Goal: Task Accomplishment & Management: Use online tool/utility

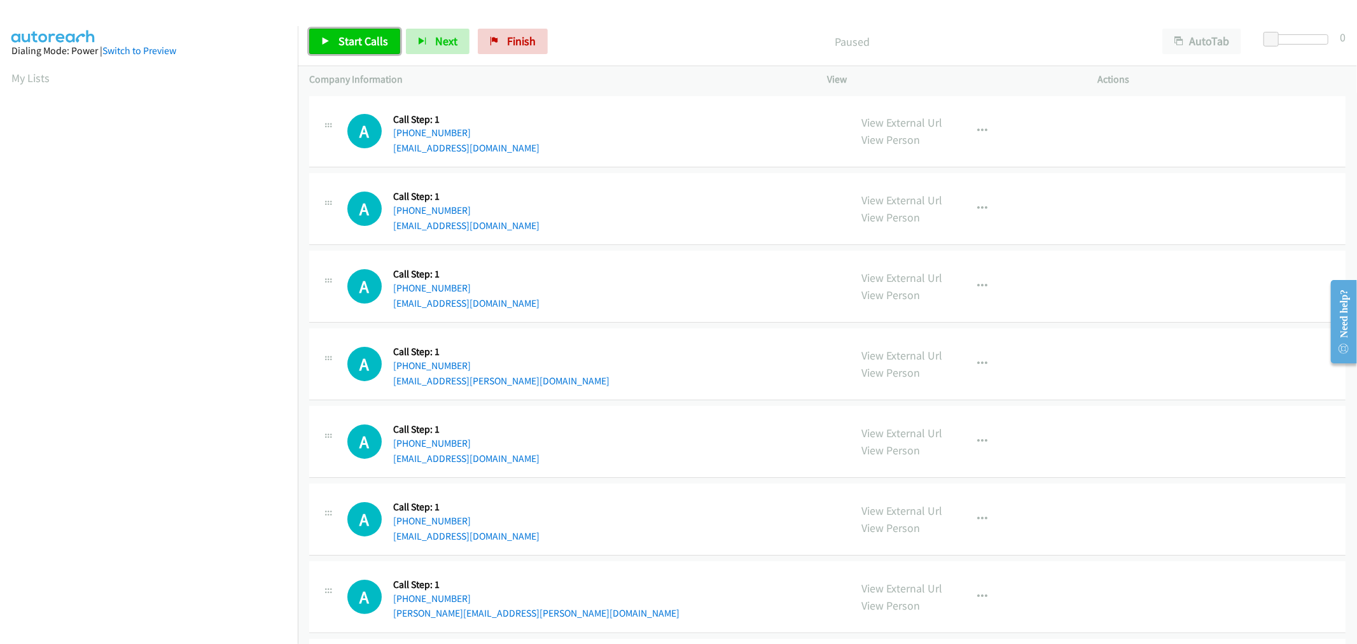
click at [375, 45] on span "Start Calls" at bounding box center [363, 41] width 50 height 15
click at [597, 290] on div "A Callback Scheduled Call Step: 1 America/New_York +1 774-434-5597 sterlingken2…" at bounding box center [593, 286] width 492 height 48
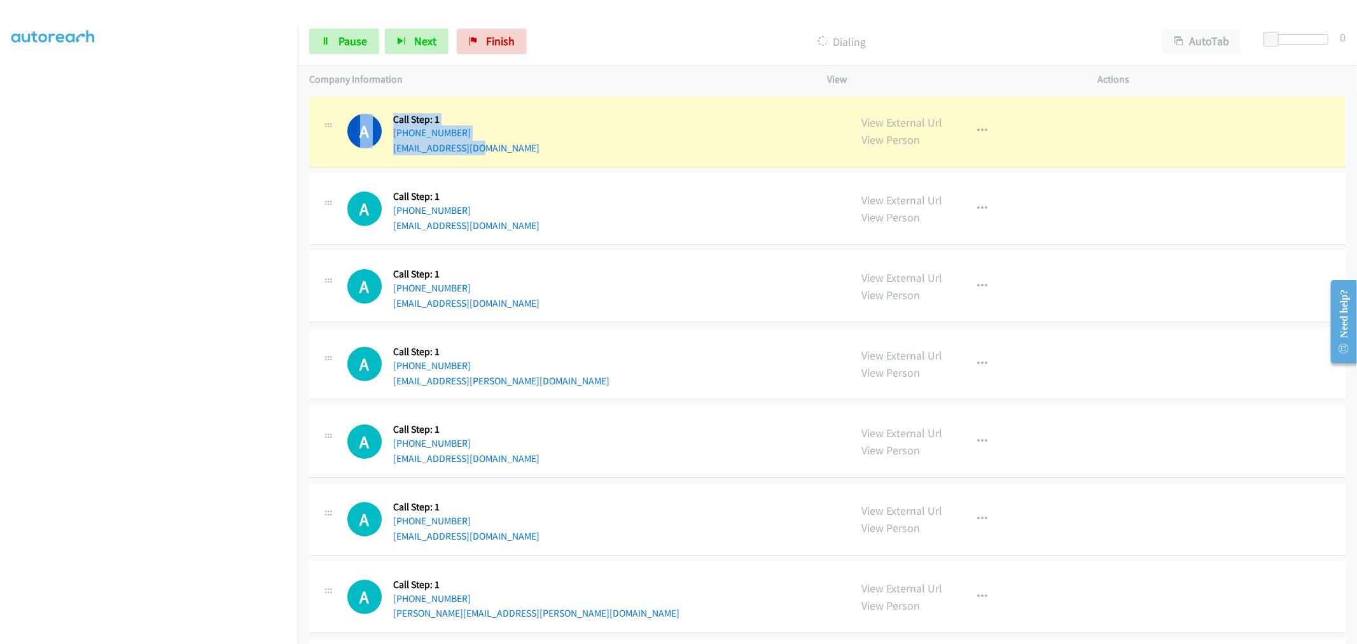
drag, startPoint x: 489, startPoint y: 142, endPoint x: 388, endPoint y: 150, distance: 100.8
click at [388, 150] on div "A Callback Scheduled Call Step: 1 America/Los_Angeles +1 714-702-0771 slgauntz@…" at bounding box center [593, 132] width 492 height 48
copy div "A Callback Scheduled Call Step: 1 America/Los_Angeles +1 714-702-0771 slgauntz@…"
click at [500, 119] on div "A Callback Scheduled Call Step: 1 America/Los_Angeles +1 714-702-0771 slgauntz@…" at bounding box center [593, 132] width 492 height 48
drag, startPoint x: 492, startPoint y: 151, endPoint x: 391, endPoint y: 155, distance: 101.9
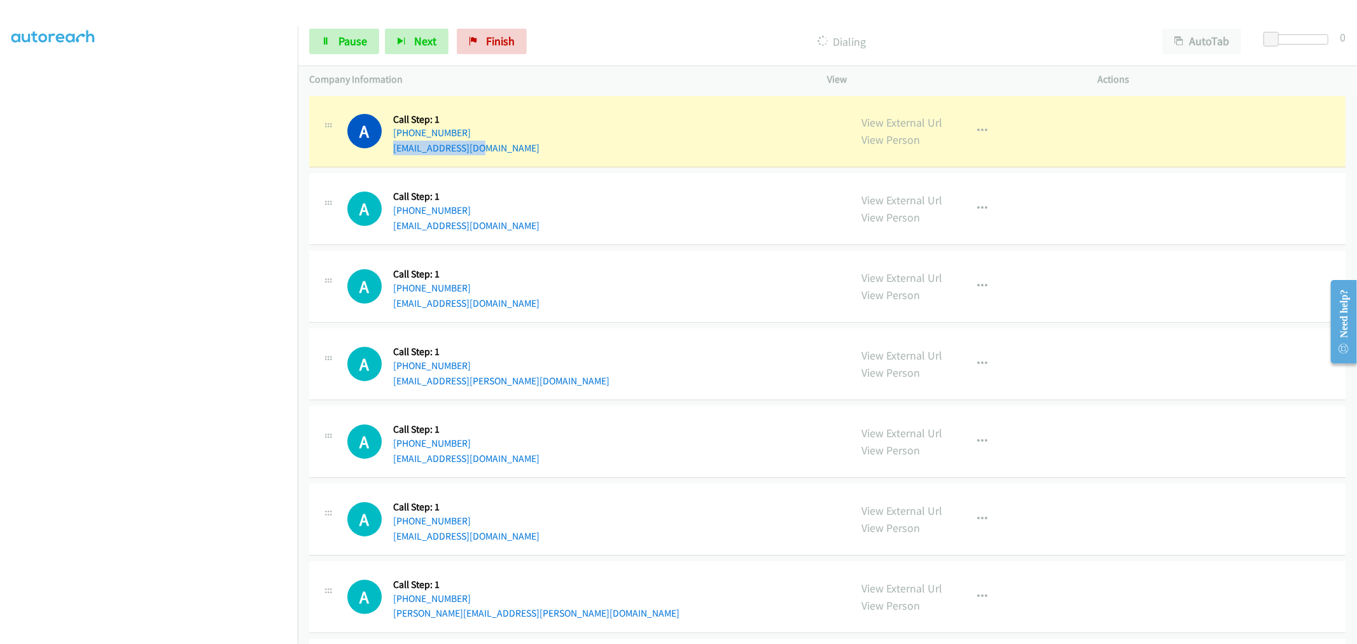
click at [391, 155] on div "A Callback Scheduled Call Step: 1 America/Los_Angeles +1 714-702-0771 slgauntz@…" at bounding box center [827, 132] width 1036 height 72
copy link "slgauntz@gmail.com"
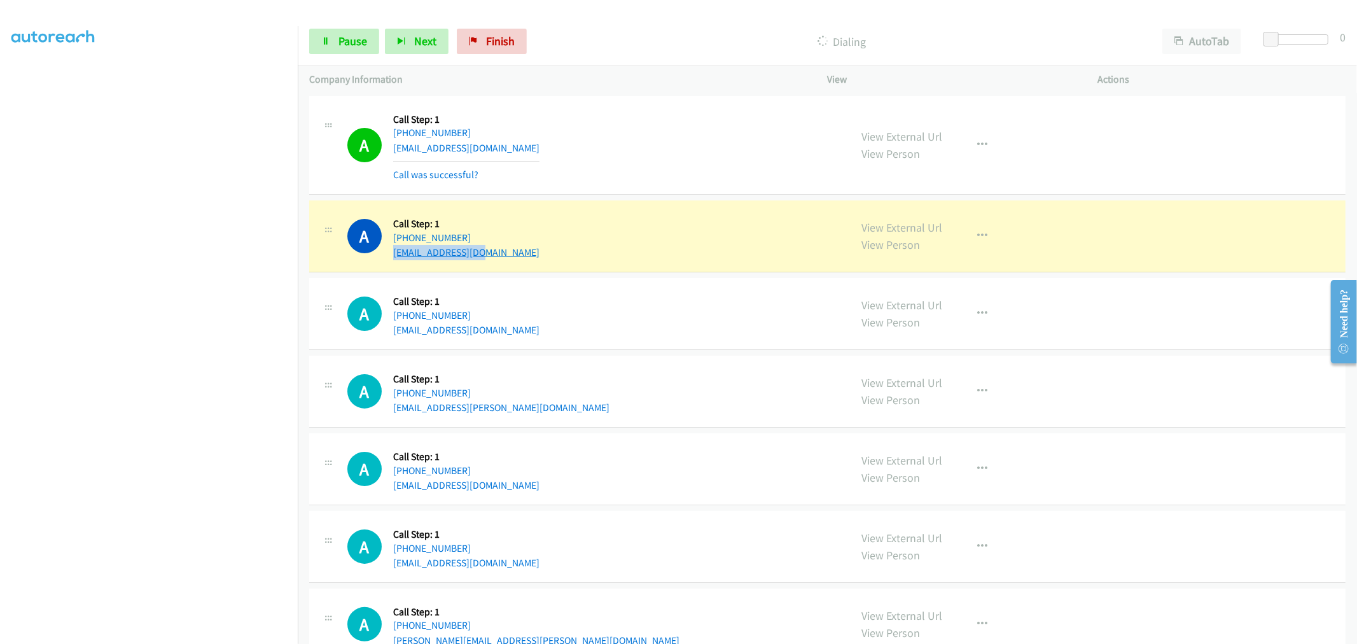
drag, startPoint x: 495, startPoint y: 253, endPoint x: 394, endPoint y: 255, distance: 100.5
click at [394, 255] on div "A Callback Scheduled Call Step: 1 America/Chicago +1 956-451-7189 mcgurkma@gmai…" at bounding box center [593, 236] width 492 height 48
copy link "mcgurkma@gmail.com"
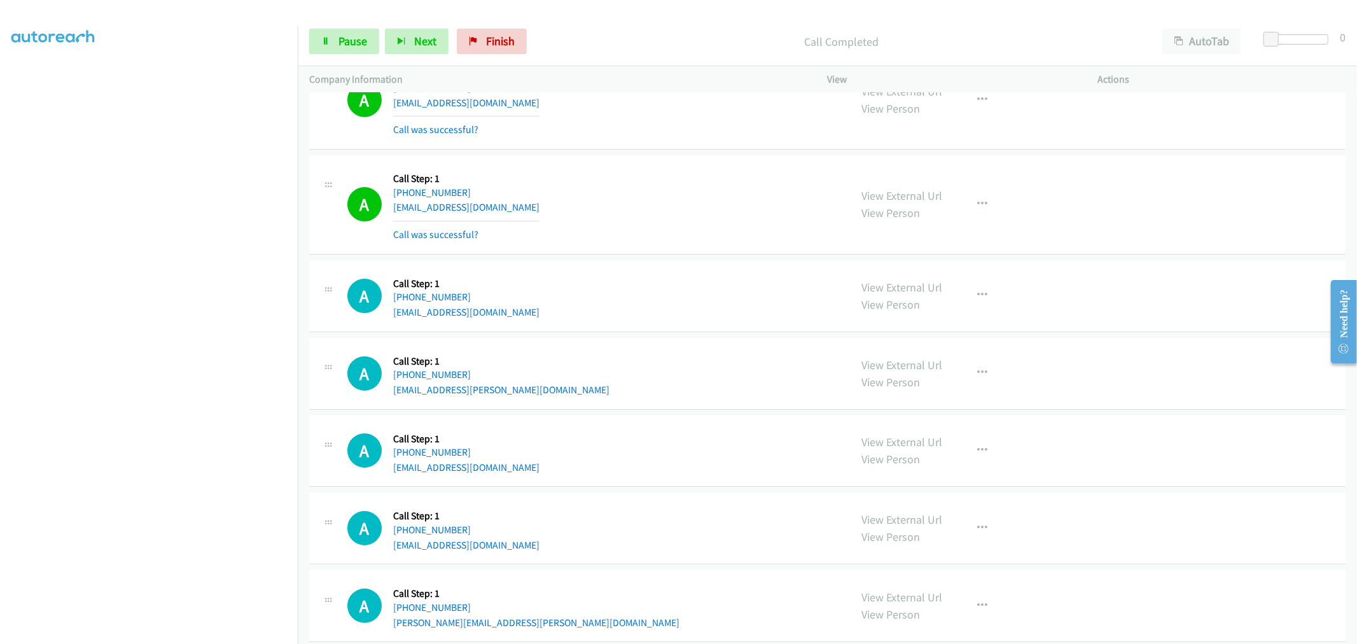
click at [609, 323] on tbody "A Callback Scheduled Call Step: 1 America/Los_Angeles +1 714-702-0771 slgauntz@…" at bounding box center [827, 657] width 1059 height 1218
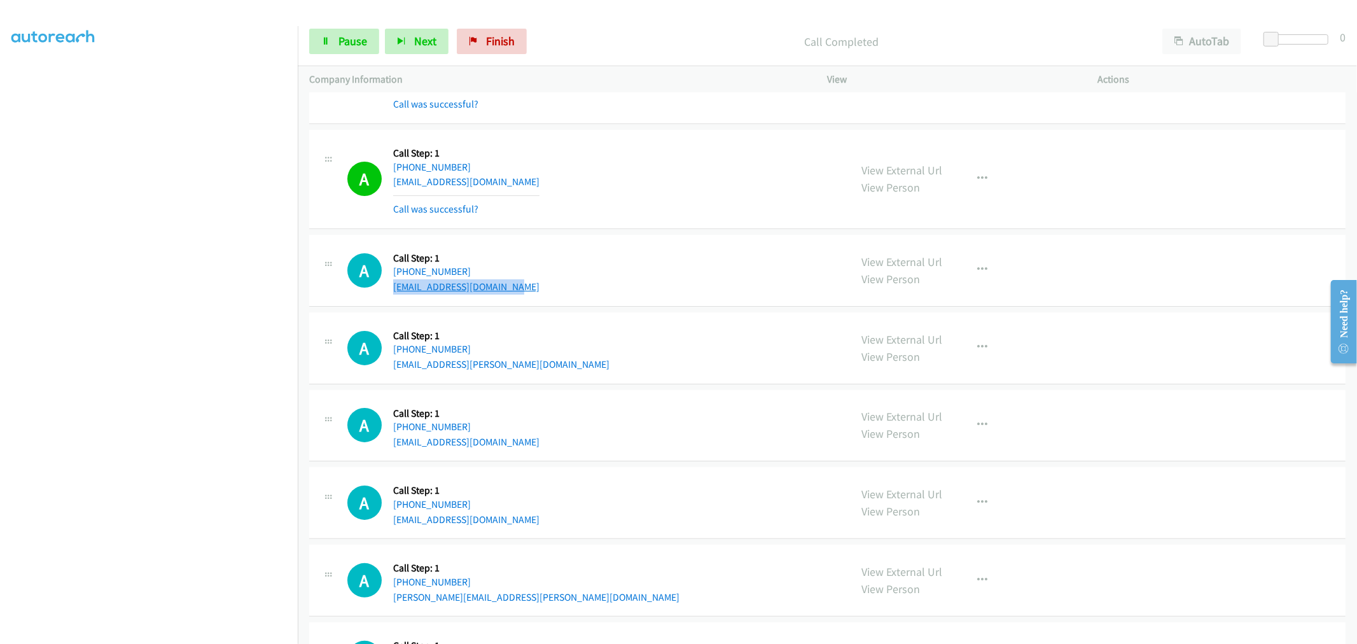
drag, startPoint x: 524, startPoint y: 282, endPoint x: 392, endPoint y: 291, distance: 131.9
click at [392, 291] on div "A Callback Scheduled Call Step: 1 America/New_York +1 774-434-5597 sterlingken2…" at bounding box center [593, 270] width 492 height 48
copy link "sterlingken2012@gmail.com"
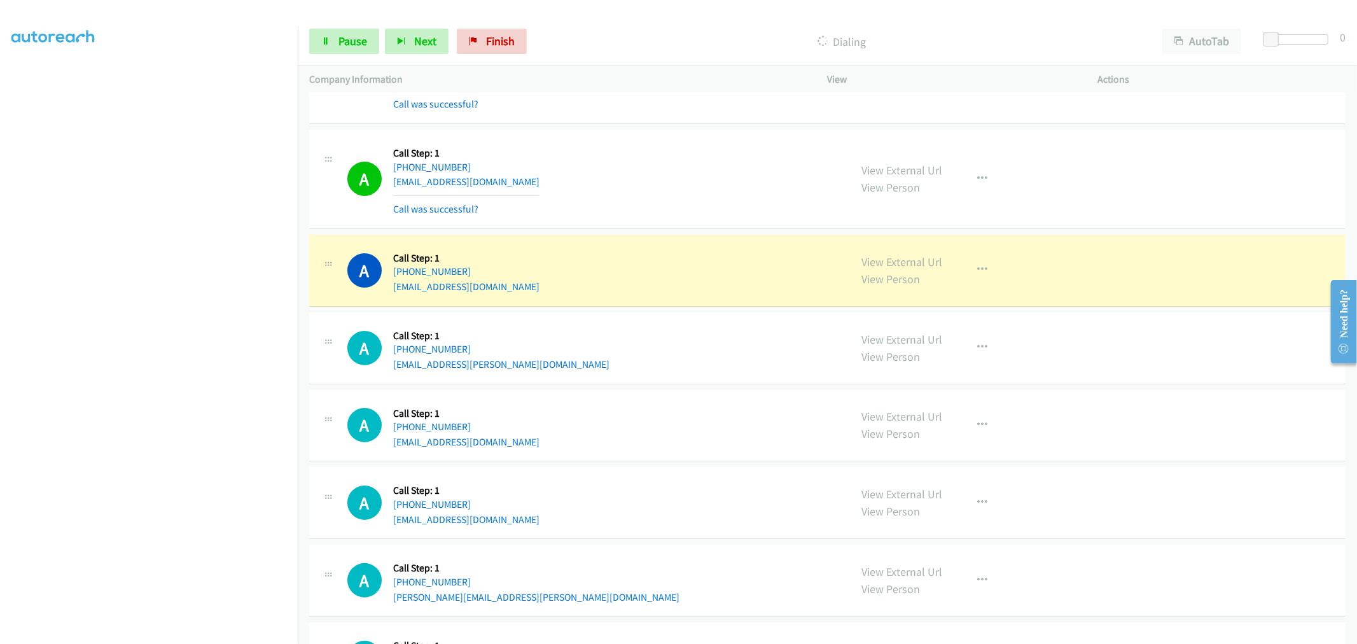
click at [536, 354] on div "A Callback Scheduled Call Step: 1 America/New_York +1 252-723-6616 ant.fratto.8…" at bounding box center [593, 348] width 492 height 48
drag, startPoint x: 498, startPoint y: 365, endPoint x: 392, endPoint y: 370, distance: 106.3
click at [392, 371] on div "A Callback Scheduled Call Step: 1 America/New_York +1 252-723-6616 ant.fratto.8…" at bounding box center [593, 348] width 492 height 48
copy link "ant.fratto.88@gmail.com"
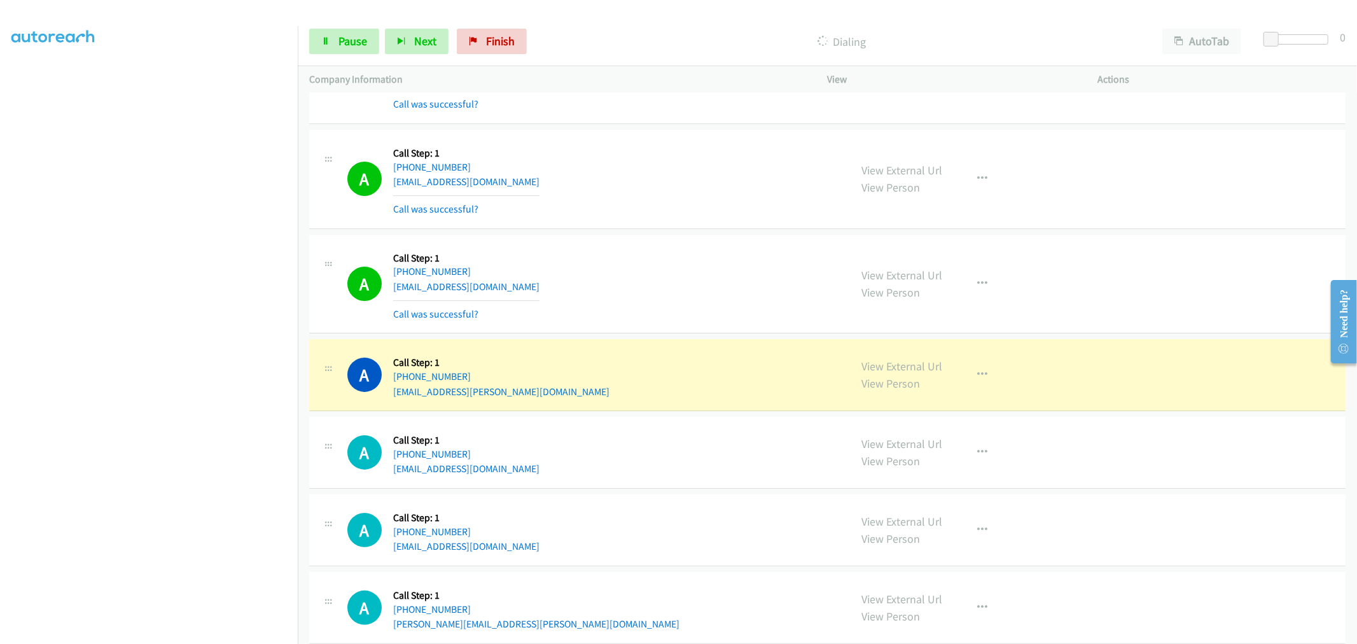
click at [697, 258] on div "A Callback Scheduled Call Step: 1 America/New_York +1 774-434-5597 sterlingken2…" at bounding box center [593, 284] width 492 height 76
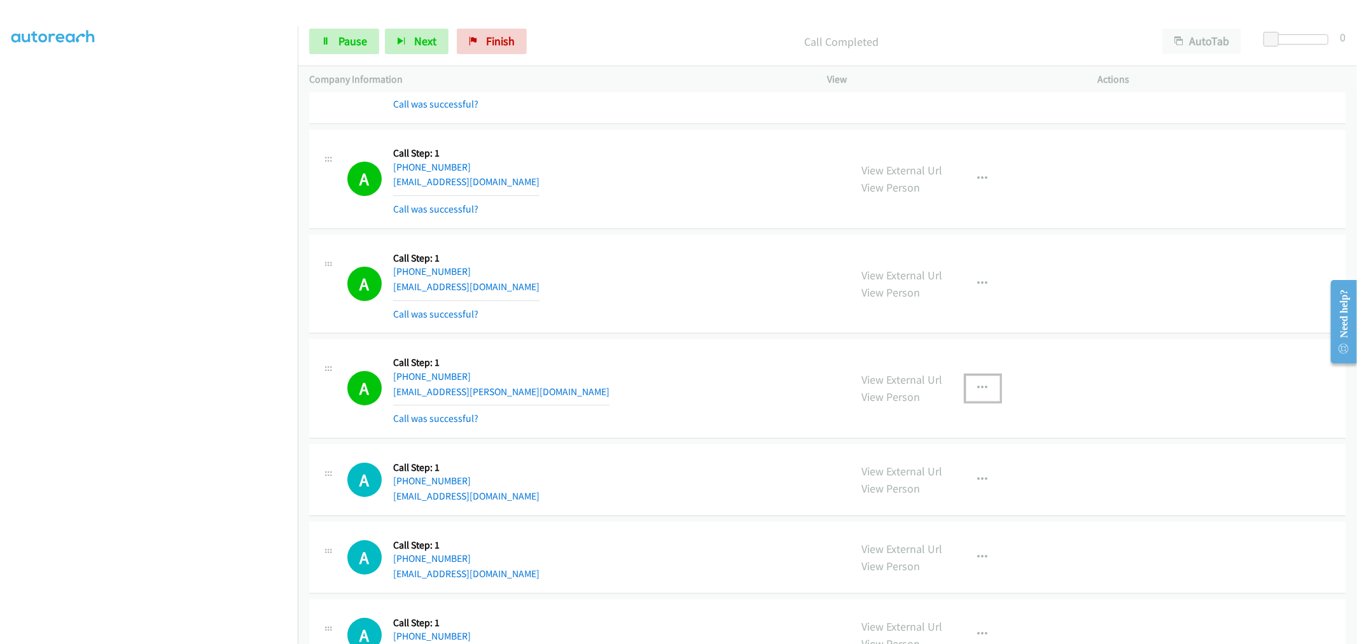
click at [977, 379] on button "button" at bounding box center [983, 387] width 34 height 25
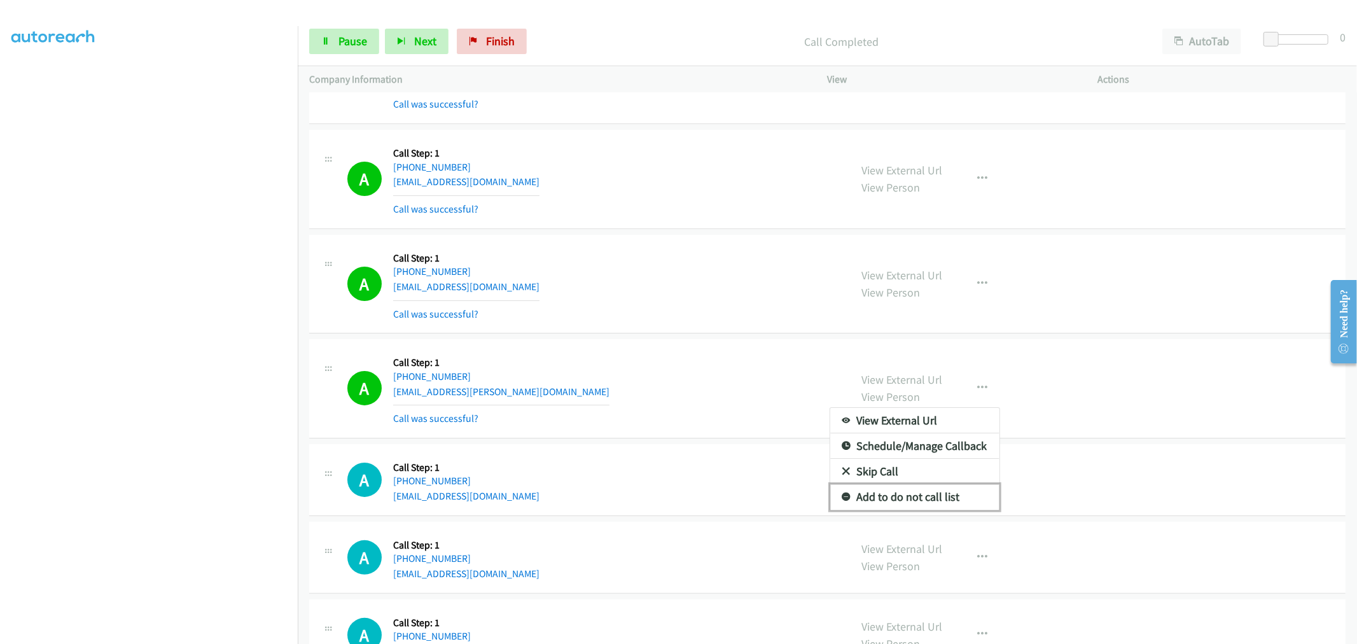
click at [924, 495] on link "Add to do not call list" at bounding box center [914, 496] width 169 height 25
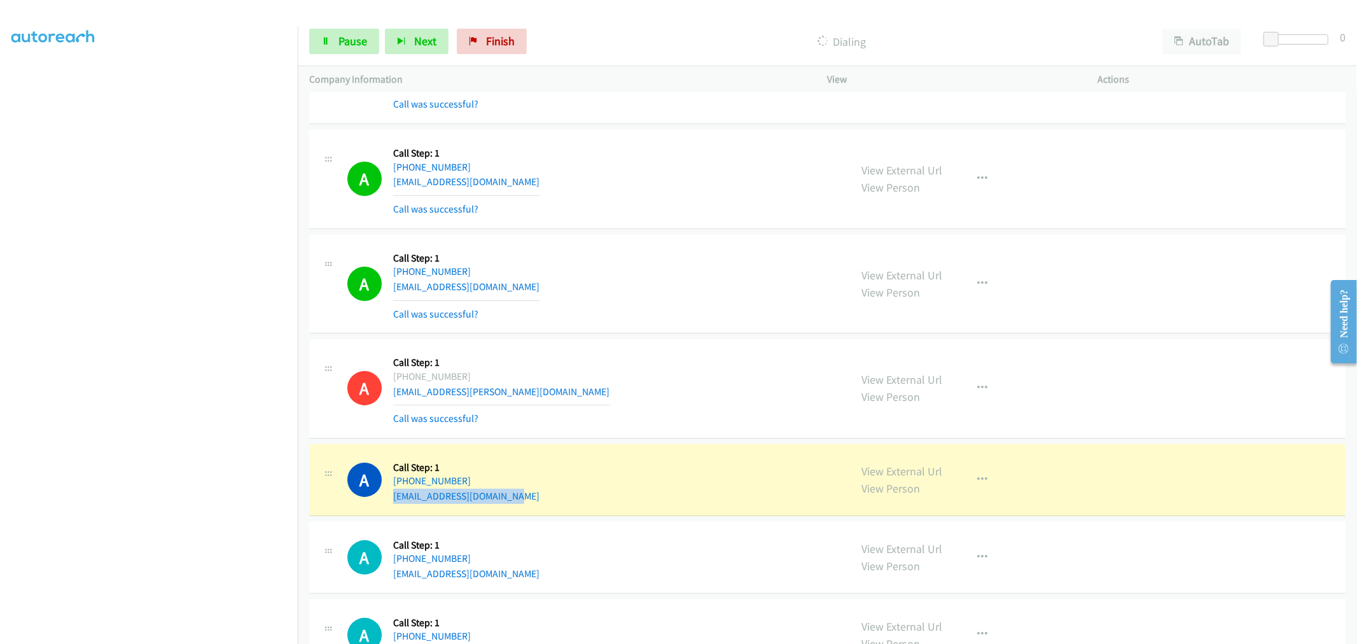
drag, startPoint x: 510, startPoint y: 497, endPoint x: 392, endPoint y: 507, distance: 117.4
click at [392, 507] on div "A Callback Scheduled Call Step: 1 America/New_York +1 908-499-8138 isabelledolp…" at bounding box center [827, 480] width 1036 height 72
copy link "isabelledolphin@gmail.com"
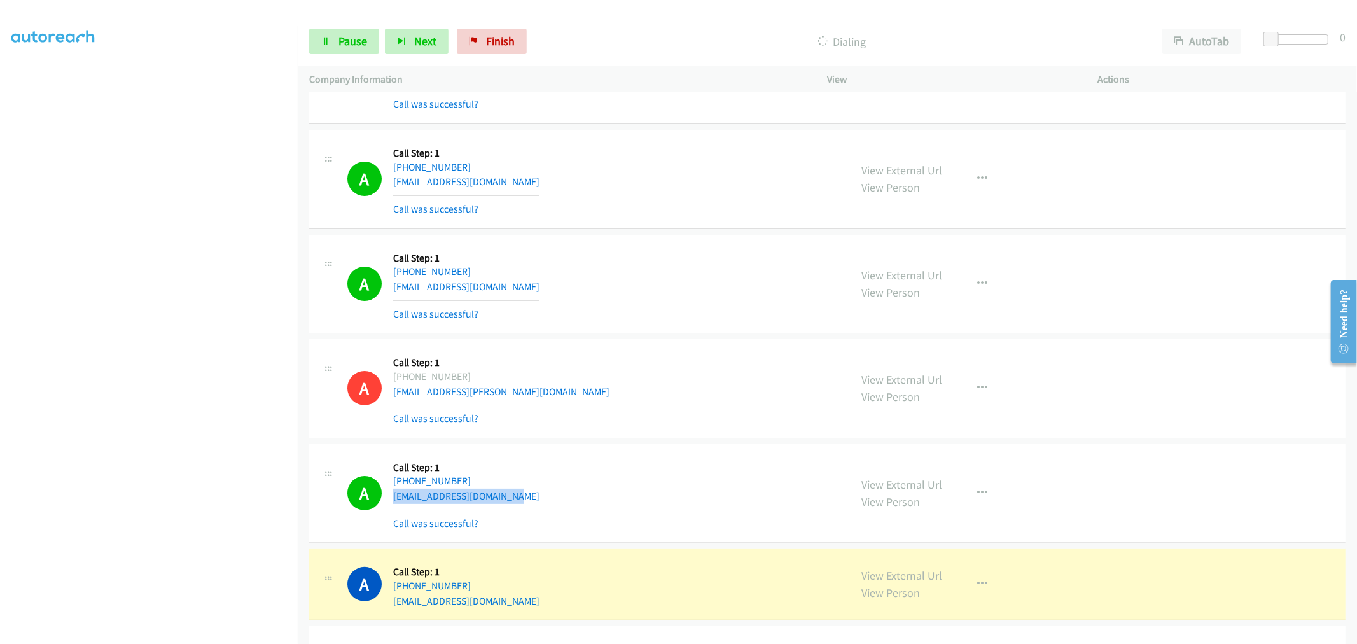
click at [641, 489] on div "A Callback Scheduled Call Step: 1 America/New_York +1 908-499-8138 isabelledolp…" at bounding box center [593, 493] width 492 height 76
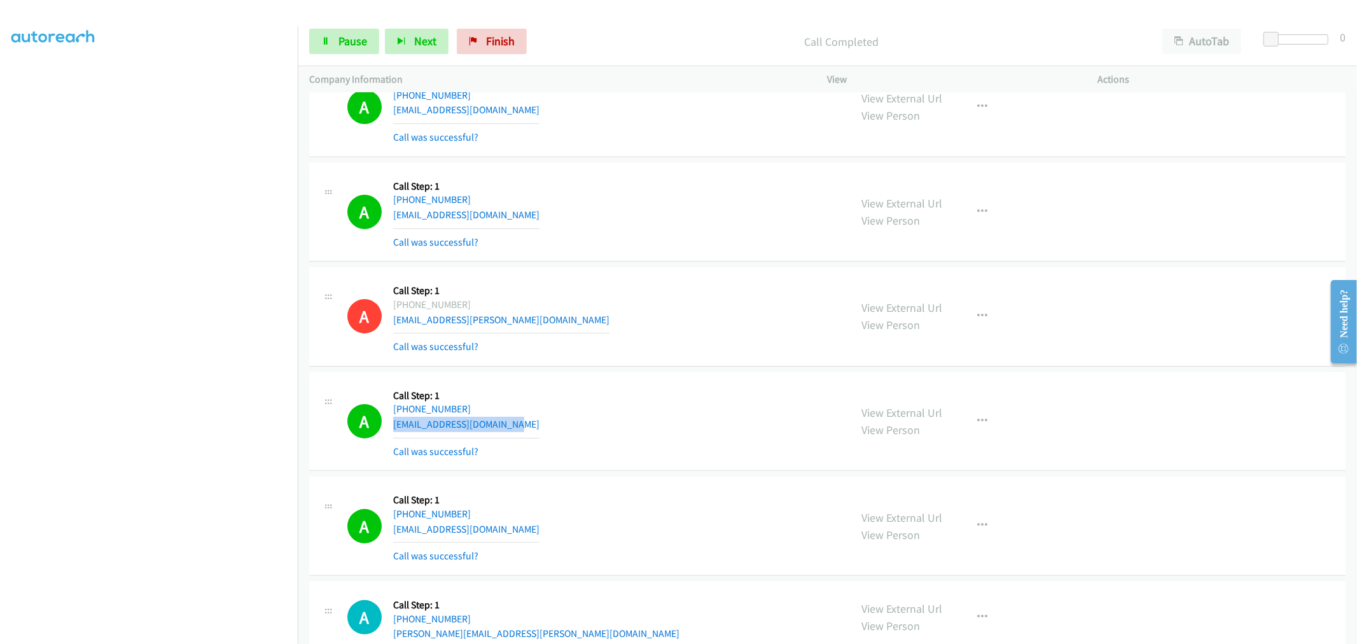
scroll to position [212, 0]
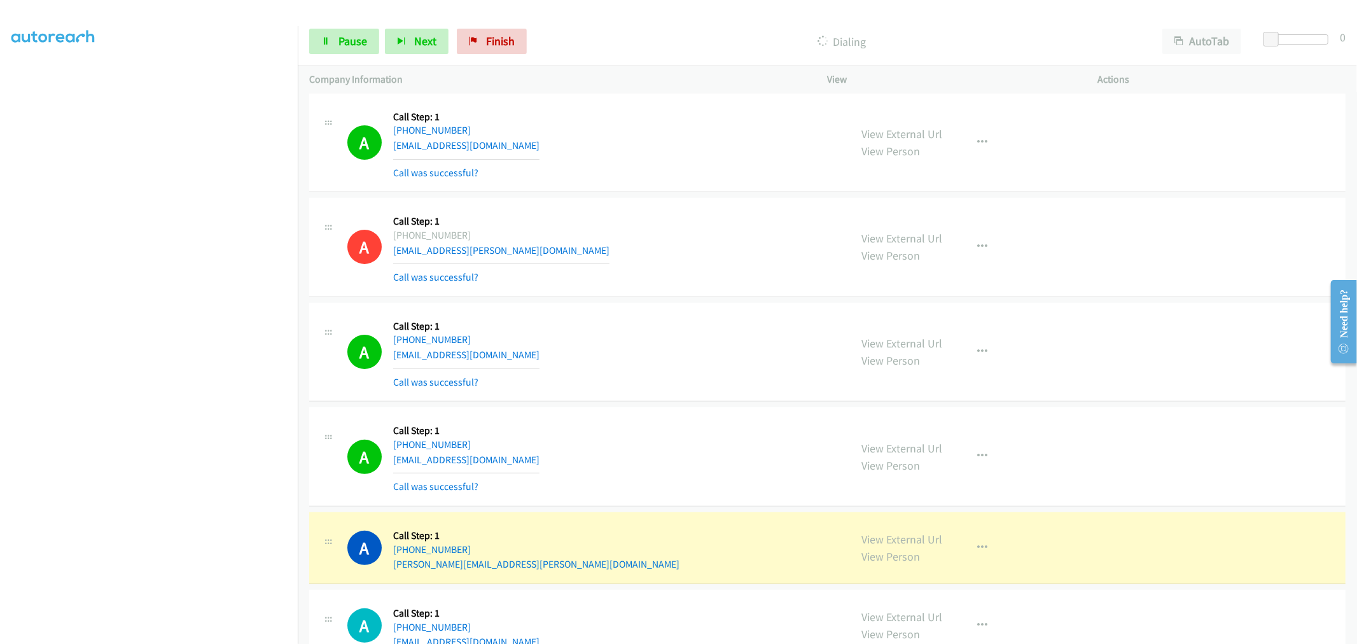
click at [613, 466] on div "A Callback Scheduled Call Step: 1 America/New_York +1 404-323-9768 dewloup7@gma…" at bounding box center [593, 457] width 492 height 76
drag, startPoint x: 524, startPoint y: 357, endPoint x: 494, endPoint y: 357, distance: 29.9
click at [494, 357] on div "A Callback Scheduled Call Step: 1 America/New_York +1 908-499-8138 isabelledolp…" at bounding box center [593, 352] width 492 height 76
click at [550, 364] on div "A Callback Scheduled Call Step: 1 America/New_York +1 908-499-8138 isabelledolp…" at bounding box center [593, 352] width 492 height 76
drag, startPoint x: 498, startPoint y: 465, endPoint x: 393, endPoint y: 466, distance: 105.0
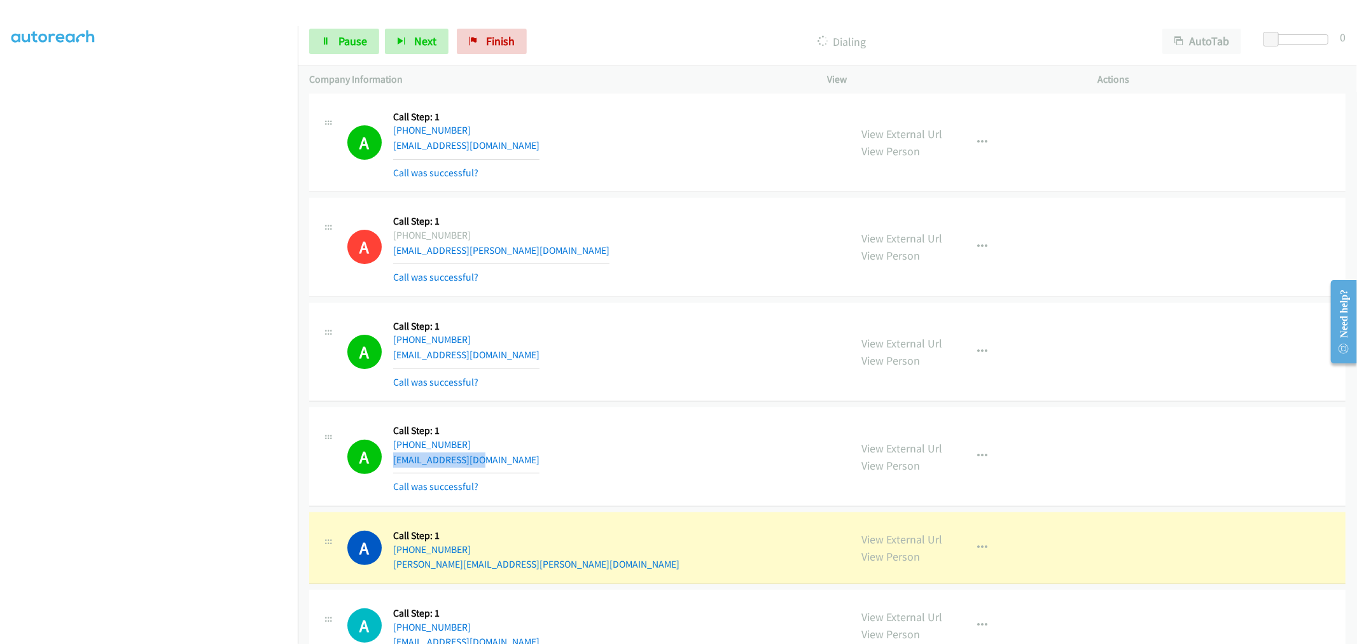
click at [393, 466] on div "A Callback Scheduled Call Step: 1 America/New_York +1 404-323-9768 dewloup7@gma…" at bounding box center [593, 457] width 492 height 76
copy link "dewloup7@gmail.com"
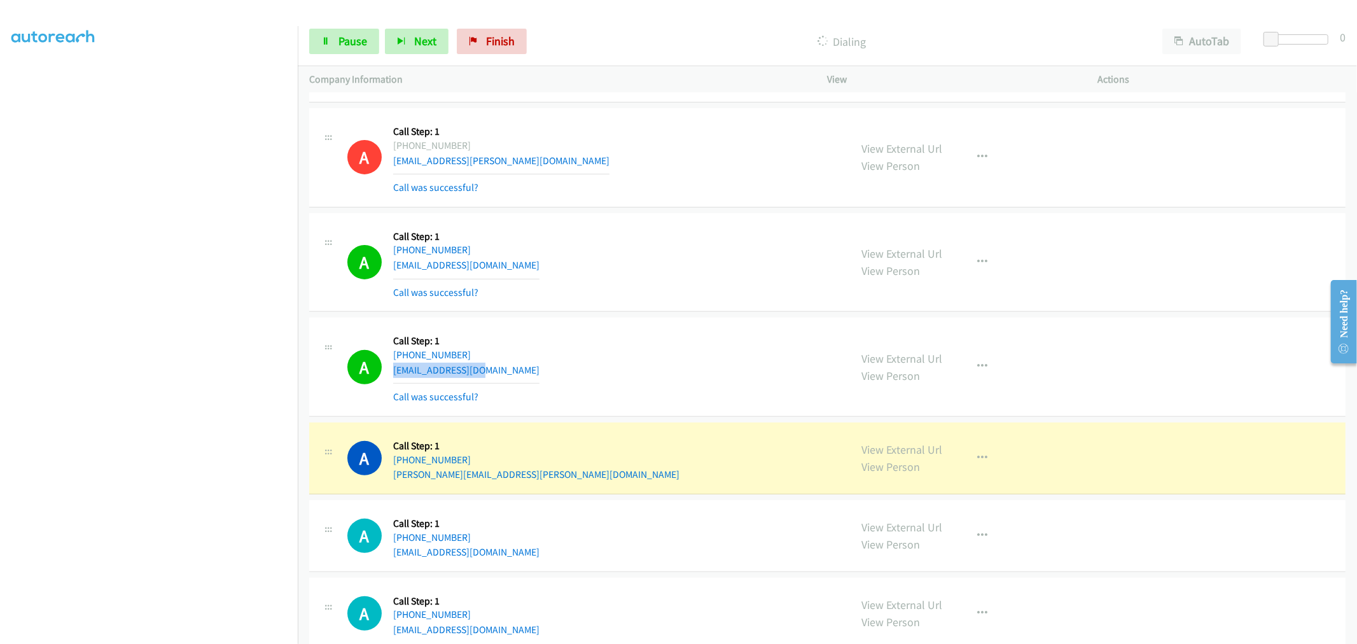
scroll to position [424, 0]
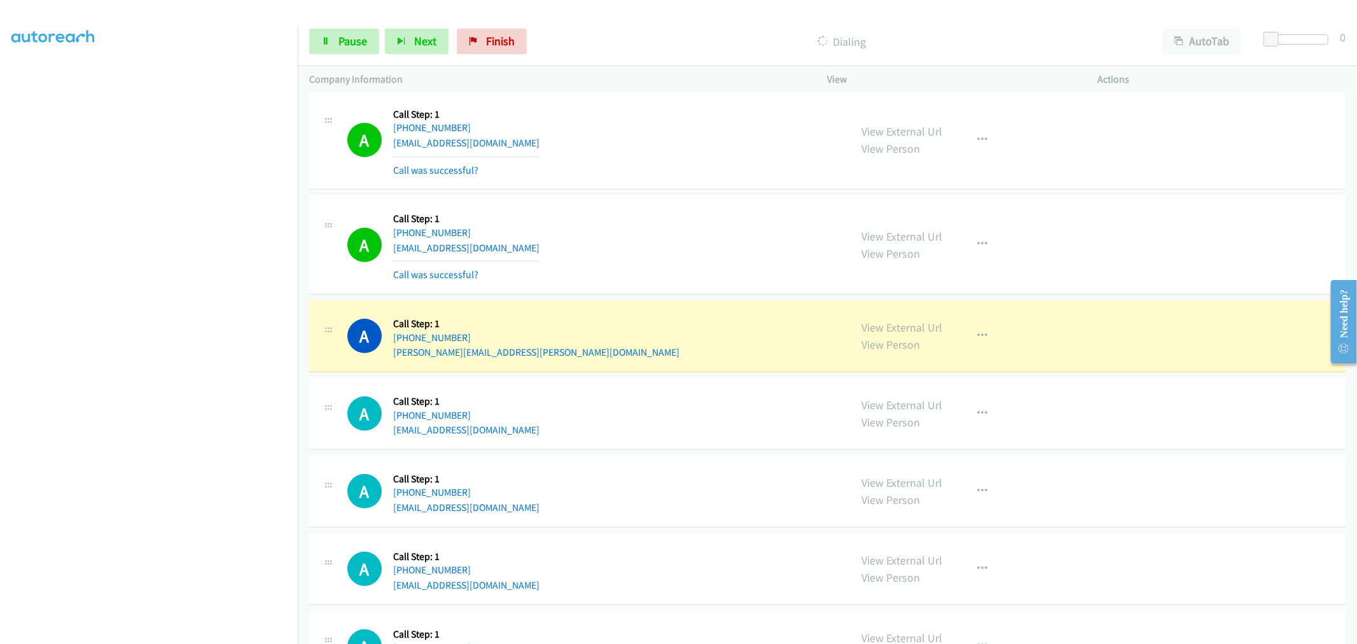
click at [575, 357] on div "A Callback Scheduled Call Step: 1 America/New_York +1 813-504-6745 brett.j.pres…" at bounding box center [593, 336] width 492 height 48
drag, startPoint x: 524, startPoint y: 354, endPoint x: 392, endPoint y: 363, distance: 131.9
click at [392, 363] on div "A Callback Scheduled Call Step: 1 America/New_York +1 813-504-6745 brett.j.pres…" at bounding box center [827, 336] width 1036 height 72
copy link "brett.j.preston@proton.me"
click at [637, 263] on div "A Callback Scheduled Call Step: 1 America/New_York +1 404-323-9768 dewloup7@gma…" at bounding box center [593, 245] width 492 height 76
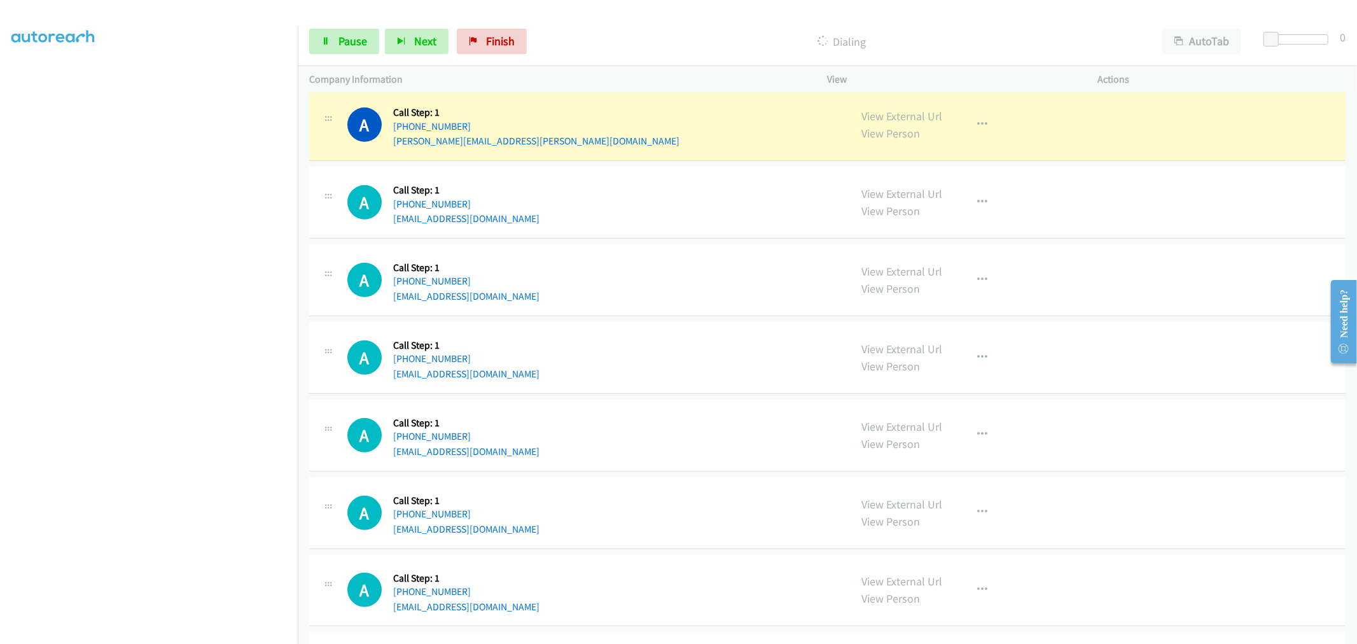
scroll to position [636, 0]
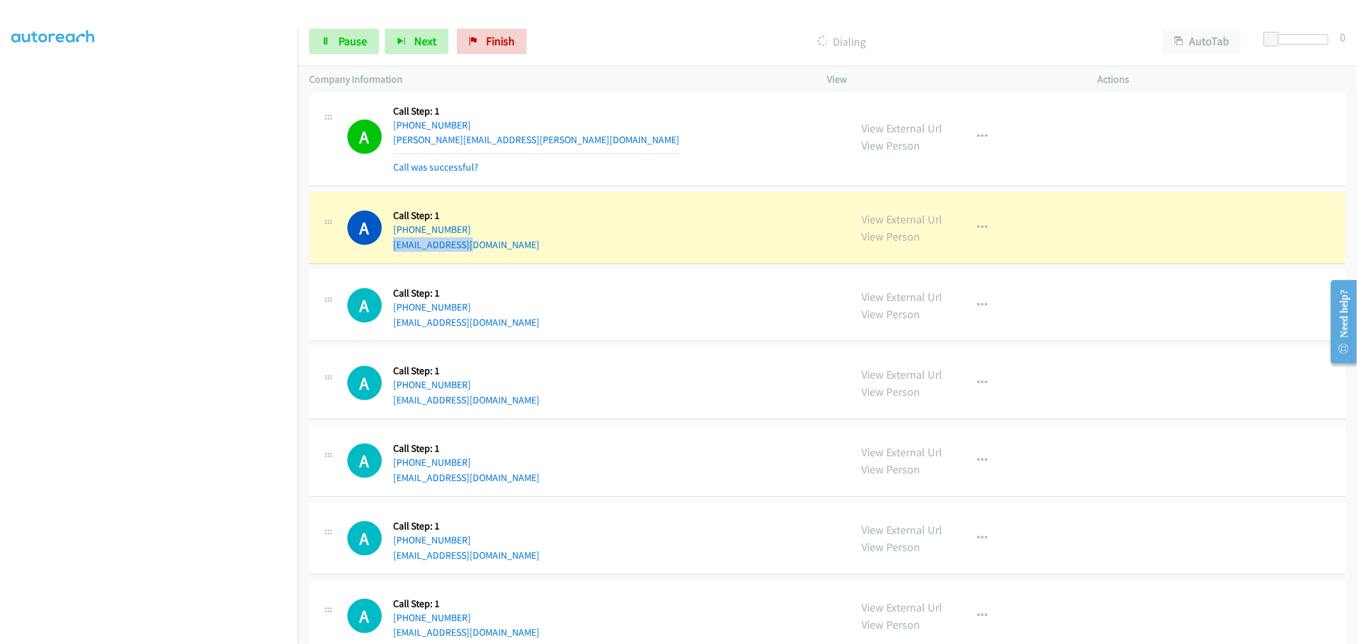
drag, startPoint x: 477, startPoint y: 247, endPoint x: 390, endPoint y: 251, distance: 87.3
click at [390, 251] on div "A Callback Scheduled Call Step: 1 America/New_York +1 864-884-6625 smmvpi@gmail…" at bounding box center [593, 228] width 492 height 48
copy link "smmvpi@gmail.com"
click at [674, 289] on div "A Callback Scheduled Call Step: 1 America/New_York +1 810-434-2298 spartaniam@y…" at bounding box center [593, 305] width 492 height 48
click at [667, 344] on td "A Callback Scheduled Call Step: 1 America/New_York +1 810-434-2298 spartaniam@y…" at bounding box center [827, 306] width 1059 height 78
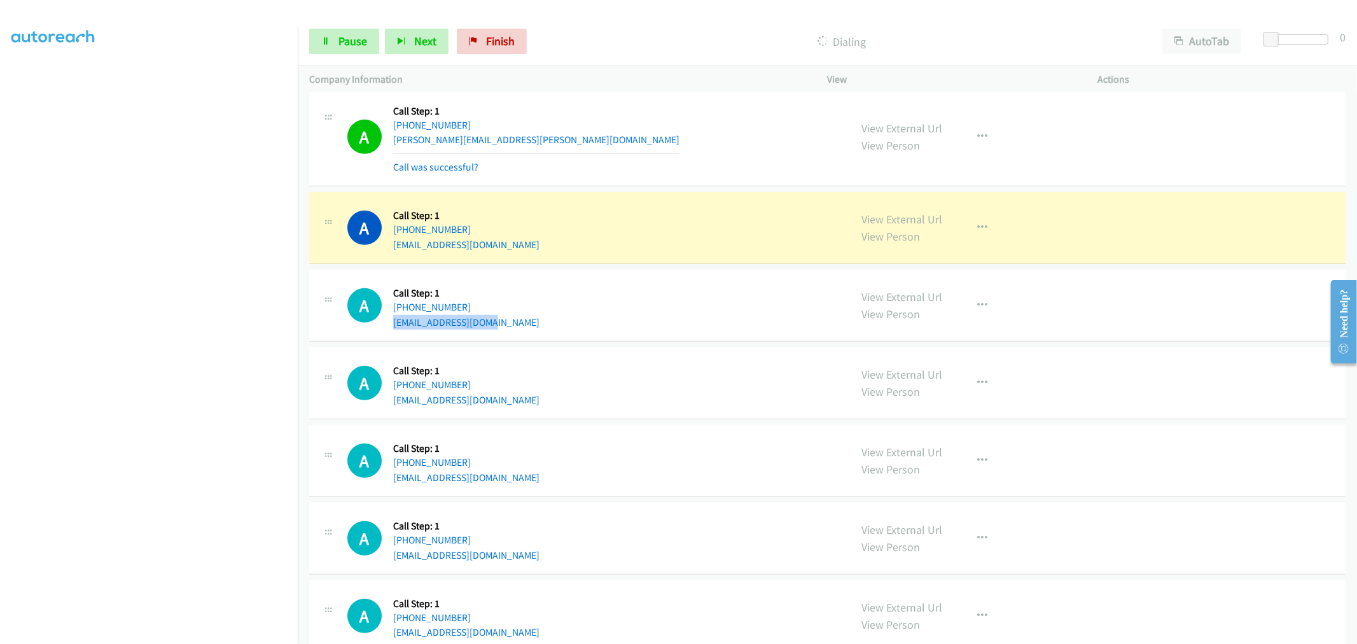
drag, startPoint x: 484, startPoint y: 321, endPoint x: 390, endPoint y: 328, distance: 94.4
click at [390, 328] on div "A Callback Scheduled Call Step: 1 America/New_York +1 810-434-2298 spartaniam@y…" at bounding box center [827, 306] width 1036 height 72
copy link "spartaniam@yahoo.com"
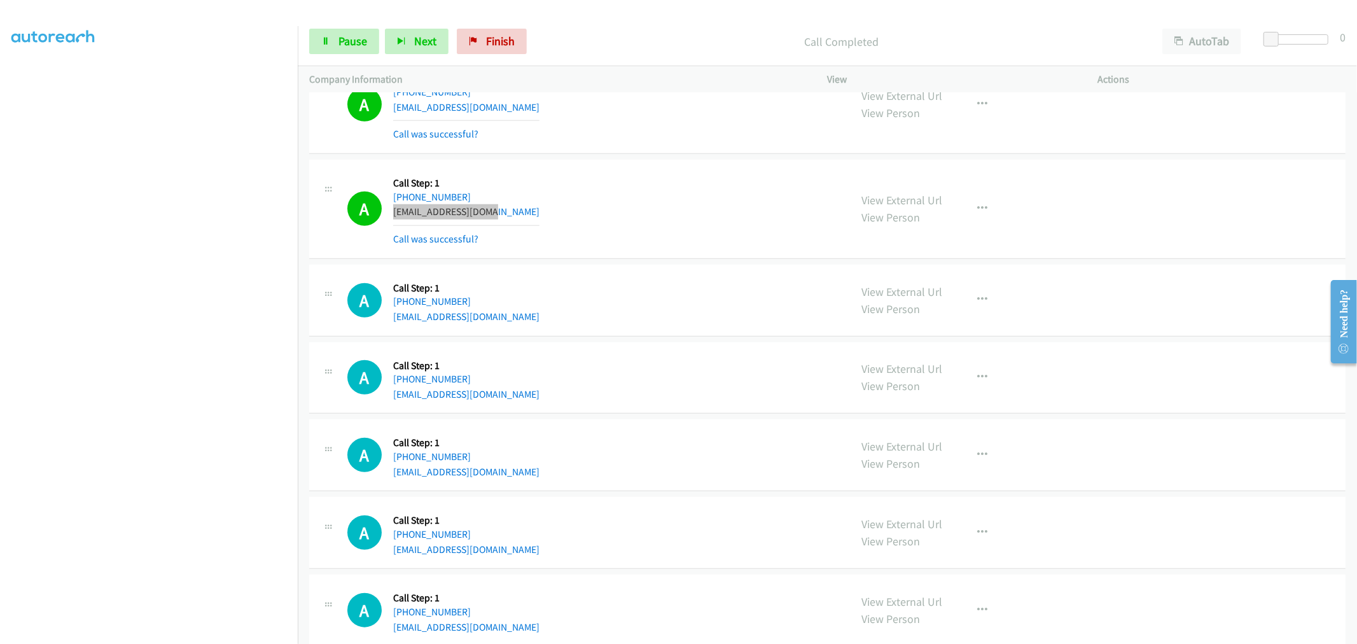
scroll to position [777, 0]
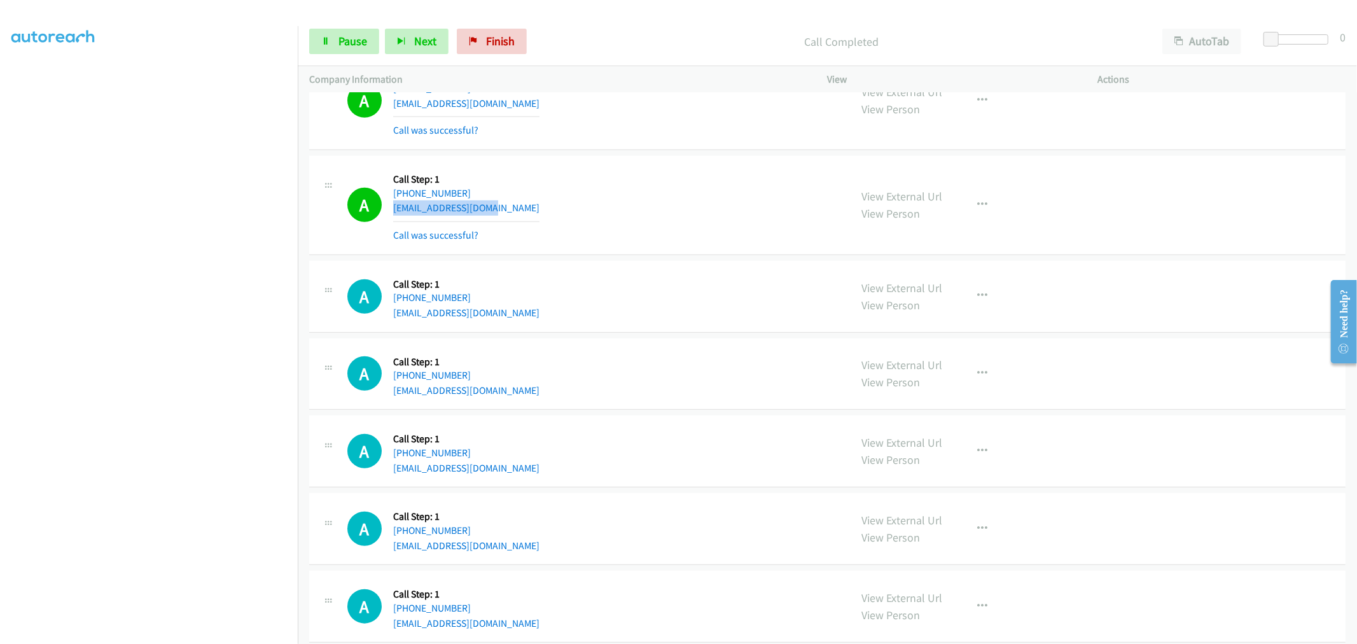
click at [543, 304] on div "A Callback Scheduled Call Step: 1 America/New_York +1 603-520-1673 chrysafidism…" at bounding box center [593, 296] width 492 height 48
click at [528, 303] on div "A Callback Scheduled Call Step: 1 America/New_York +1 603-520-1673 chrysafidism…" at bounding box center [593, 296] width 492 height 48
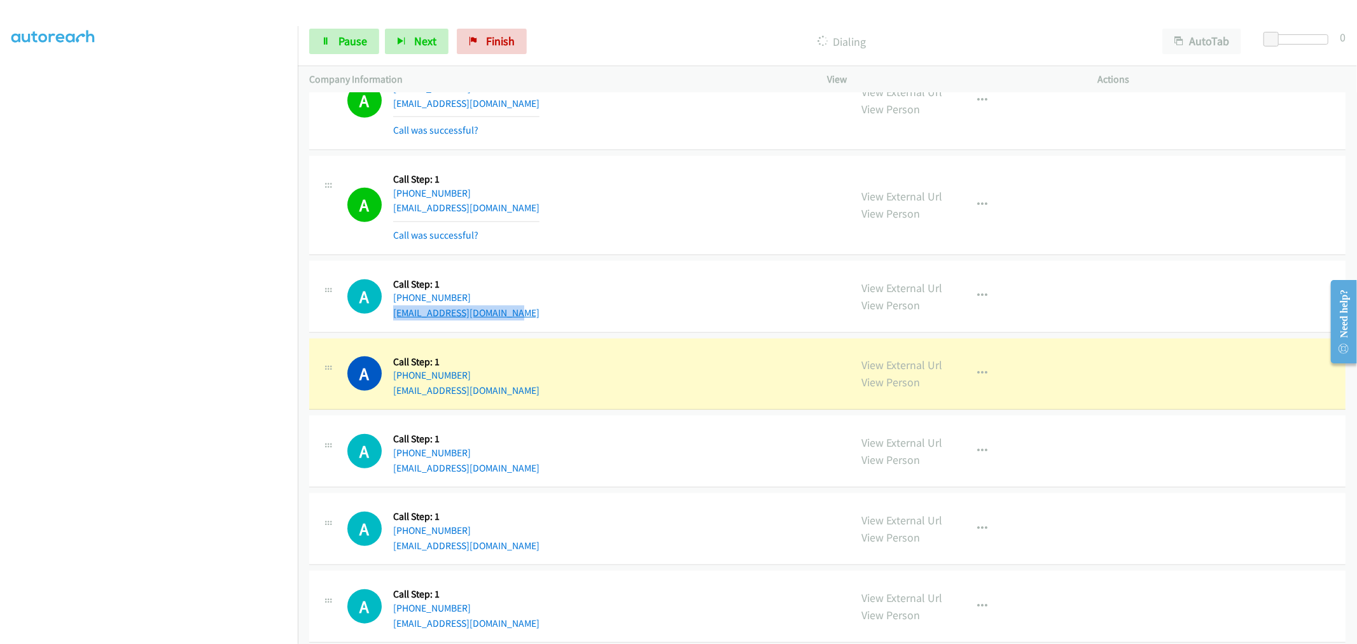
drag, startPoint x: 518, startPoint y: 313, endPoint x: 392, endPoint y: 314, distance: 126.0
click at [392, 314] on div "A Callback Scheduled Call Step: 1 America/New_York +1 603-520-1673 chrysafidism…" at bounding box center [593, 296] width 492 height 48
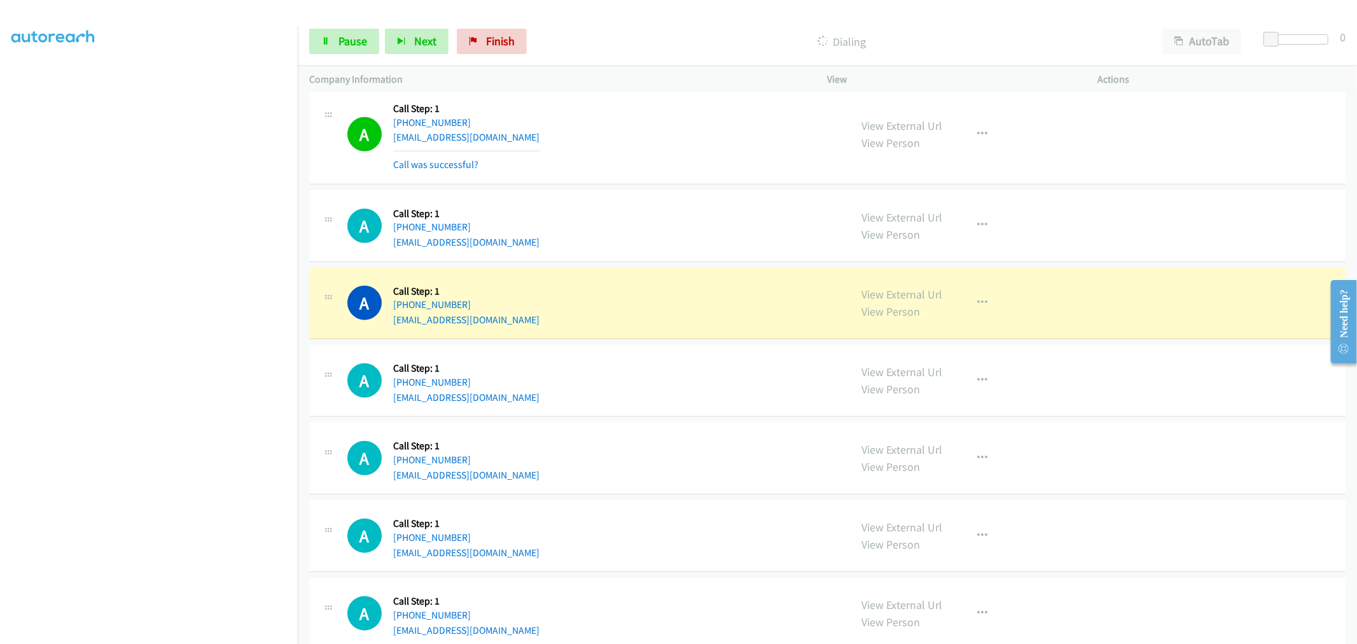
click at [654, 225] on div "A Callback Scheduled Call Step: 1 America/New_York +1 603-520-1673 chrysafidism…" at bounding box center [593, 226] width 492 height 48
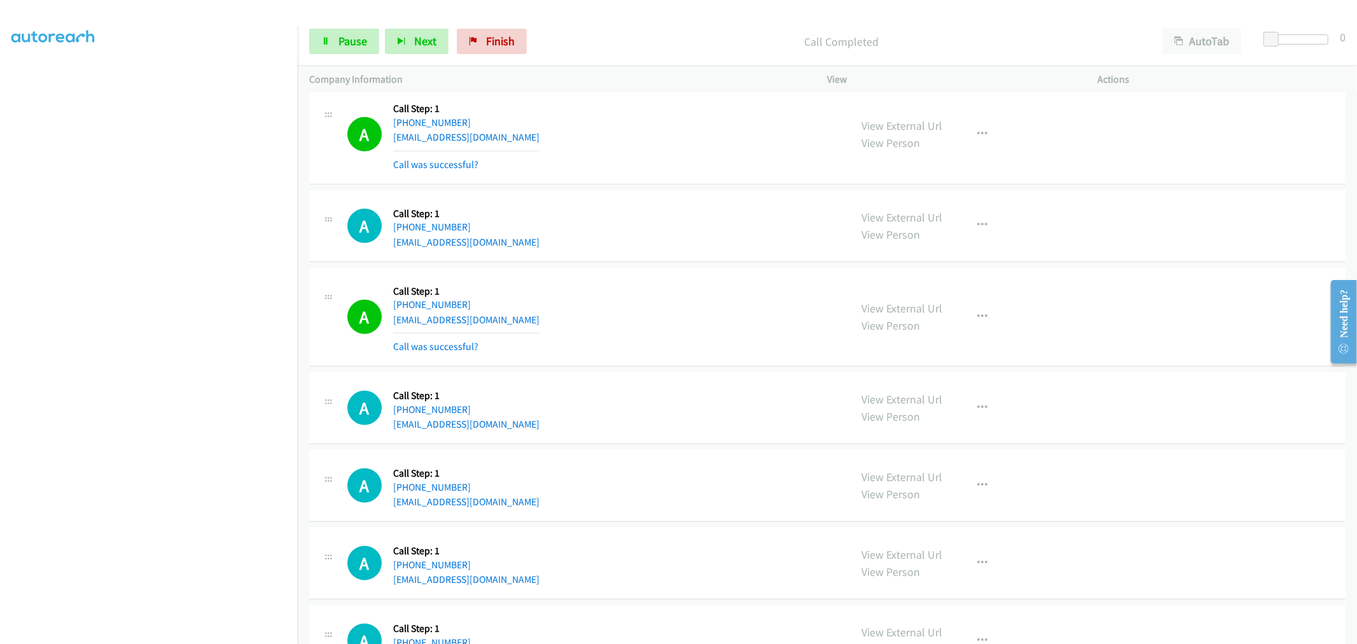
drag, startPoint x: 468, startPoint y: 424, endPoint x: 524, endPoint y: 424, distance: 55.3
click at [524, 424] on div "A Callback Scheduled Call Step: 1 America/Los_Angeles +1 310-740-2919 valdez232…" at bounding box center [593, 408] width 492 height 48
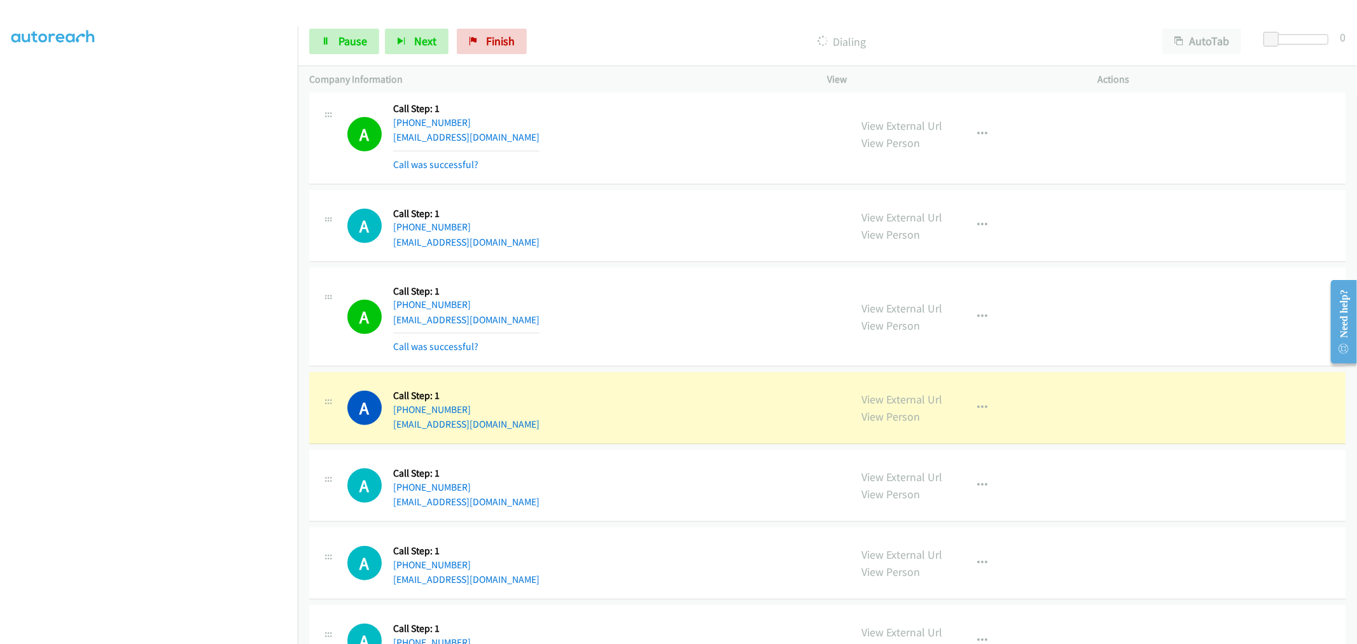
drag, startPoint x: 914, startPoint y: 398, endPoint x: 868, endPoint y: 350, distance: 67.0
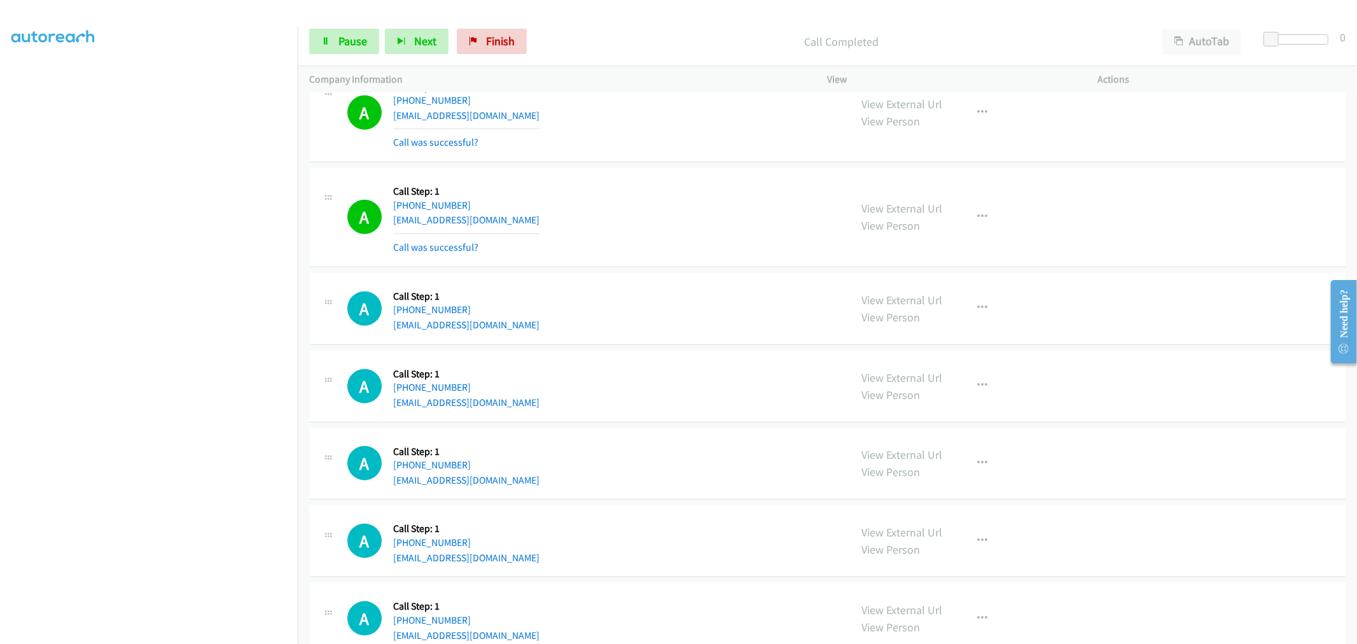
scroll to position [1060, 0]
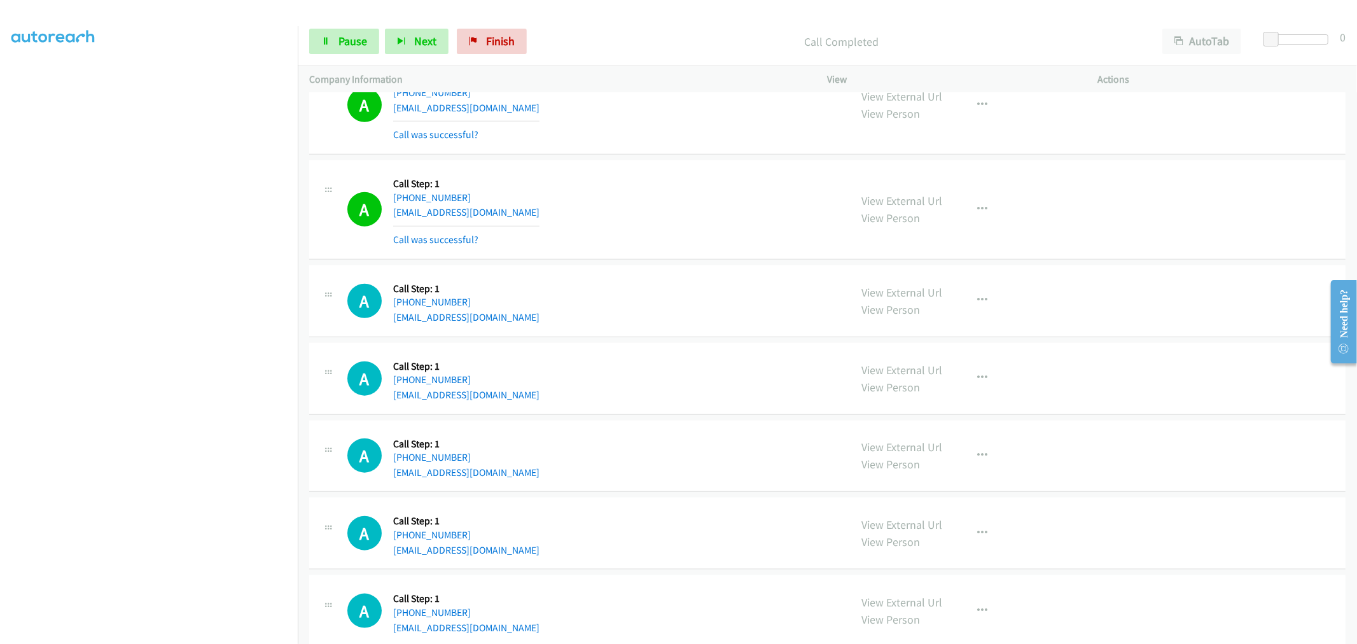
click at [638, 178] on div "A Callback Scheduled Call Step: 1 America/Los_Angeles +1 310-740-2919 valdez232…" at bounding box center [593, 210] width 492 height 76
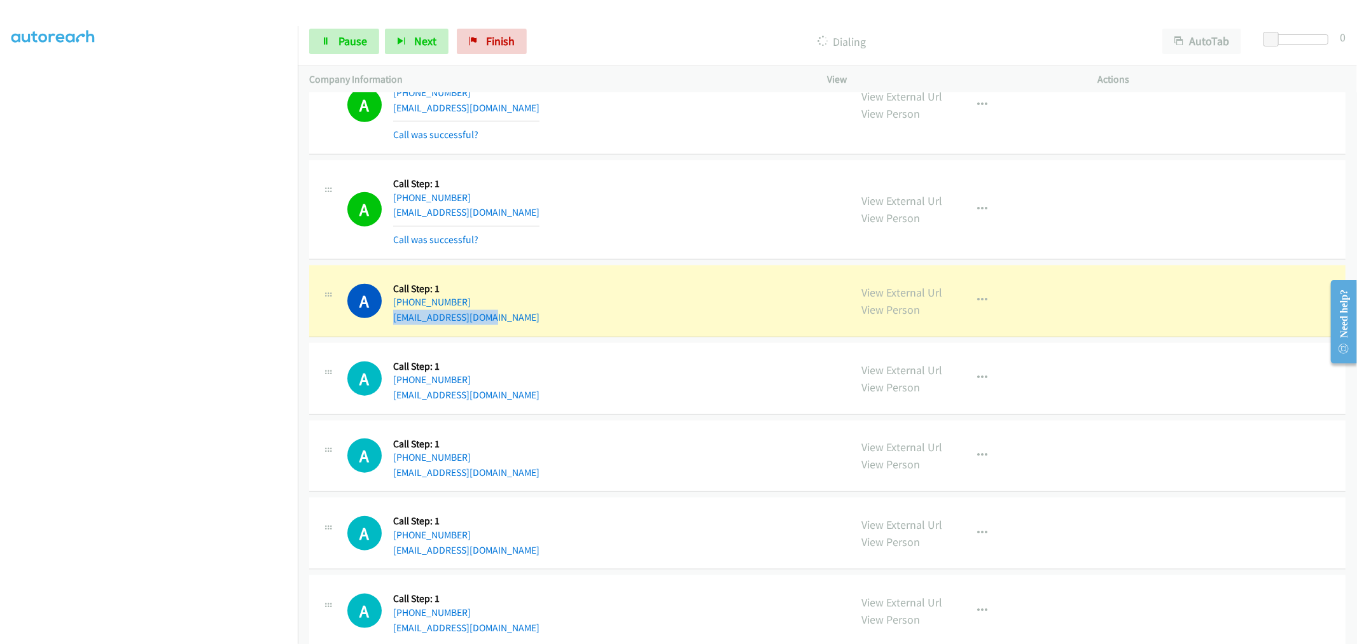
drag, startPoint x: 492, startPoint y: 314, endPoint x: 392, endPoint y: 324, distance: 101.0
click at [392, 324] on div "A Callback Scheduled Call Step: 1 America/New_York +1 850-556-7075 cbrown1180@g…" at bounding box center [593, 301] width 492 height 48
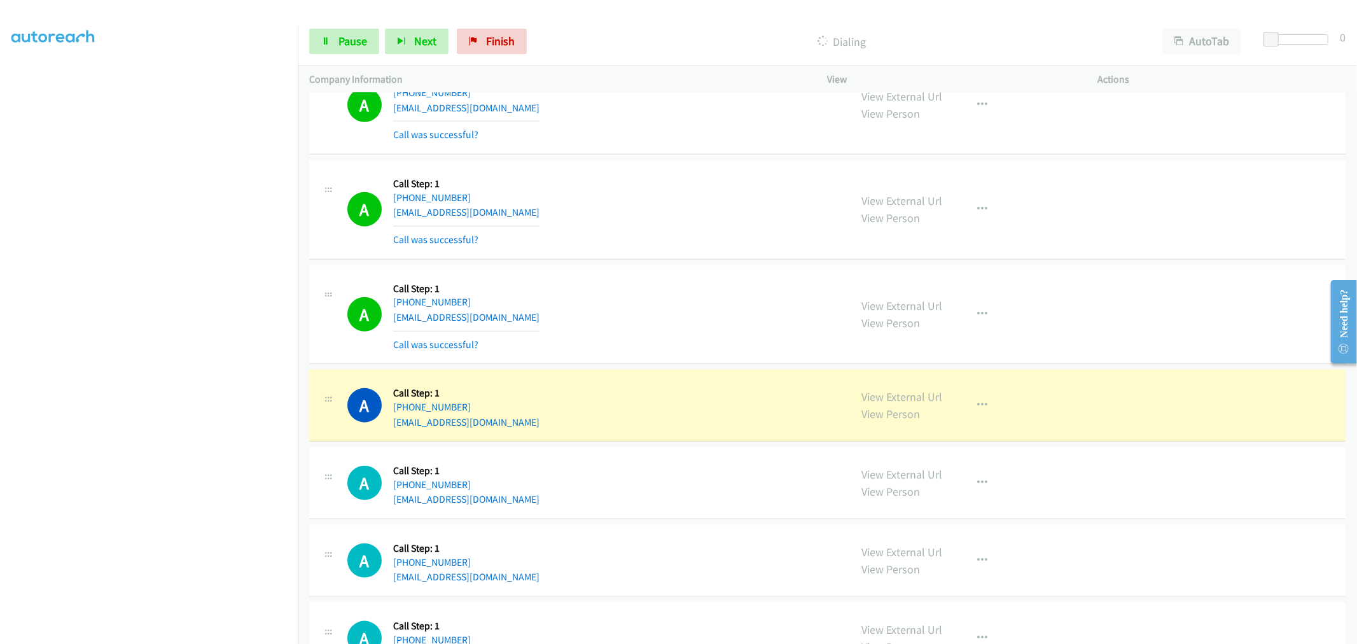
click at [618, 338] on div "A Callback Scheduled Call Step: 1 America/New_York +1 850-556-7075 cbrown1180@g…" at bounding box center [593, 315] width 492 height 76
click at [487, 423] on div "A Callback Scheduled Call Step: 1 America/New_York +1 631-827-9675 drbehrbom@ao…" at bounding box center [593, 405] width 492 height 48
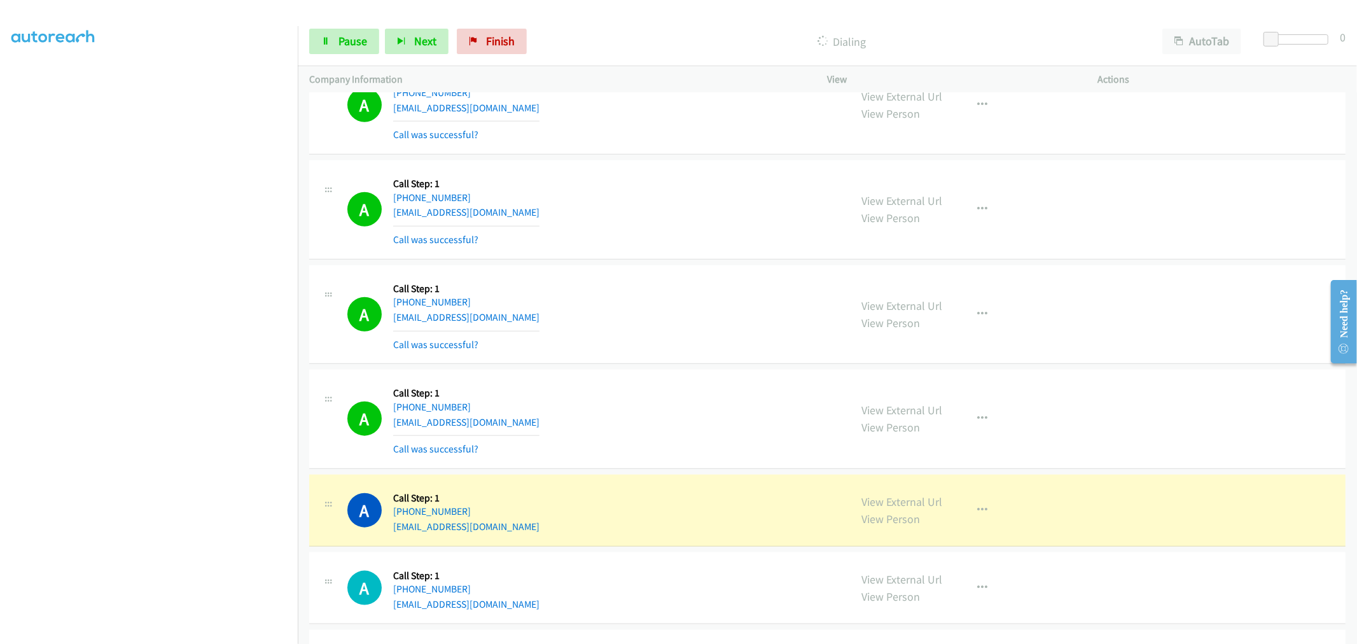
click at [585, 347] on div "A Callback Scheduled Call Step: 1 America/New_York +1 850-556-7075 cbrown1180@g…" at bounding box center [593, 315] width 492 height 76
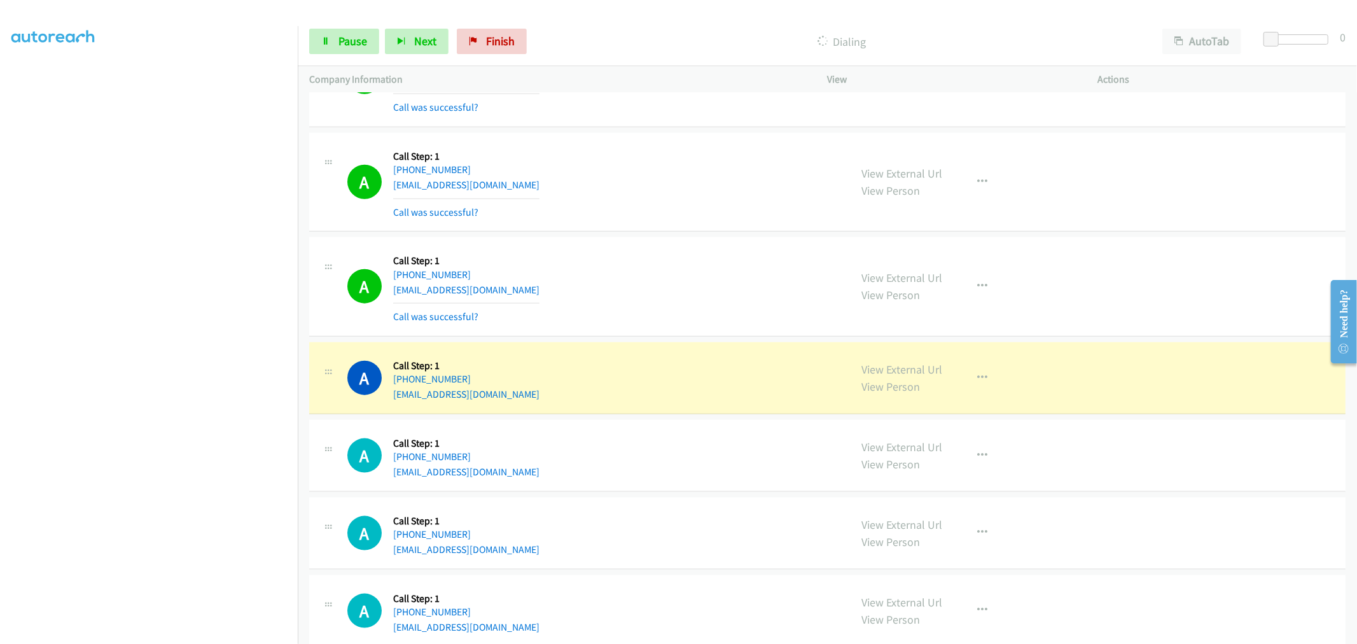
scroll to position [1343, 0]
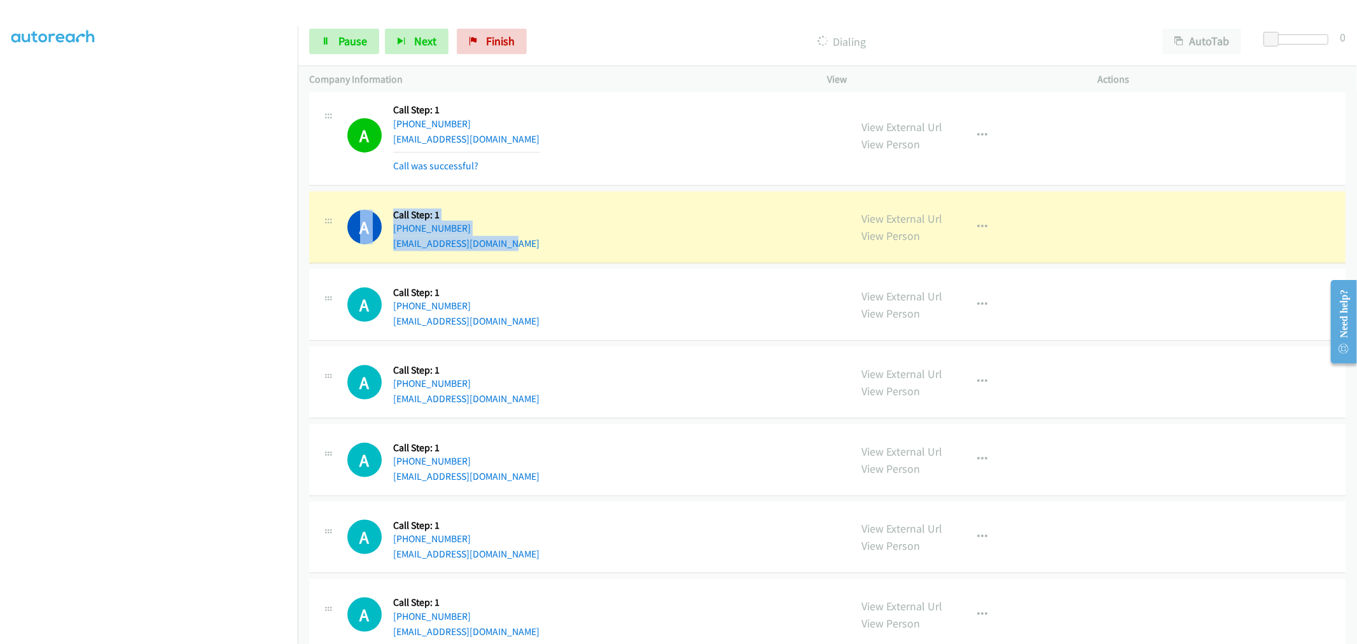
drag, startPoint x: 511, startPoint y: 244, endPoint x: 385, endPoint y: 249, distance: 126.7
click at [385, 249] on div "A Callback Scheduled Call Step: 1 America/Los_Angeles +1 206-966-7520 timbrinkl…" at bounding box center [593, 227] width 492 height 48
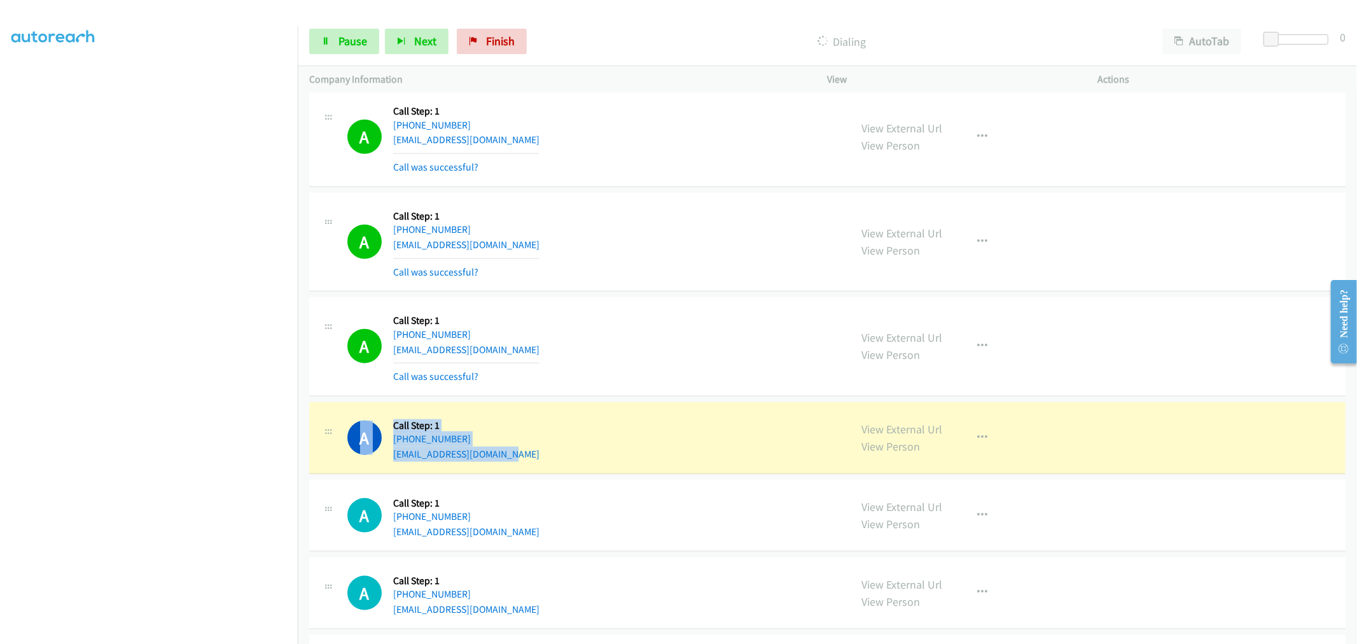
scroll to position [1130, 0]
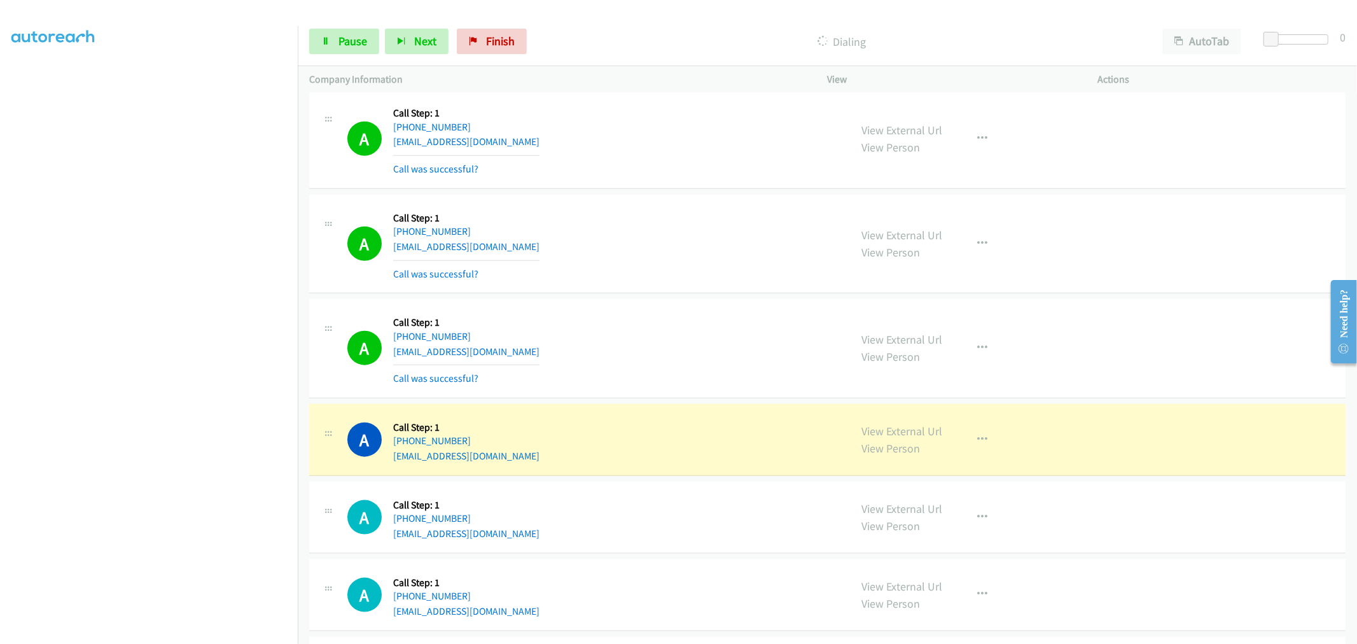
click at [539, 321] on div "A Callback Scheduled Call Step: 1 America/New_York +1 631-827-9675 drbehrbom@ao…" at bounding box center [593, 348] width 492 height 76
drag, startPoint x: 440, startPoint y: 352, endPoint x: 392, endPoint y: 356, distance: 48.5
click at [392, 356] on div "A Callback Scheduled Call Step: 1 America/New_York +1 631-827-9675 drbehrbom@ao…" at bounding box center [593, 348] width 492 height 76
click at [613, 384] on div "A Callback Scheduled Call Step: 1 America/New_York +1 631-827-9675 drbehrbom@ao…" at bounding box center [593, 348] width 492 height 76
drag, startPoint x: 526, startPoint y: 460, endPoint x: 392, endPoint y: 461, distance: 133.6
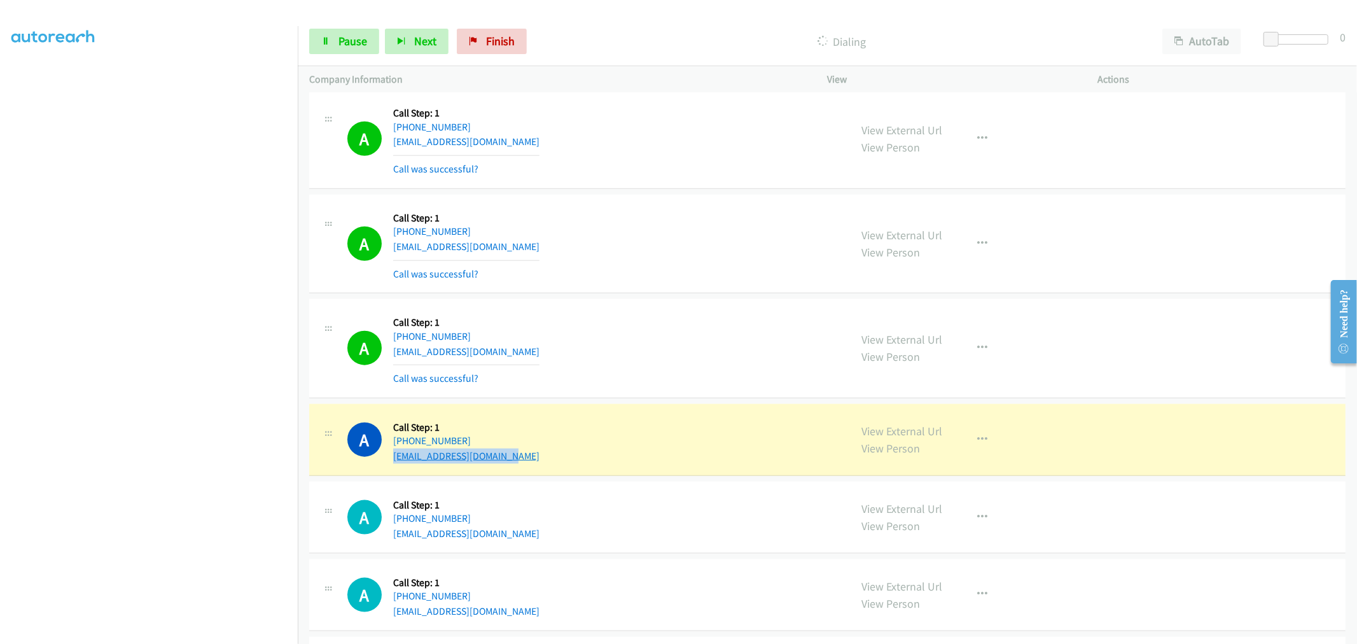
click at [392, 461] on div "A Callback Scheduled Call Step: 1 America/Los_Angeles +1 206-966-7520 timbrinkl…" at bounding box center [593, 439] width 492 height 48
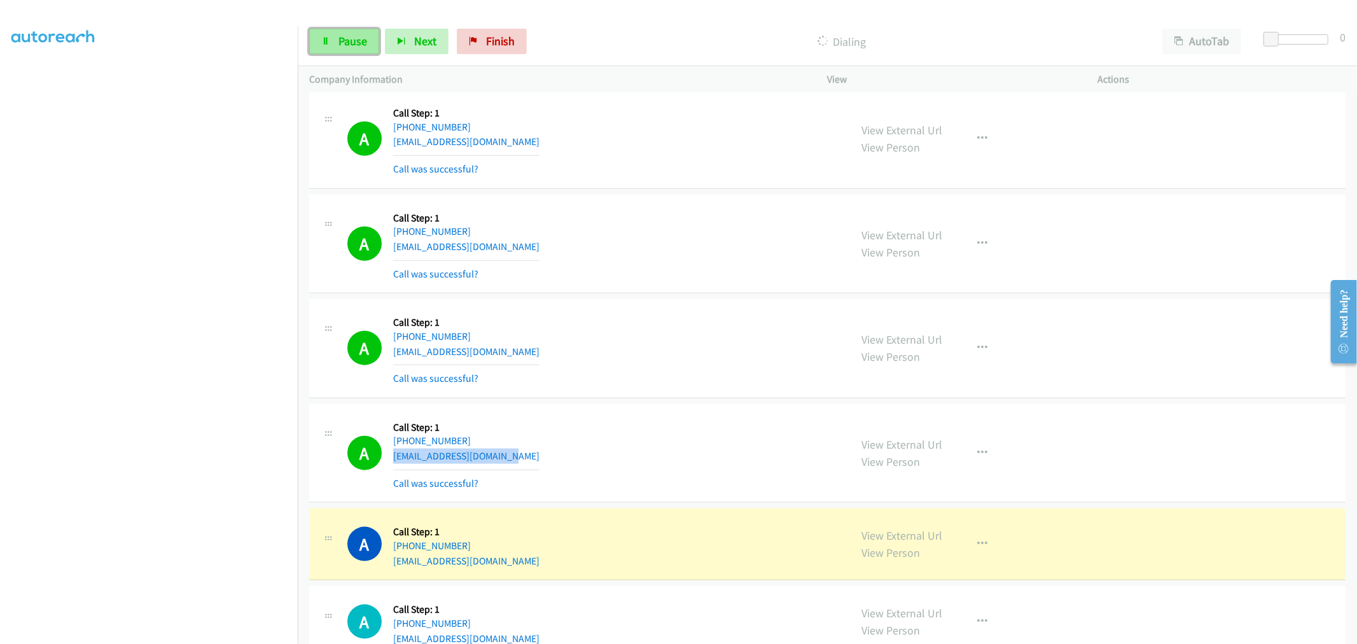
click at [357, 39] on span "Pause" at bounding box center [352, 41] width 29 height 15
click at [663, 322] on div "A Callback Scheduled Call Step: 1 America/New_York +1 631-827-9675 drbehrbom@ao…" at bounding box center [593, 348] width 492 height 76
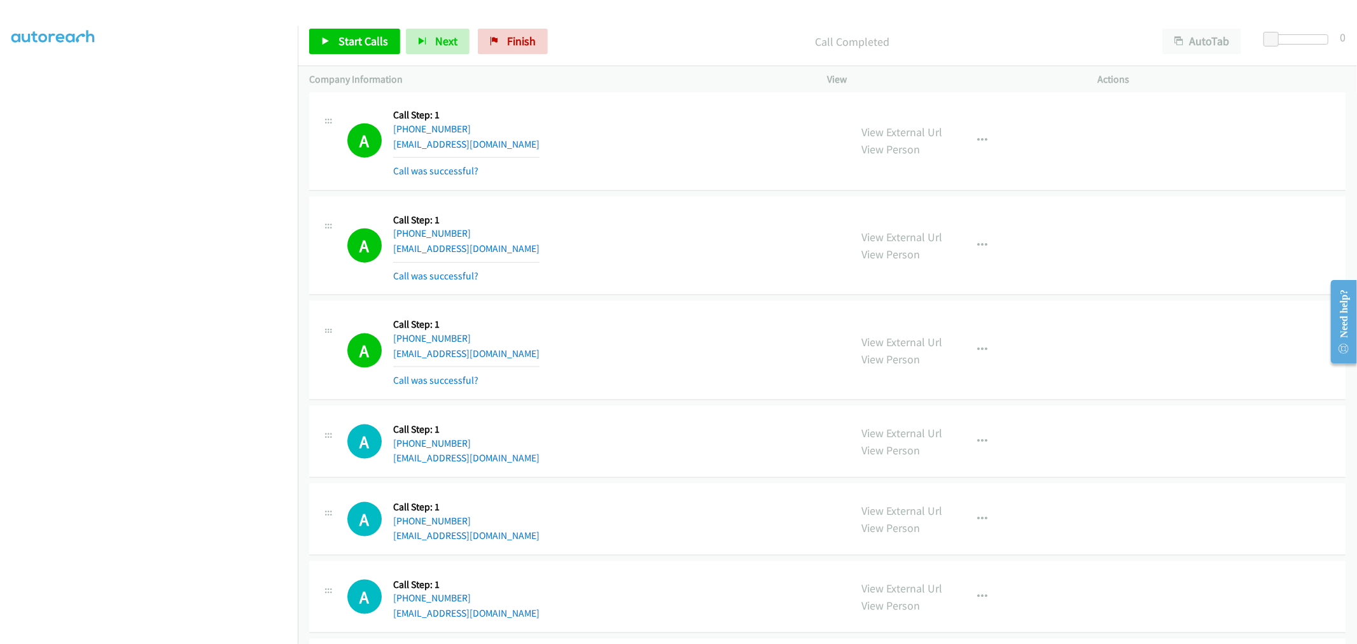
scroll to position [1343, 0]
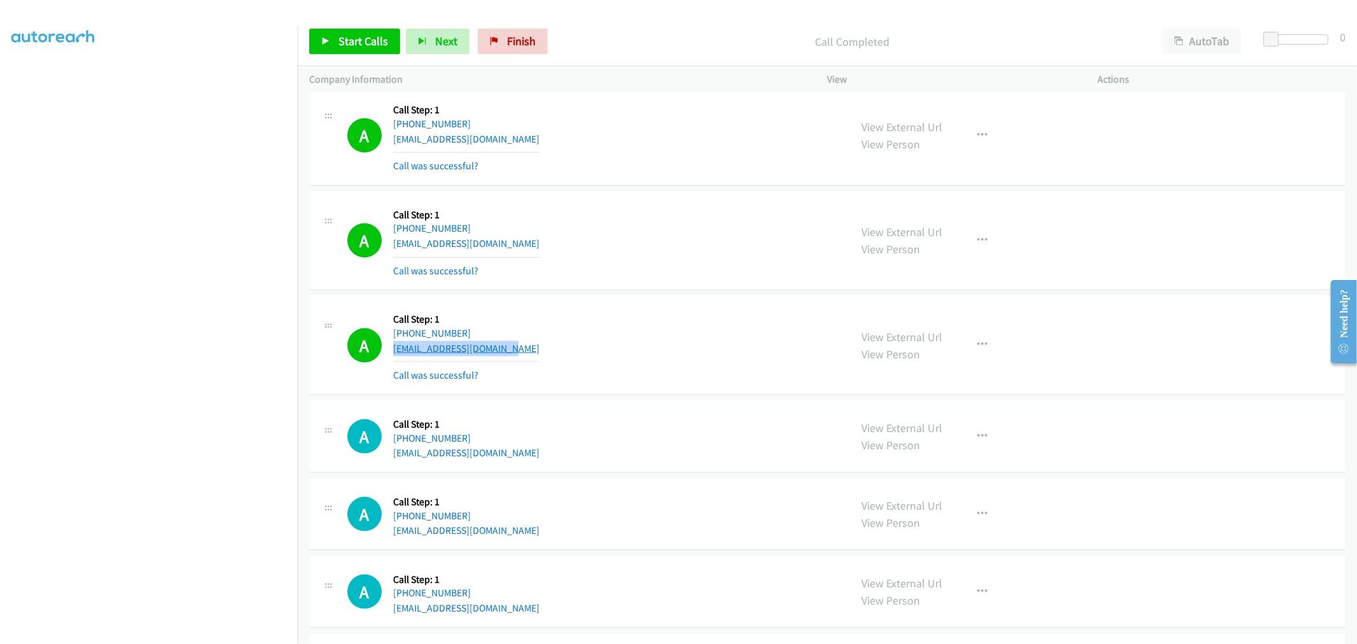
drag, startPoint x: 514, startPoint y: 353, endPoint x: 392, endPoint y: 348, distance: 121.6
click at [392, 348] on div "A Callback Scheduled Call Step: 1 America/Chicago +1 414-517-6443 peri_older.3x…" at bounding box center [593, 345] width 492 height 76
click at [665, 297] on div "A Callback Scheduled Call Step: 1 America/Chicago +1 414-517-6443 peri_older.3x…" at bounding box center [827, 345] width 1036 height 99
click at [641, 272] on div "A Callback Scheduled Call Step: 1 America/Los_Angeles +1 206-966-7520 timbrinkl…" at bounding box center [593, 241] width 492 height 76
click at [350, 41] on span "Start Calls" at bounding box center [363, 41] width 50 height 15
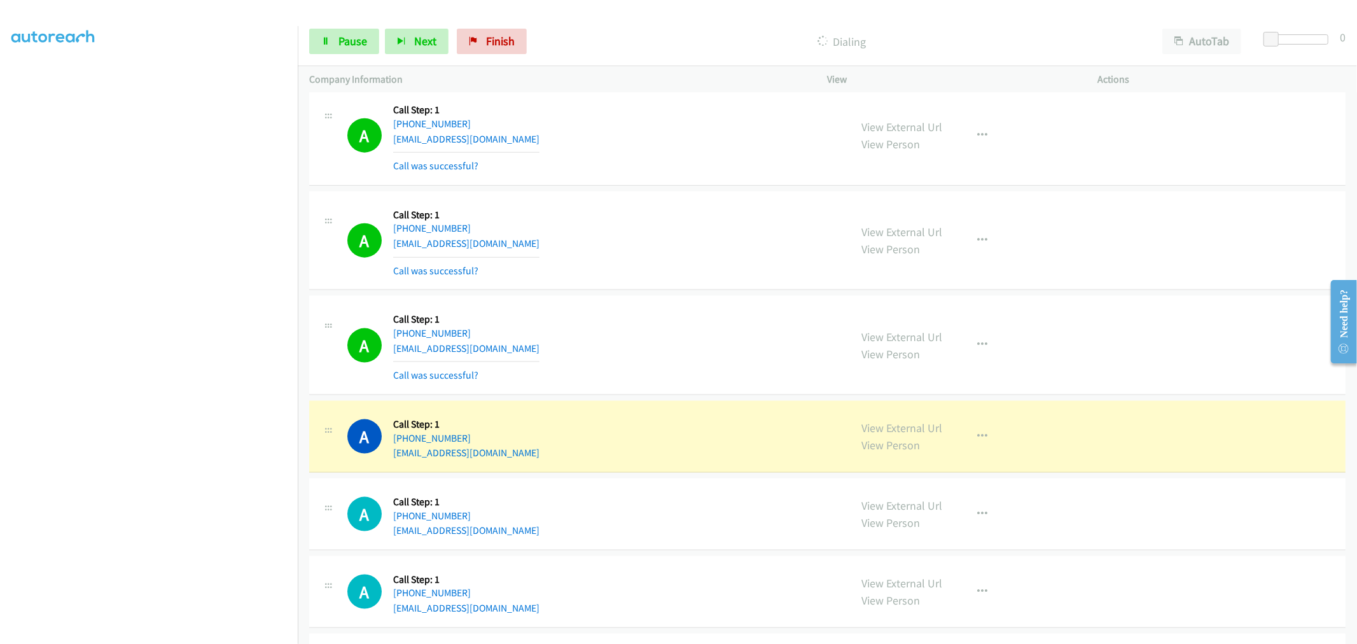
click at [723, 280] on div "A Callback Scheduled Call Step: 1 America/Los_Angeles +1 206-966-7520 timbrinkl…" at bounding box center [827, 240] width 1036 height 99
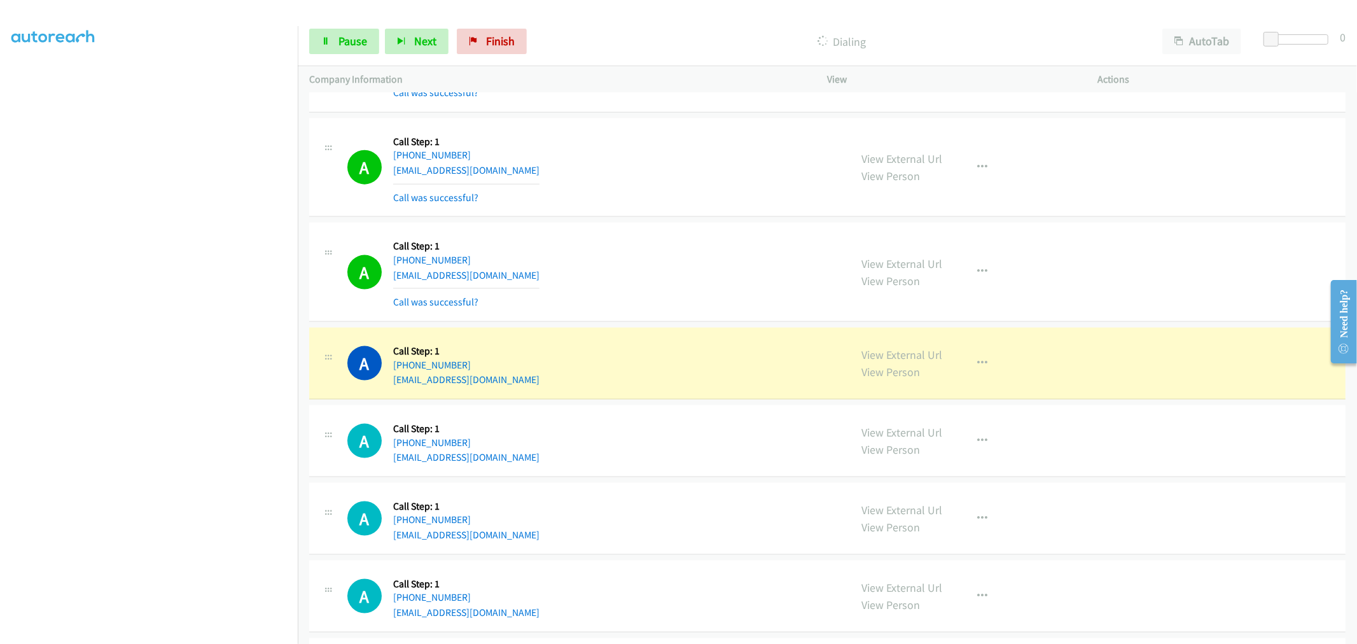
scroll to position [1484, 0]
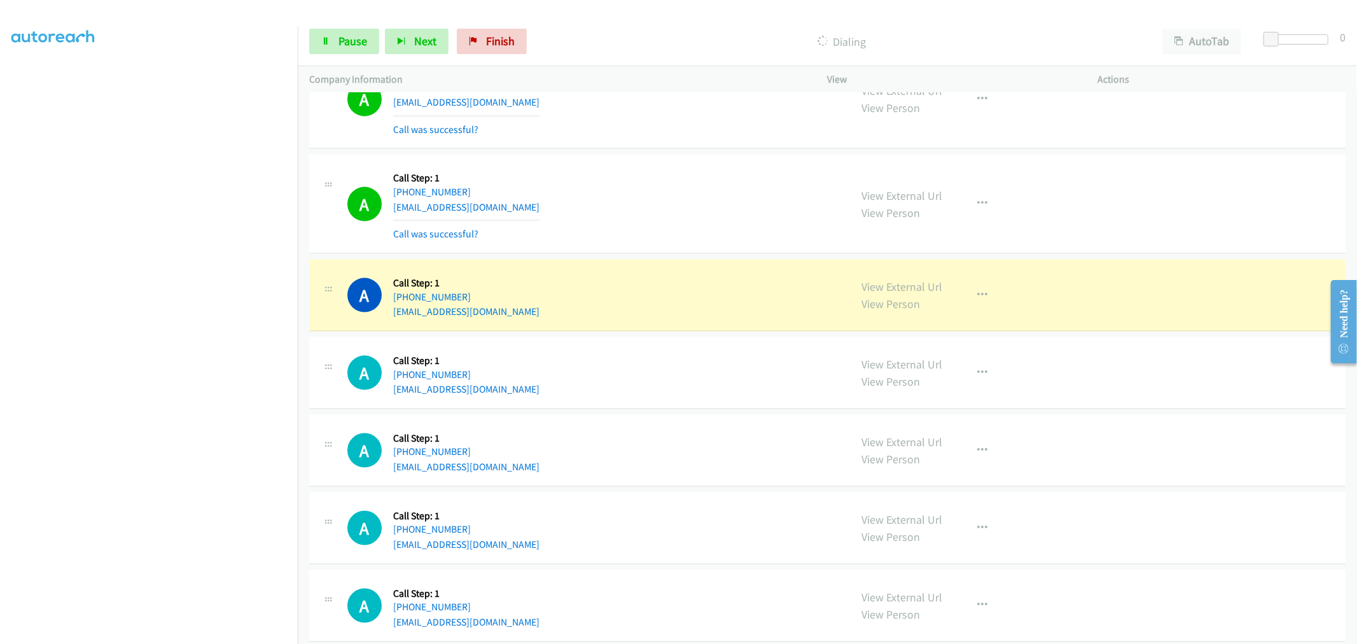
click at [692, 164] on div "A Callback Scheduled Call Step: 1 America/Chicago +1 414-517-6443 peri_older.3x…" at bounding box center [827, 204] width 1036 height 99
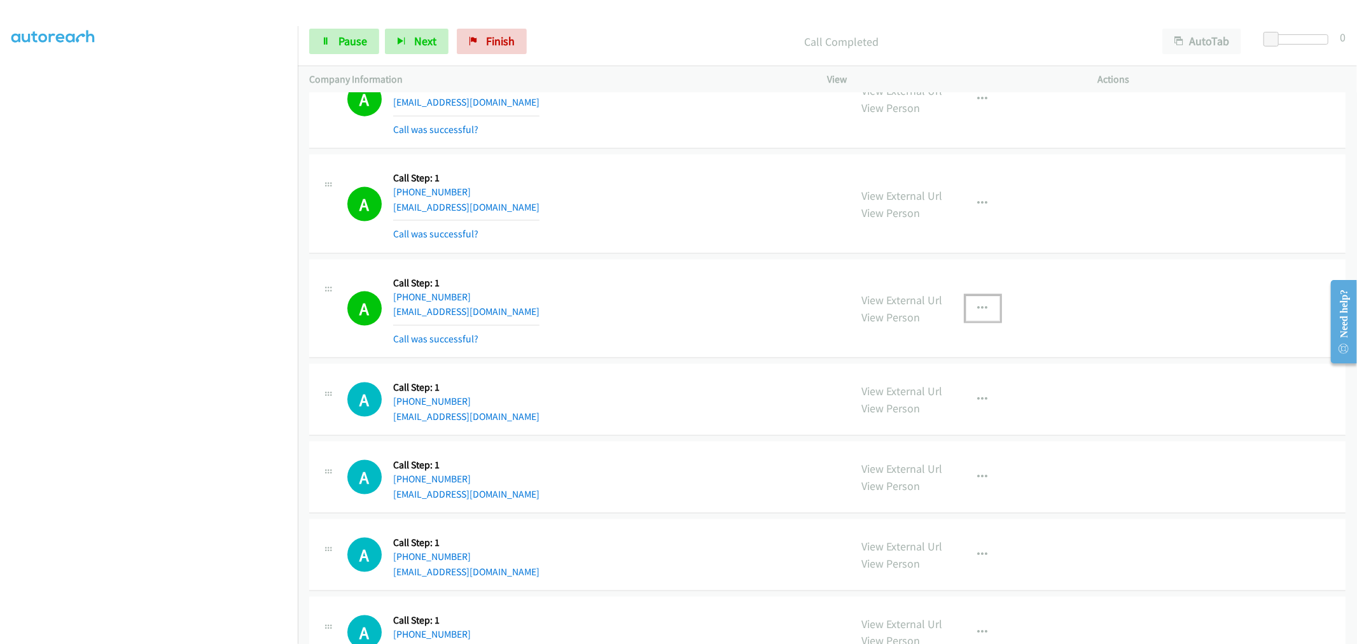
click at [984, 314] on button "button" at bounding box center [983, 308] width 34 height 25
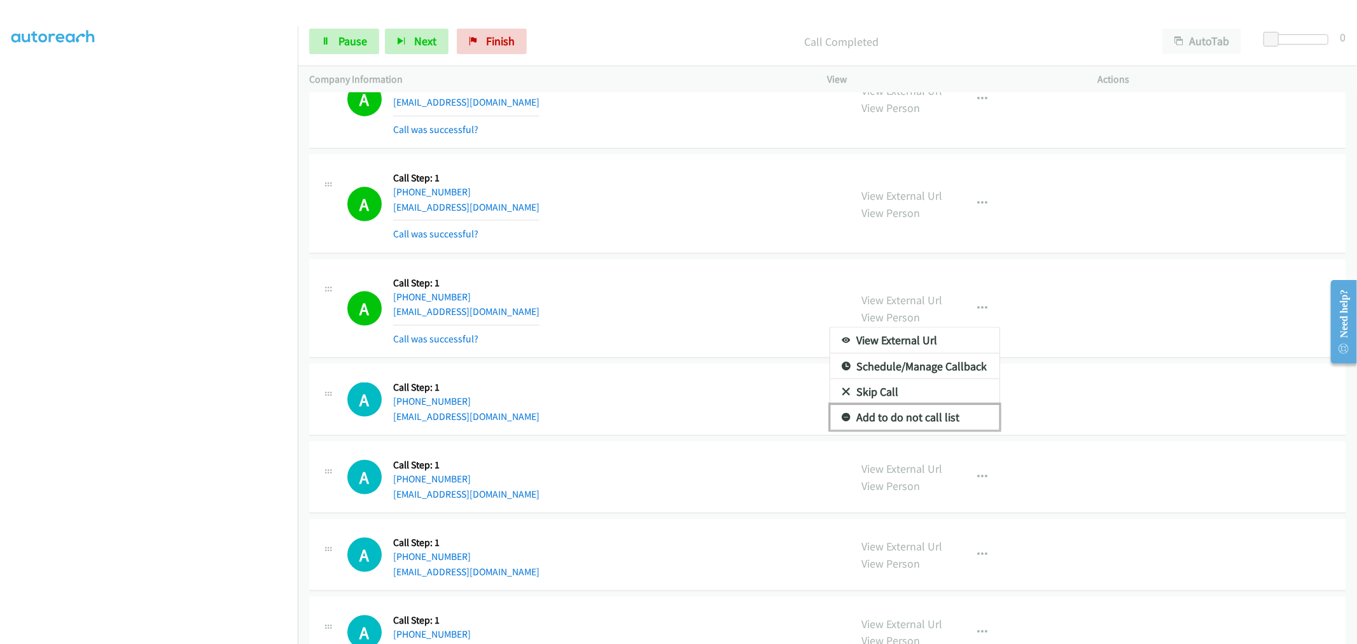
click at [931, 413] on link "Add to do not call list" at bounding box center [914, 417] width 169 height 25
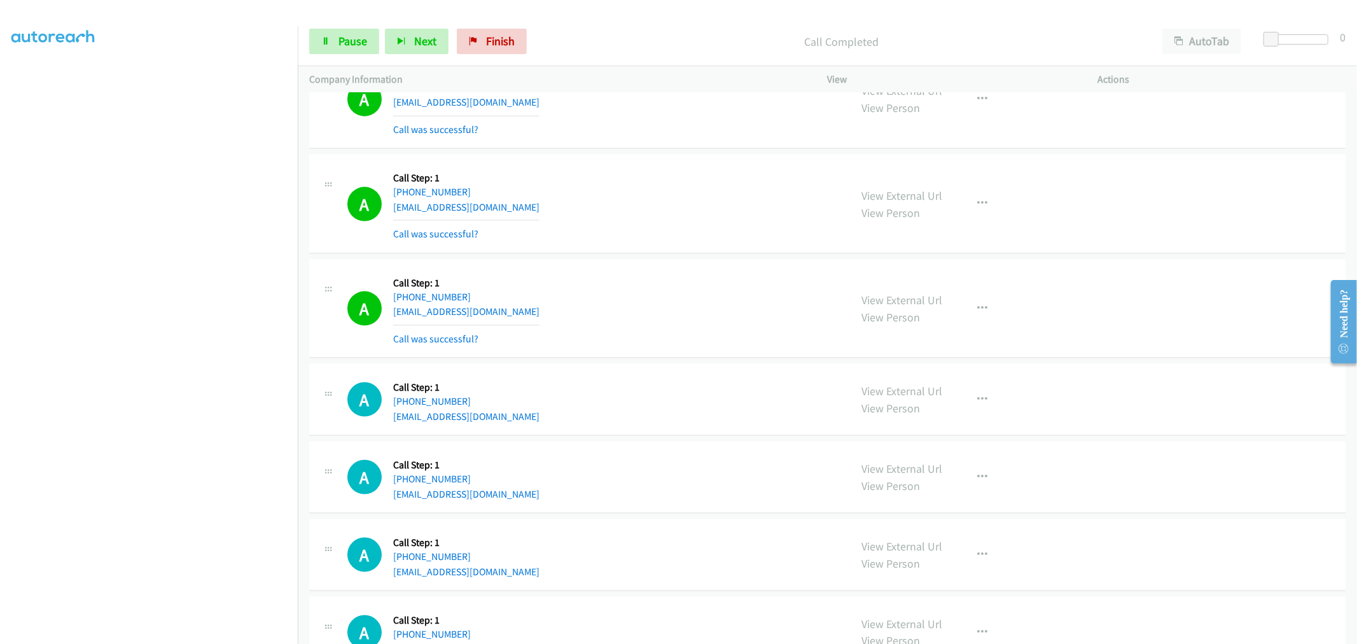
click at [651, 258] on td "A Callback Scheduled Call Step: 1 America/New_York +1 313-715-8330 makiyaheard@…" at bounding box center [827, 308] width 1059 height 105
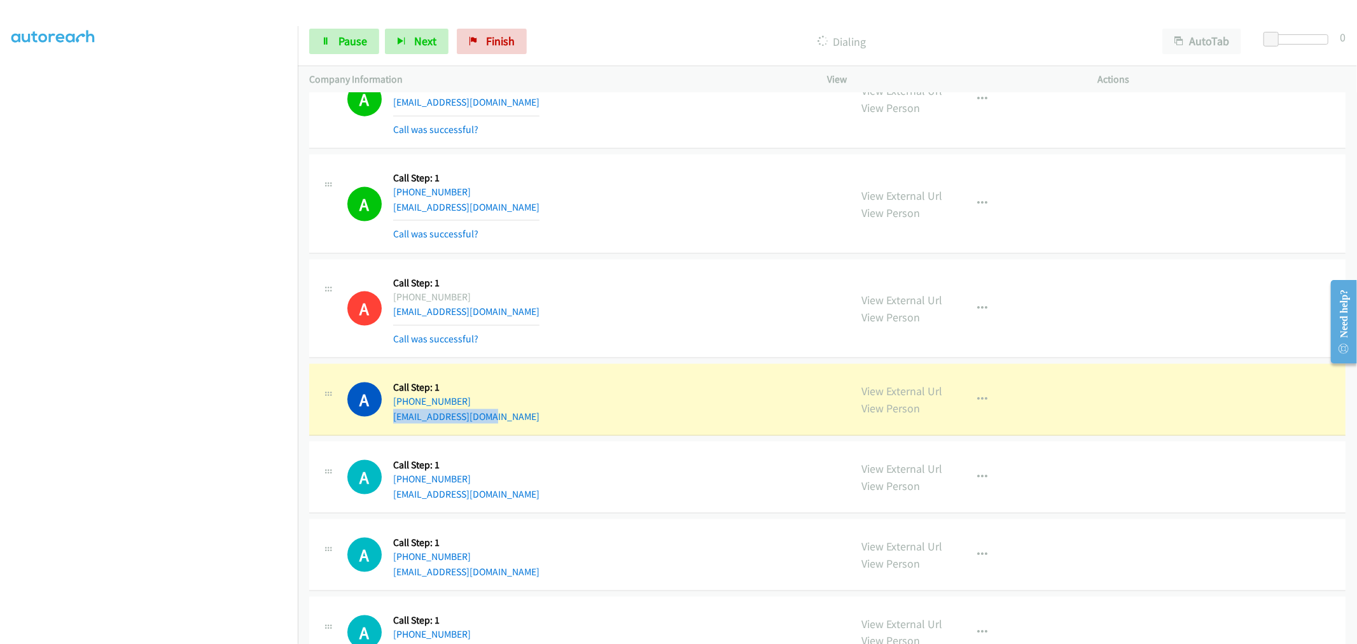
drag, startPoint x: 503, startPoint y: 420, endPoint x: 402, endPoint y: 389, distance: 105.2
click at [389, 423] on div "A Callback Scheduled Call Step: 1 America/New_York +1 603-479-7824 nhsmitty@com…" at bounding box center [593, 399] width 492 height 48
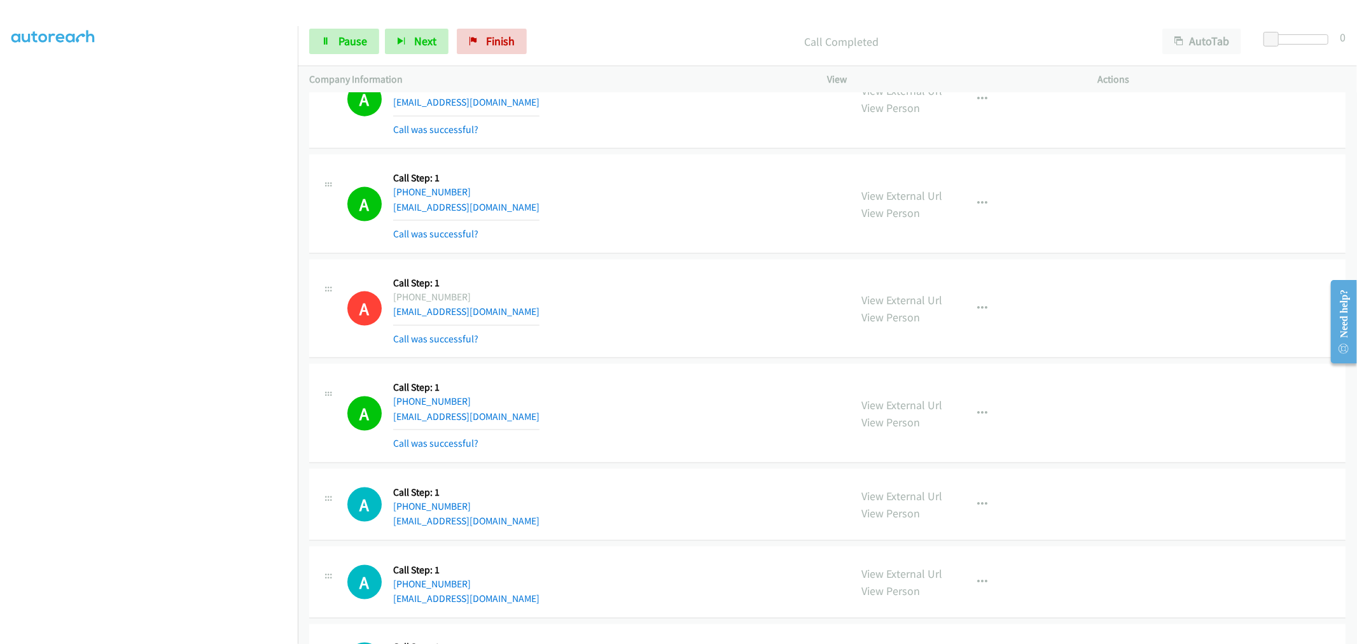
click at [564, 351] on div "A Callback Scheduled Call Step: 1 America/New_York +1 313-715-8330 makiyaheard@…" at bounding box center [827, 309] width 1036 height 99
drag, startPoint x: 506, startPoint y: 414, endPoint x: 392, endPoint y: 420, distance: 114.0
click at [392, 420] on div "A Callback Scheduled Call Step: 1 America/New_York +1 603-479-7824 nhsmitty@com…" at bounding box center [593, 413] width 492 height 76
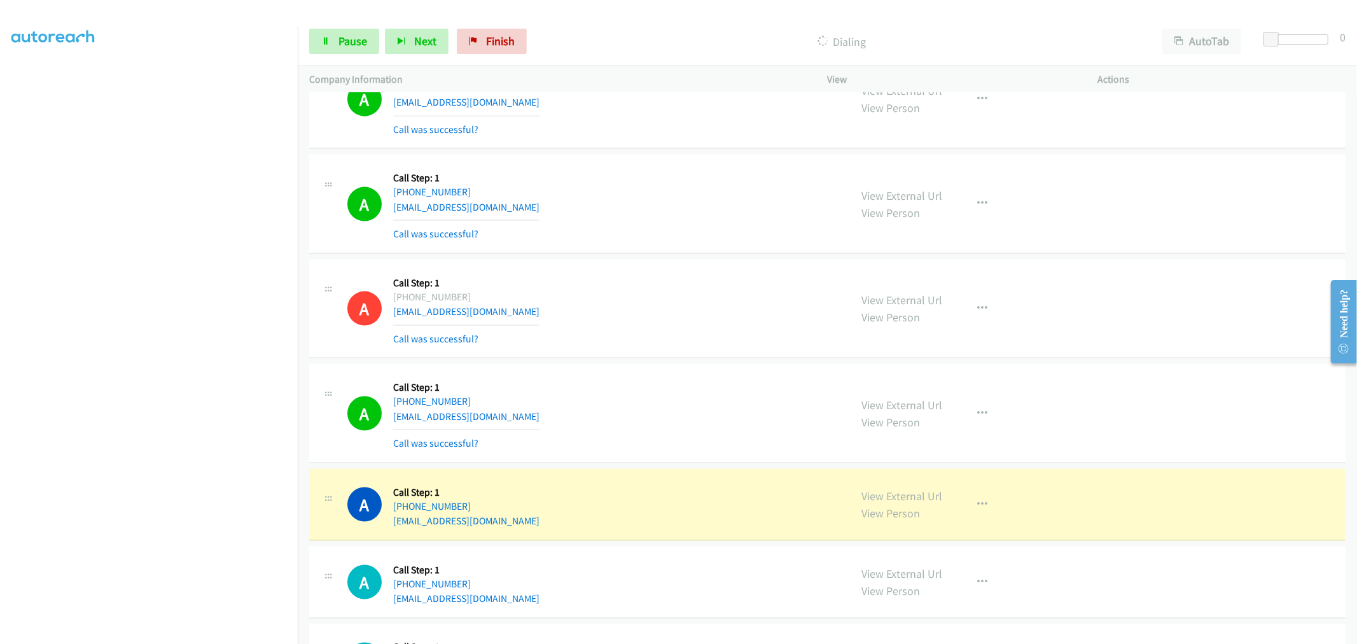
click at [660, 369] on div "A Callback Scheduled Call Step: 1 America/New_York +1 603-479-7824 nhsmitty@com…" at bounding box center [827, 413] width 1036 height 99
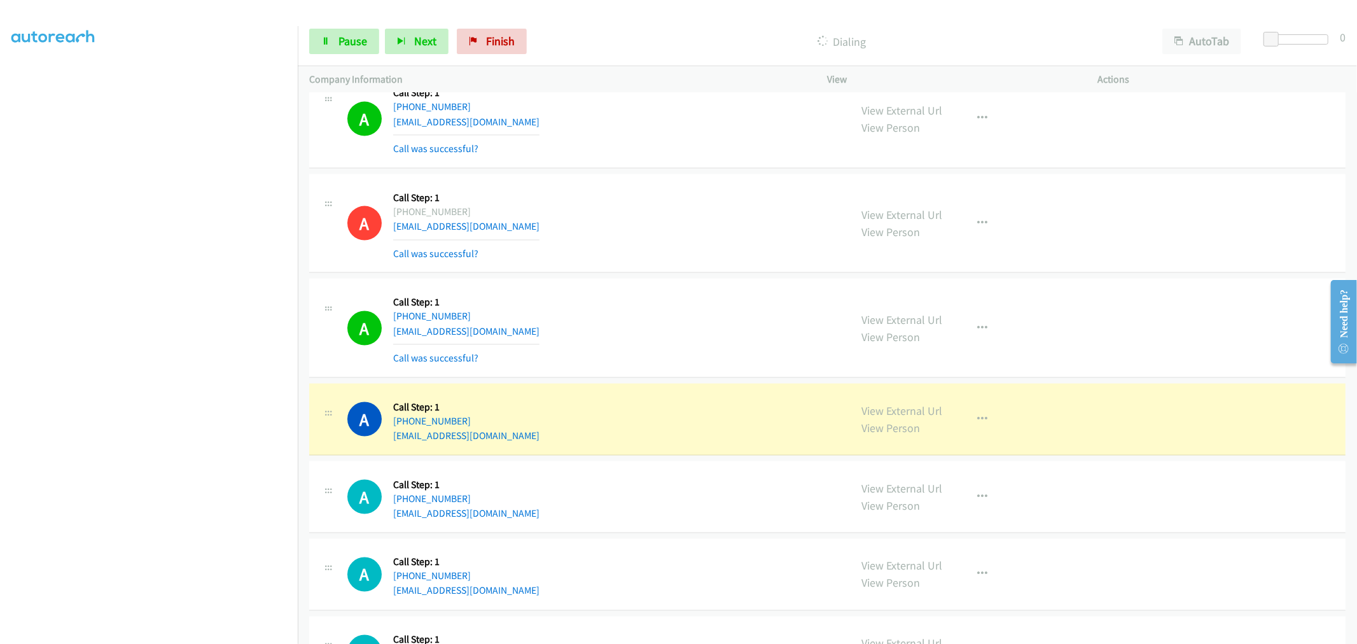
scroll to position [1696, 0]
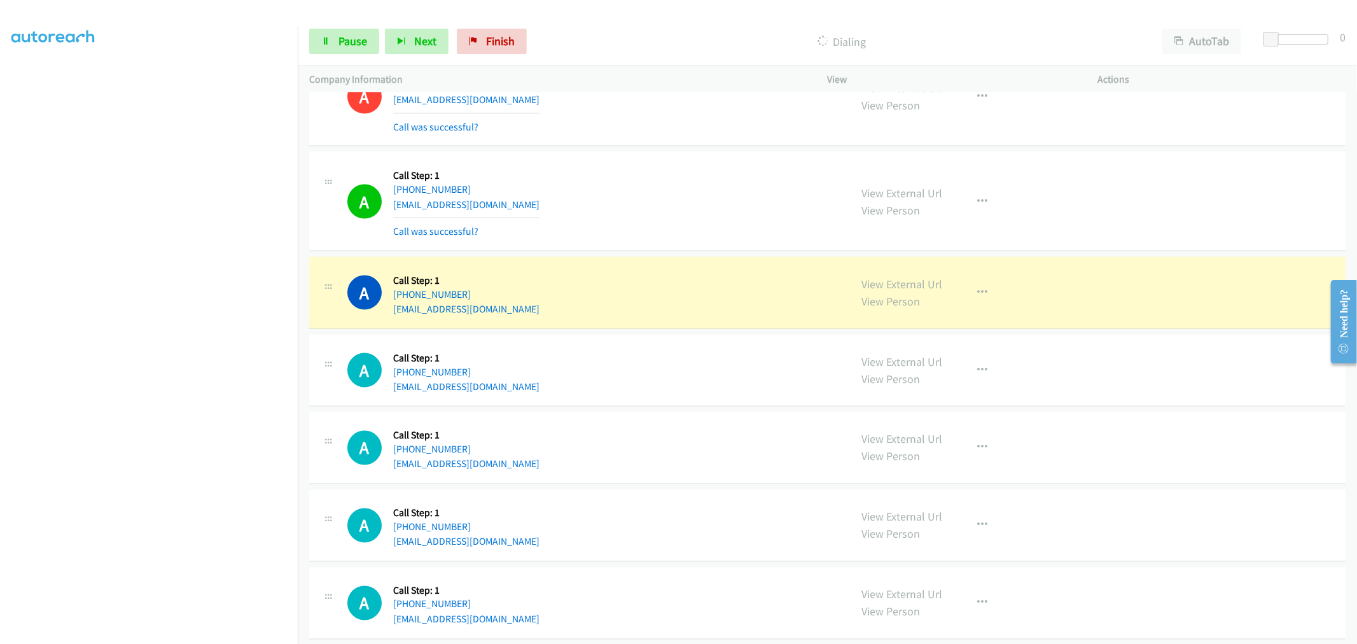
drag, startPoint x: 552, startPoint y: 307, endPoint x: 387, endPoint y: 316, distance: 165.6
click at [387, 316] on div "A Callback Scheduled Call Step: 1 America/New_York +1 502-548-8393 brynna.black…" at bounding box center [593, 292] width 492 height 48
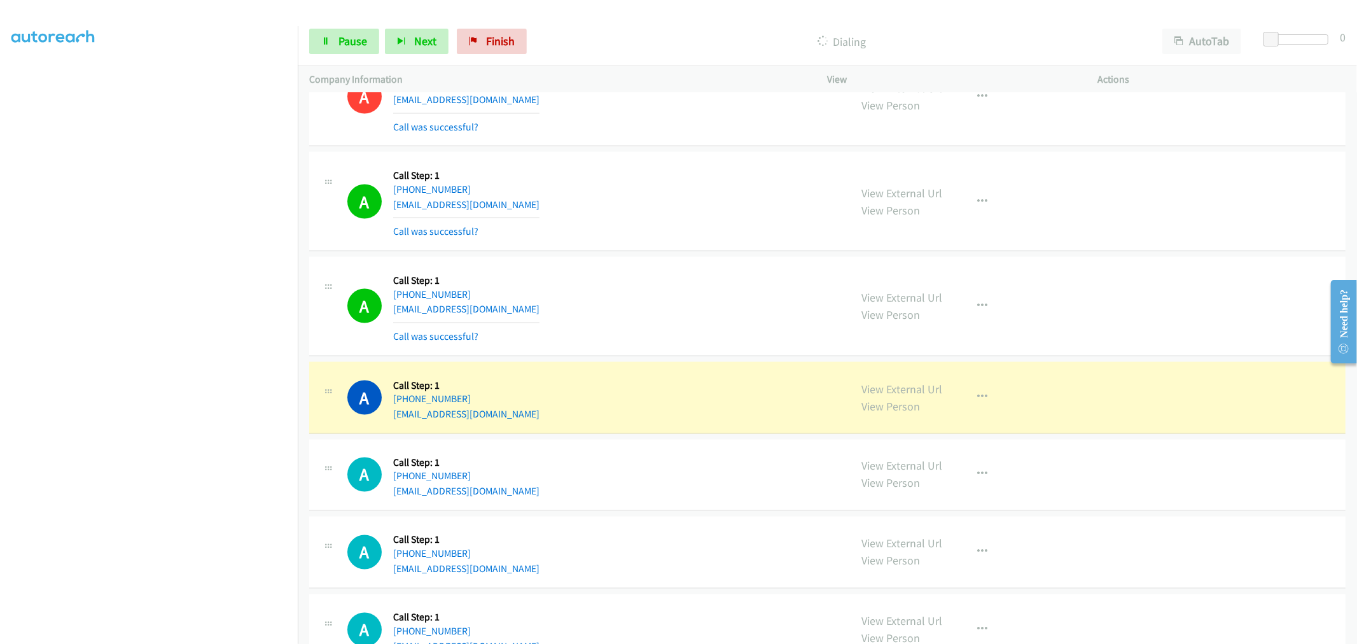
drag, startPoint x: 663, startPoint y: 320, endPoint x: 656, endPoint y: 322, distance: 7.3
click at [662, 320] on div "A Callback Scheduled Call Step: 1 America/New_York +1 502-548-8393 brynna.black…" at bounding box center [593, 306] width 492 height 76
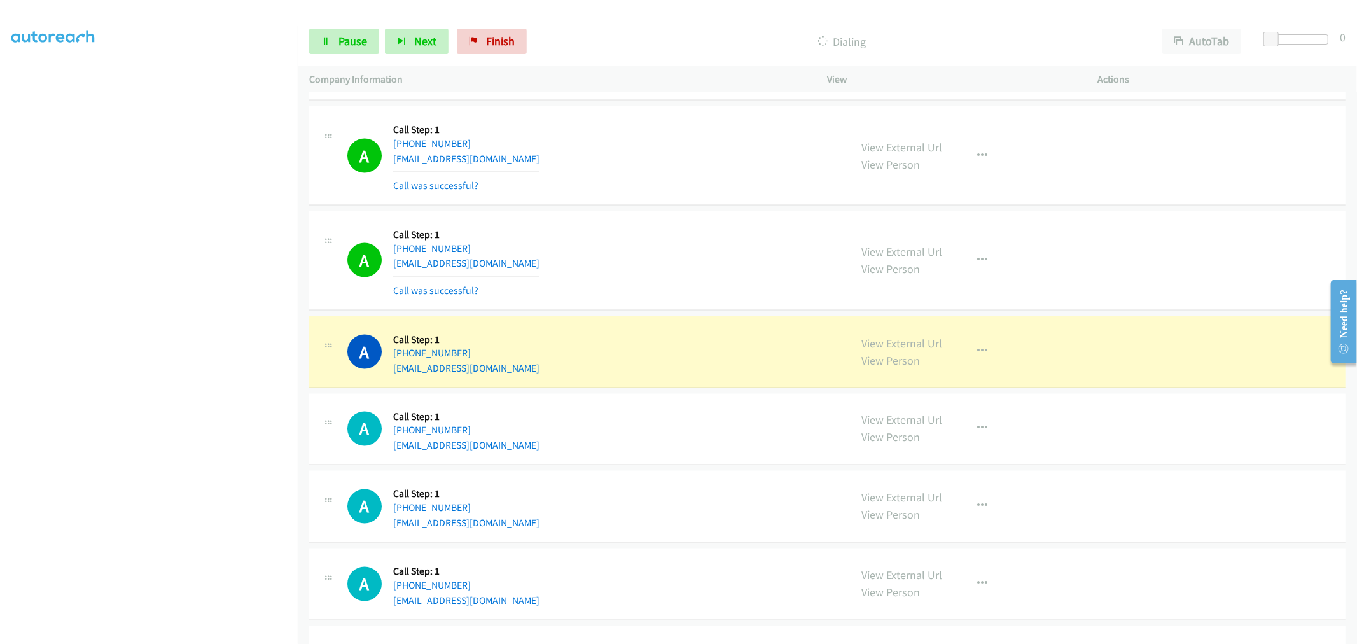
scroll to position [1766, 0]
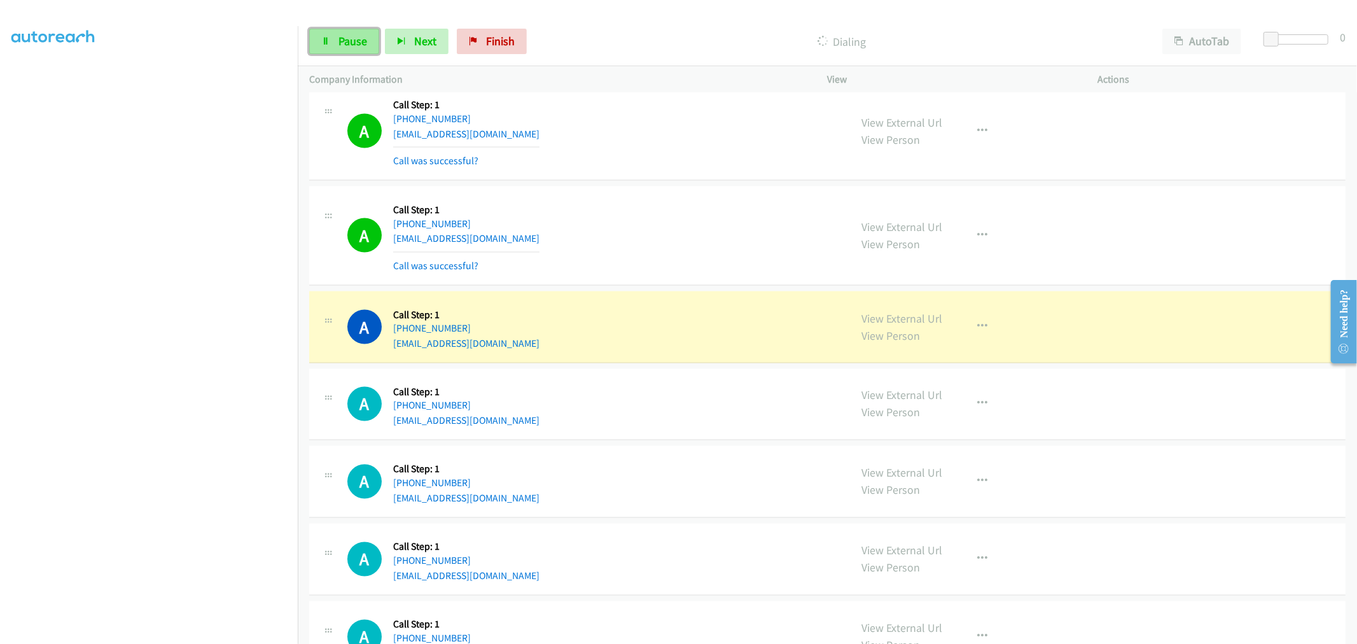
click at [334, 33] on link "Pause" at bounding box center [344, 41] width 70 height 25
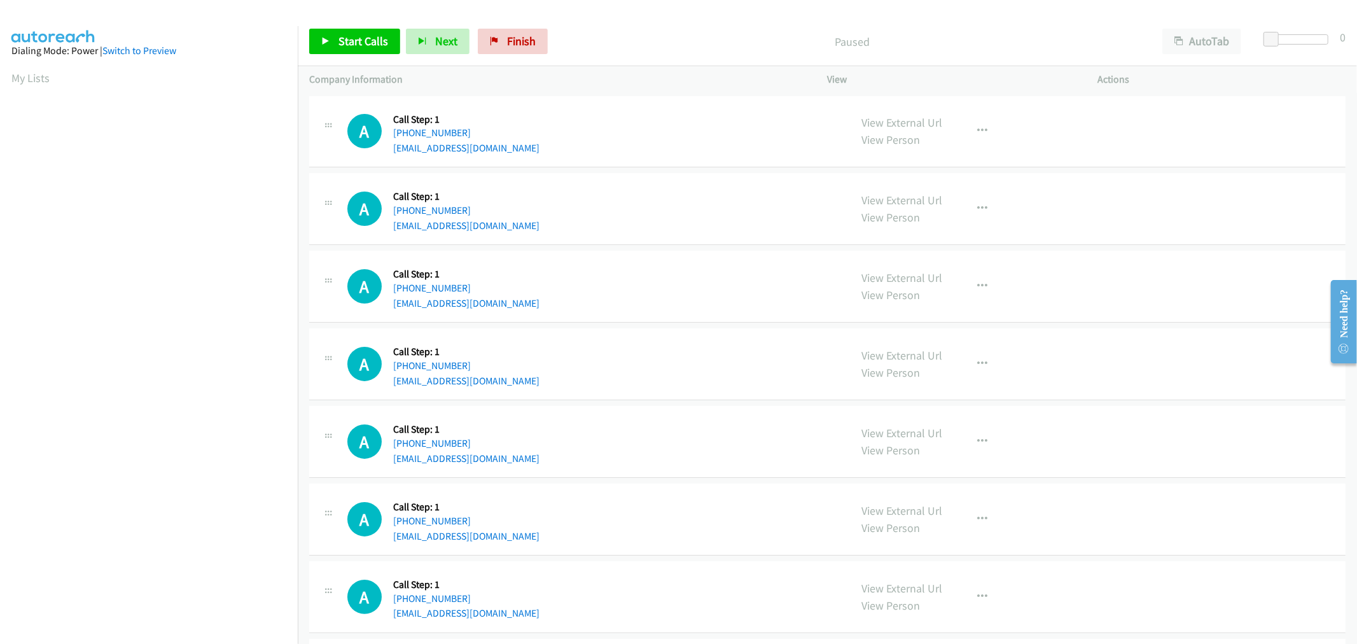
click at [564, 232] on div "A Callback Scheduled Call Step: 1 America/Chicago +1 769-348-9296 townsendshaeg…" at bounding box center [593, 208] width 492 height 48
click at [356, 48] on span "Start Calls" at bounding box center [363, 41] width 50 height 15
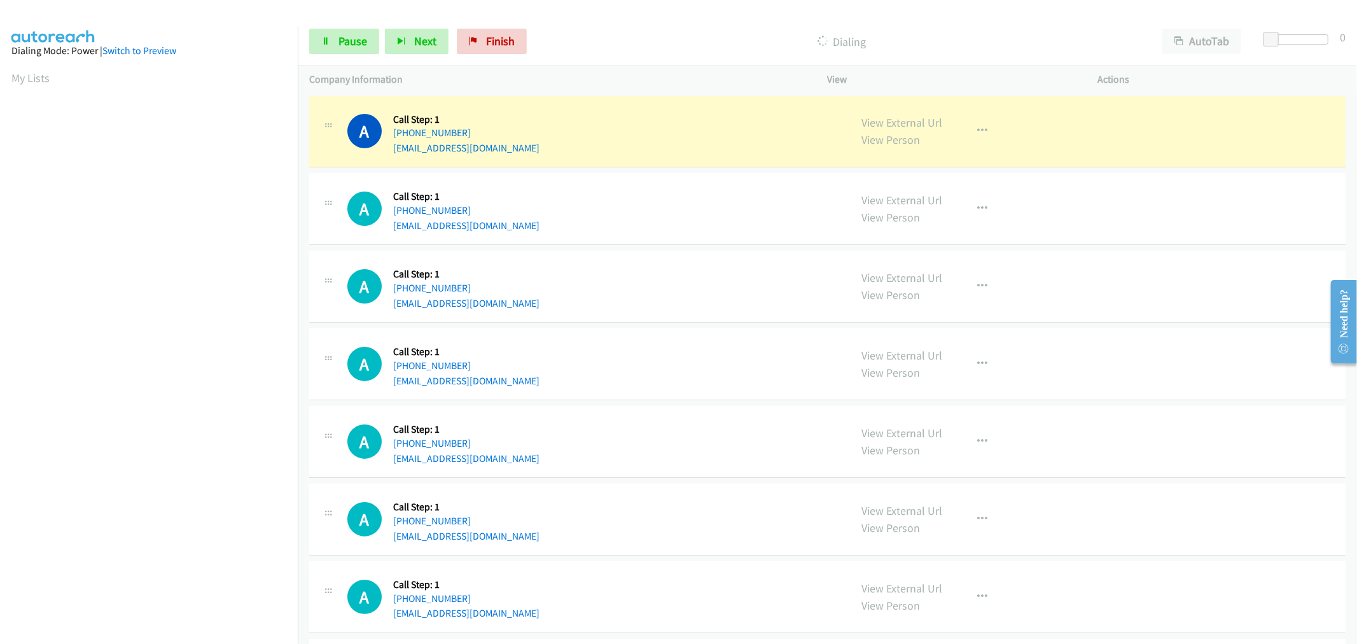
scroll to position [71, 0]
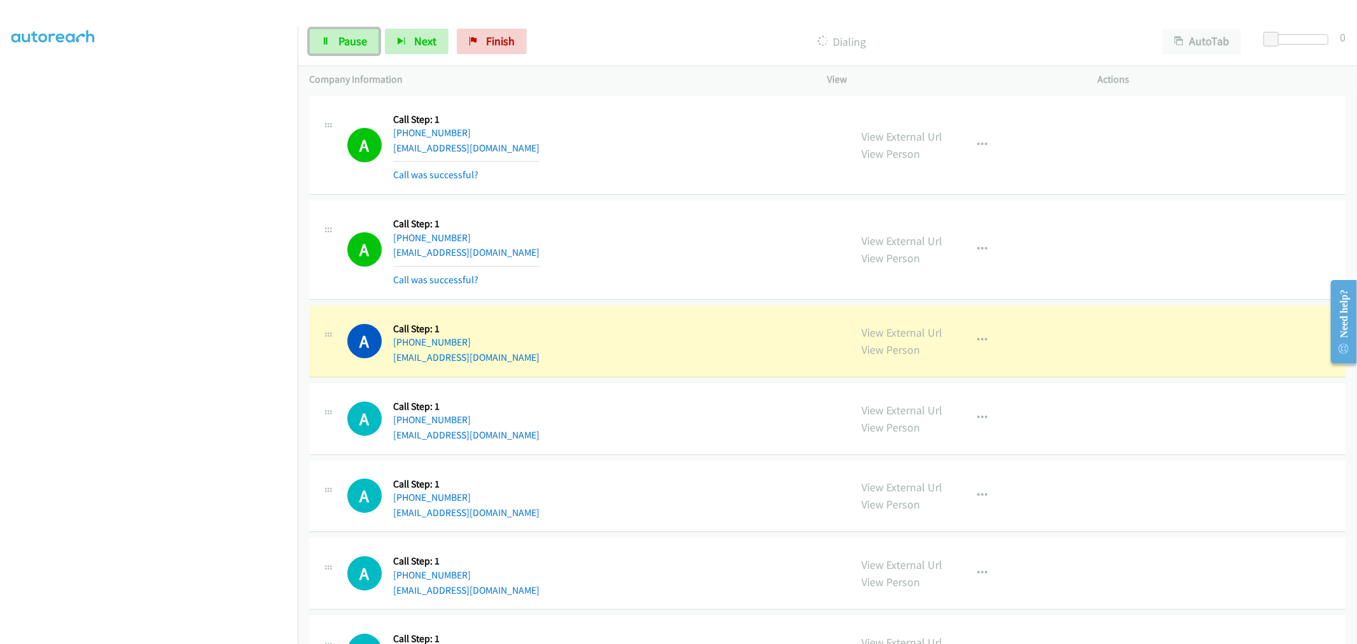
drag, startPoint x: 366, startPoint y: 46, endPoint x: 599, endPoint y: 195, distance: 276.5
click at [366, 46] on span "Pause" at bounding box center [352, 41] width 29 height 15
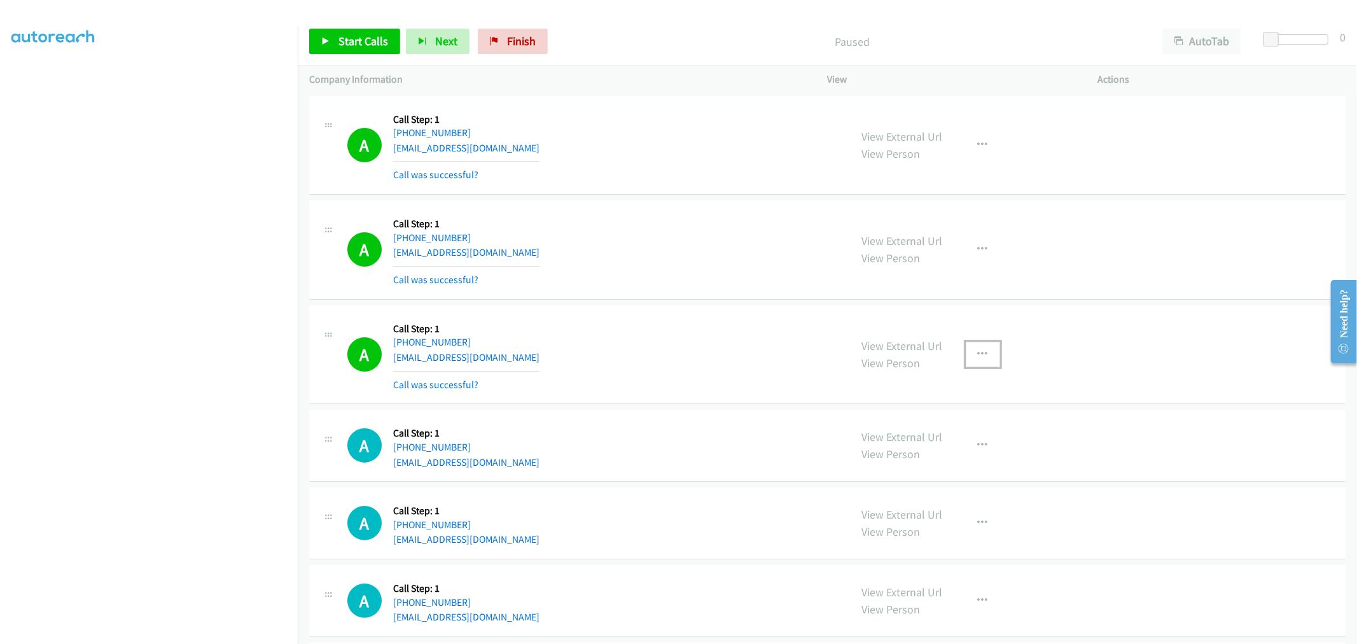
click at [978, 351] on icon "button" at bounding box center [983, 354] width 10 height 10
click at [870, 469] on link "Add to do not call list" at bounding box center [914, 462] width 169 height 25
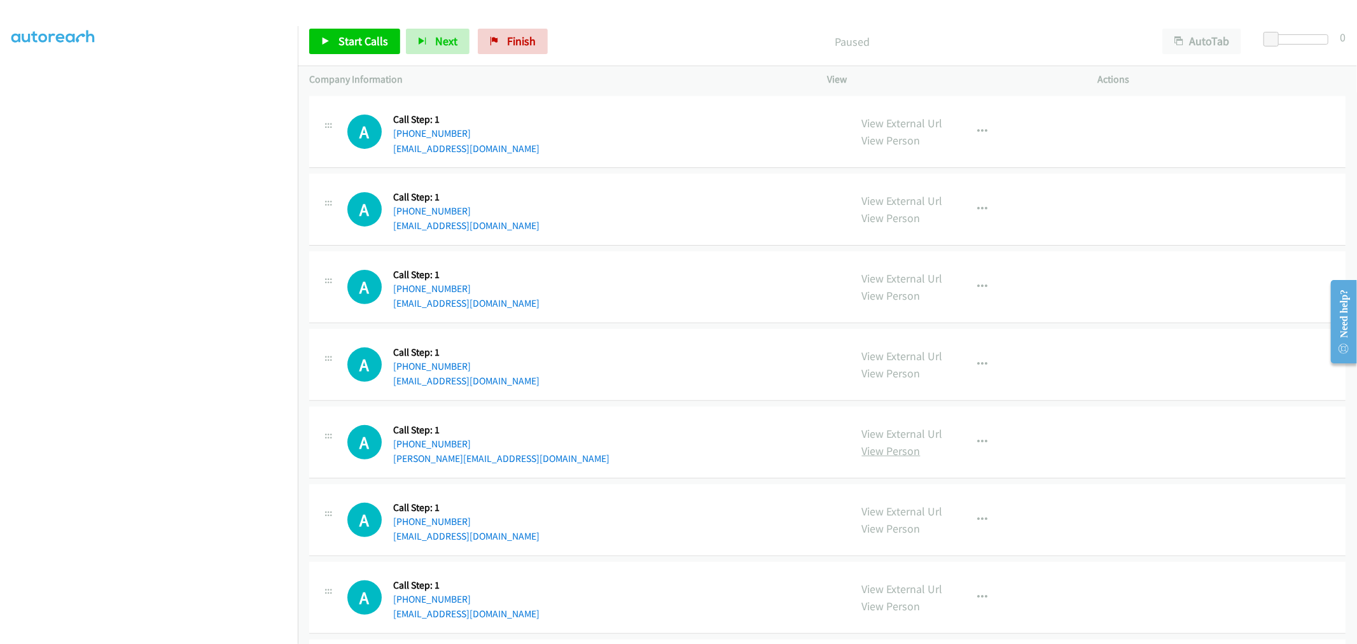
scroll to position [424, 0]
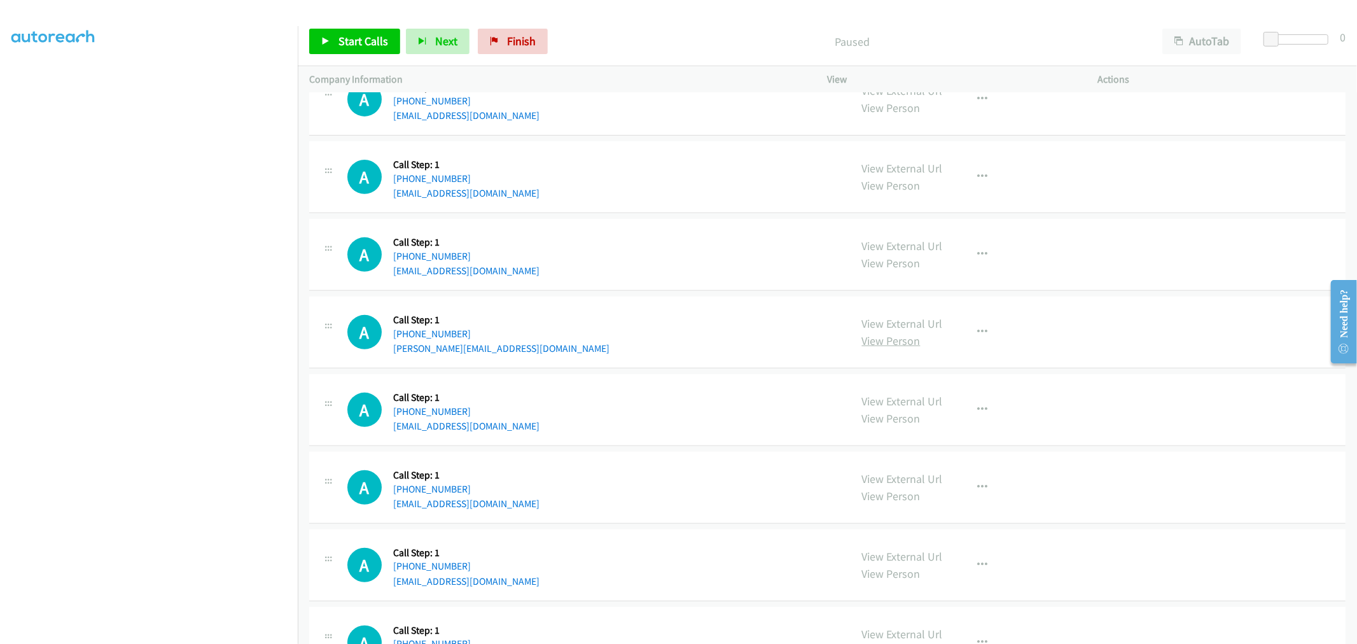
drag, startPoint x: 892, startPoint y: 404, endPoint x: 898, endPoint y: 340, distance: 63.9
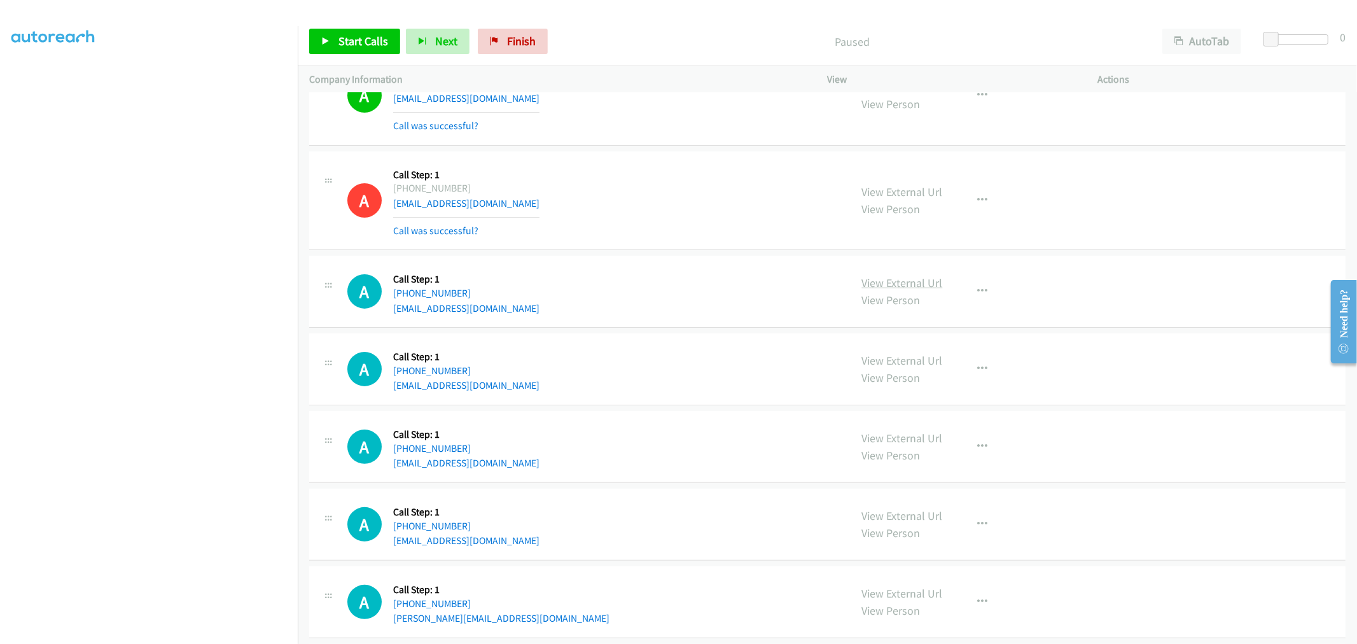
scroll to position [141, 0]
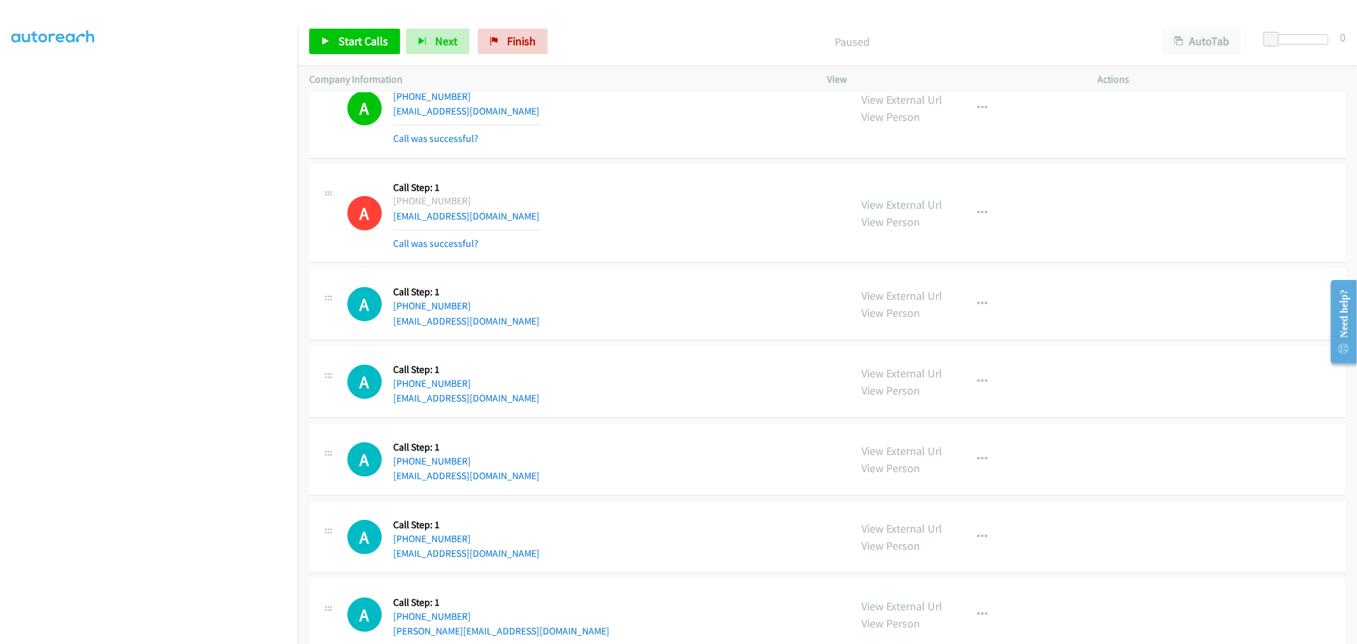
click at [730, 326] on div "A Callback Scheduled Call Step: 1 America/Chicago +1 512-553-8733 sabrenas2cool…" at bounding box center [593, 304] width 492 height 48
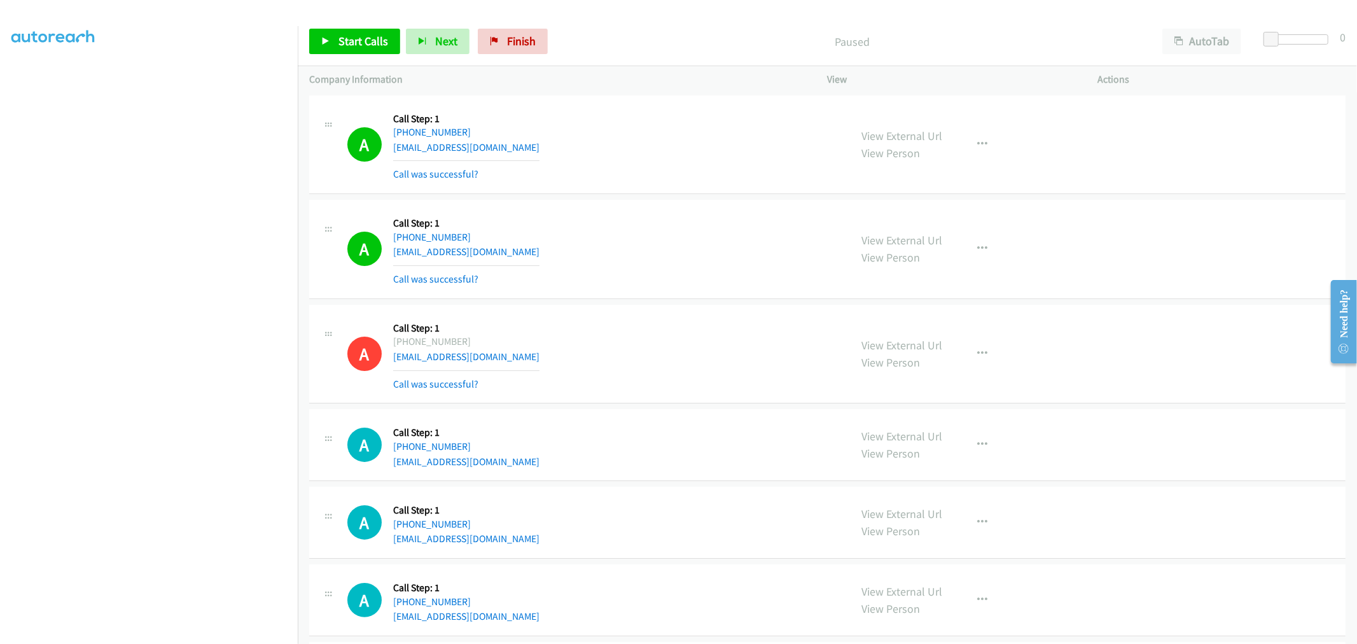
scroll to position [0, 0]
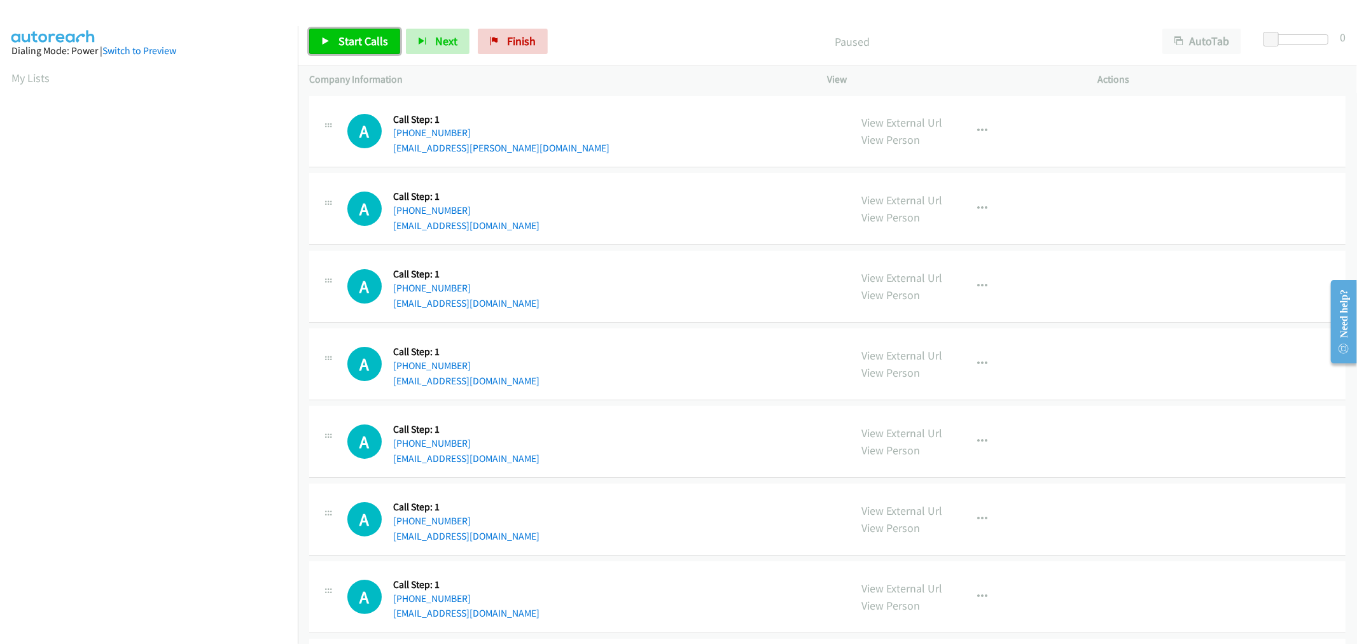
drag, startPoint x: 370, startPoint y: 42, endPoint x: 682, endPoint y: 275, distance: 389.0
click at [370, 42] on span "Start Calls" at bounding box center [363, 41] width 50 height 15
click at [692, 293] on div "A Callback Scheduled Call Step: 1 America/Los_Angeles +1 619-404-3864 hamidjan@…" at bounding box center [593, 286] width 492 height 48
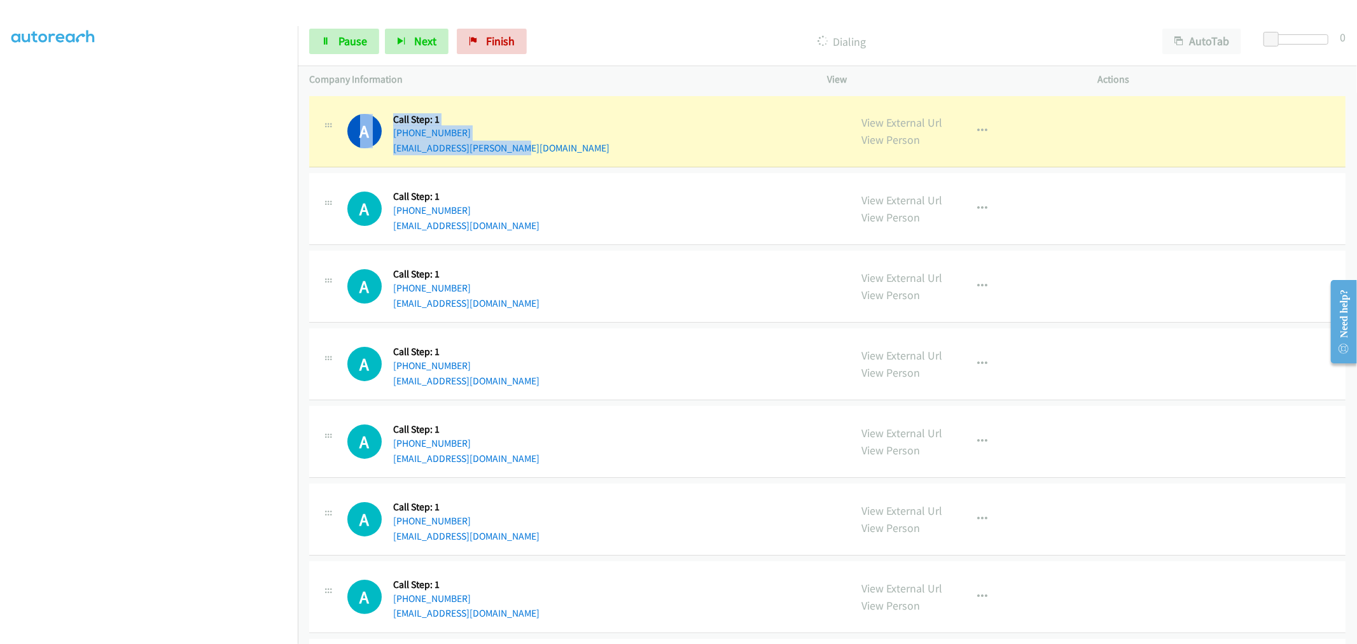
drag, startPoint x: 538, startPoint y: 151, endPoint x: 389, endPoint y: 148, distance: 149.5
click at [389, 148] on div "A Callback Scheduled Call Step: 1 America/New_York +1 407-683-3968 jenni.meikle…" at bounding box center [593, 132] width 492 height 48
click at [538, 143] on div "A Callback Scheduled Call Step: 1 America/New_York +1 407-683-3968 jenni.meikle…" at bounding box center [593, 132] width 492 height 48
drag, startPoint x: 529, startPoint y: 144, endPoint x: 388, endPoint y: 154, distance: 141.5
click at [388, 154] on div "A Callback Scheduled Call Step: 1 America/New_York +1 407-683-3968 jenni.meikle…" at bounding box center [593, 132] width 492 height 48
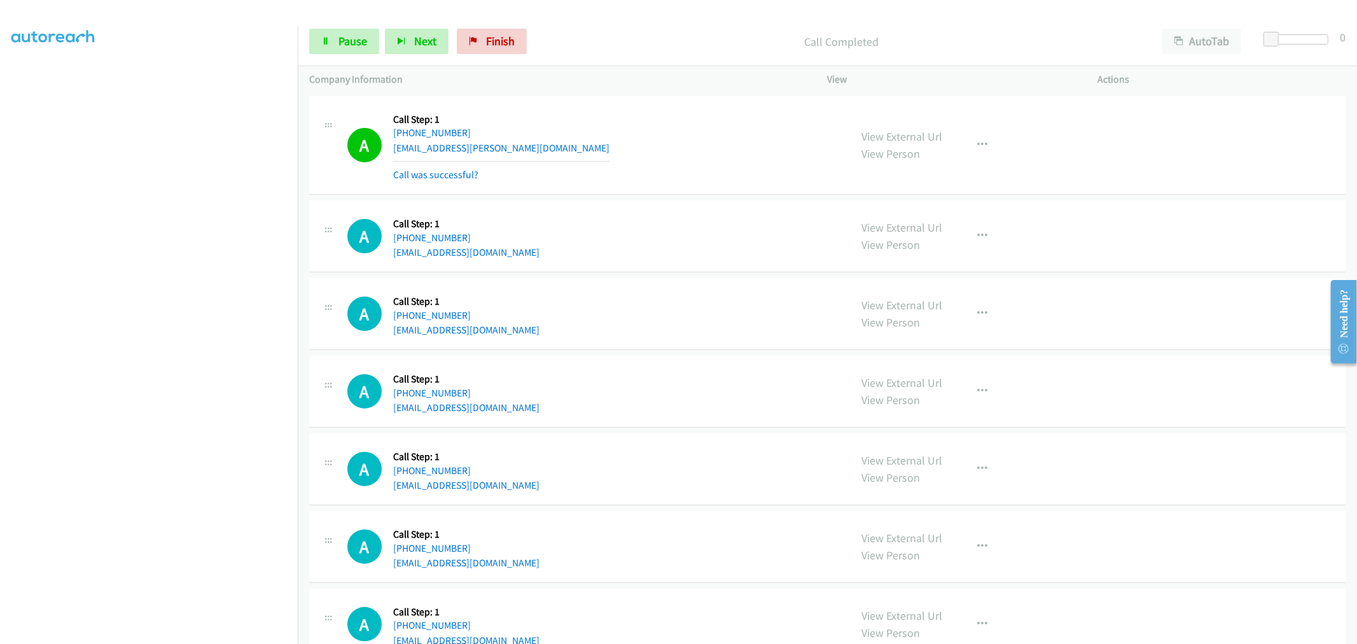
click at [567, 174] on div "A Callback Scheduled Call Step: 1 America/New_York +1 407-683-3968 jenni.meikle…" at bounding box center [593, 146] width 492 height 76
click at [531, 141] on div "A Callback Scheduled Call Step: 1 America/New_York +1 407-683-3968 jenni.meikle…" at bounding box center [593, 146] width 492 height 76
drag, startPoint x: 524, startPoint y: 149, endPoint x: 393, endPoint y: 153, distance: 130.5
click at [393, 153] on div "A Callback Scheduled Call Step: 1 America/New_York +1 407-683-3968 jenni.meikle…" at bounding box center [593, 146] width 492 height 76
copy link "jenni.meiklejohn@gmail.com"
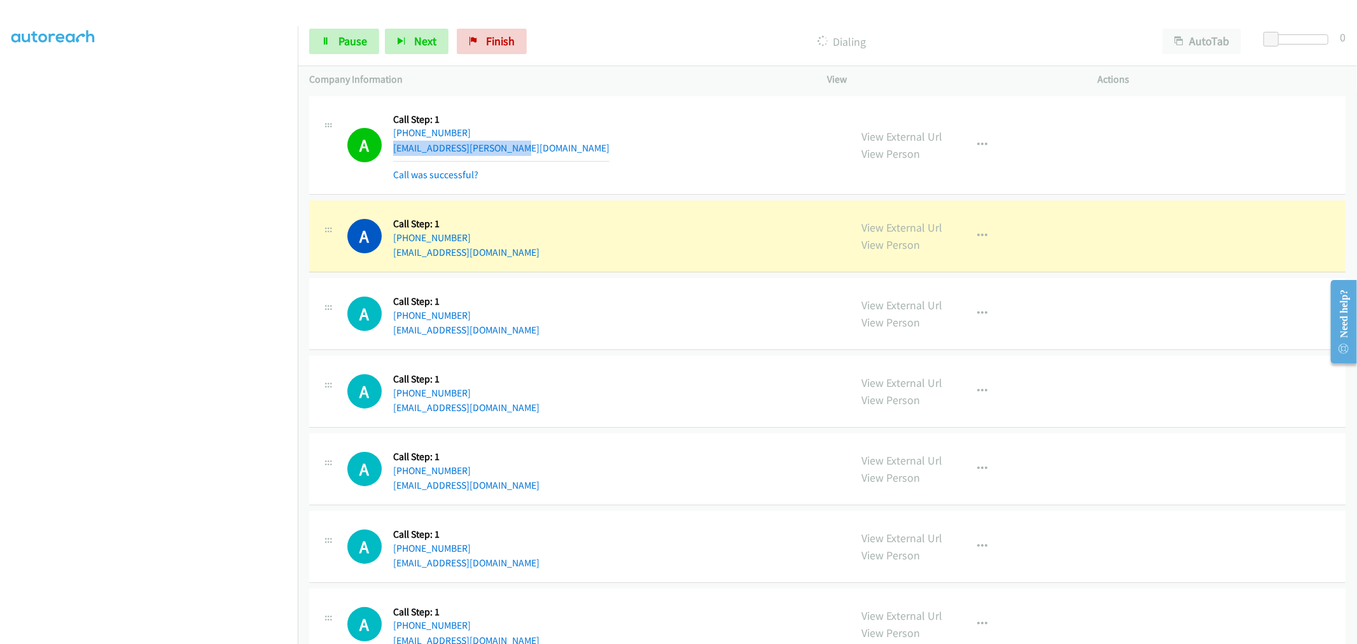
click at [678, 238] on div "A Callback Scheduled Call Step: 1 America/Chicago +1 314-952-3524 melwann92@yah…" at bounding box center [593, 236] width 492 height 48
drag, startPoint x: 512, startPoint y: 251, endPoint x: 396, endPoint y: 259, distance: 116.7
click at [396, 259] on div "A Callback Scheduled Call Step: 1 America/Chicago +1 314-952-3524 melwann92@yah…" at bounding box center [593, 236] width 492 height 48
copy link "melwann92@yahoo.com"
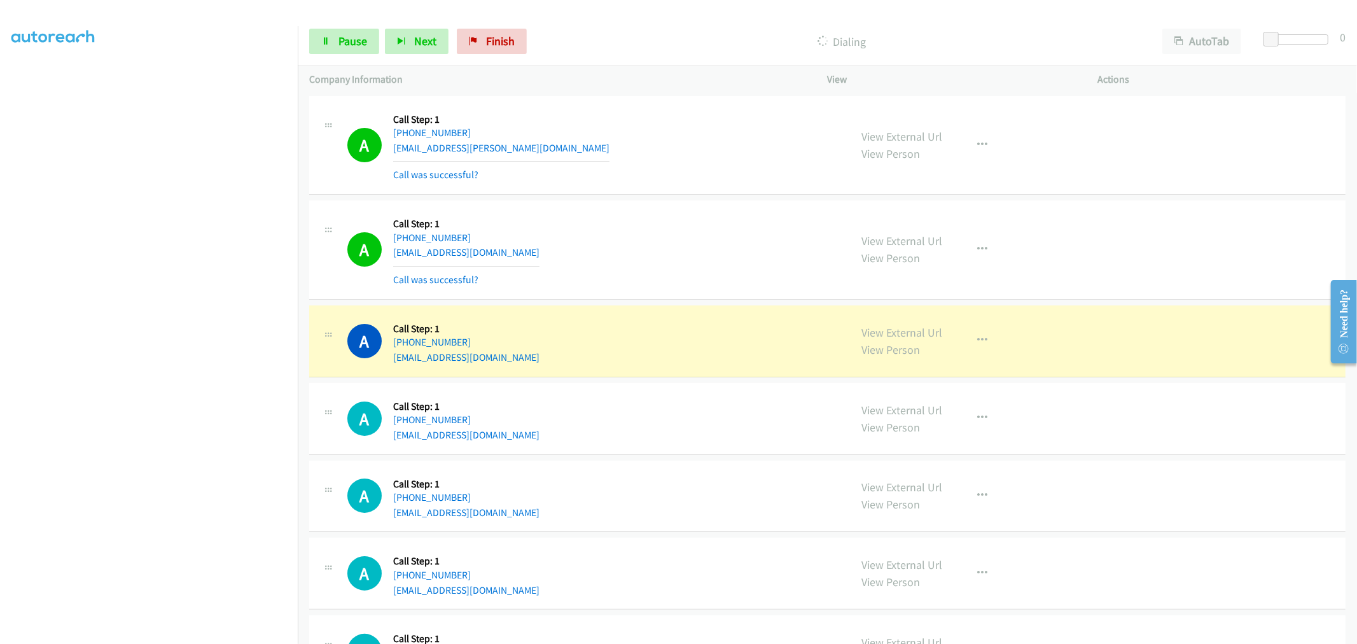
click at [575, 360] on div "A Callback Scheduled Call Step: 1 America/Los_Angeles +1 619-404-3864 hamidjan@…" at bounding box center [593, 341] width 492 height 48
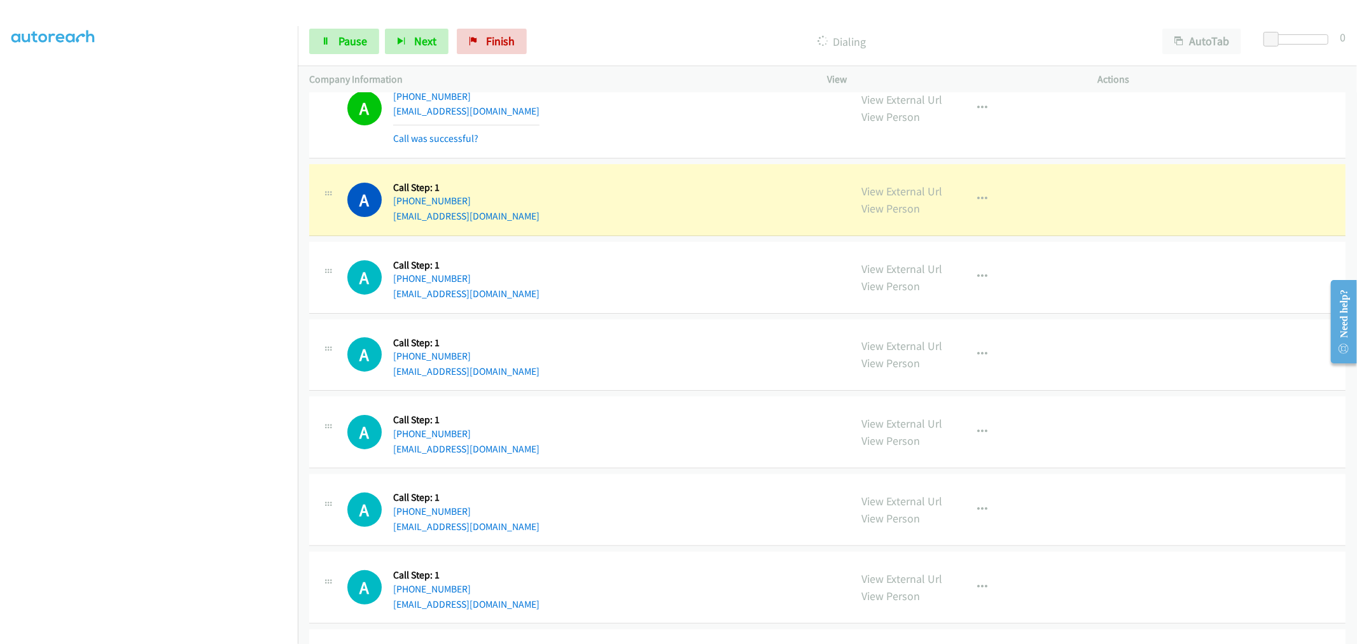
click at [725, 282] on div "A Callback Scheduled Call Step: 1 America/Los_Angeles +1 253-222-1306 thomswill…" at bounding box center [593, 277] width 492 height 48
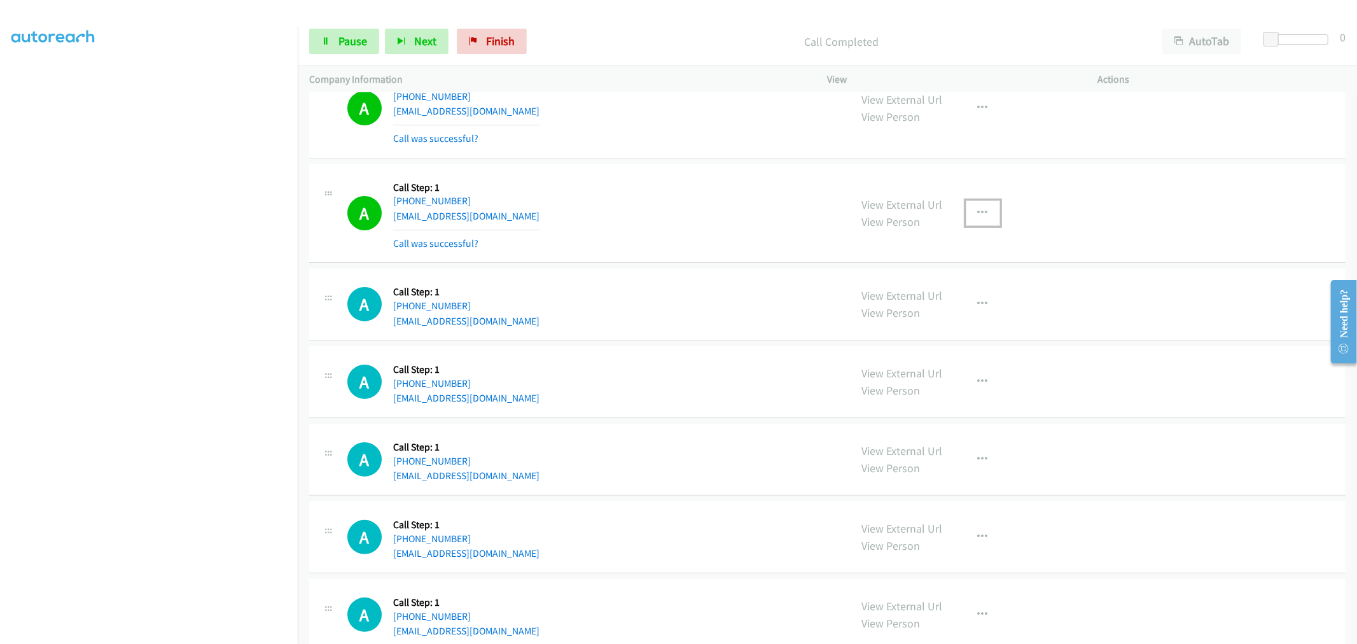
click at [983, 214] on button "button" at bounding box center [983, 212] width 34 height 25
click at [921, 315] on link "Add to do not call list" at bounding box center [914, 321] width 169 height 25
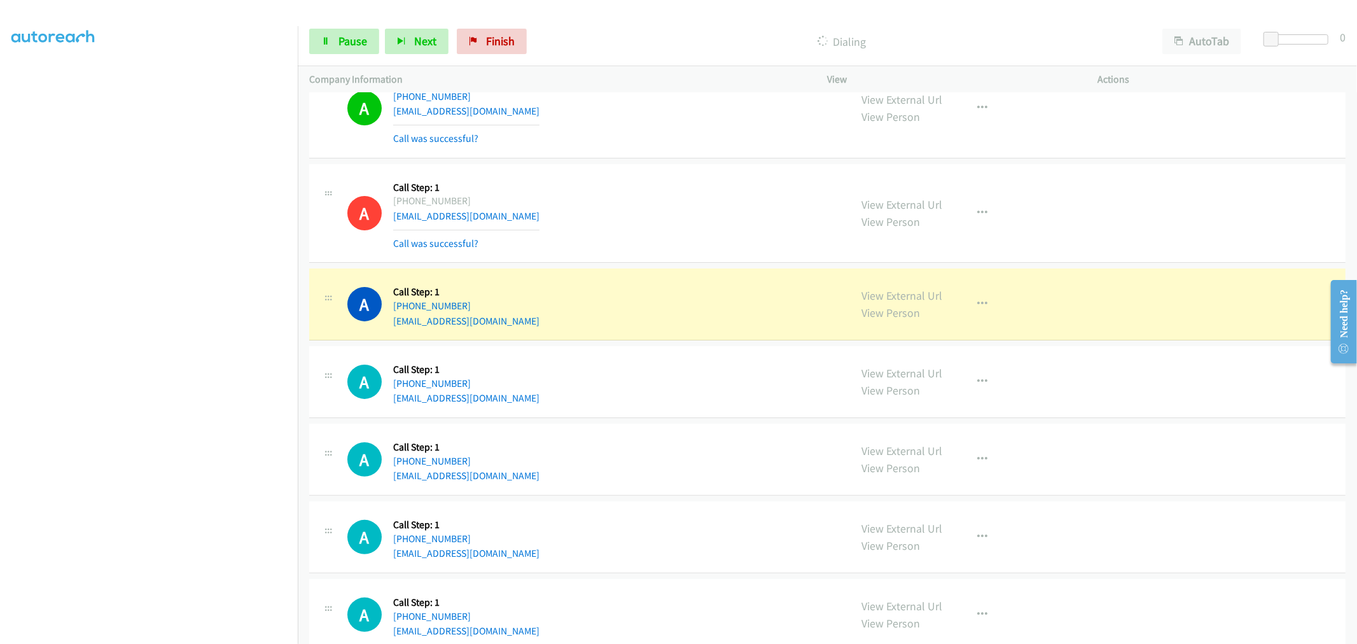
click at [589, 197] on div "A Callback Scheduled Call Step: 1 America/Los_Angeles +1 619-404-3864 hamidjan@…" at bounding box center [593, 214] width 492 height 76
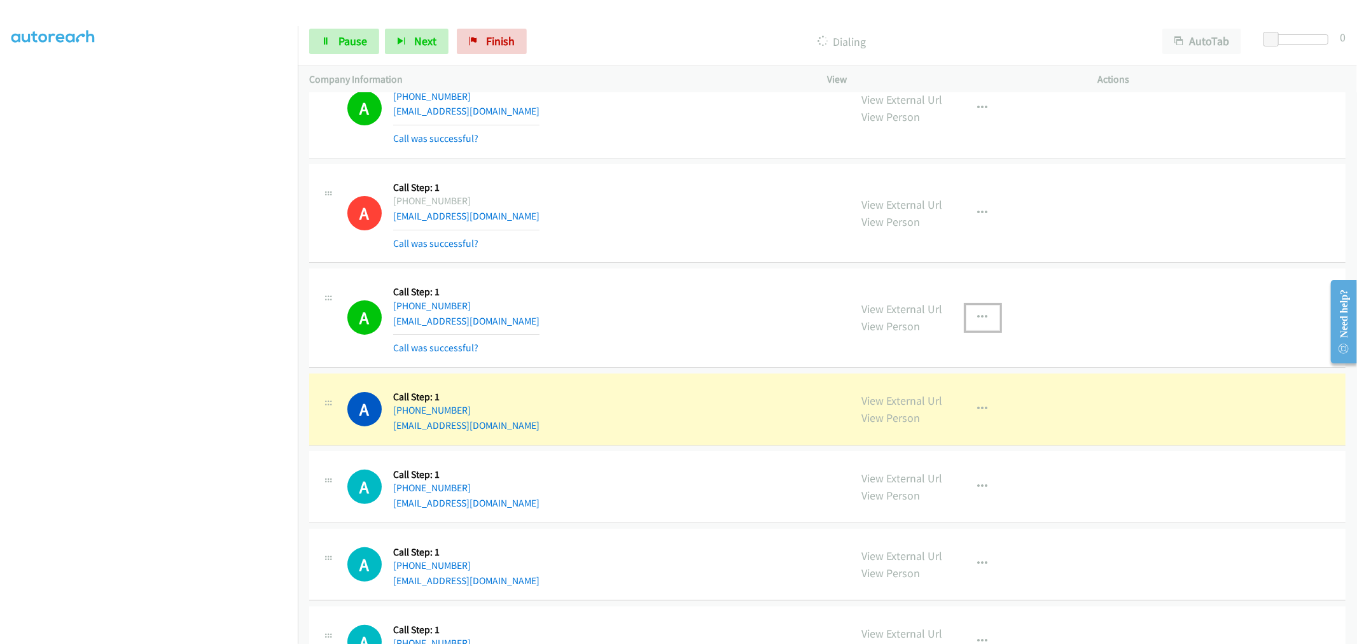
click at [970, 310] on button "button" at bounding box center [983, 317] width 34 height 25
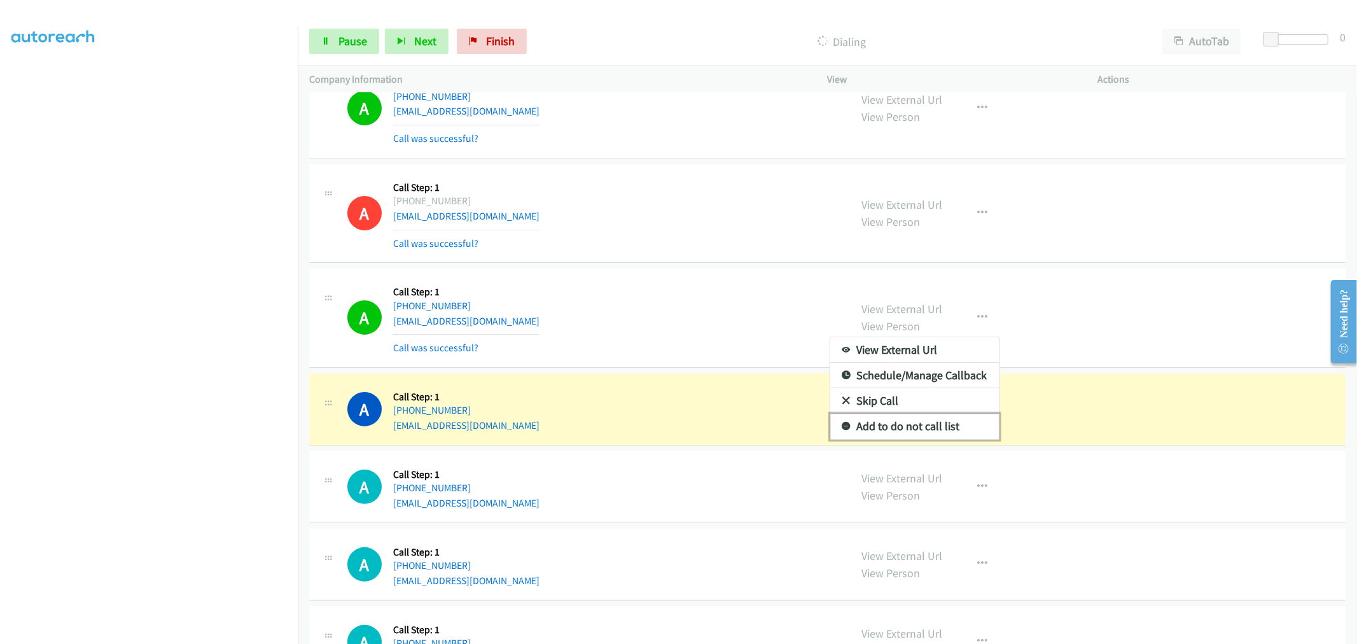
click at [920, 424] on link "Add to do not call list" at bounding box center [914, 425] width 169 height 25
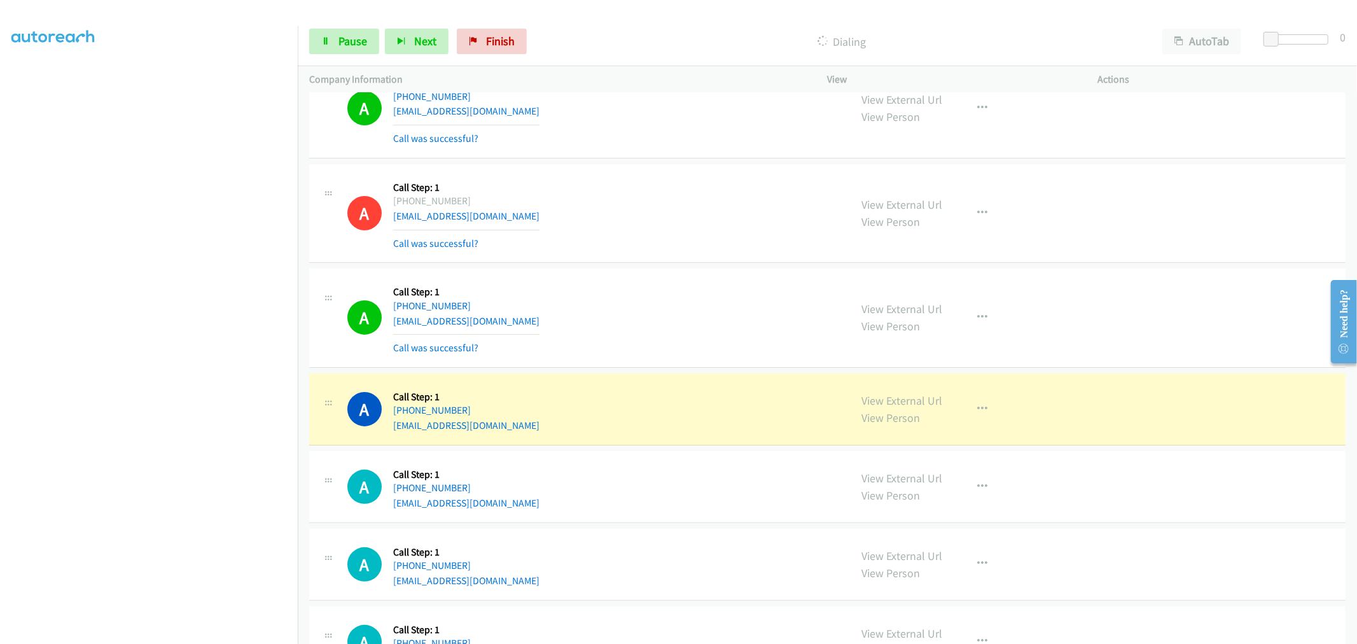
click at [613, 288] on div "A Callback Scheduled Call Step: 1 America/Los_Angeles +1 253-222-1306 thomswill…" at bounding box center [593, 318] width 492 height 76
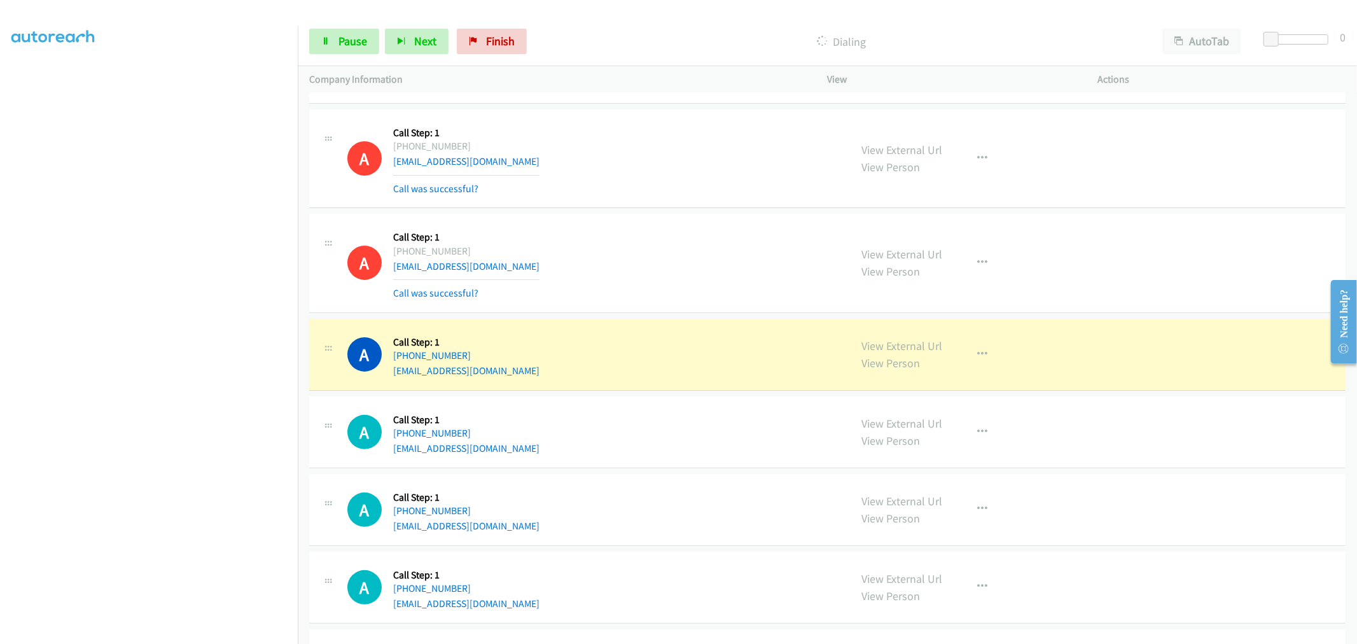
scroll to position [282, 0]
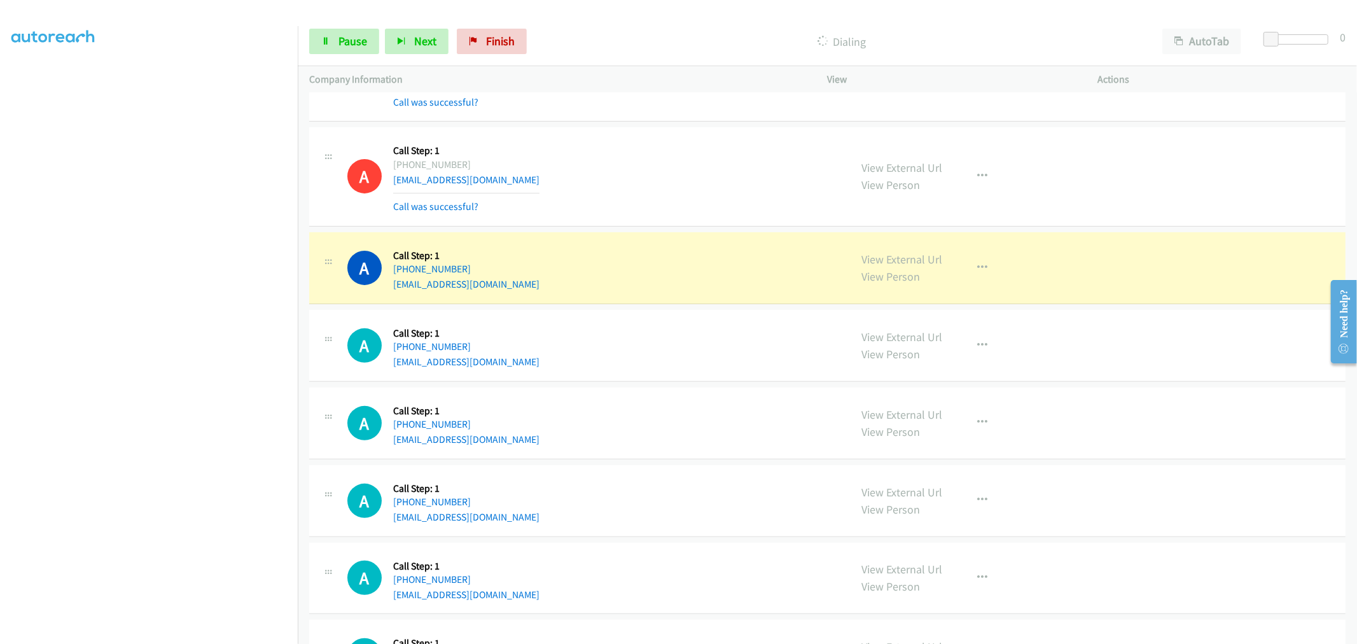
click at [670, 121] on div "A Callback Scheduled Call Step: 1 America/Los_Angeles +1 619-404-3864 hamidjan@…" at bounding box center [827, 72] width 1036 height 99
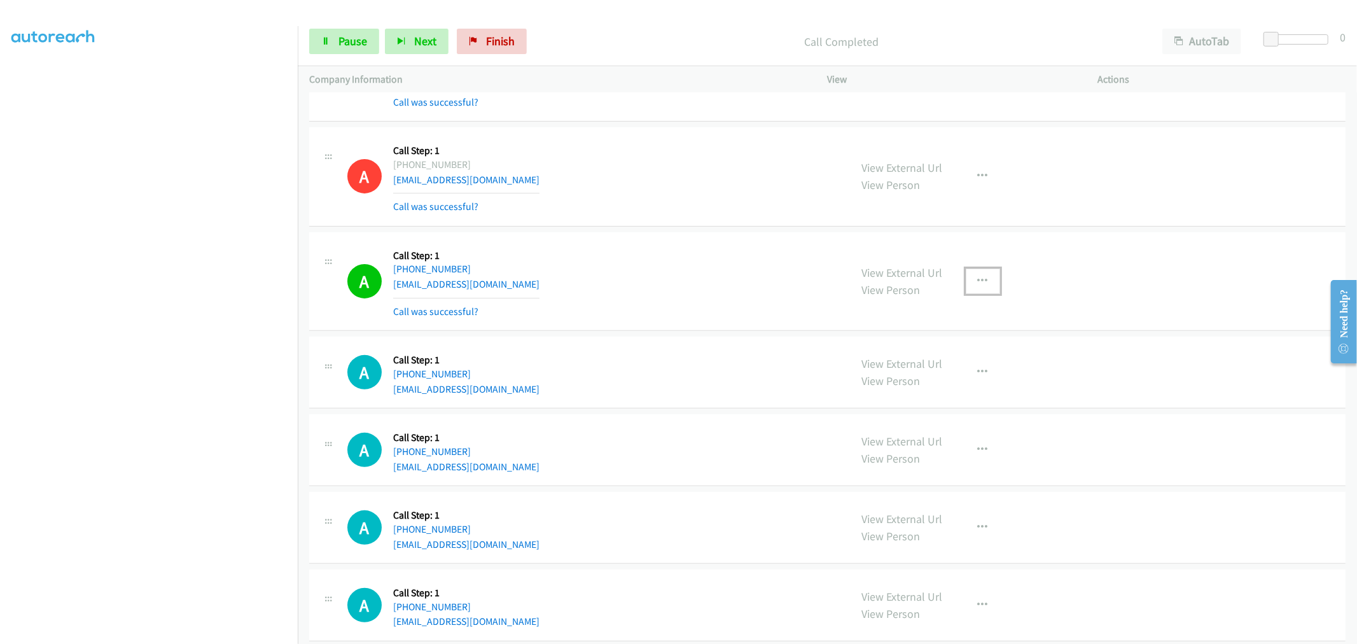
click at [968, 285] on button "button" at bounding box center [983, 280] width 34 height 25
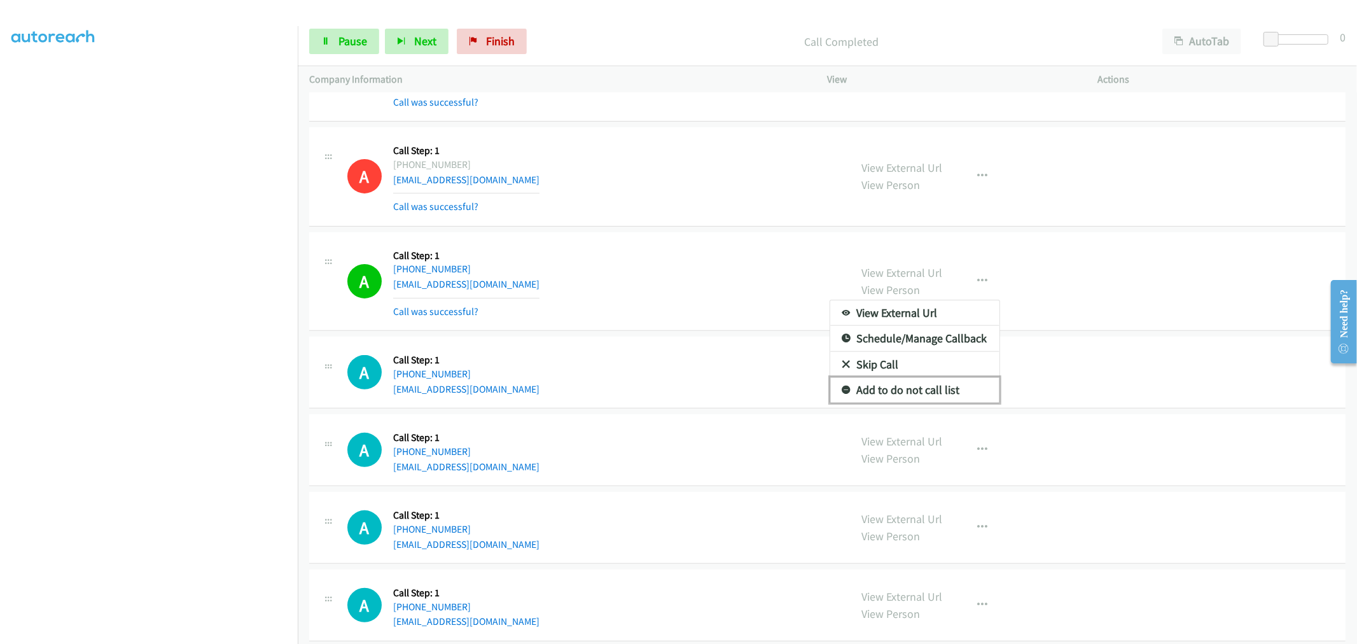
click at [926, 385] on link "Add to do not call list" at bounding box center [914, 389] width 169 height 25
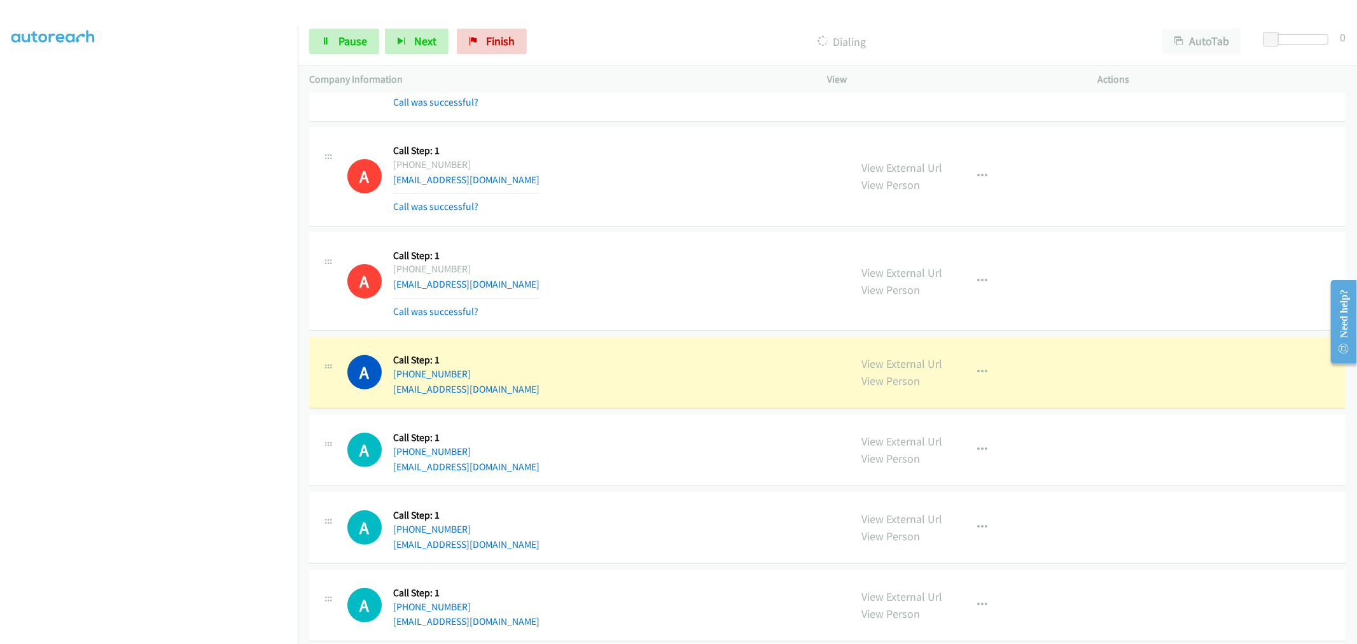
click at [743, 332] on td "A Callback Scheduled Call Step: 1 America/New_York +1 857-930-8821 travelstime2…" at bounding box center [827, 281] width 1059 height 105
drag, startPoint x: 500, startPoint y: 386, endPoint x: 390, endPoint y: 391, distance: 110.1
click at [390, 391] on div "A Callback Scheduled Call Step: 1 America/Chicago +1 689-332-7477 amarelashpatt…" at bounding box center [593, 372] width 492 height 48
click at [573, 354] on div "A Callback Scheduled Call Step: 1 America/Chicago +1 689-332-7477 amarelashpatt…" at bounding box center [593, 372] width 492 height 48
drag, startPoint x: 455, startPoint y: 392, endPoint x: 390, endPoint y: 396, distance: 65.6
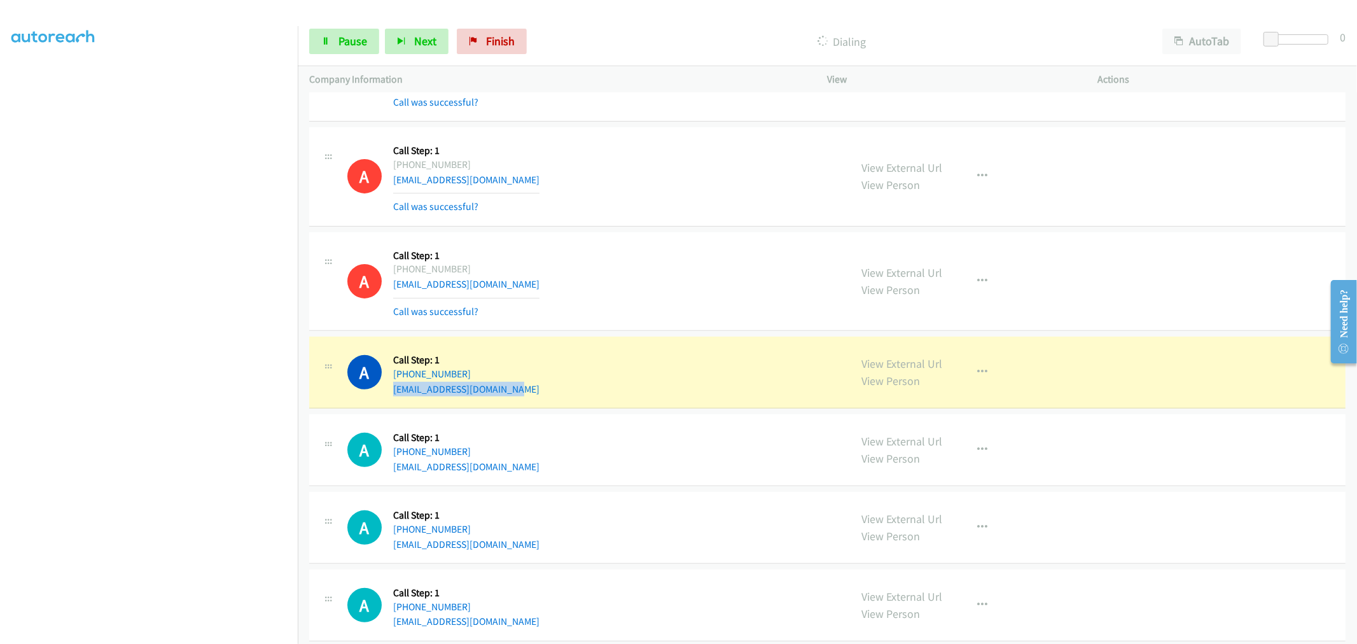
click at [390, 396] on div "A Callback Scheduled Call Step: 1 America/Chicago +1 689-332-7477 amarelashpatt…" at bounding box center [593, 372] width 492 height 48
copy link "amarelashpatton@gmail.com"
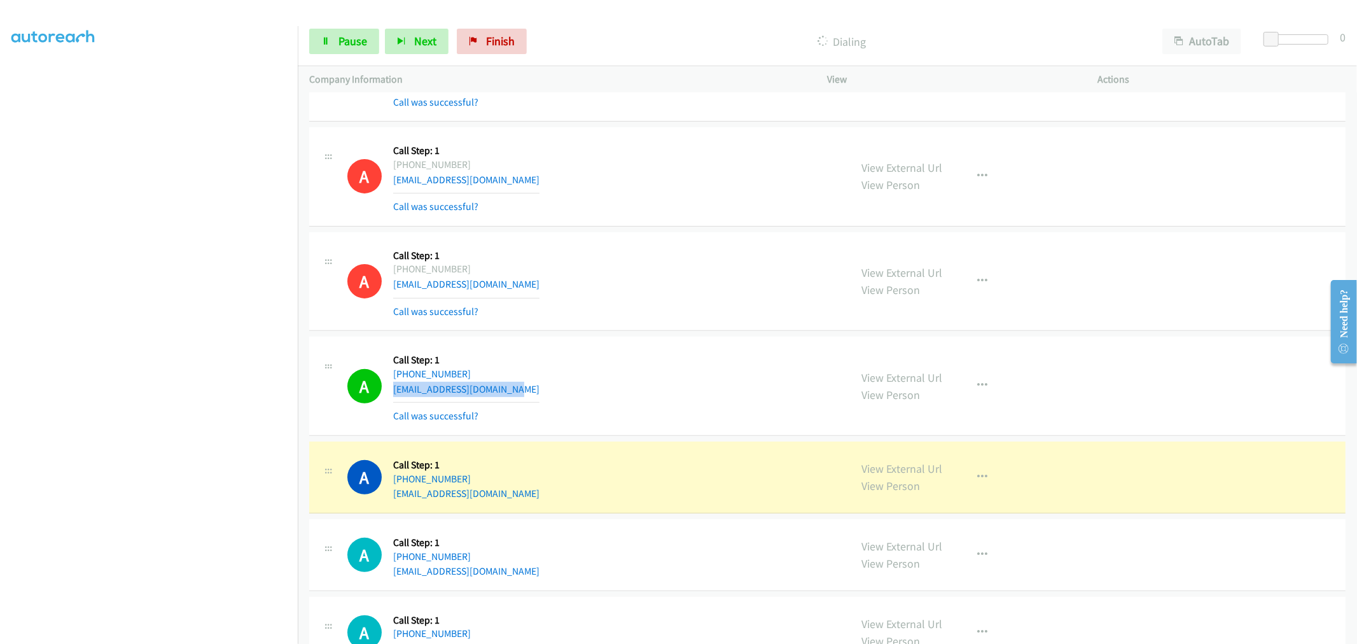
click at [663, 366] on div "A Callback Scheduled Call Step: 1 America/Chicago +1 689-332-7477 amarelashpatt…" at bounding box center [593, 386] width 492 height 76
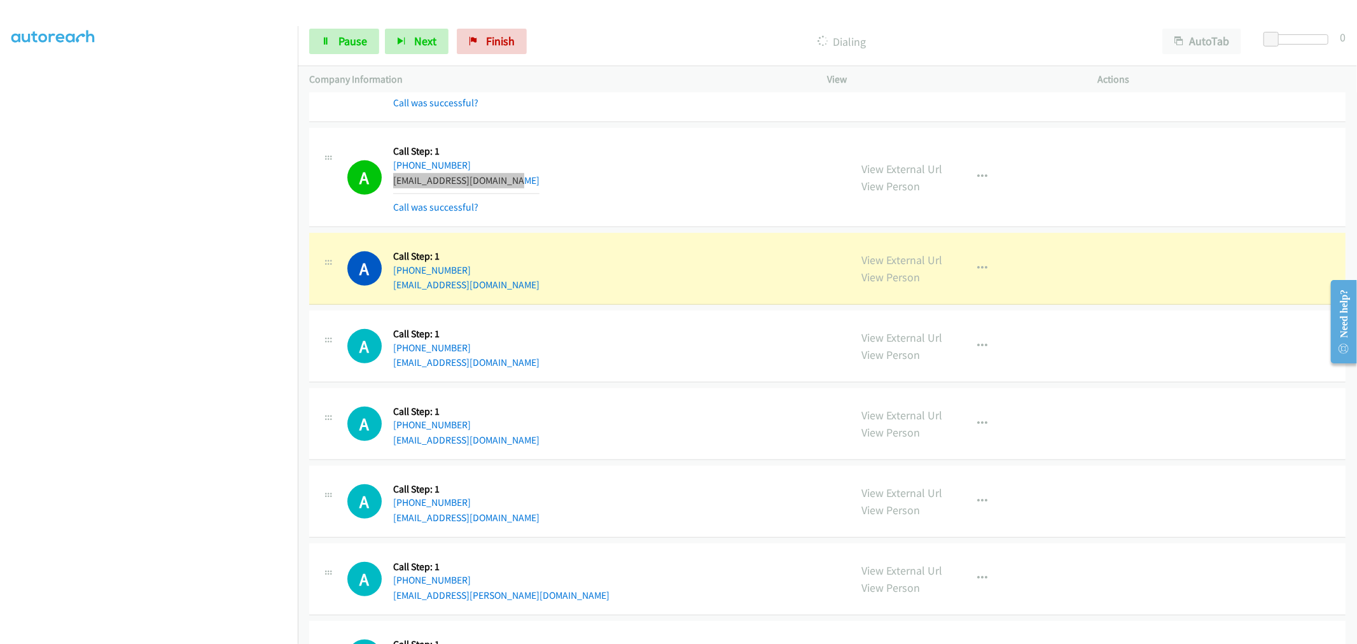
scroll to position [494, 0]
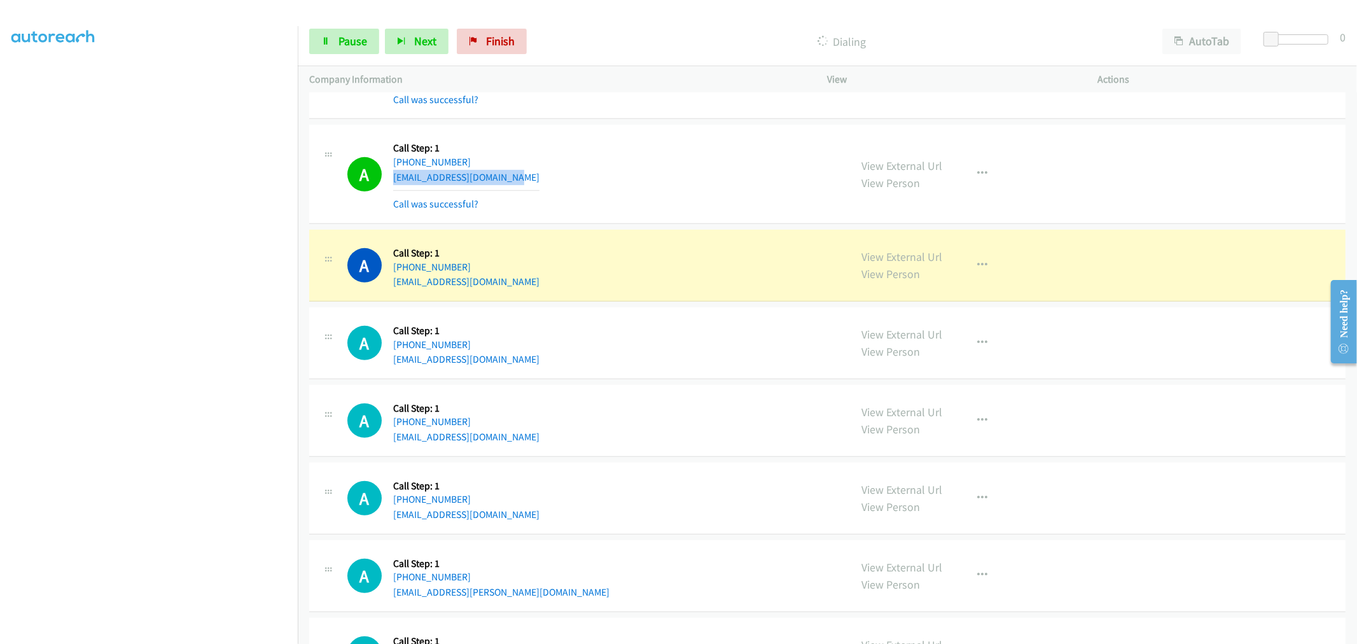
drag, startPoint x: 507, startPoint y: 260, endPoint x: 506, endPoint y: 276, distance: 16.6
click at [508, 260] on div "A Callback Scheduled Call Step: 1 America/New_York +1 617-412-6346 kyangvandy@g…" at bounding box center [593, 265] width 492 height 48
drag, startPoint x: 504, startPoint y: 284, endPoint x: 391, endPoint y: 288, distance: 113.3
click at [391, 288] on div "A Callback Scheduled Call Step: 1 America/New_York +1 617-412-6346 kyangvandy@g…" at bounding box center [593, 265] width 492 height 48
copy link "kyangvandy@gmail.com"
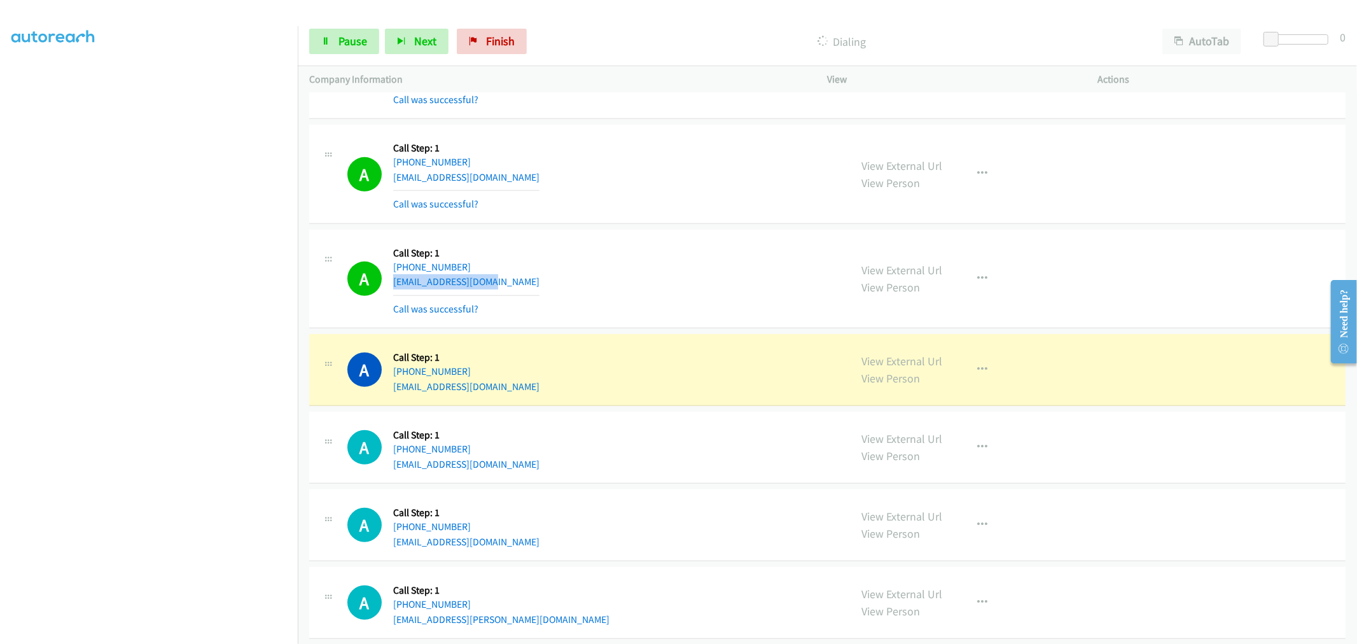
click at [619, 277] on div "A Callback Scheduled Call Step: 1 America/New_York +1 617-412-6346 kyangvandy@g…" at bounding box center [593, 279] width 492 height 76
drag, startPoint x: 487, startPoint y: 391, endPoint x: 392, endPoint y: 389, distance: 94.8
click at [392, 389] on div "A Callback Scheduled Call Step: 1 America/New_York +1 267-266-5152 xzilla576@gm…" at bounding box center [593, 369] width 492 height 48
click at [541, 364] on div "A Callback Scheduled Call Step: 1 America/New_York +1 267-266-5152 xzilla576@gm…" at bounding box center [593, 369] width 492 height 48
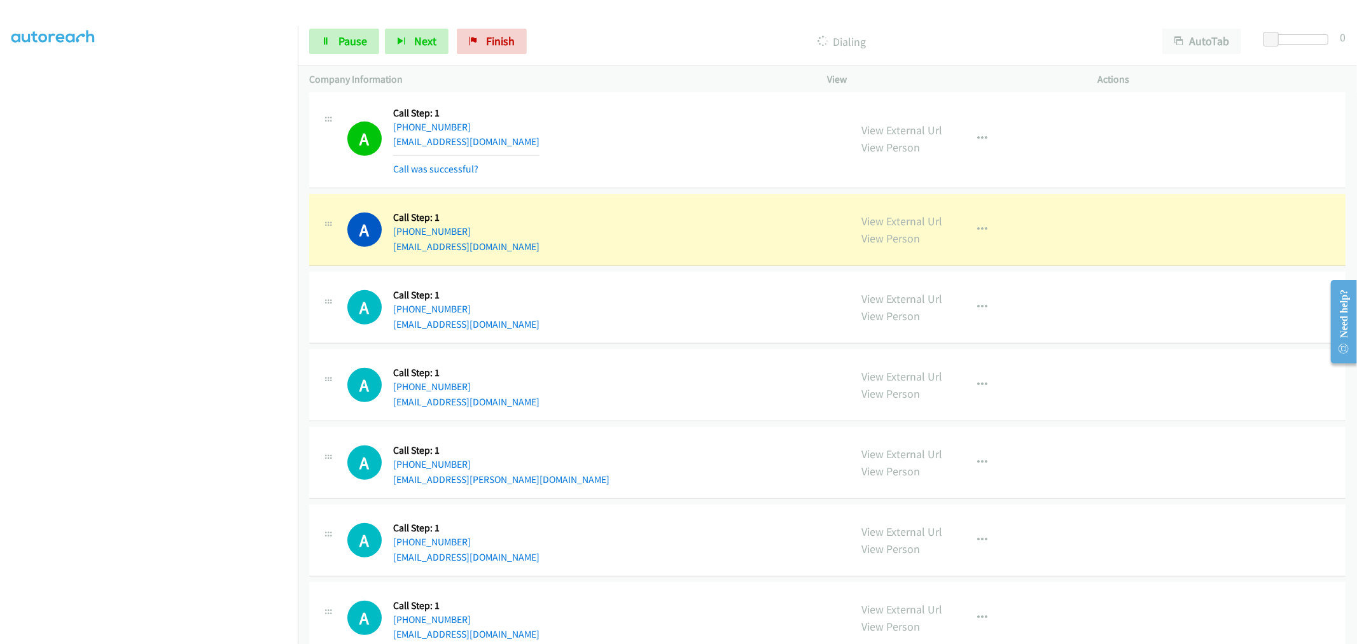
scroll to position [636, 0]
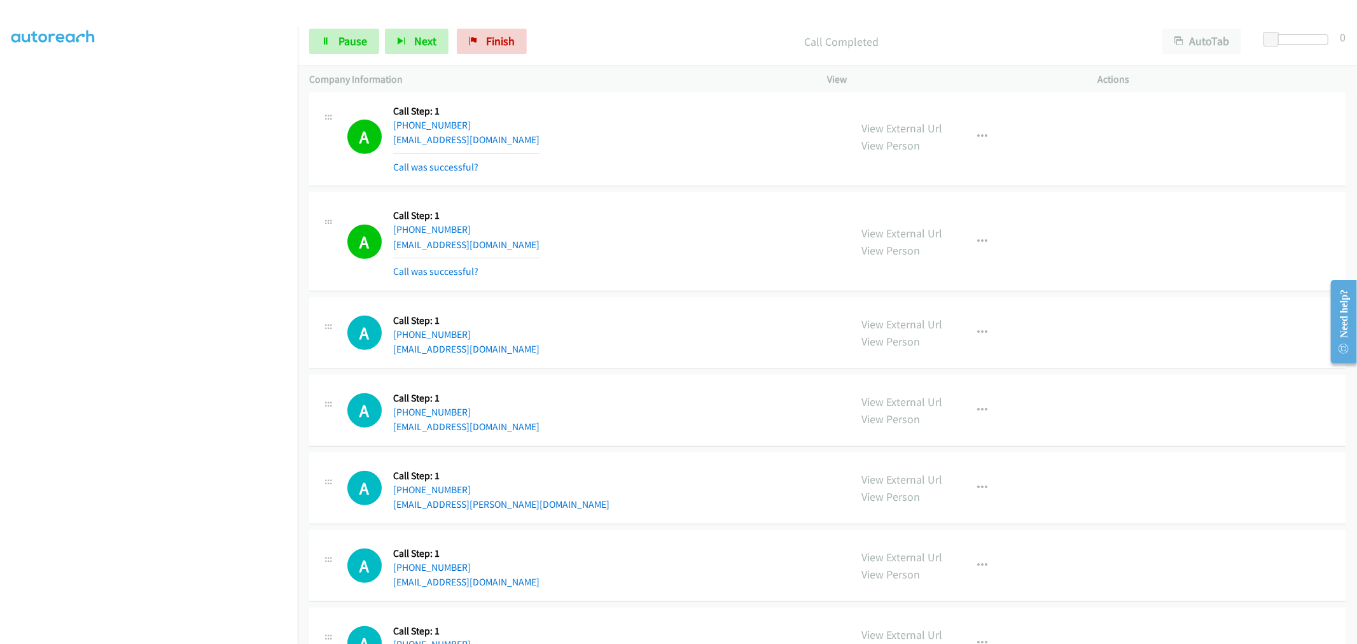
click at [664, 169] on div "A Callback Scheduled Call Step: 1 America/New_York +1 617-412-6346 kyangvandy@g…" at bounding box center [593, 137] width 492 height 76
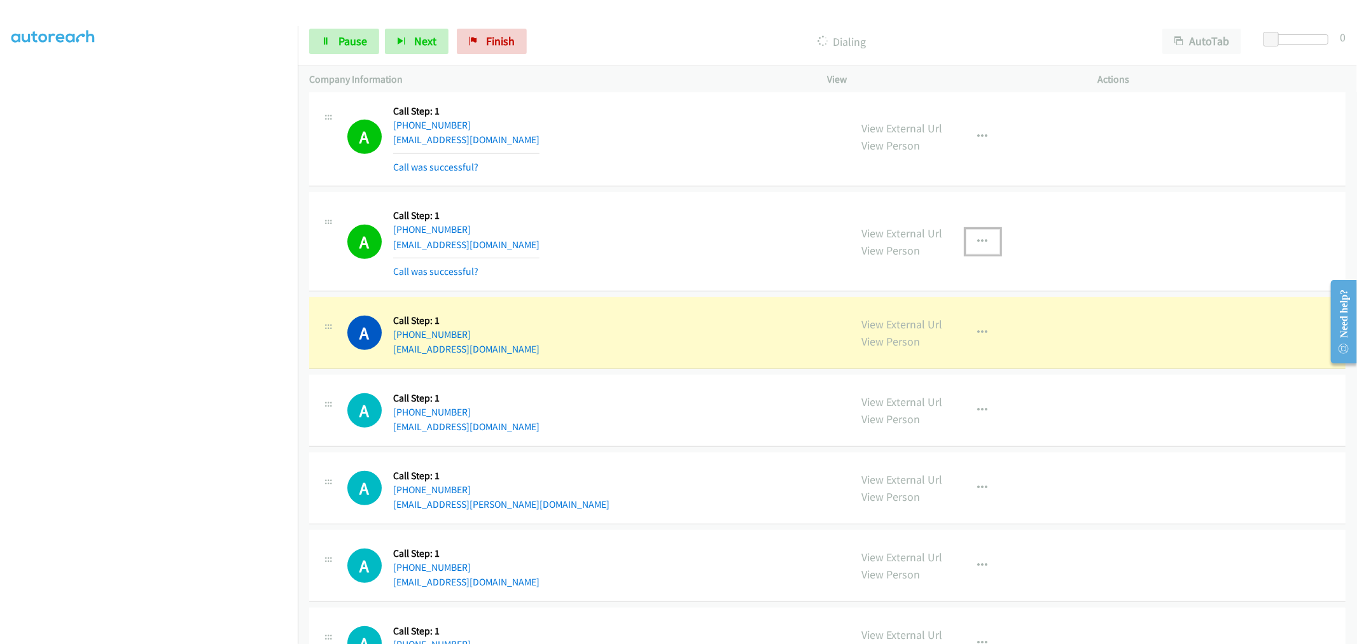
click at [973, 249] on button "button" at bounding box center [983, 241] width 34 height 25
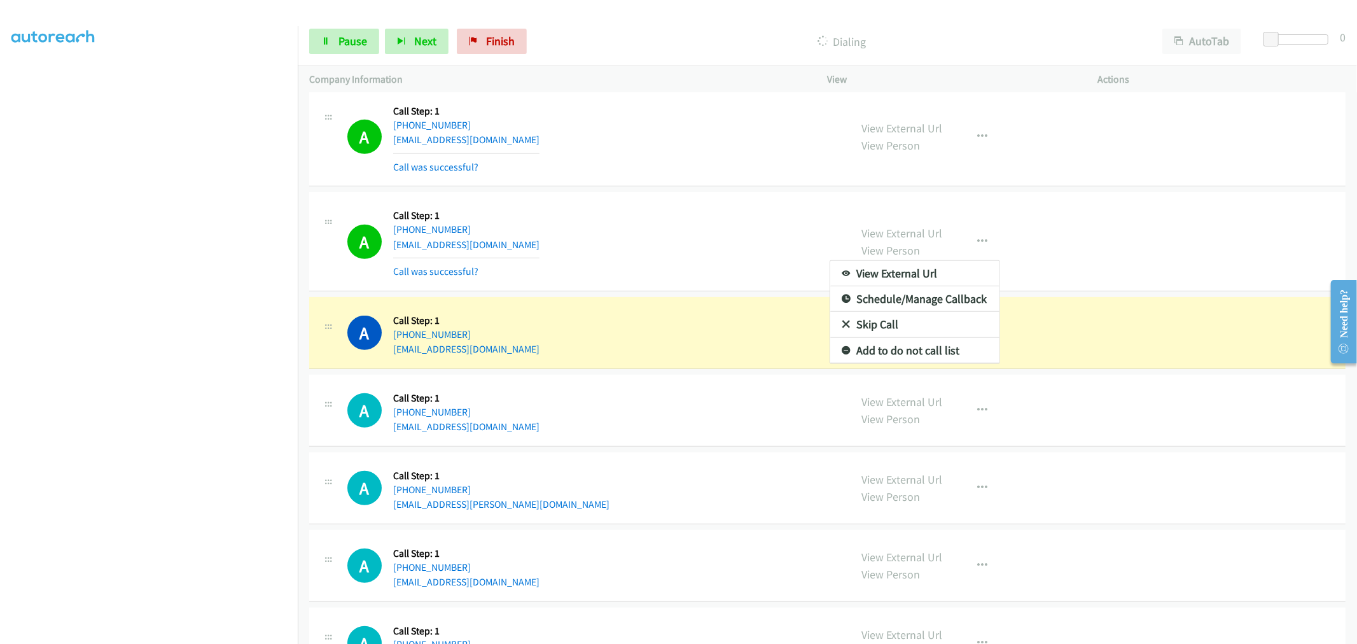
click at [902, 352] on link "Add to do not call list" at bounding box center [914, 350] width 169 height 25
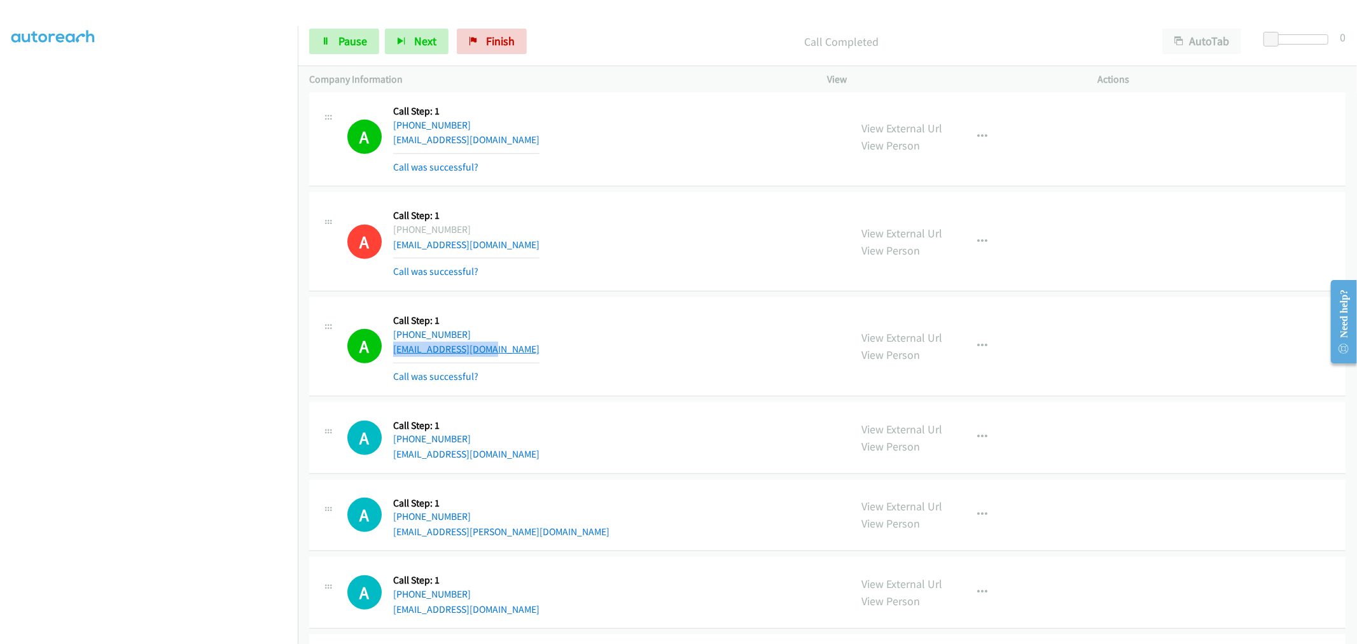
drag, startPoint x: 482, startPoint y: 354, endPoint x: 392, endPoint y: 354, distance: 89.1
click at [392, 354] on div "A Callback Scheduled Call Step: 1 America/New_York +1 330-979-8640 benbiehl81@g…" at bounding box center [593, 347] width 492 height 76
copy link "benbiehl81@gmail.com"
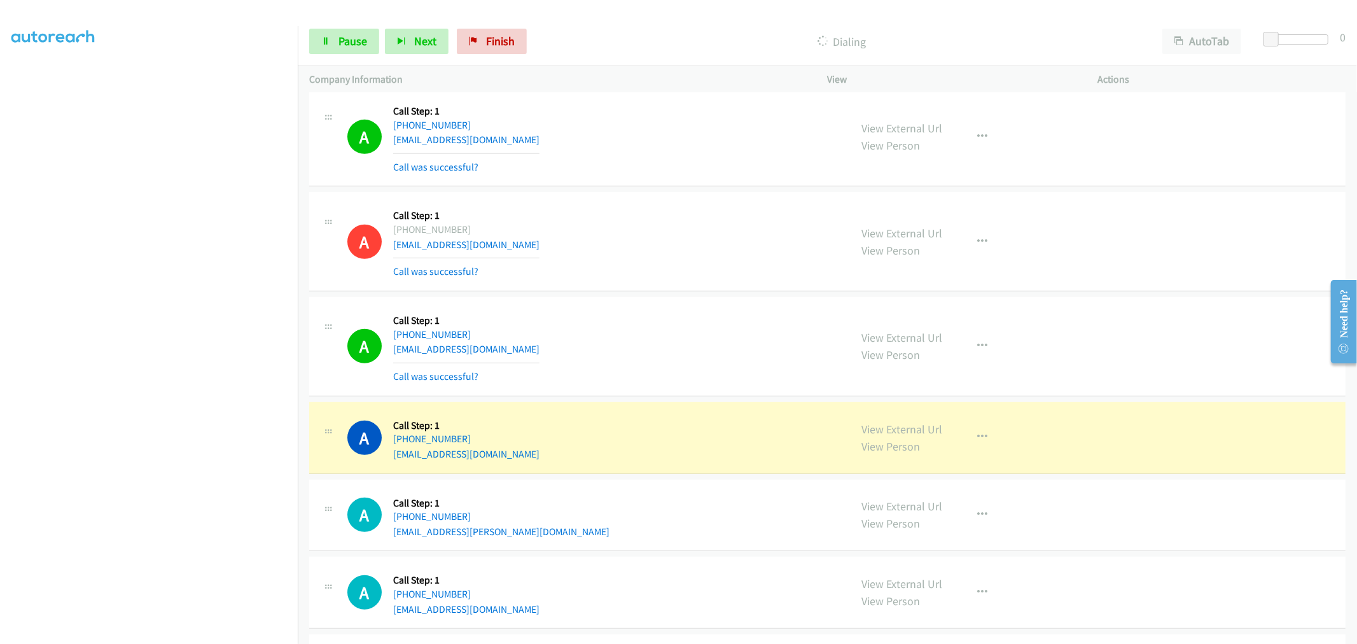
click at [181, 632] on section at bounding box center [148, 342] width 275 height 609
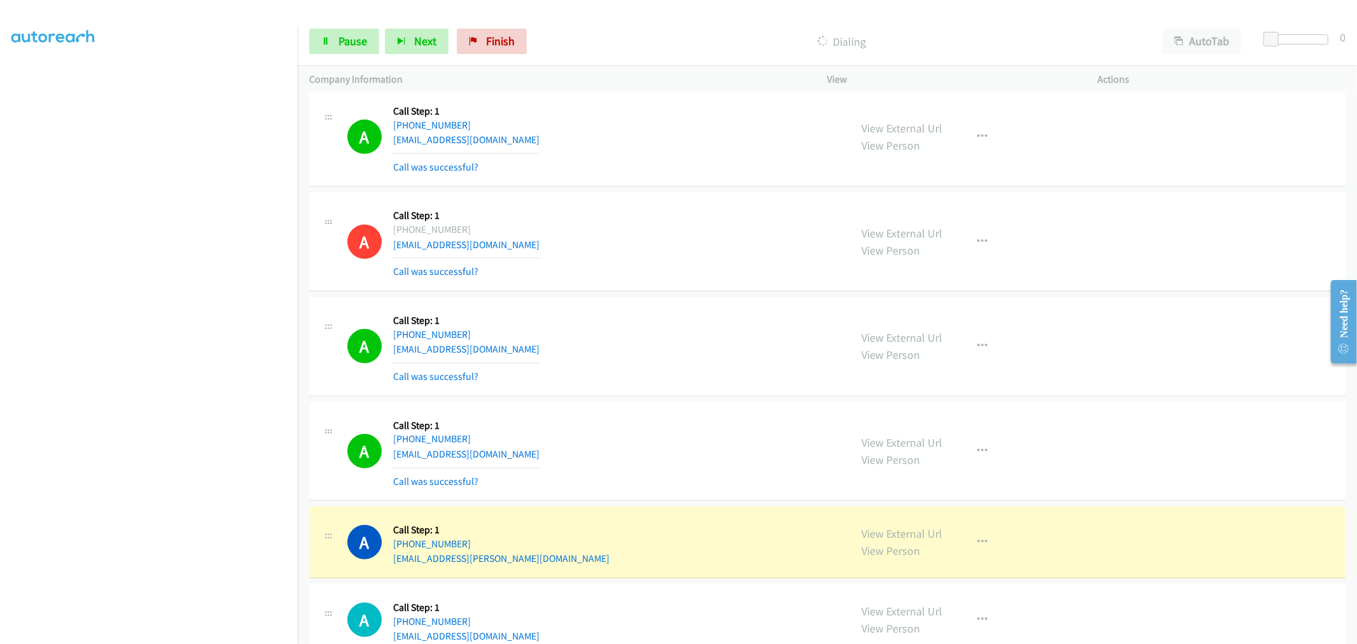
click at [602, 261] on div "A Callback Scheduled Call Step: 1 America/New_York +1 267-266-5152 xzilla576@gm…" at bounding box center [593, 242] width 492 height 76
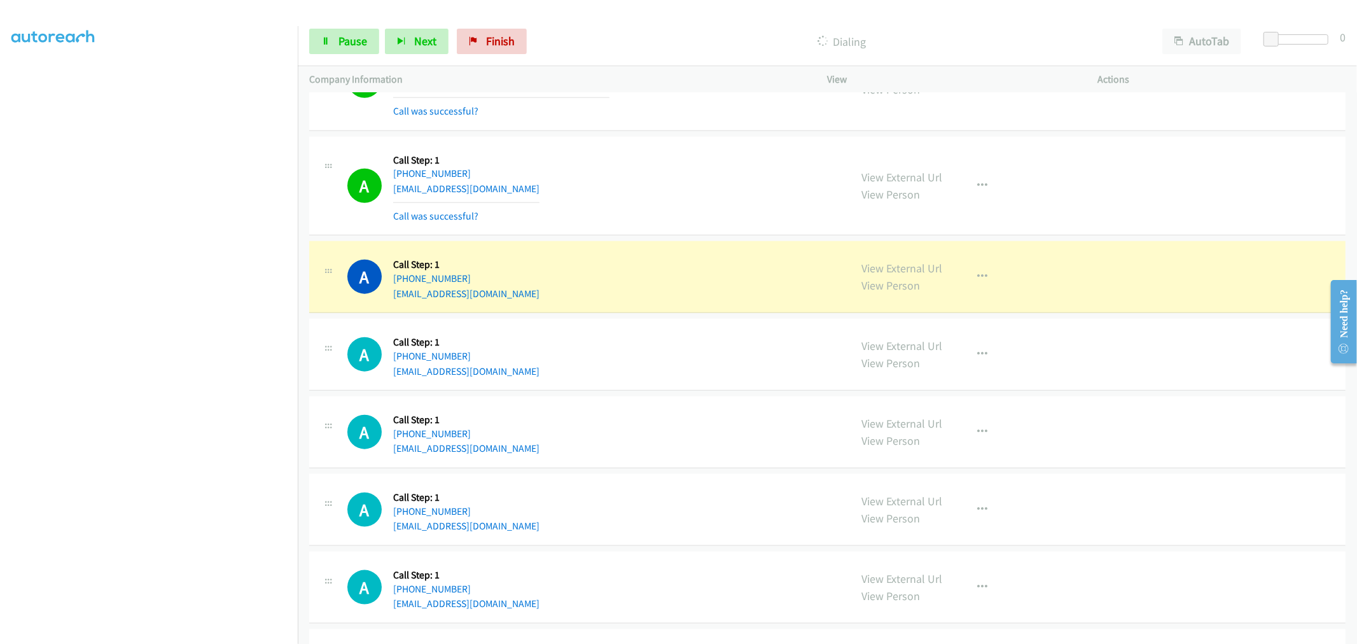
scroll to position [1130, 0]
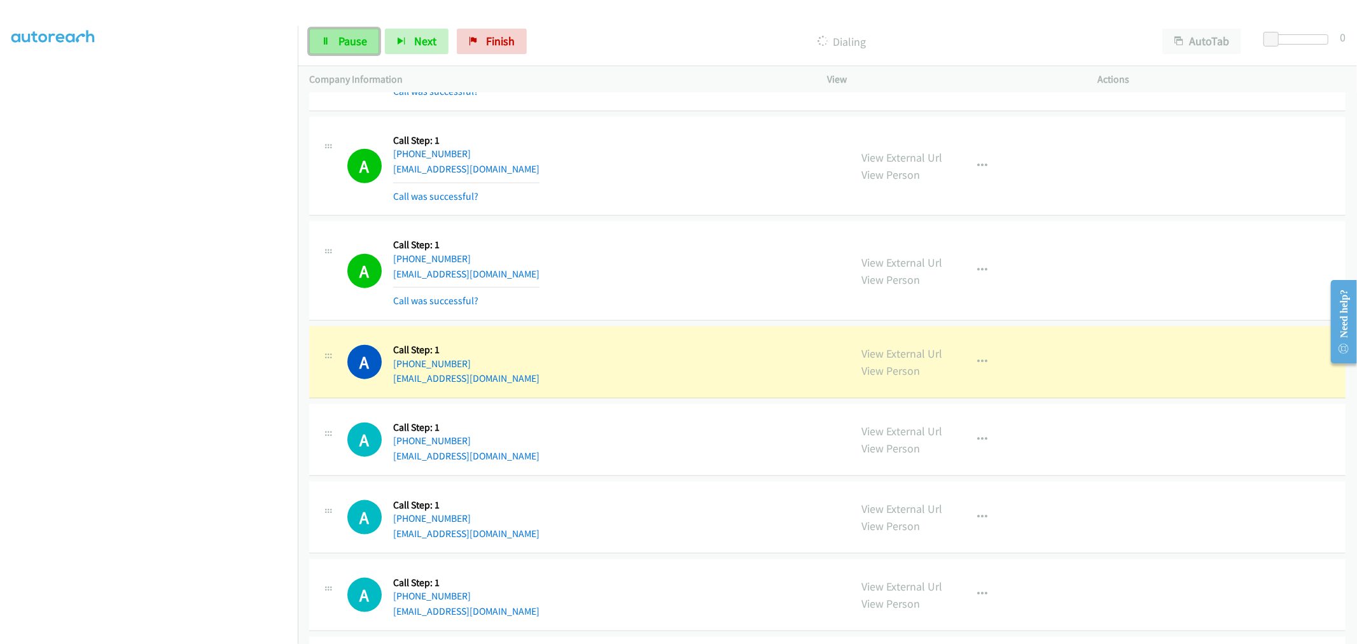
click at [331, 45] on link "Pause" at bounding box center [344, 41] width 70 height 25
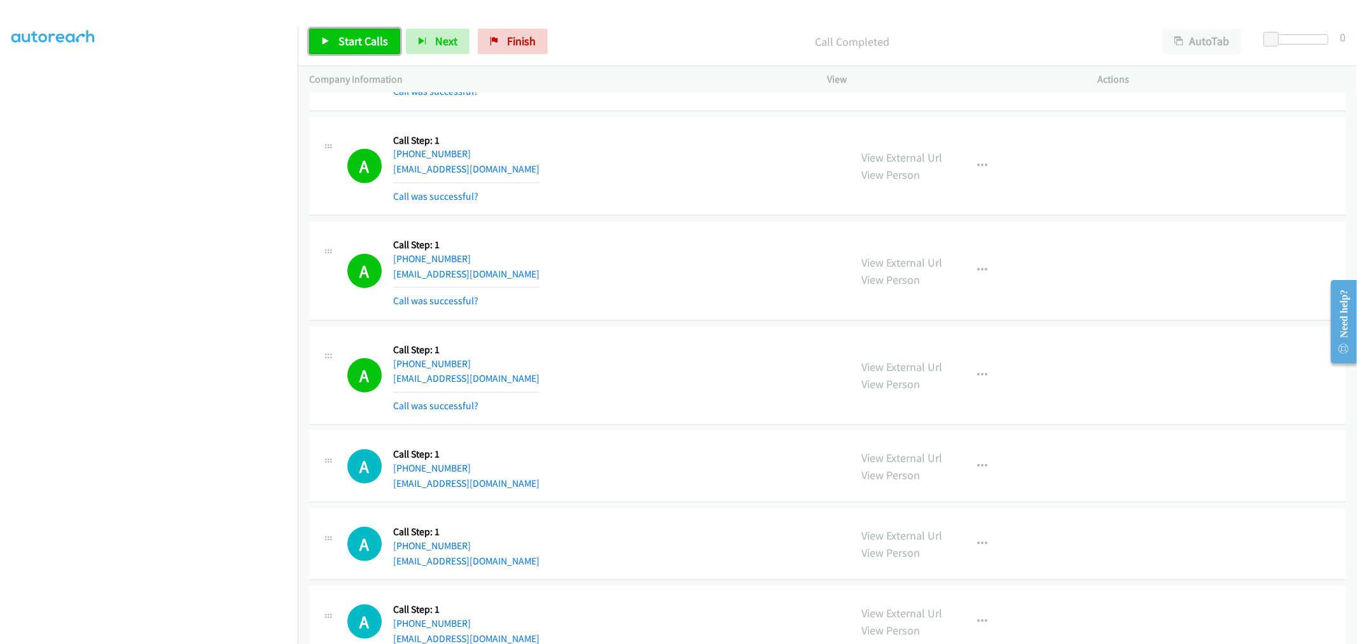
click at [369, 45] on span "Start Calls" at bounding box center [363, 41] width 50 height 15
click at [621, 282] on div "A Callback Scheduled Call Step: 1 America/Los_Angeles +1 415-816-2593 dennenji@…" at bounding box center [593, 271] width 492 height 76
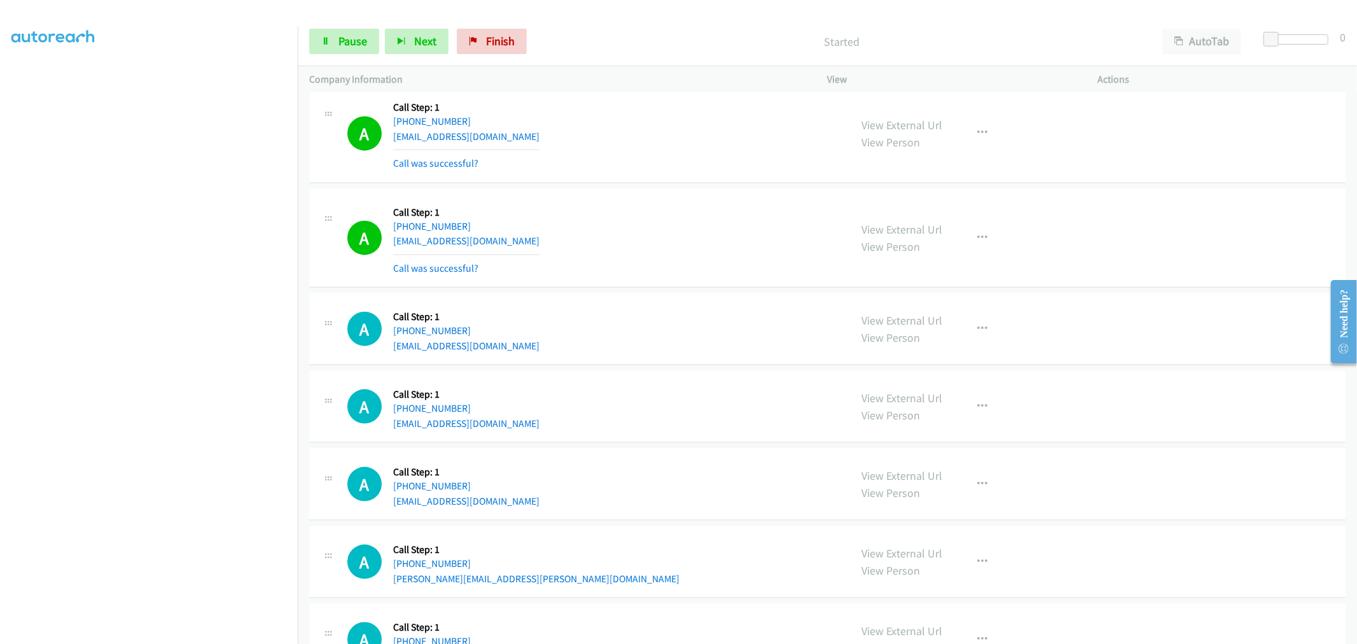
scroll to position [1272, 0]
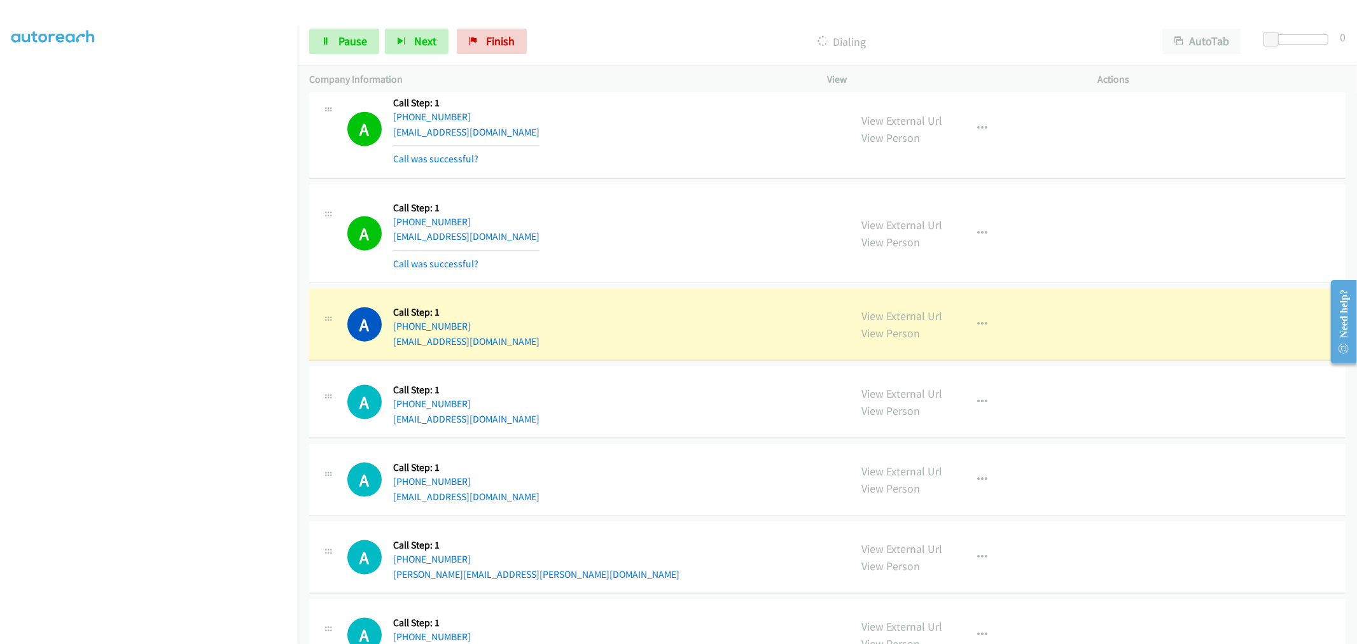
click at [725, 220] on div "A Callback Scheduled Call Step: 1 America/New_York +1 614-783-4253 lhenry1713@a…" at bounding box center [593, 234] width 492 height 76
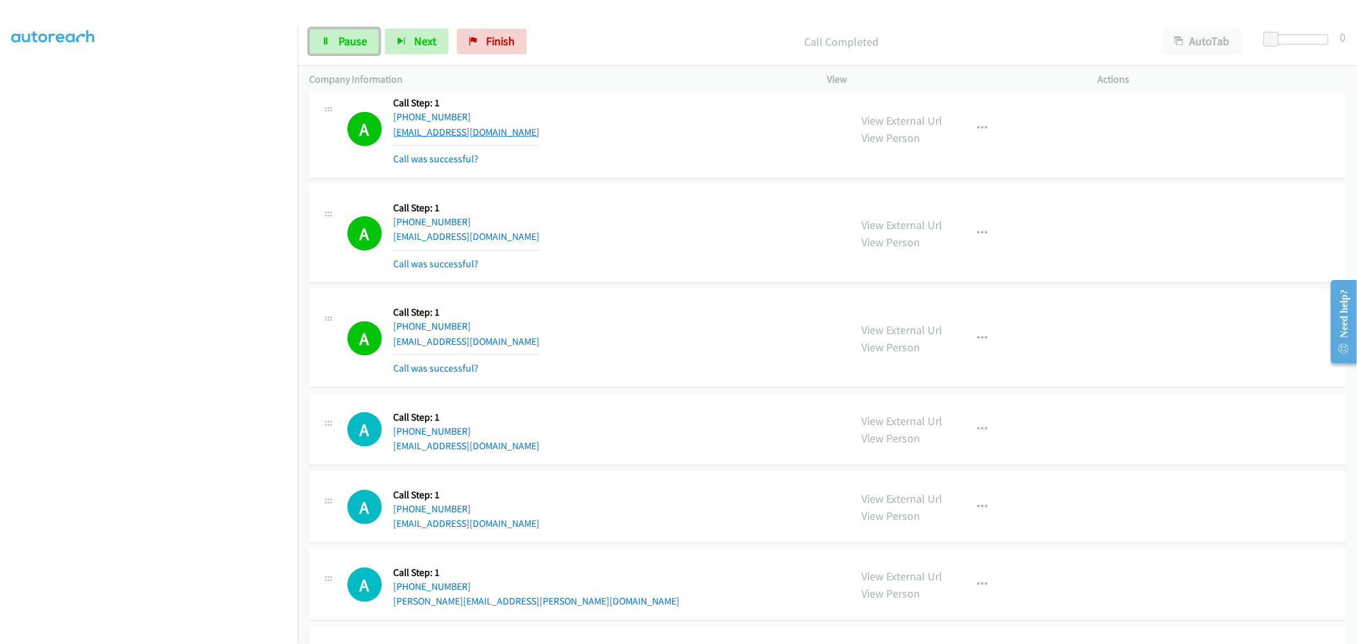
drag, startPoint x: 364, startPoint y: 46, endPoint x: 414, endPoint y: 131, distance: 98.6
click at [364, 46] on span "Pause" at bounding box center [352, 41] width 29 height 15
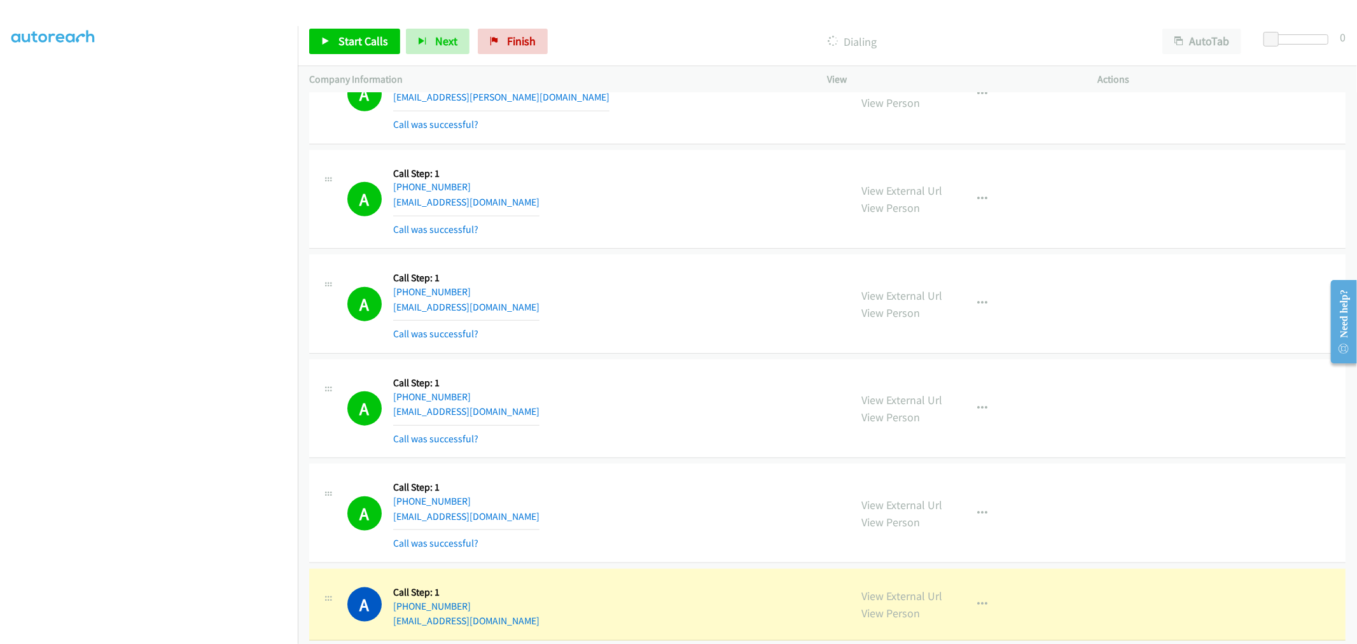
scroll to position [1201, 0]
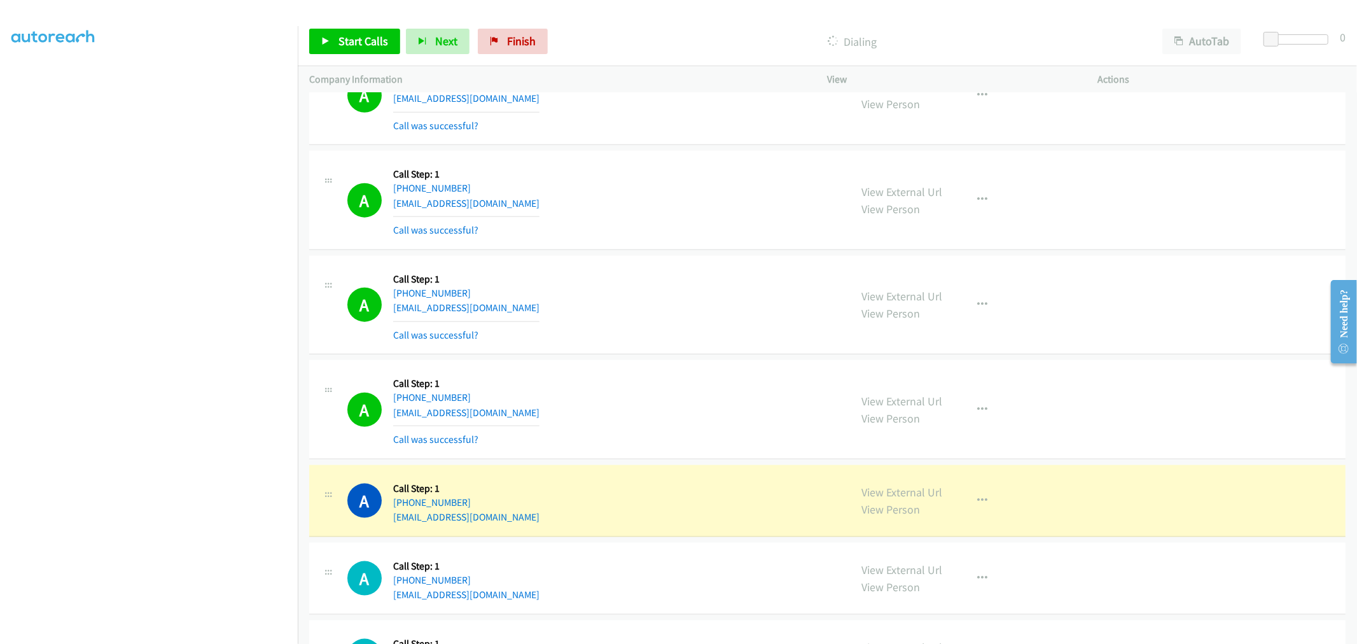
drag, startPoint x: 874, startPoint y: 487, endPoint x: 830, endPoint y: 424, distance: 76.8
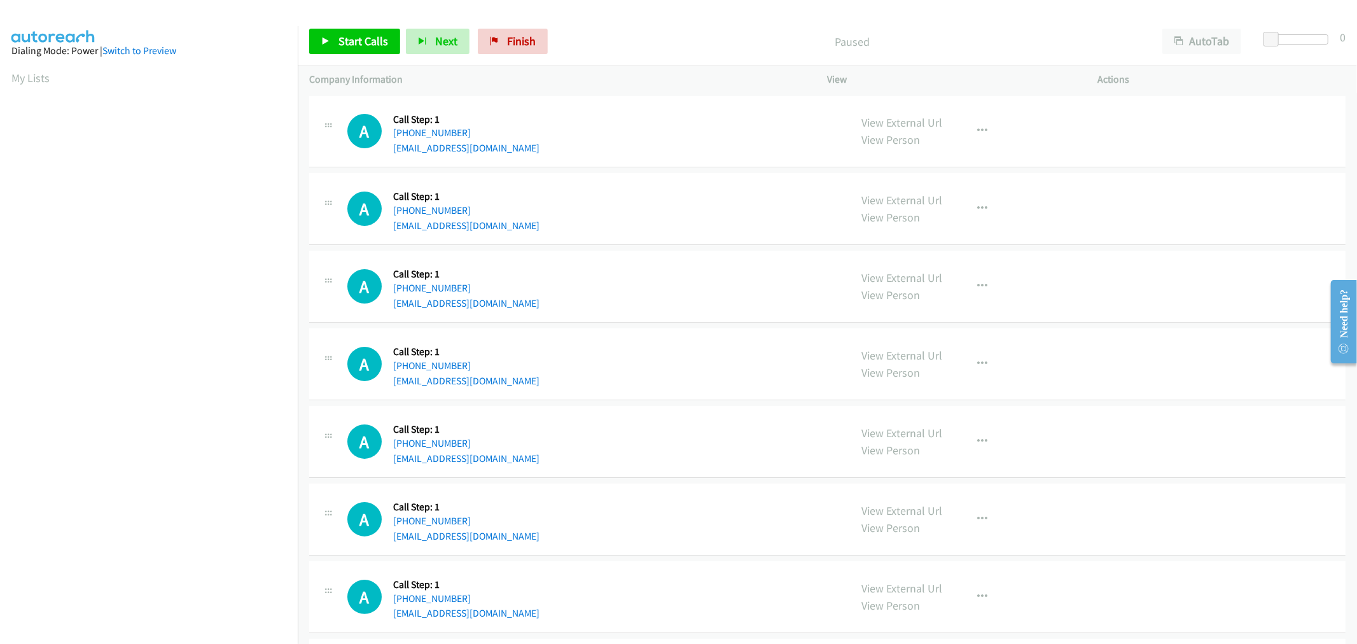
drag, startPoint x: 891, startPoint y: 118, endPoint x: 863, endPoint y: 99, distance: 33.4
click at [378, 43] on span "Start Calls" at bounding box center [363, 41] width 50 height 15
click at [586, 344] on div "A Callback Scheduled Call Step: 1 America/New_York [PHONE_NUMBER] [EMAIL_ADDRES…" at bounding box center [593, 364] width 492 height 48
drag, startPoint x: 882, startPoint y: 121, endPoint x: 693, endPoint y: 53, distance: 200.8
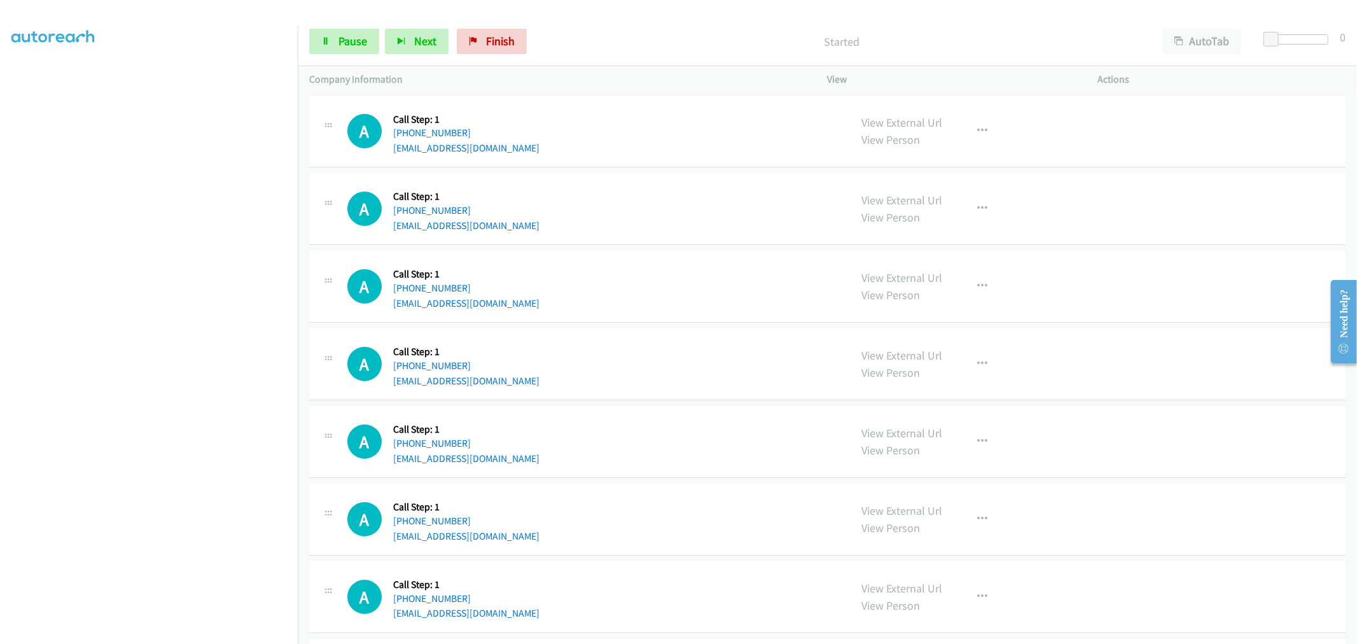
click at [684, 176] on div "A Callback Scheduled Call Step: 1 America/Chicago +1 901-605-1034 izayiahscott8…" at bounding box center [827, 209] width 1036 height 72
drag, startPoint x: 347, startPoint y: 48, endPoint x: 406, endPoint y: 62, distance: 60.8
click at [347, 48] on link "Pause" at bounding box center [344, 41] width 70 height 25
click at [346, 39] on span "Start Calls" at bounding box center [363, 41] width 50 height 15
click at [674, 228] on div "A Callback Scheduled Call Step: 1 America/Chicago +1 901-605-1034 izayiahscott8…" at bounding box center [593, 208] width 492 height 48
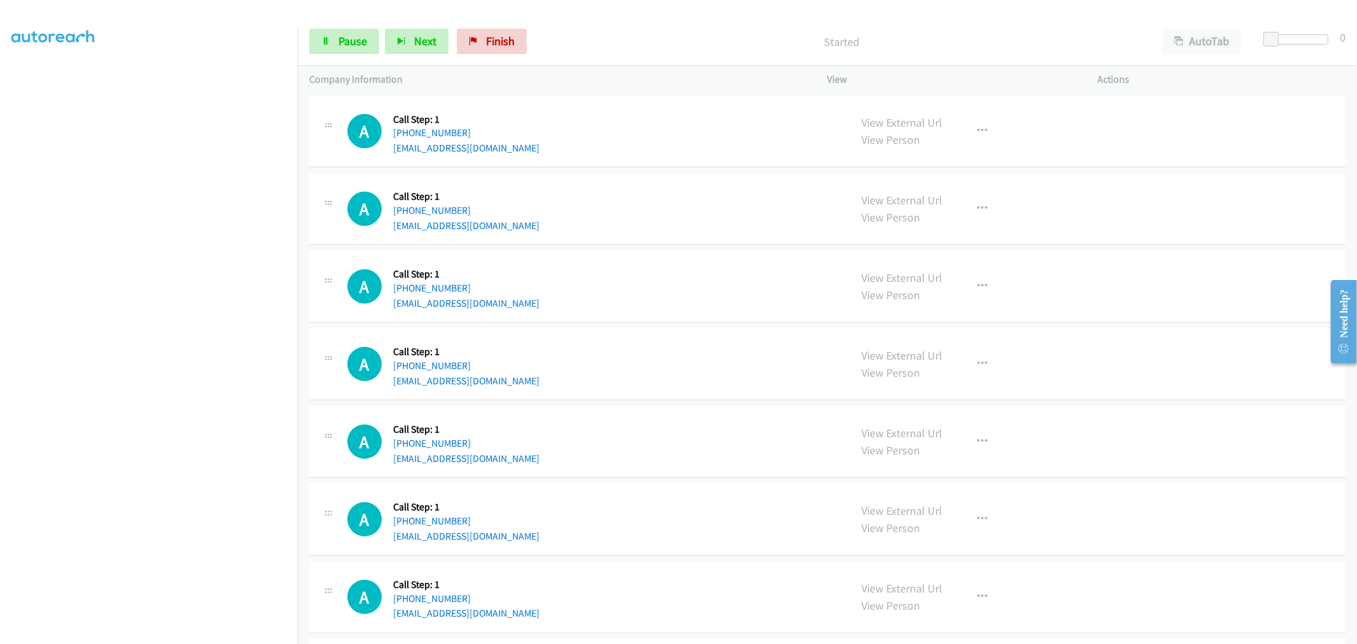
click at [665, 207] on div "A Callback Scheduled Call Step: 1 America/Chicago +1 901-605-1034 izayiahscott8…" at bounding box center [593, 208] width 492 height 48
click at [665, 215] on div "A Callback Scheduled Call Step: 1 America/Chicago +1 901-605-1034 izayiahscott8…" at bounding box center [593, 208] width 492 height 48
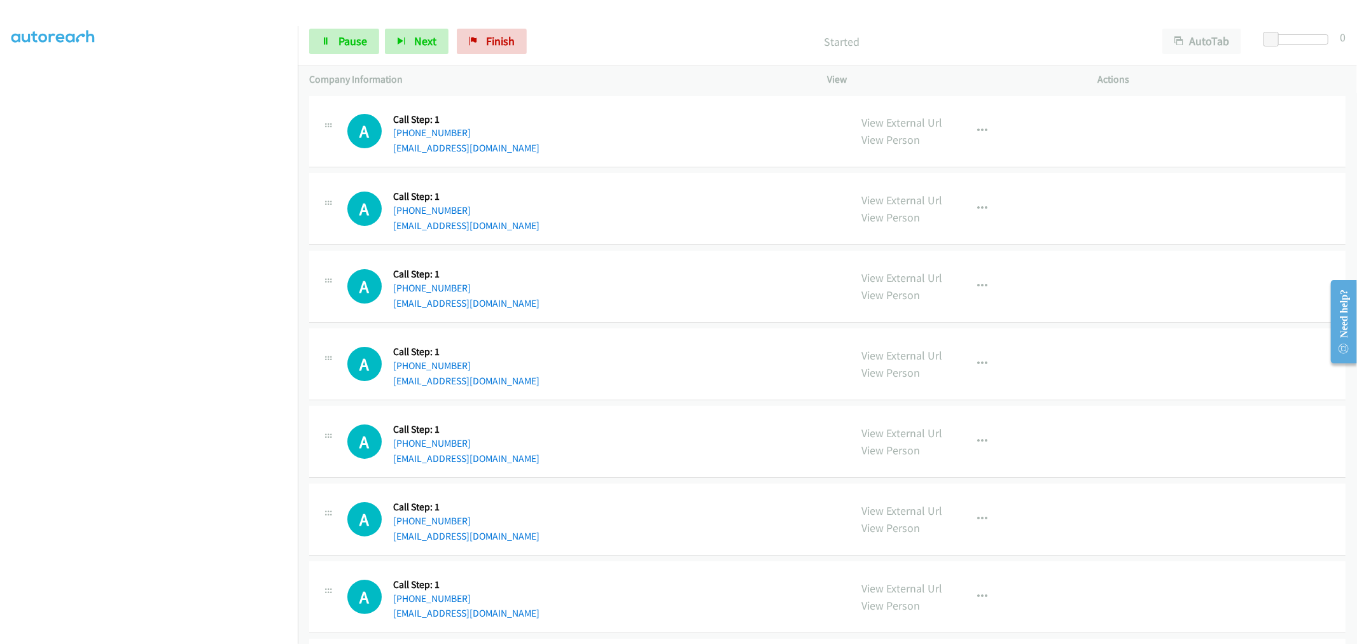
click at [619, 204] on div "A Callback Scheduled Call Step: 1 America/Chicago +1 901-605-1034 izayiahscott8…" at bounding box center [593, 208] width 492 height 48
click at [344, 41] on span "Pause" at bounding box center [352, 41] width 29 height 15
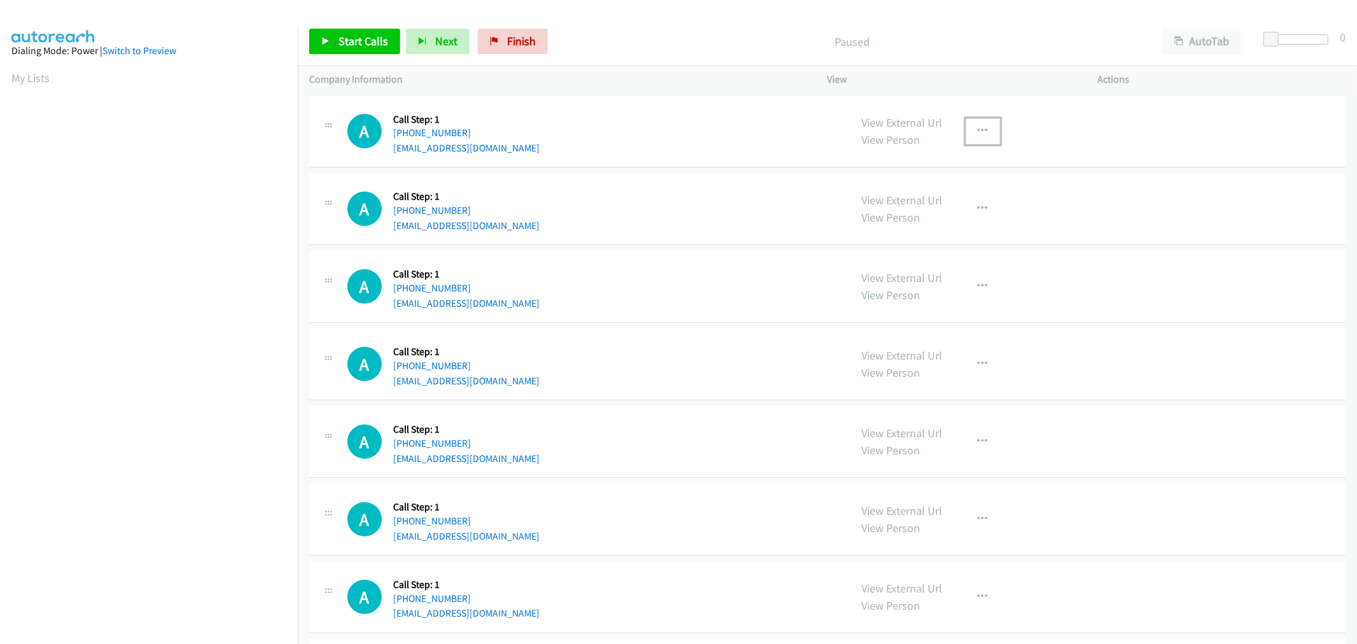
click at [987, 129] on button "button" at bounding box center [983, 130] width 34 height 25
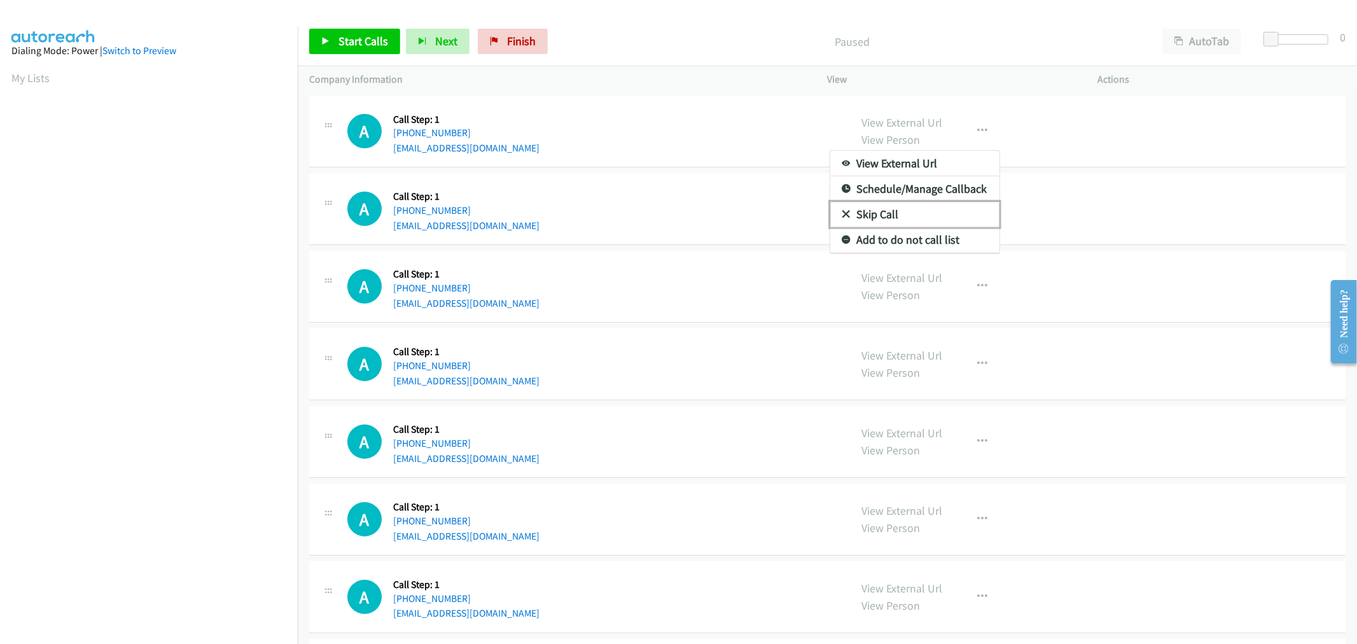
click at [891, 218] on link "Skip Call" at bounding box center [914, 214] width 169 height 25
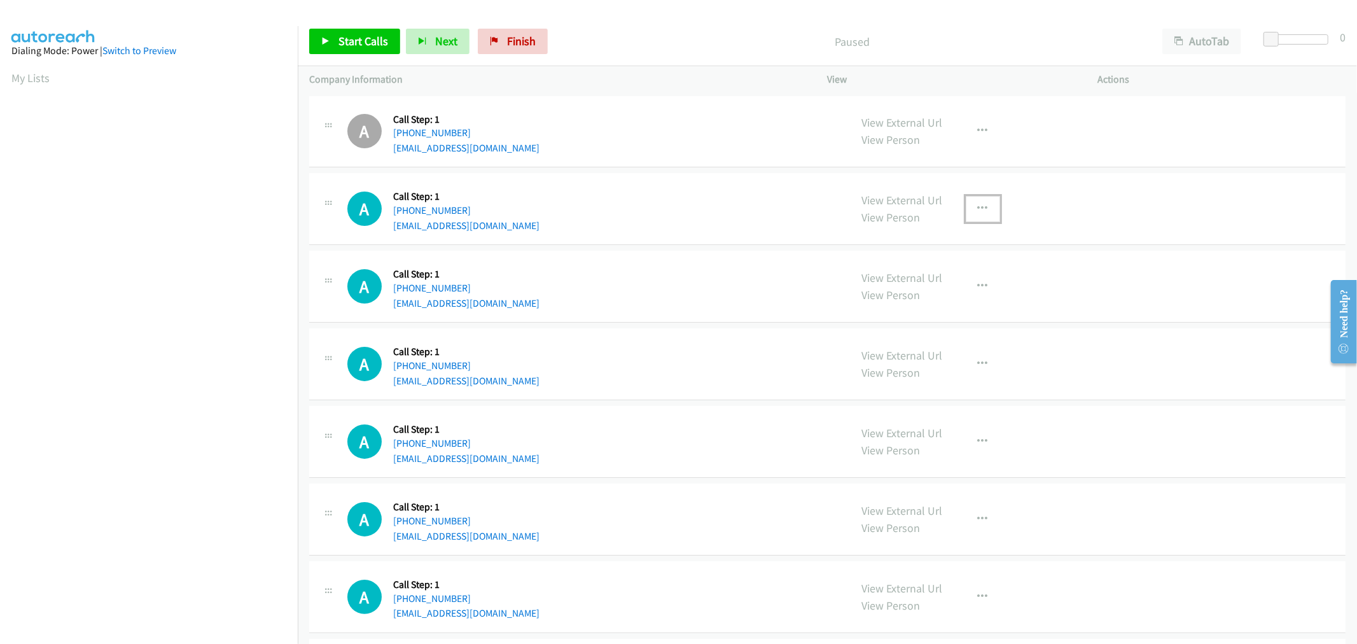
click at [969, 204] on button "button" at bounding box center [983, 208] width 34 height 25
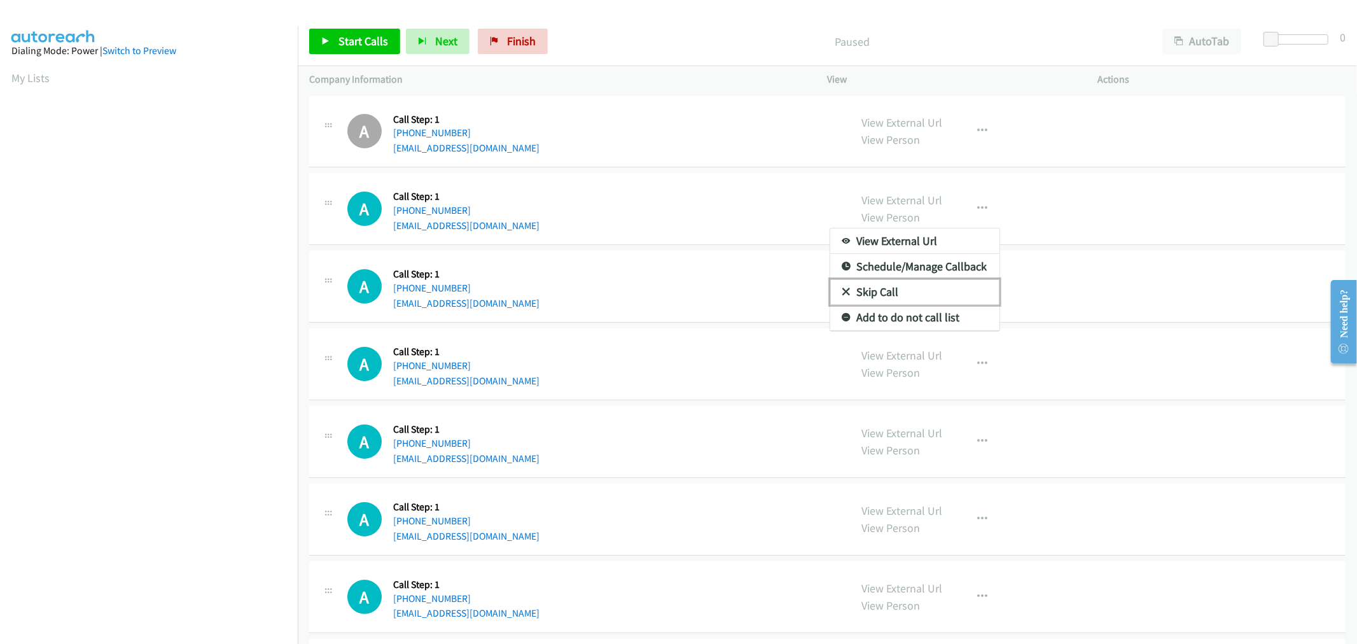
click at [901, 290] on link "Skip Call" at bounding box center [914, 291] width 169 height 25
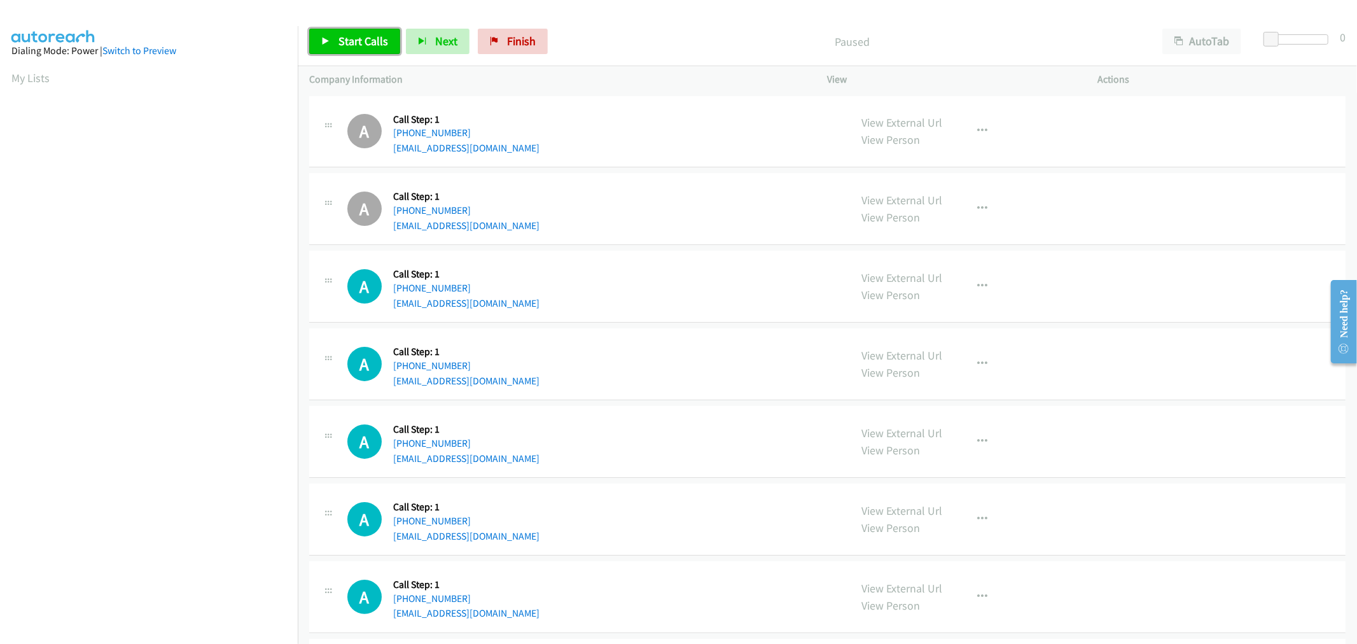
click at [354, 43] on span "Start Calls" at bounding box center [363, 41] width 50 height 15
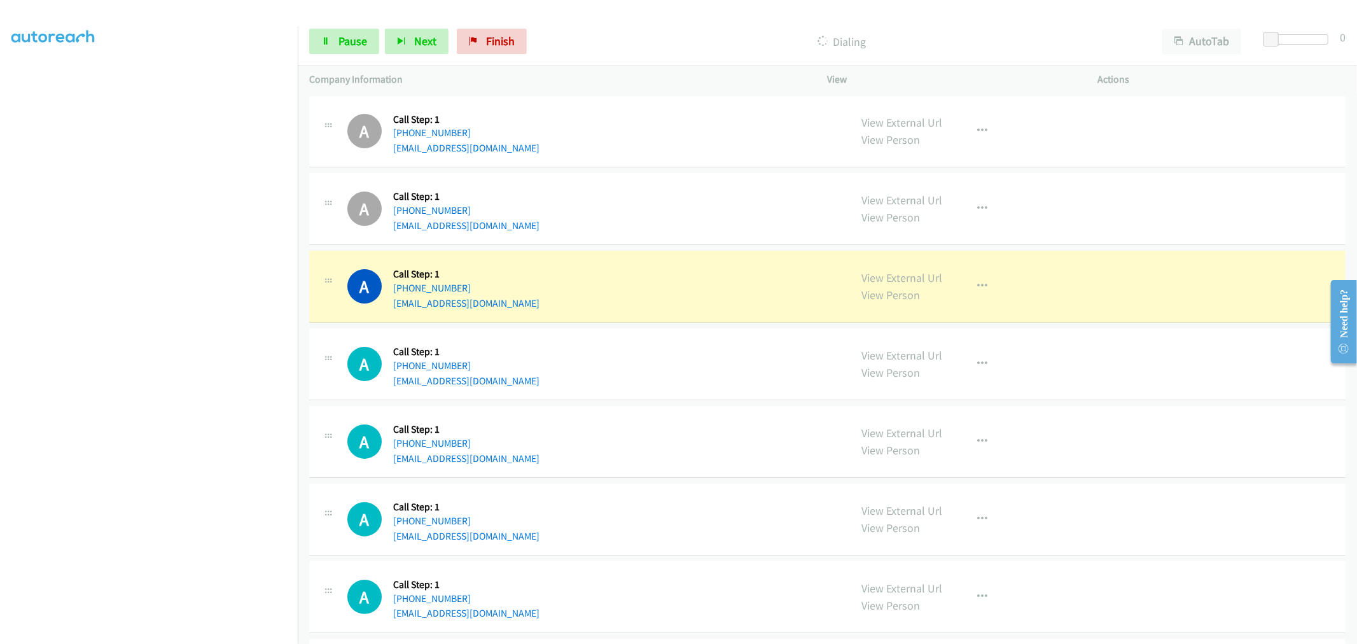
click at [728, 274] on div "A Callback Scheduled Call Step: 1 [GEOGRAPHIC_DATA]/[GEOGRAPHIC_DATA] [PHONE_NU…" at bounding box center [593, 286] width 492 height 48
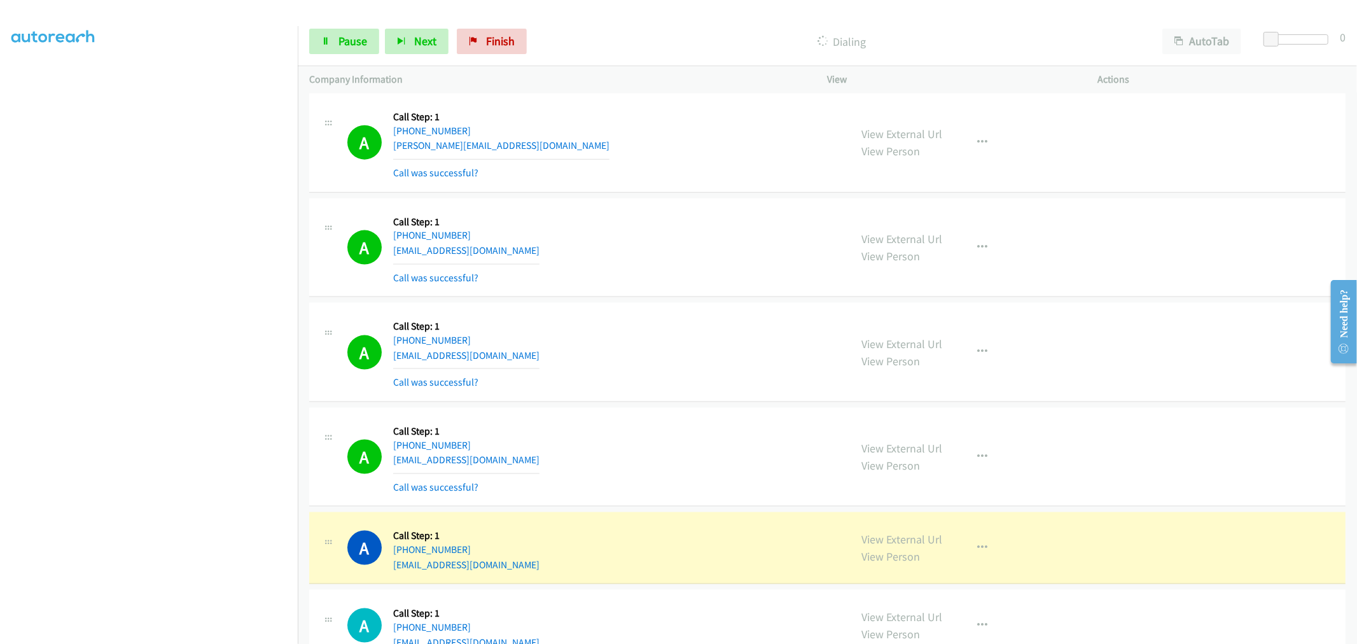
scroll to position [1625, 0]
click at [219, 634] on section at bounding box center [148, 342] width 275 height 609
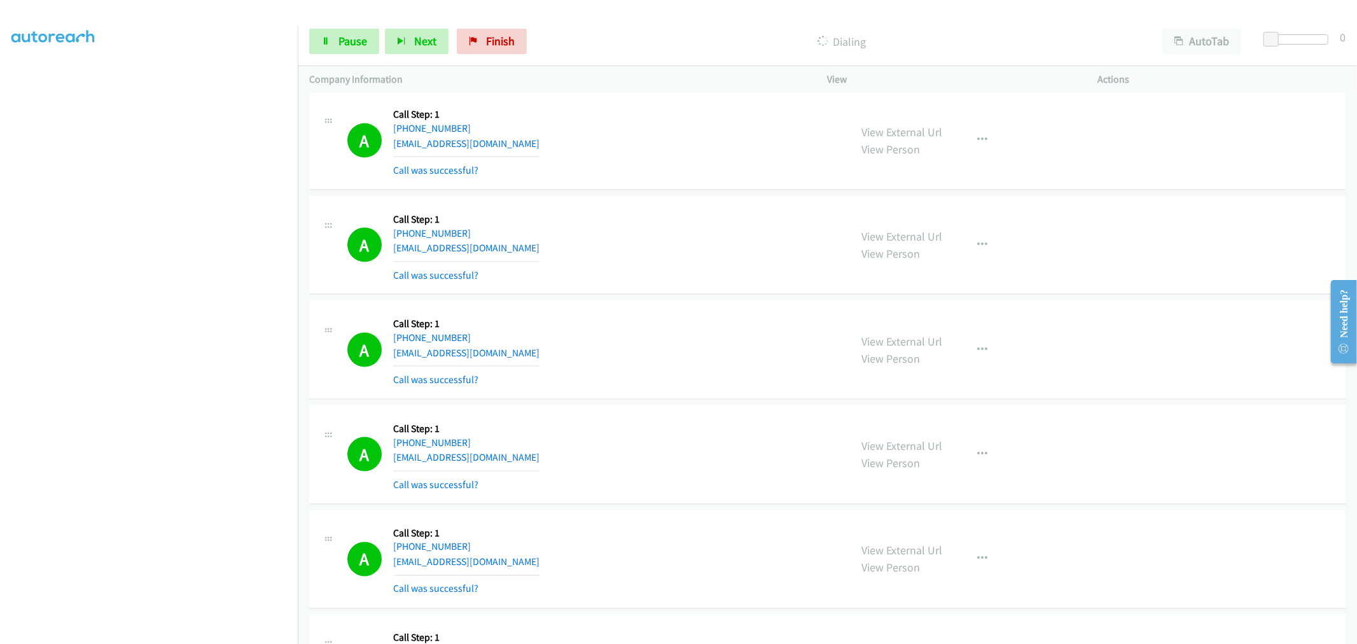
click at [742, 344] on div "A Callback Scheduled Call Step: 1 America/New_York [PHONE_NUMBER] [EMAIL_ADDRES…" at bounding box center [593, 350] width 492 height 76
click at [673, 299] on td "A Callback Scheduled Call Step: 1 America/New_York [PHONE_NUMBER] [EMAIL_ADDRES…" at bounding box center [827, 350] width 1059 height 105
click at [679, 193] on td "A Callback Scheduled Call Step: 1 America/New_York [PHONE_NUMBER] [EMAIL_ADDRES…" at bounding box center [827, 245] width 1059 height 105
click at [679, 191] on td "A Callback Scheduled Call Step: 1 [GEOGRAPHIC_DATA]/[GEOGRAPHIC_DATA] [PHONE_NU…" at bounding box center [827, 140] width 1059 height 105
click at [678, 299] on td "A Callback Scheduled Call Step: 1 America/New_York [PHONE_NUMBER] [EMAIL_ADDRES…" at bounding box center [827, 350] width 1059 height 105
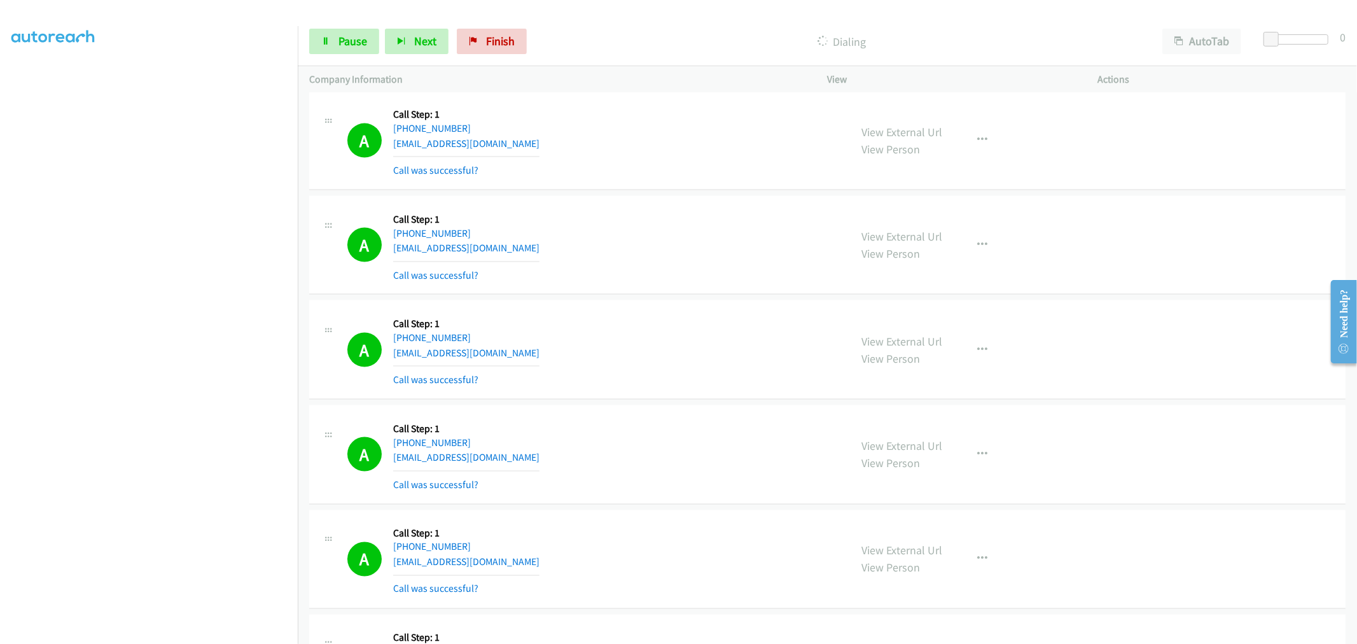
click at [679, 399] on div "A Callback Scheduled Call Step: 1 America/New_York [PHONE_NUMBER] [EMAIL_ADDRES…" at bounding box center [827, 349] width 1036 height 99
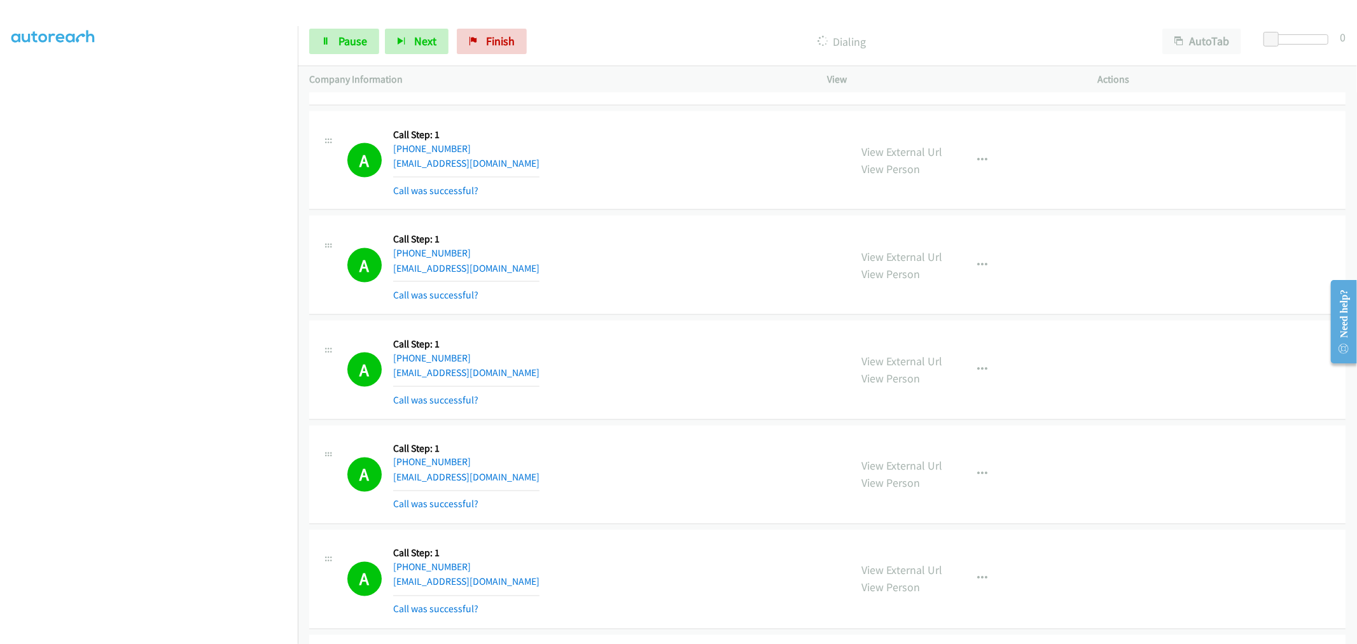
scroll to position [1766, 0]
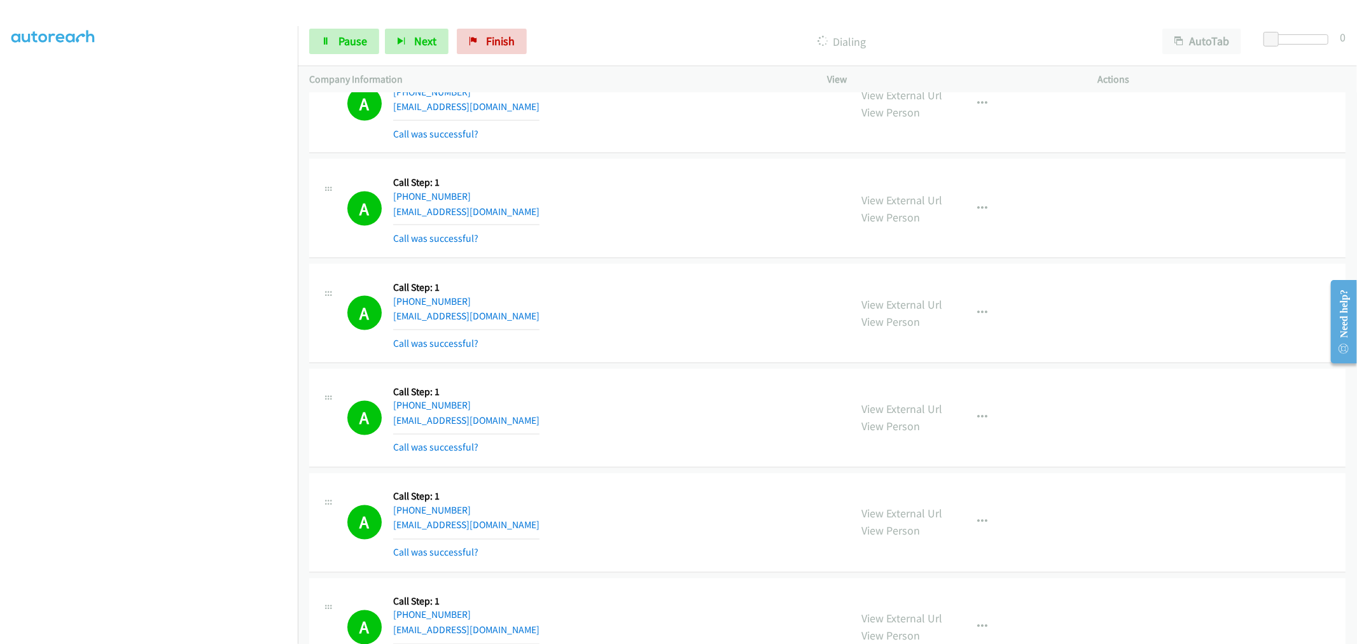
click at [683, 369] on div "A Callback Scheduled Call Step: 1 America/New_York [PHONE_NUMBER] [EMAIL_ADDRES…" at bounding box center [827, 418] width 1036 height 99
click at [677, 308] on div "A Callback Scheduled Call Step: 1 America/Los_Angeles [PHONE_NUMBER] [EMAIL_ADD…" at bounding box center [593, 313] width 492 height 76
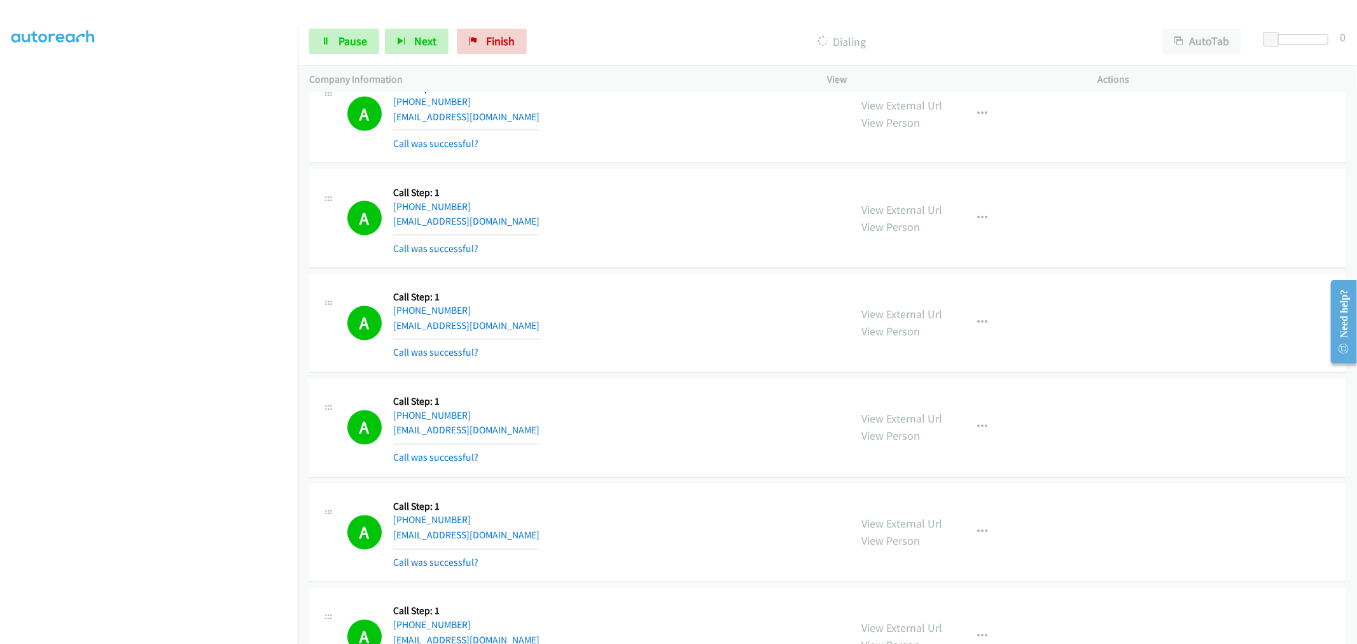
scroll to position [1979, 0]
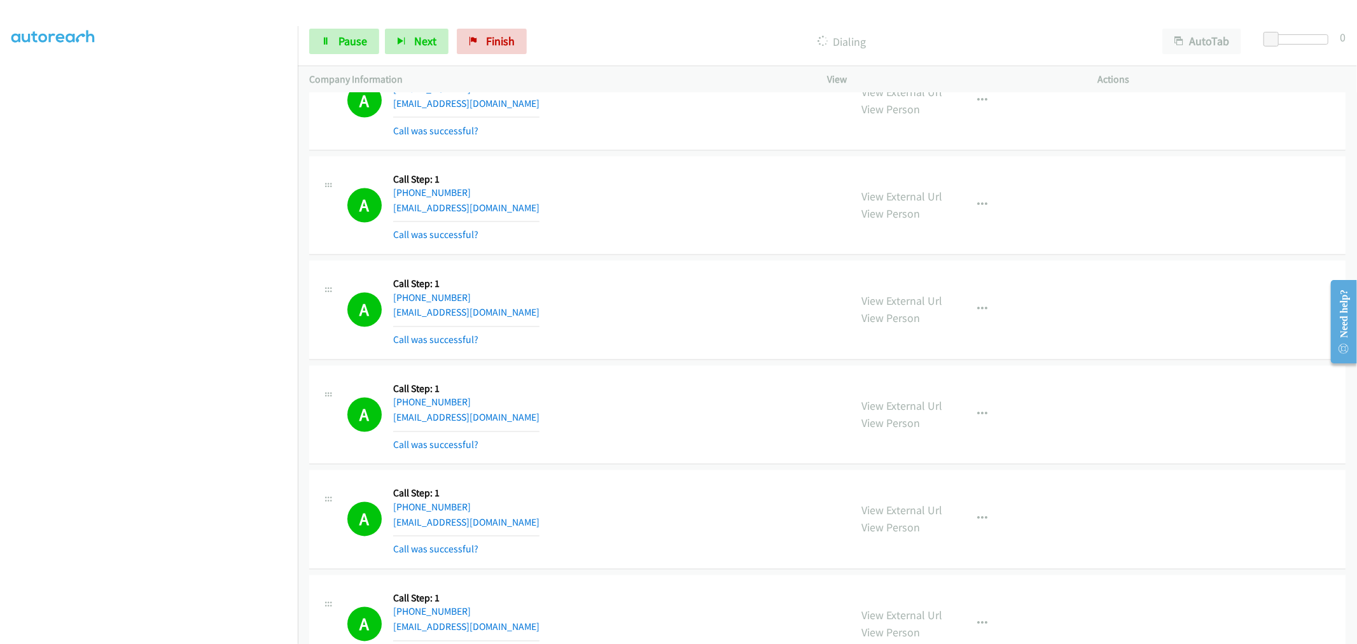
drag, startPoint x: 588, startPoint y: 270, endPoint x: 600, endPoint y: 276, distance: 13.7
click at [588, 270] on div "A Callback Scheduled Call Step: 1 America/Los_Angeles [PHONE_NUMBER] [EMAIL_ADD…" at bounding box center [827, 310] width 1036 height 99
click at [715, 275] on div "A Callback Scheduled Call Step: 1 America/Los_Angeles [PHONE_NUMBER] [EMAIL_ADD…" at bounding box center [593, 310] width 492 height 76
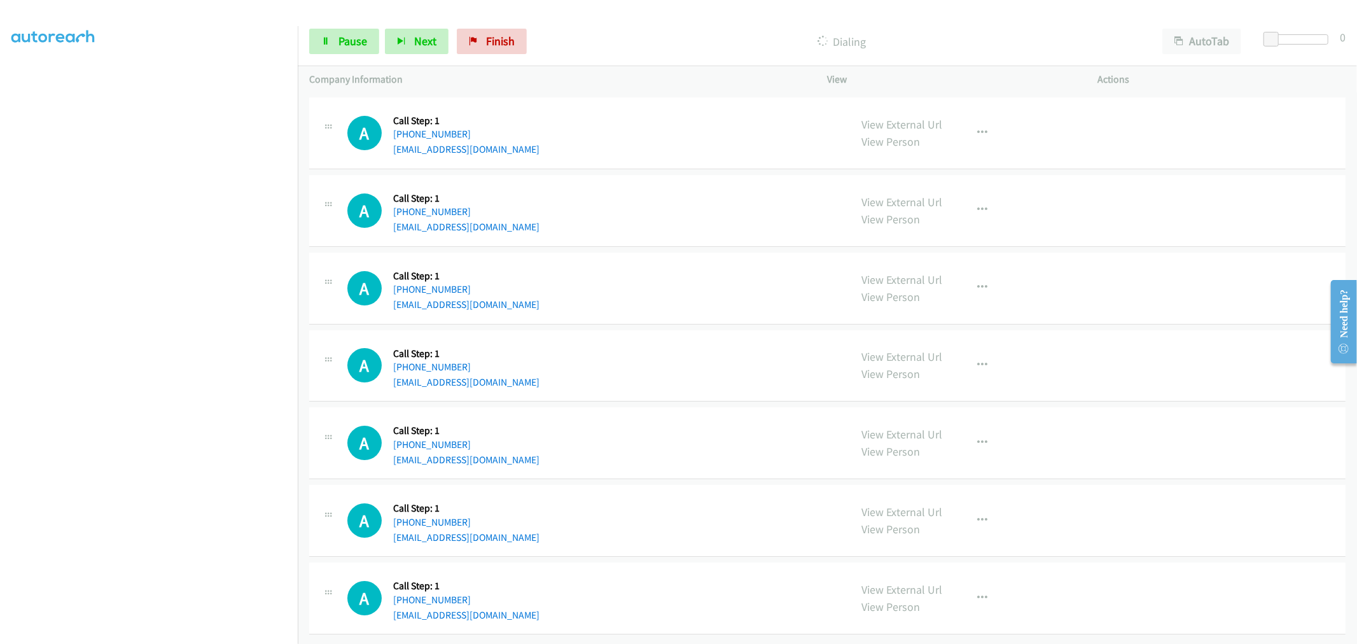
scroll to position [3142, 0]
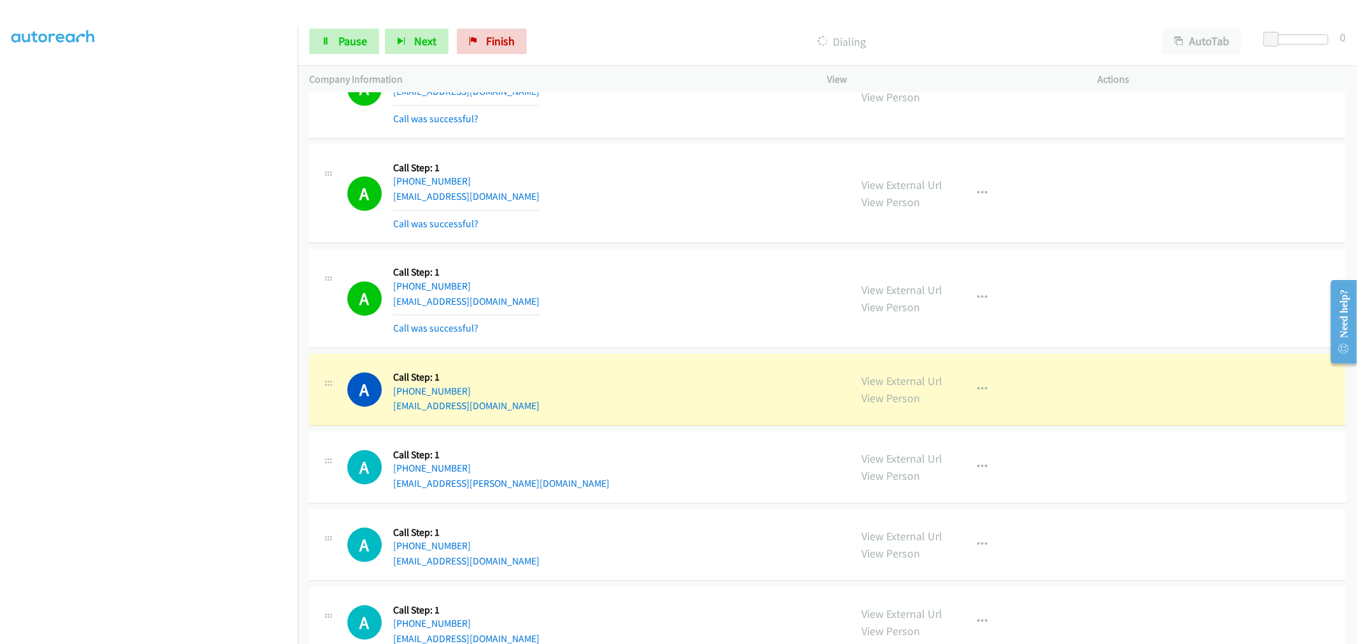
click at [702, 280] on div "A Callback Scheduled Call Step: 1 [GEOGRAPHIC_DATA]/[GEOGRAPHIC_DATA] [PHONE_NU…" at bounding box center [593, 298] width 492 height 76
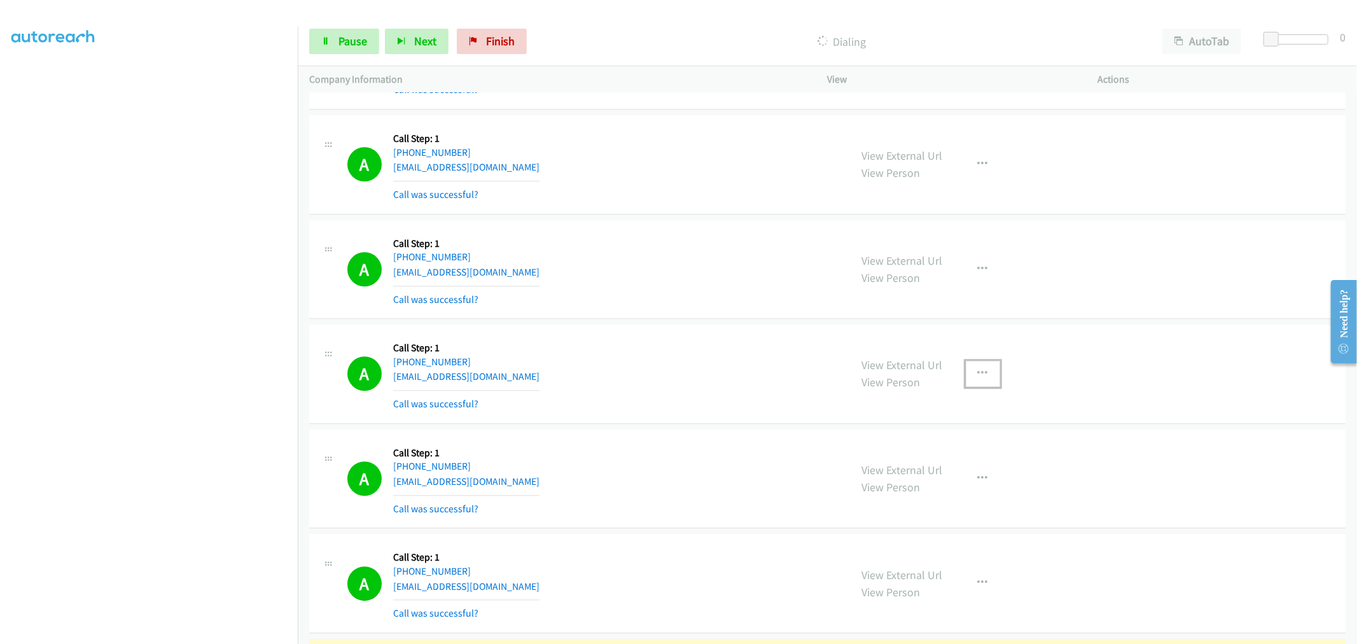
click at [988, 375] on button "button" at bounding box center [983, 373] width 34 height 25
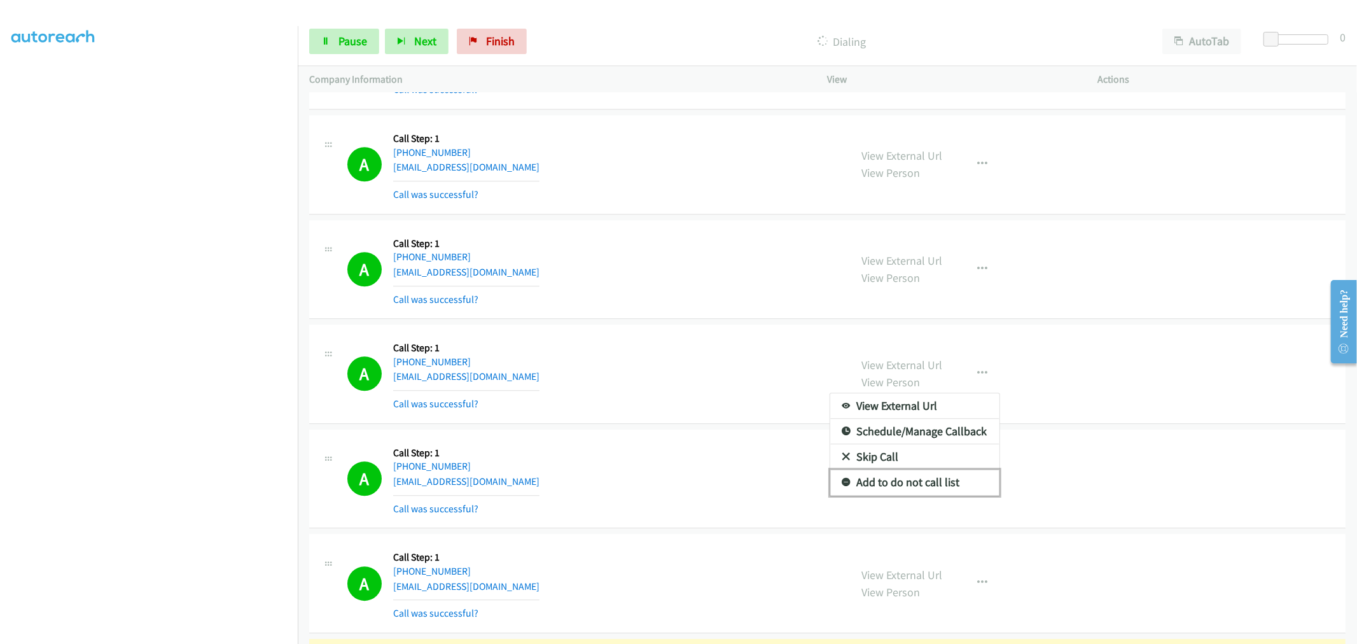
drag, startPoint x: 894, startPoint y: 484, endPoint x: 728, endPoint y: 378, distance: 197.3
click at [894, 483] on link "Add to do not call list" at bounding box center [914, 481] width 169 height 25
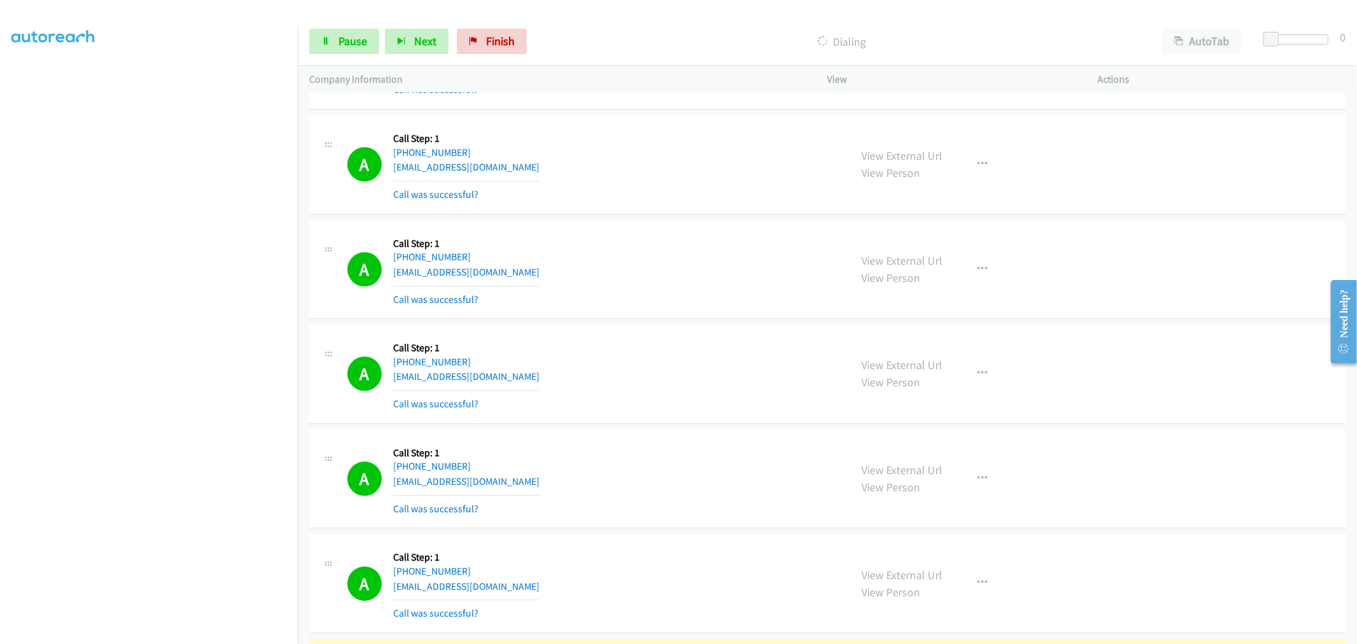
drag, startPoint x: 728, startPoint y: 378, endPoint x: 1062, endPoint y: 72, distance: 453.8
click at [726, 377] on div "A Callback Scheduled Call Step: 1 [GEOGRAPHIC_DATA]/[GEOGRAPHIC_DATA] [PHONE_NU…" at bounding box center [593, 374] width 492 height 76
click at [678, 217] on td "A Callback Scheduled Call Step: 1 America/New_York [PHONE_NUMBER] [EMAIL_ADDRES…" at bounding box center [827, 165] width 1059 height 105
click at [747, 377] on div "A Callback Scheduled Call Step: 1 [GEOGRAPHIC_DATA]/[GEOGRAPHIC_DATA] [PHONE_NU…" at bounding box center [593, 374] width 492 height 76
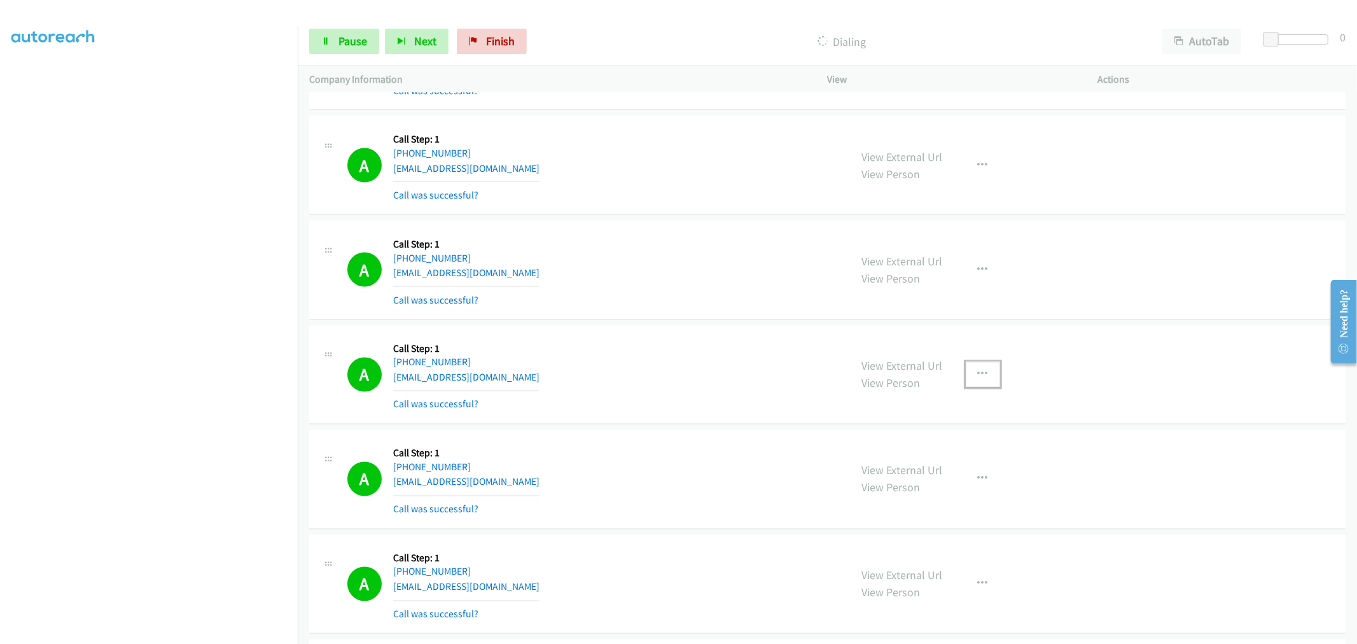
click at [982, 373] on button "button" at bounding box center [983, 374] width 34 height 25
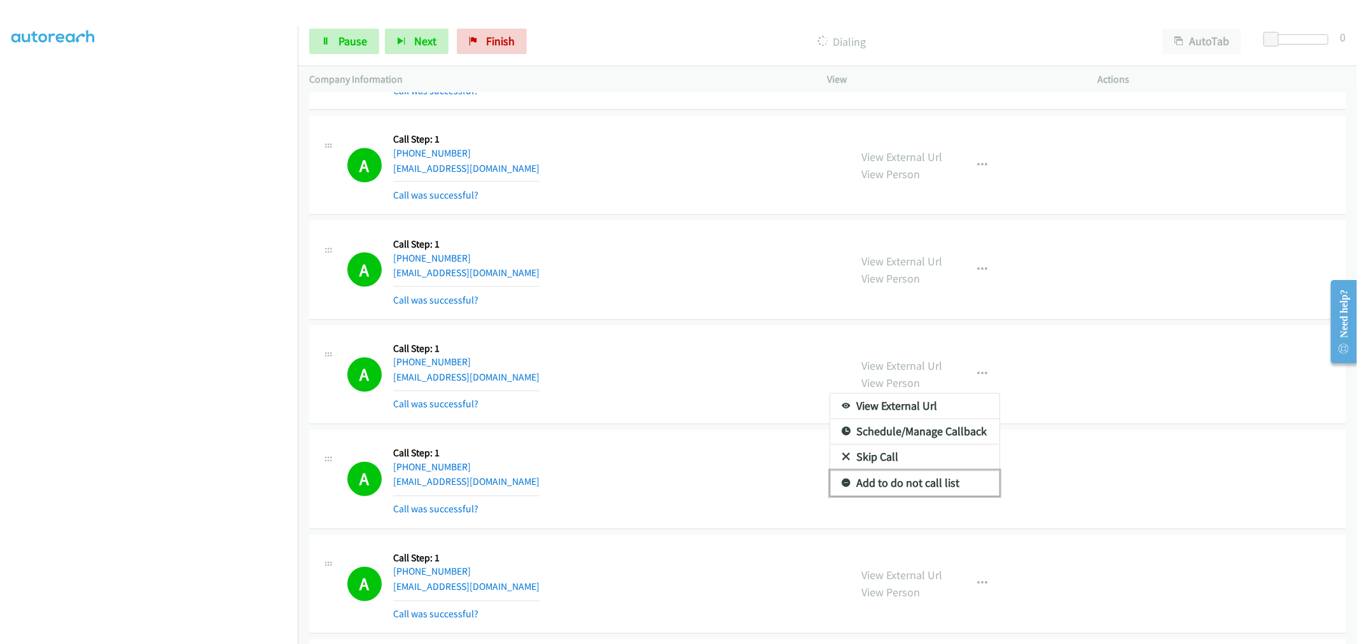
click at [906, 488] on link "Add to do not call list" at bounding box center [914, 483] width 169 height 25
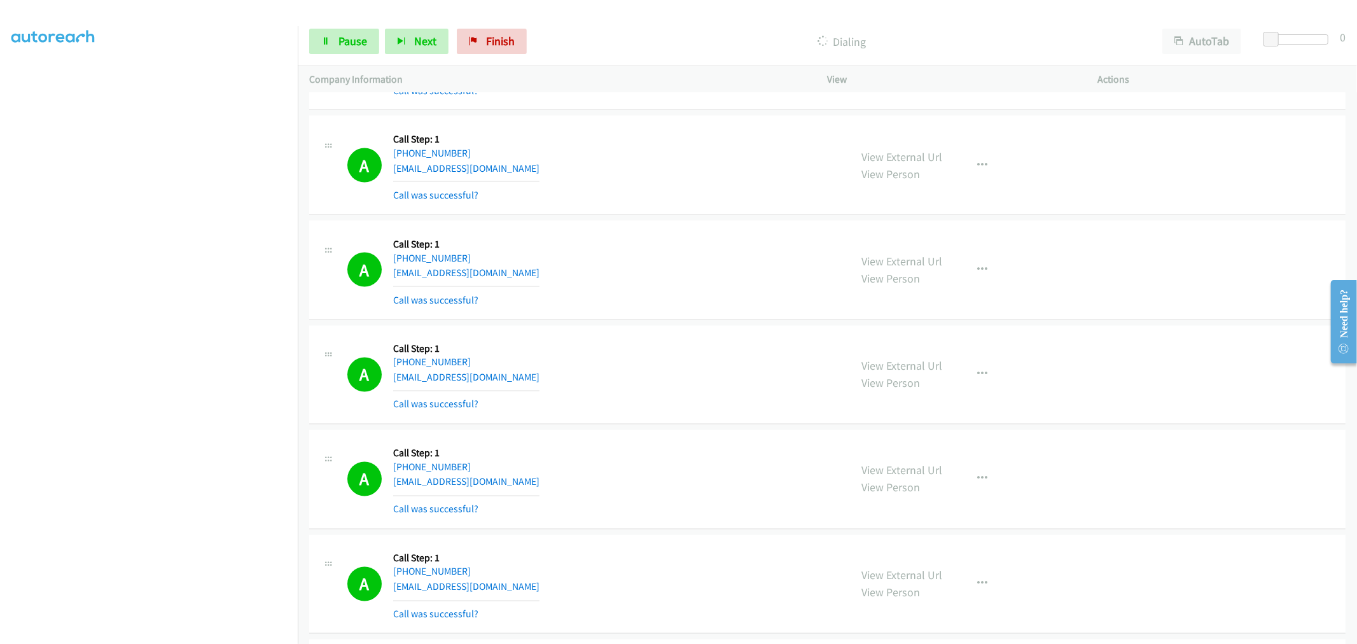
click at [683, 333] on div "A Callback Scheduled Call Step: 1 America/New_York [PHONE_NUMBER] [EMAIL_ADDRES…" at bounding box center [827, 375] width 1036 height 99
click at [649, 399] on div "A Callback Scheduled Call Step: 1 America/New_York [PHONE_NUMBER] [EMAIL_ADDRES…" at bounding box center [593, 375] width 492 height 76
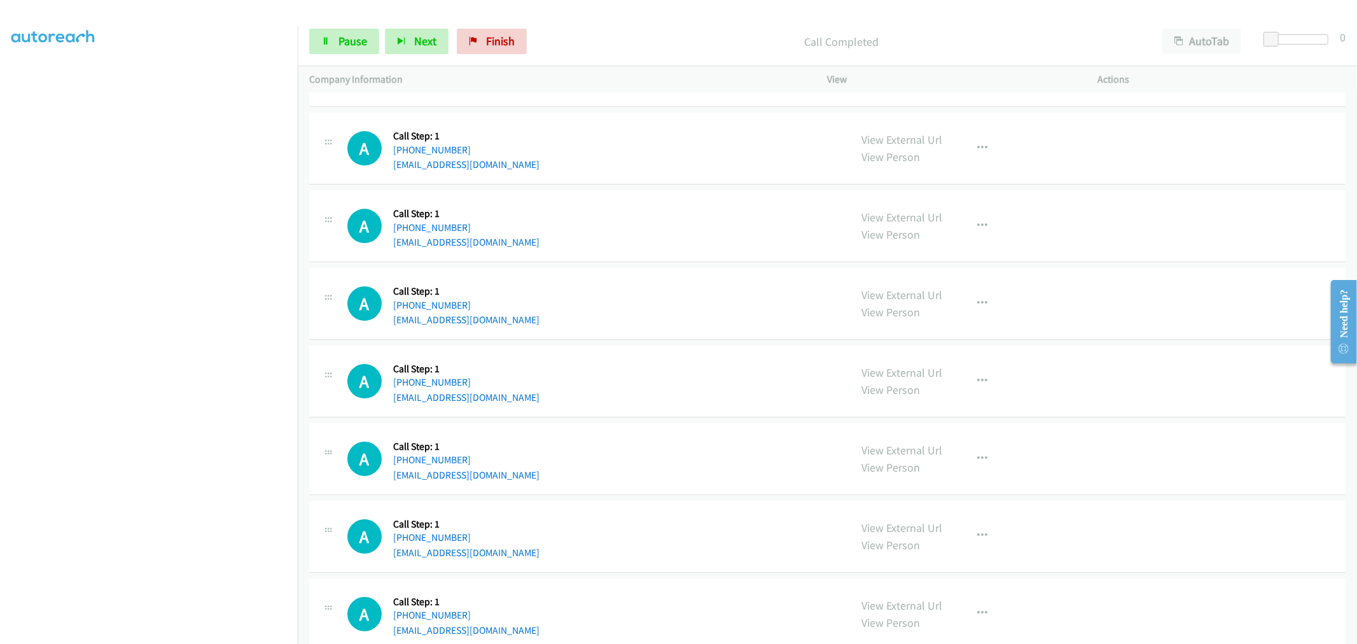
scroll to position [3620, 0]
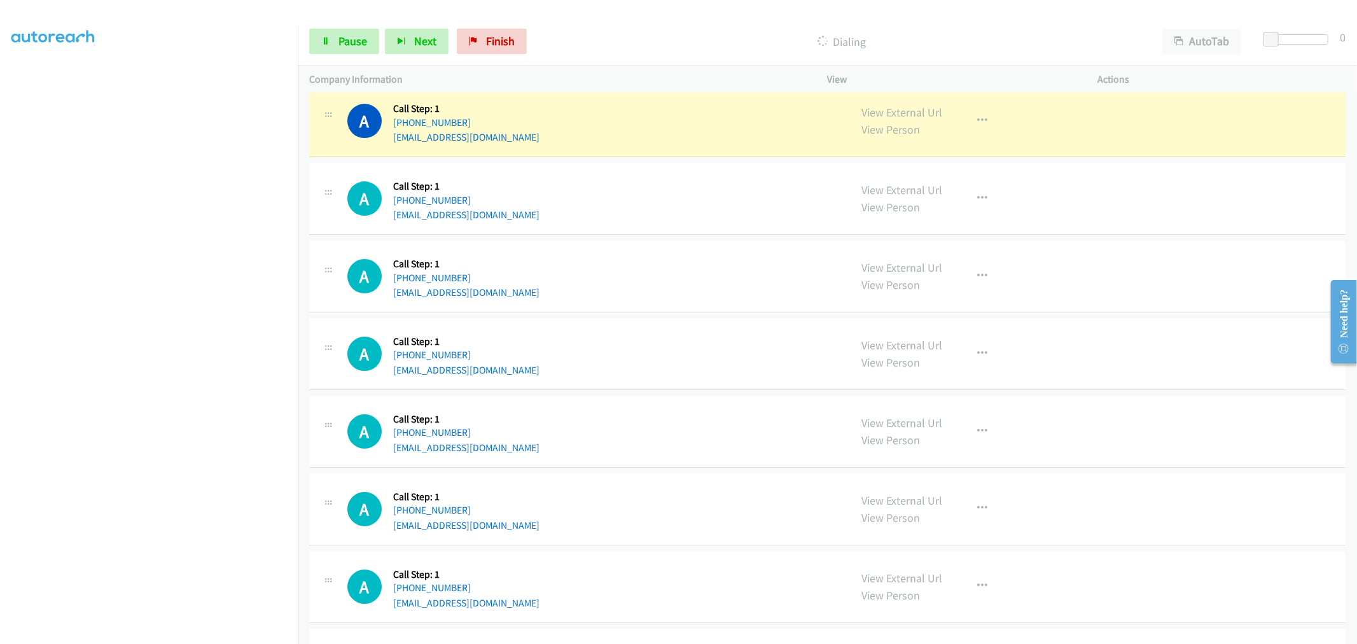
click at [682, 325] on div "A Callback Scheduled Call Step: 1 America/New_York [PHONE_NUMBER] [EMAIL_ADDRES…" at bounding box center [827, 354] width 1036 height 72
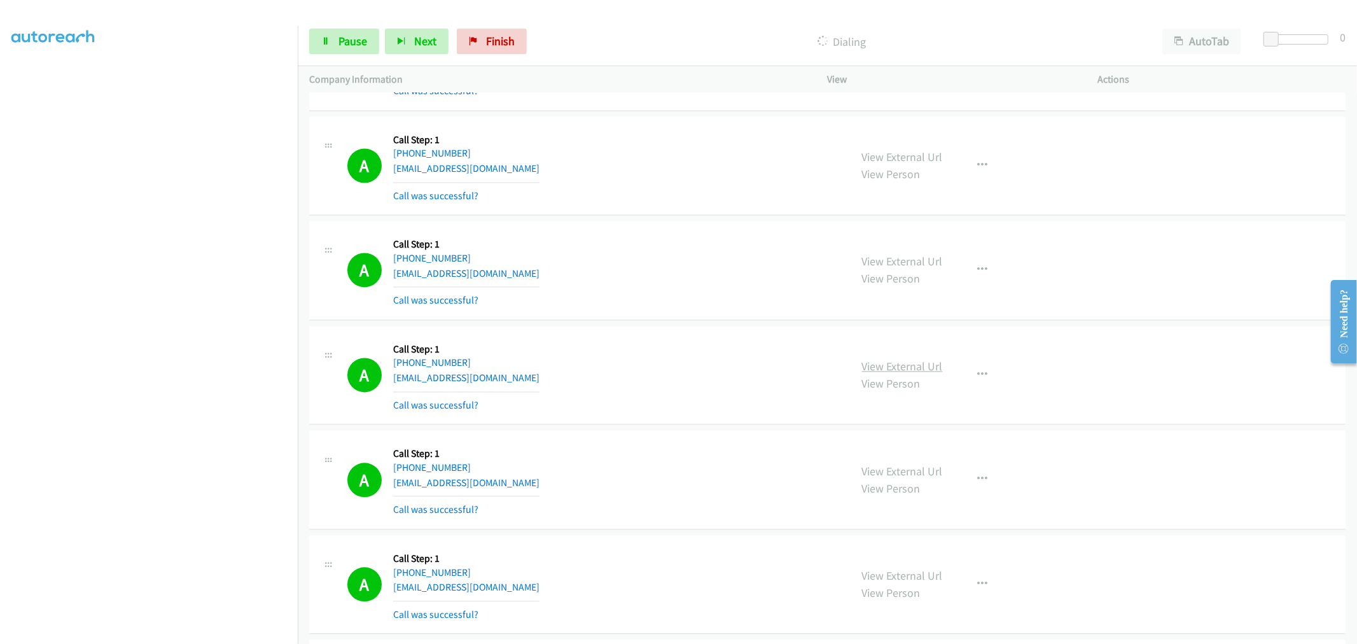
scroll to position [2158, 0]
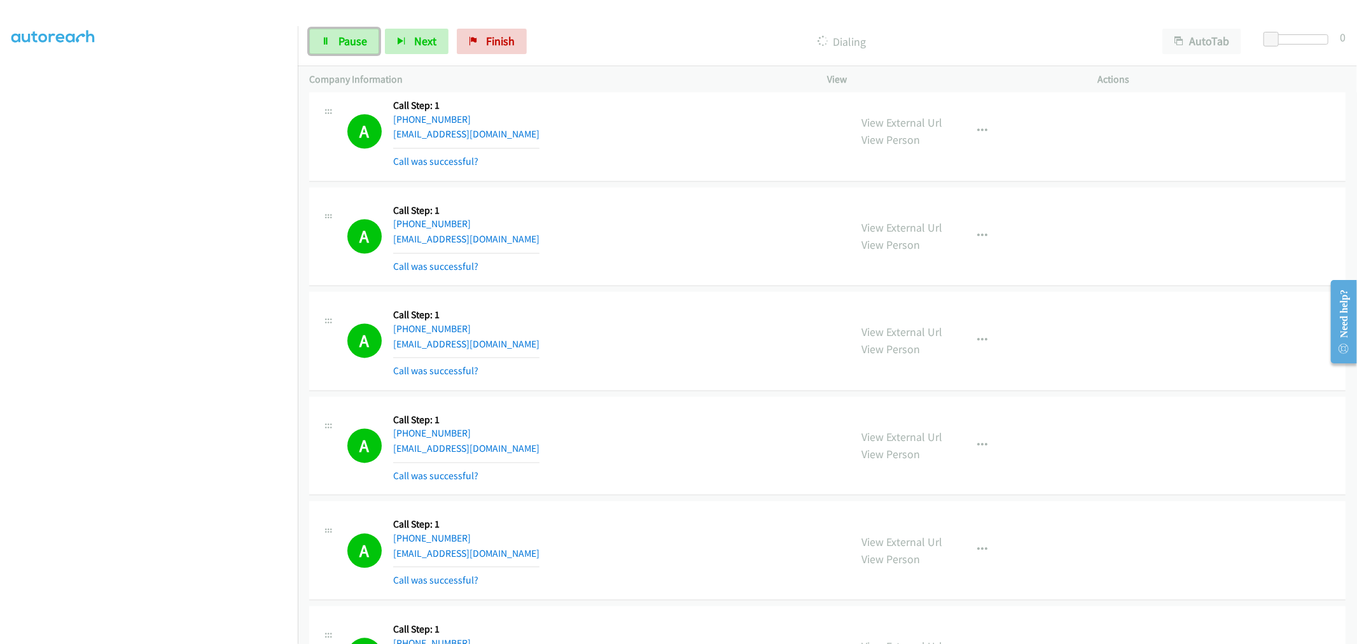
drag, startPoint x: 336, startPoint y: 45, endPoint x: 307, endPoint y: 267, distance: 224.6
click at [336, 45] on link "Pause" at bounding box center [344, 41] width 70 height 25
drag, startPoint x: 364, startPoint y: 45, endPoint x: 387, endPoint y: 90, distance: 50.1
click at [364, 45] on span "Start Calls" at bounding box center [363, 41] width 50 height 15
click at [707, 242] on div "A Callback Scheduled Call Step: 1 America/Los_Angeles [PHONE_NUMBER] [EMAIL_ADD…" at bounding box center [593, 236] width 492 height 76
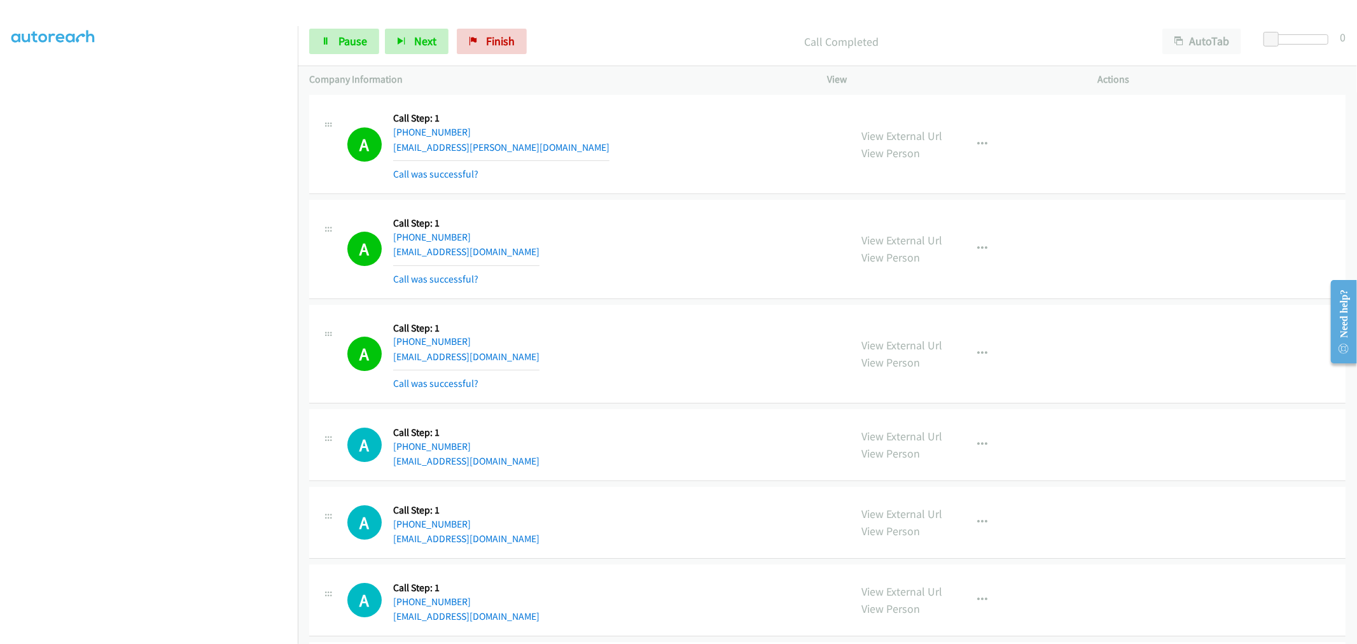
scroll to position [3501, 0]
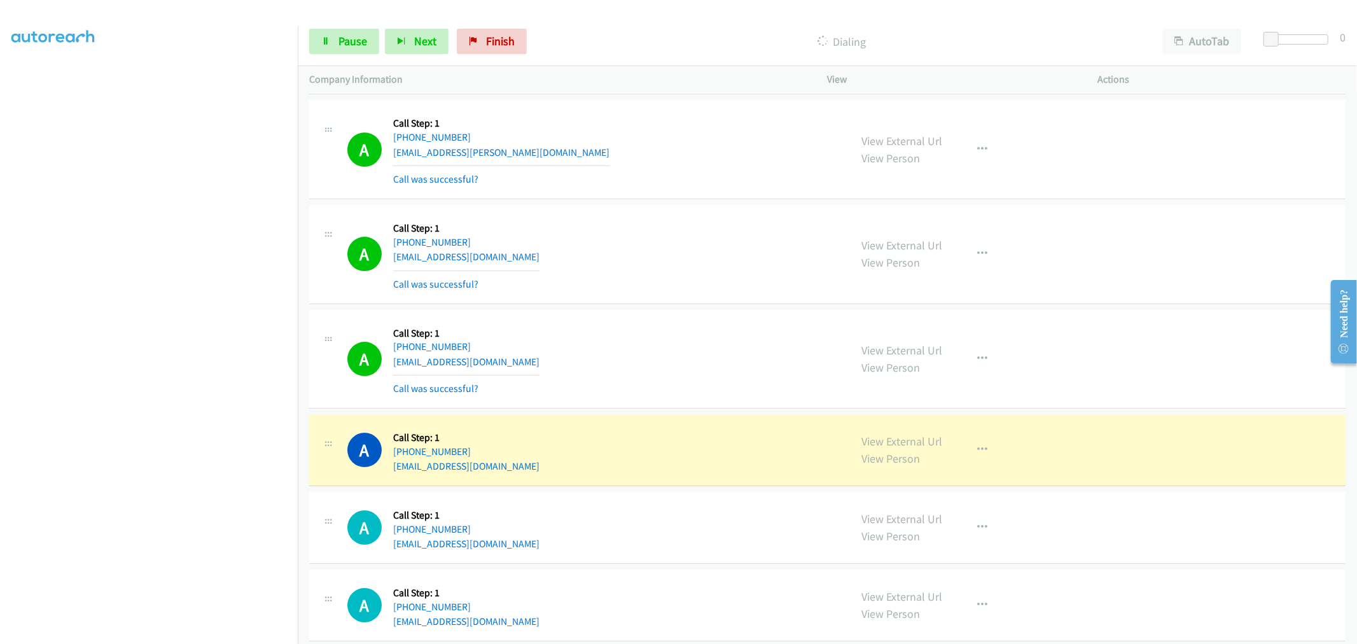
click at [757, 342] on div "A Callback Scheduled Call Step: 1 America/New_York [PHONE_NUMBER] [EMAIL_ADDRES…" at bounding box center [593, 359] width 492 height 76
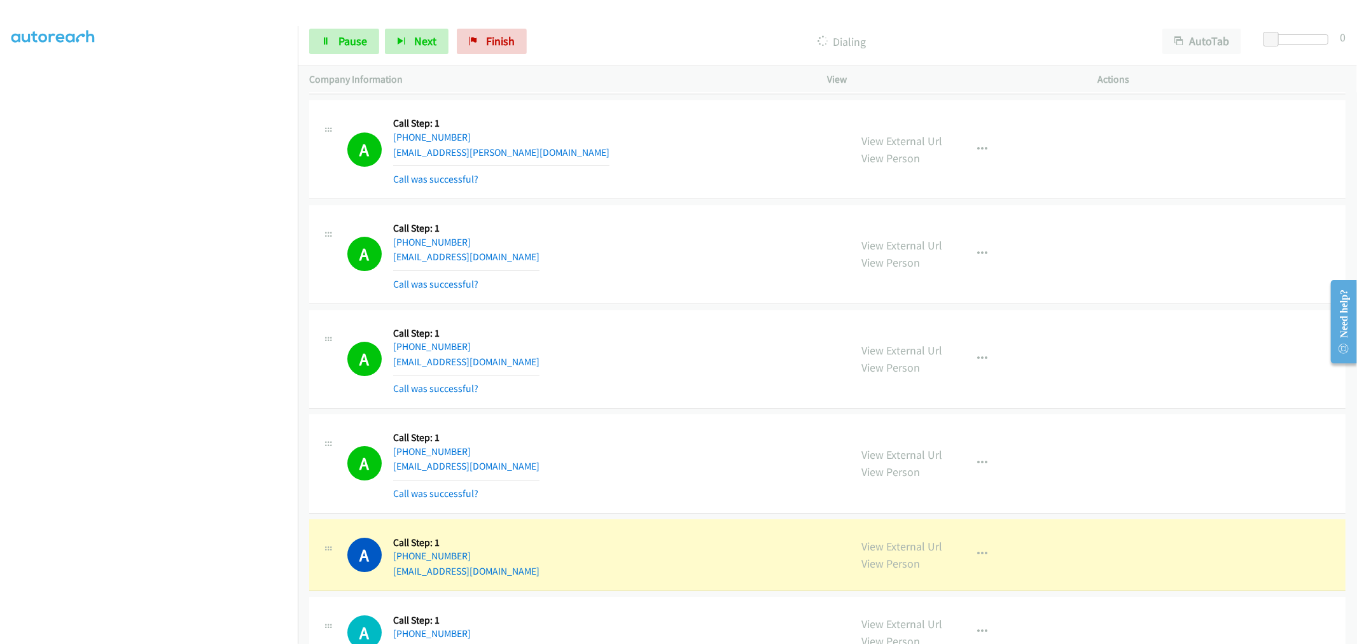
click at [824, 299] on div "A Callback Scheduled Call Step: 1 [GEOGRAPHIC_DATA]/[GEOGRAPHIC_DATA] [PHONE_NU…" at bounding box center [827, 254] width 1036 height 99
click at [705, 306] on td "A Callback Scheduled Call Step: 1 [GEOGRAPHIC_DATA]/[GEOGRAPHIC_DATA] [PHONE_NU…" at bounding box center [827, 254] width 1059 height 105
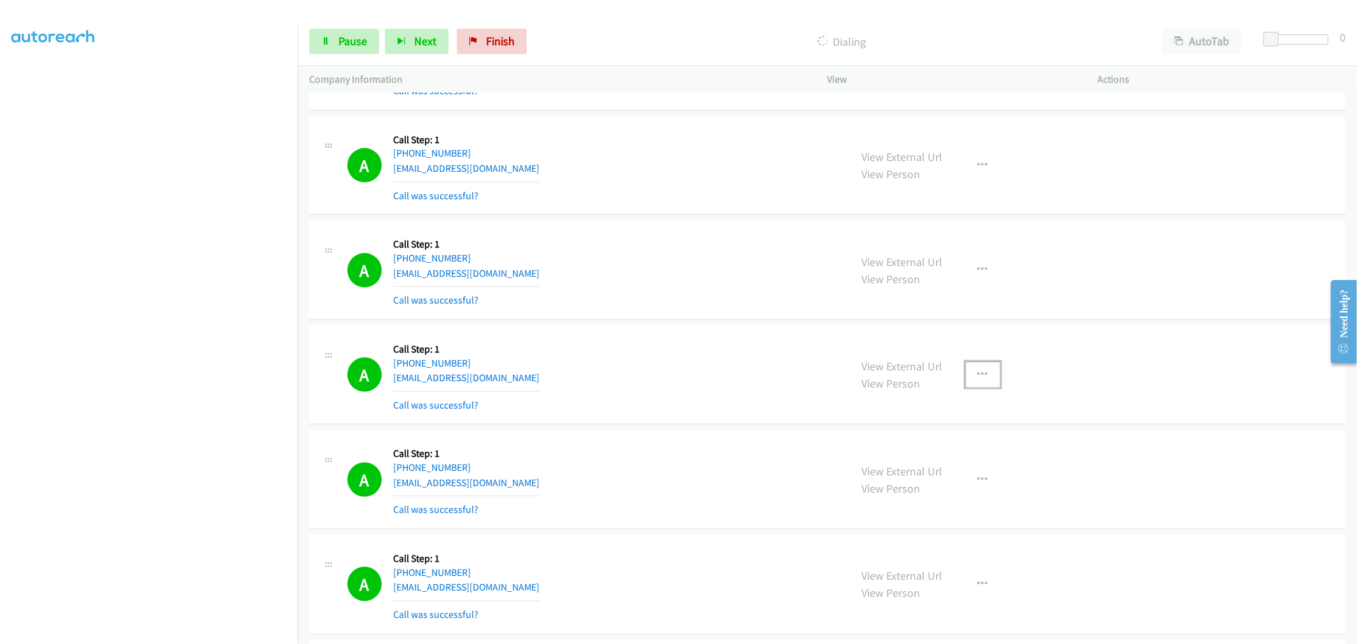
click at [984, 377] on button "button" at bounding box center [983, 374] width 34 height 25
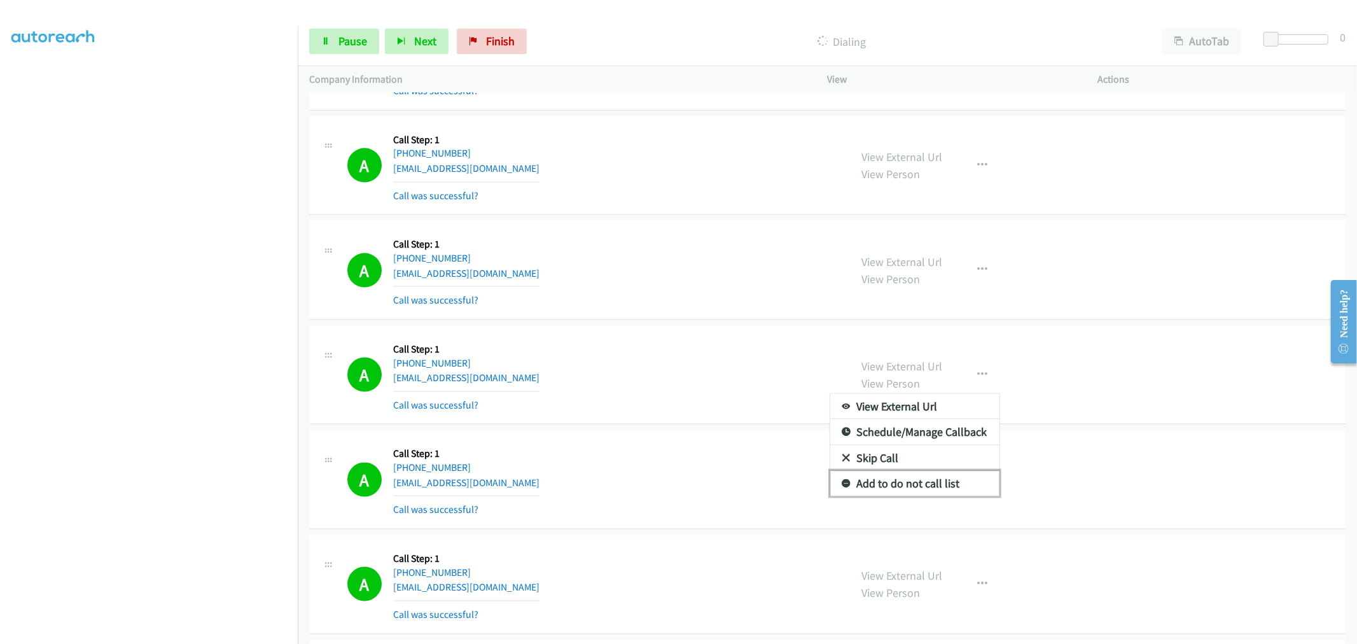
click at [893, 483] on link "Add to do not call list" at bounding box center [914, 483] width 169 height 25
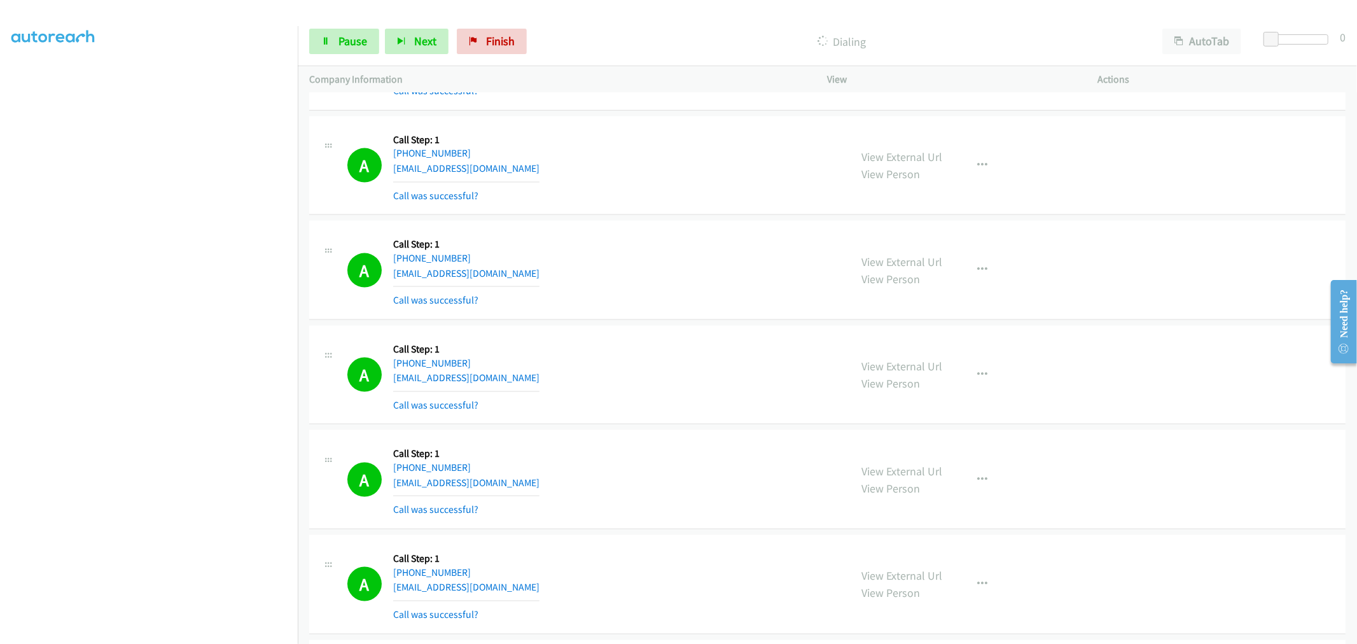
click at [672, 335] on div "A Callback Scheduled Call Step: 1 America/New_York [PHONE_NUMBER] [EMAIL_ADDRES…" at bounding box center [827, 375] width 1036 height 99
click at [692, 315] on div "A Callback Scheduled Call Step: 1 [GEOGRAPHIC_DATA]/[GEOGRAPHIC_DATA] [PHONE_NU…" at bounding box center [827, 270] width 1036 height 99
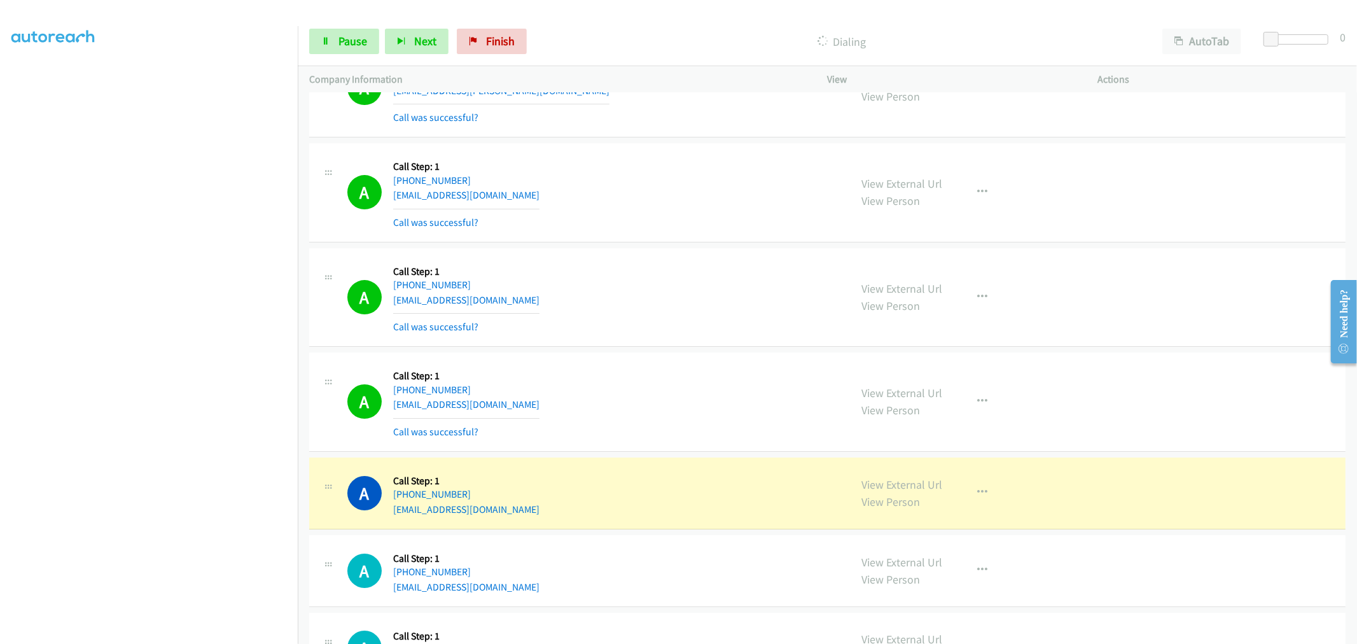
scroll to position [3686, 0]
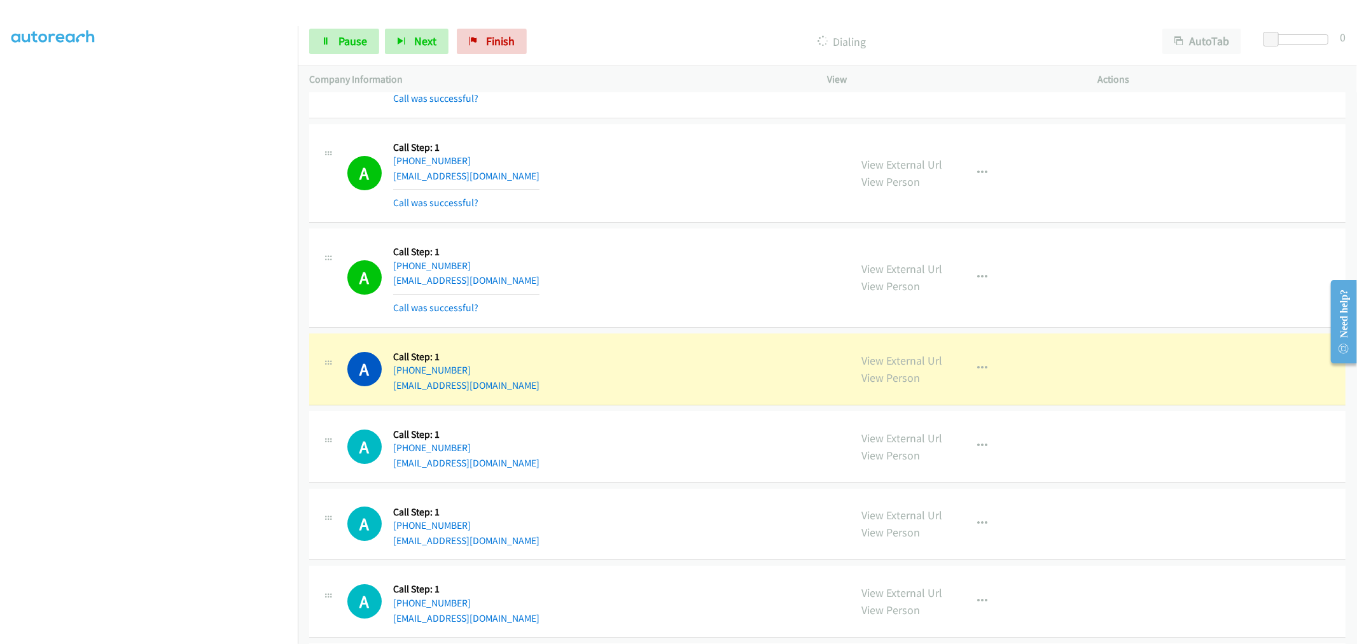
drag, startPoint x: 867, startPoint y: 352, endPoint x: 875, endPoint y: 359, distance: 9.9
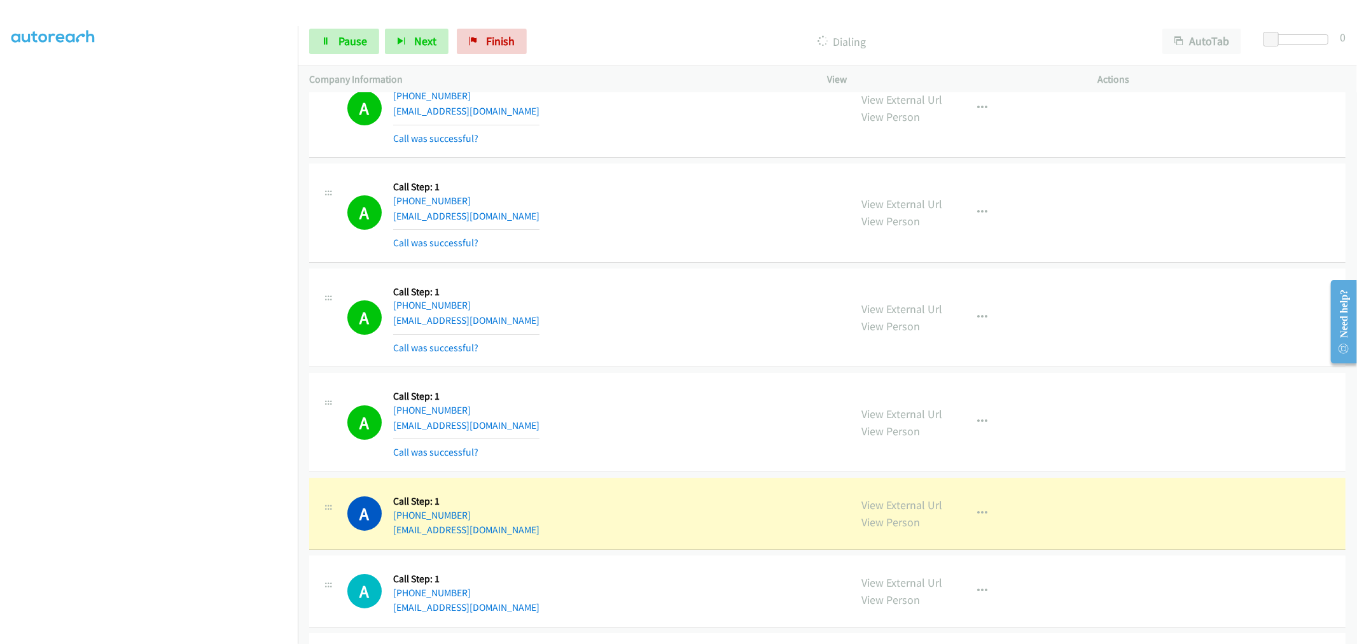
scroll to position [4040, 0]
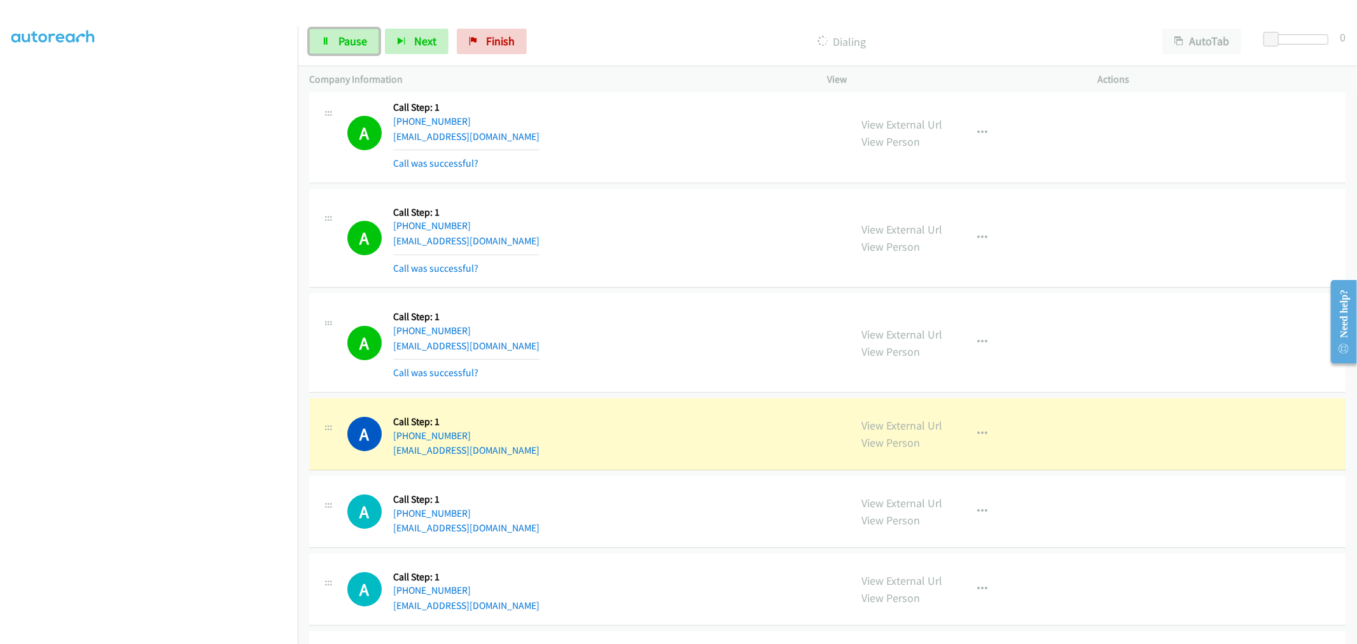
drag, startPoint x: 344, startPoint y: 41, endPoint x: 374, endPoint y: 99, distance: 65.2
click at [344, 42] on span "Pause" at bounding box center [352, 41] width 29 height 15
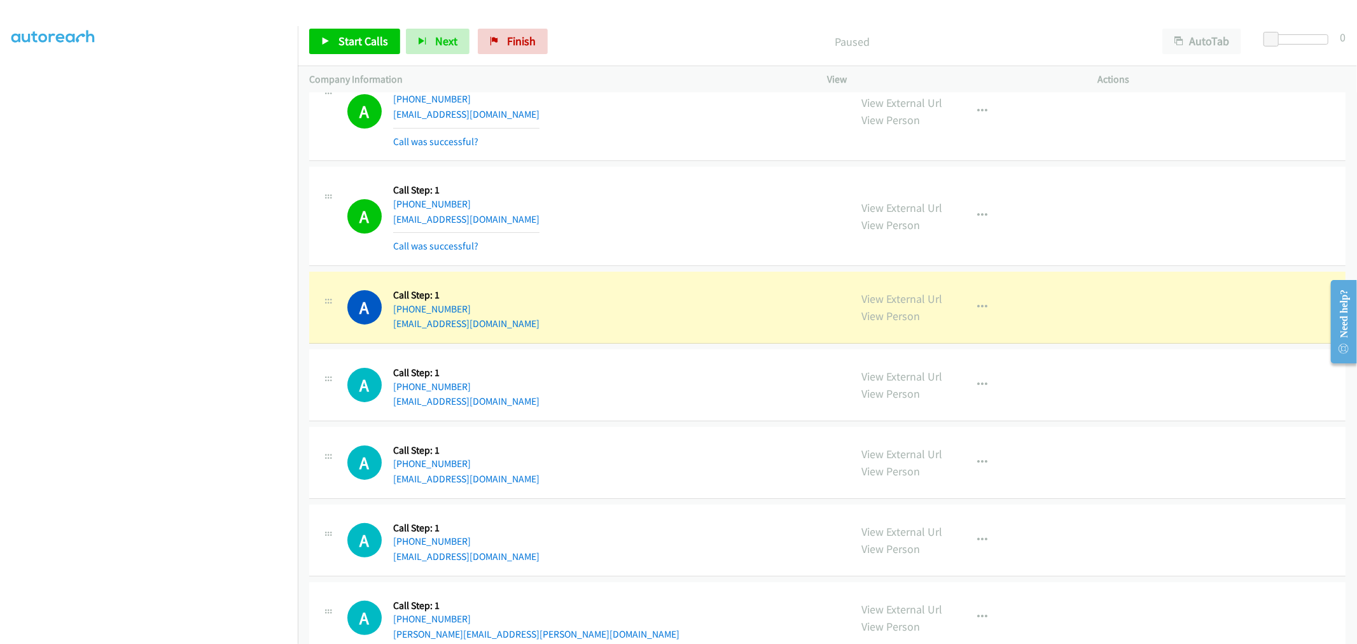
scroll to position [4181, 0]
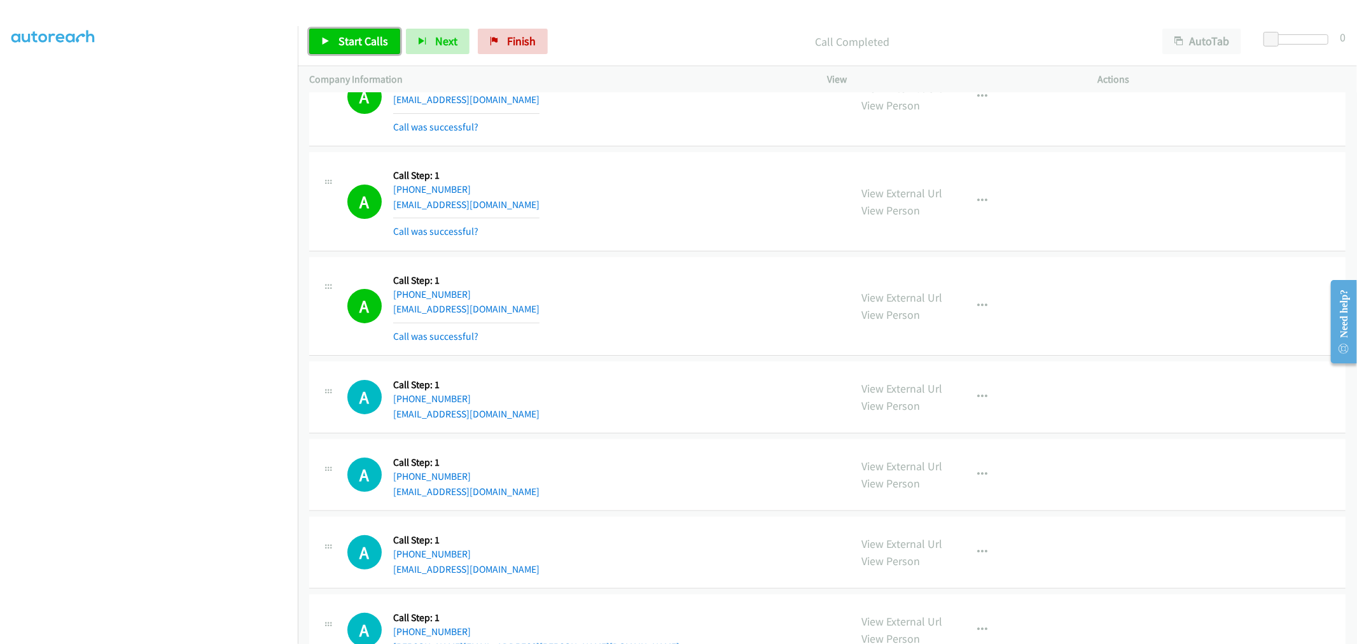
click at [364, 48] on span "Start Calls" at bounding box center [363, 41] width 50 height 15
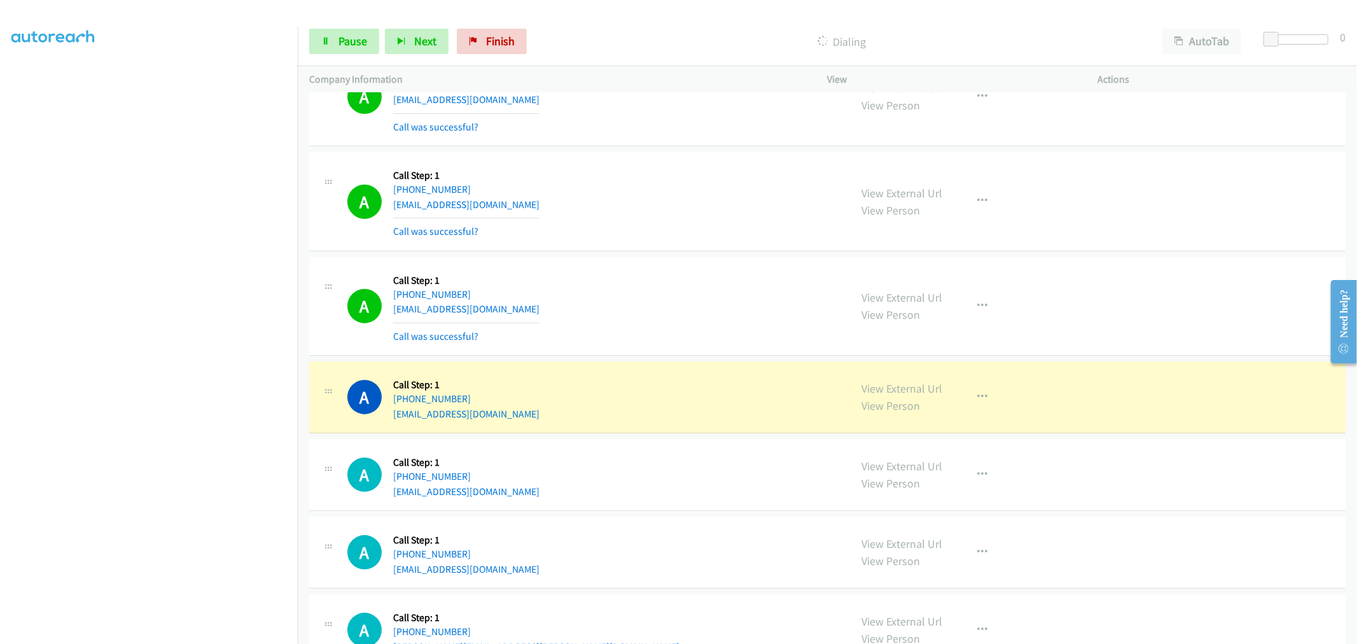
click at [648, 282] on div "A Callback Scheduled Call Step: 1 America/Los_Angeles [PHONE_NUMBER] [EMAIL_ADD…" at bounding box center [593, 306] width 492 height 76
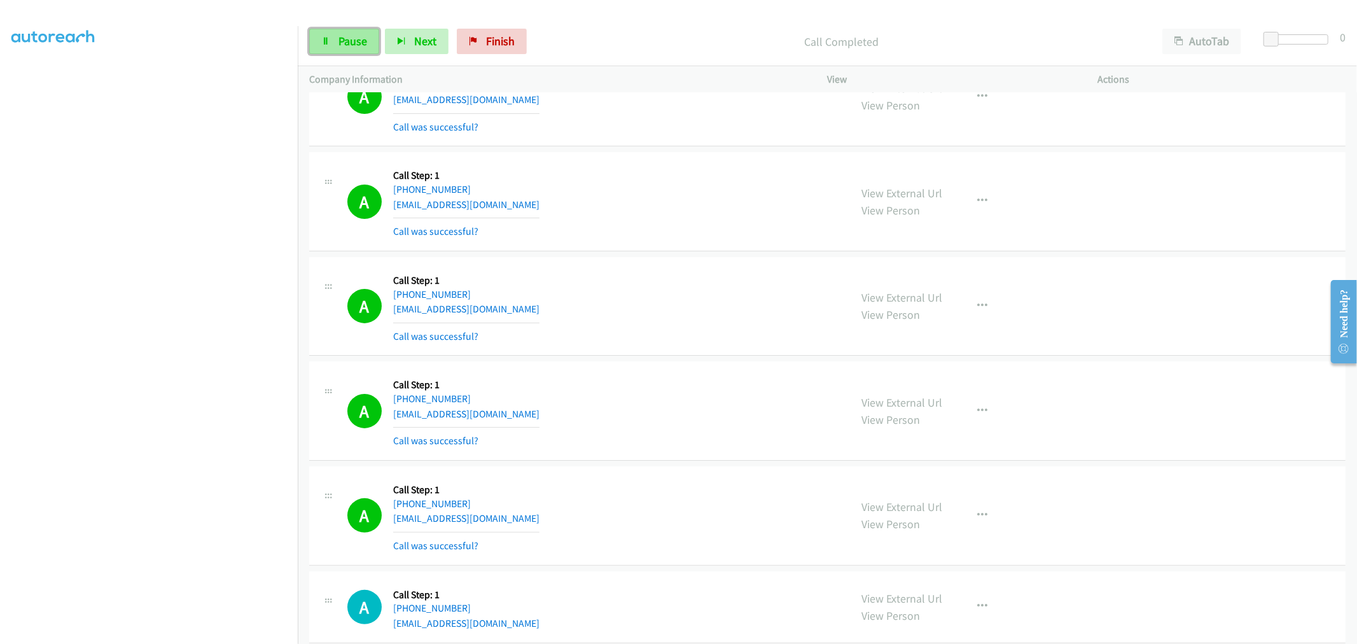
click at [351, 53] on link "Pause" at bounding box center [344, 41] width 70 height 25
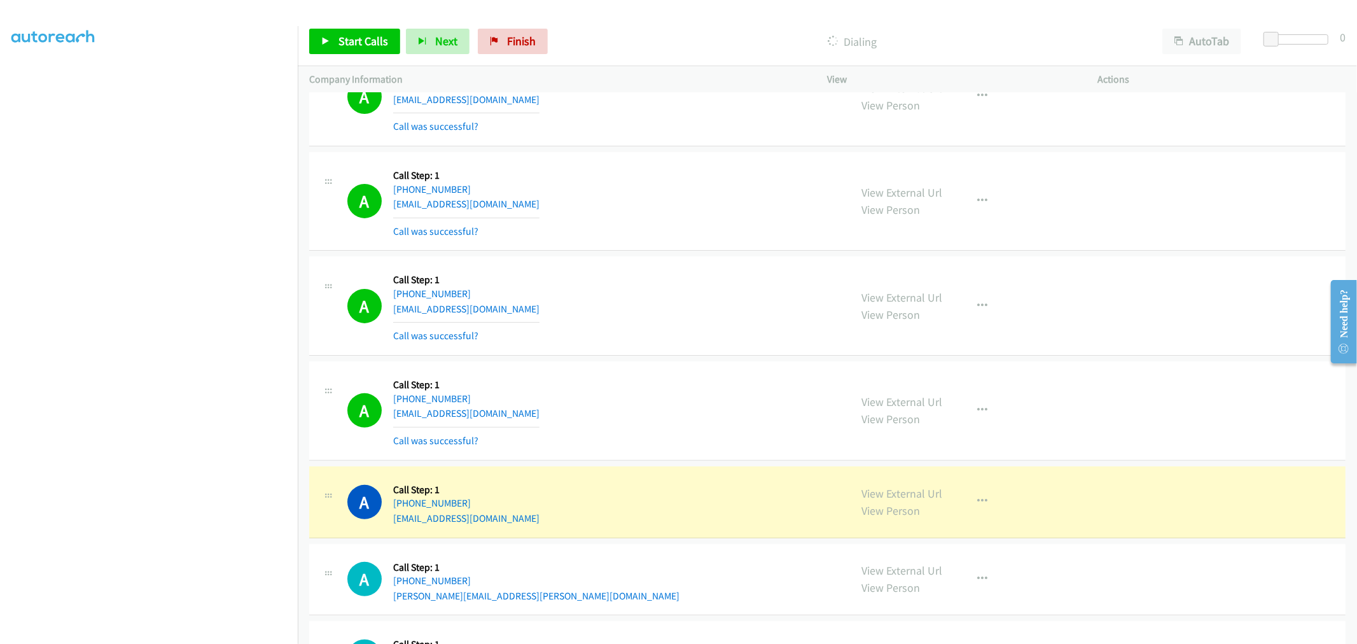
scroll to position [4464, 0]
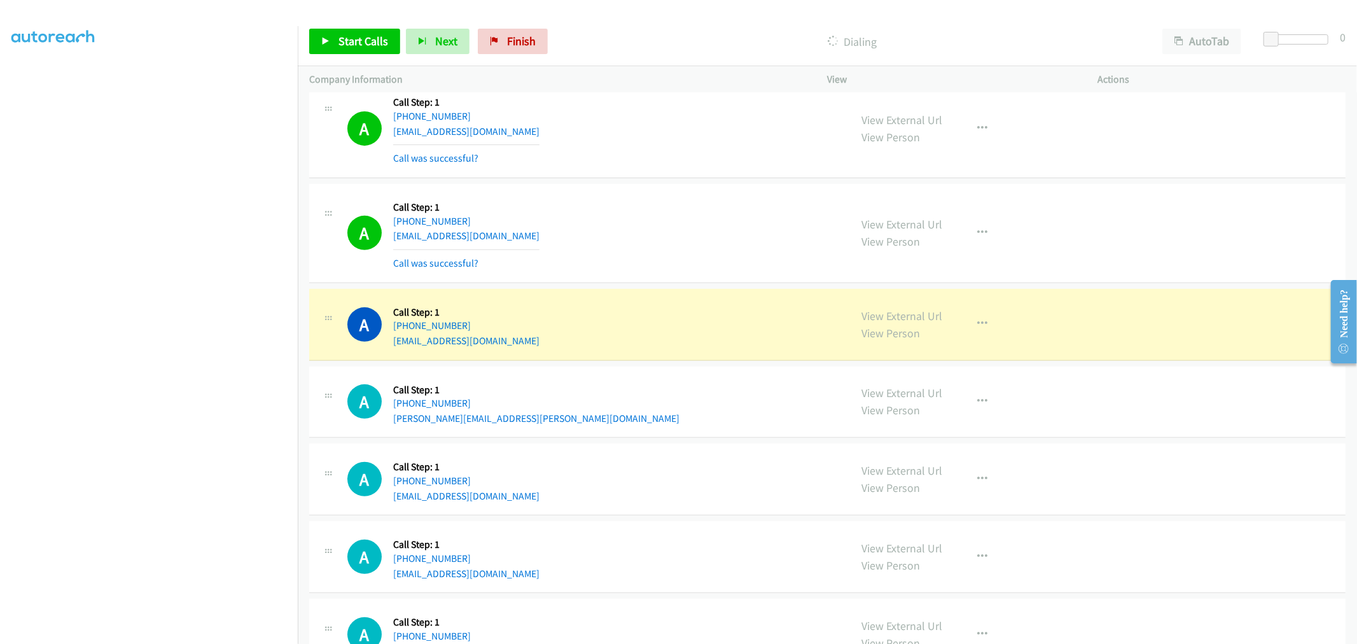
drag, startPoint x: 723, startPoint y: 382, endPoint x: 700, endPoint y: 389, distance: 23.9
click at [723, 380] on div "A Callback Scheduled Call Step: 1 America/Los_Angeles [PHONE_NUMBER] [PERSON_NA…" at bounding box center [593, 402] width 492 height 48
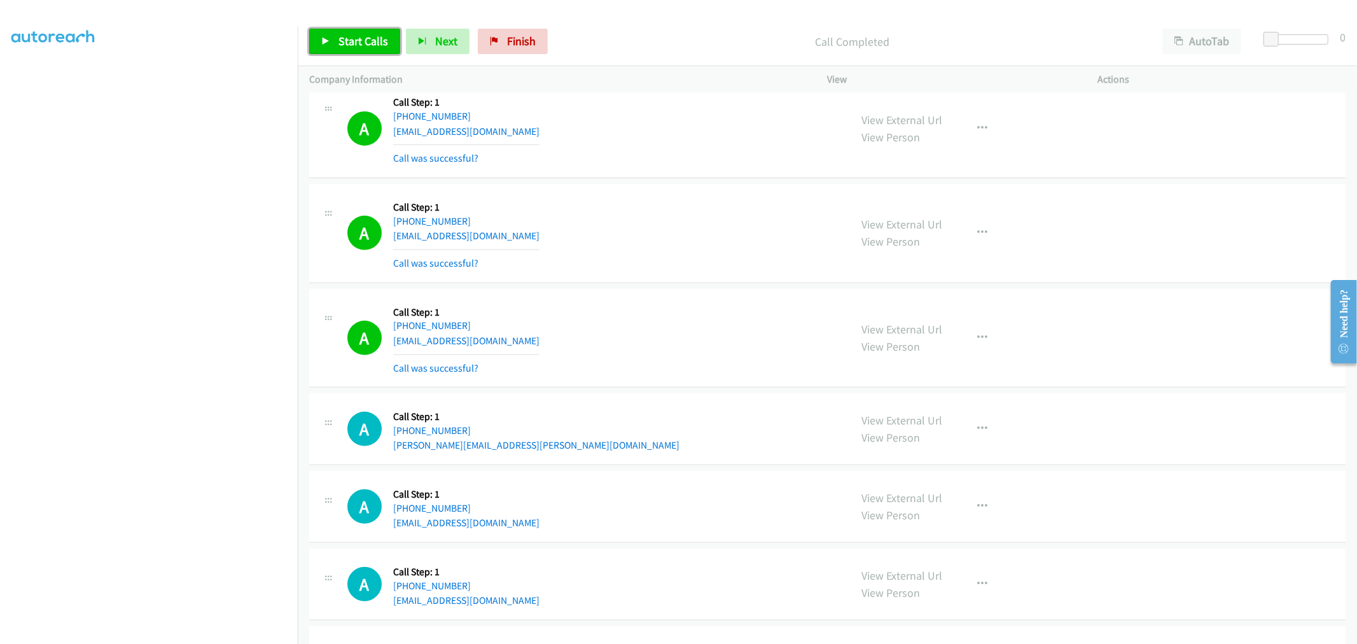
click at [366, 46] on span "Start Calls" at bounding box center [363, 41] width 50 height 15
click at [347, 33] on link "Pause" at bounding box center [344, 41] width 70 height 25
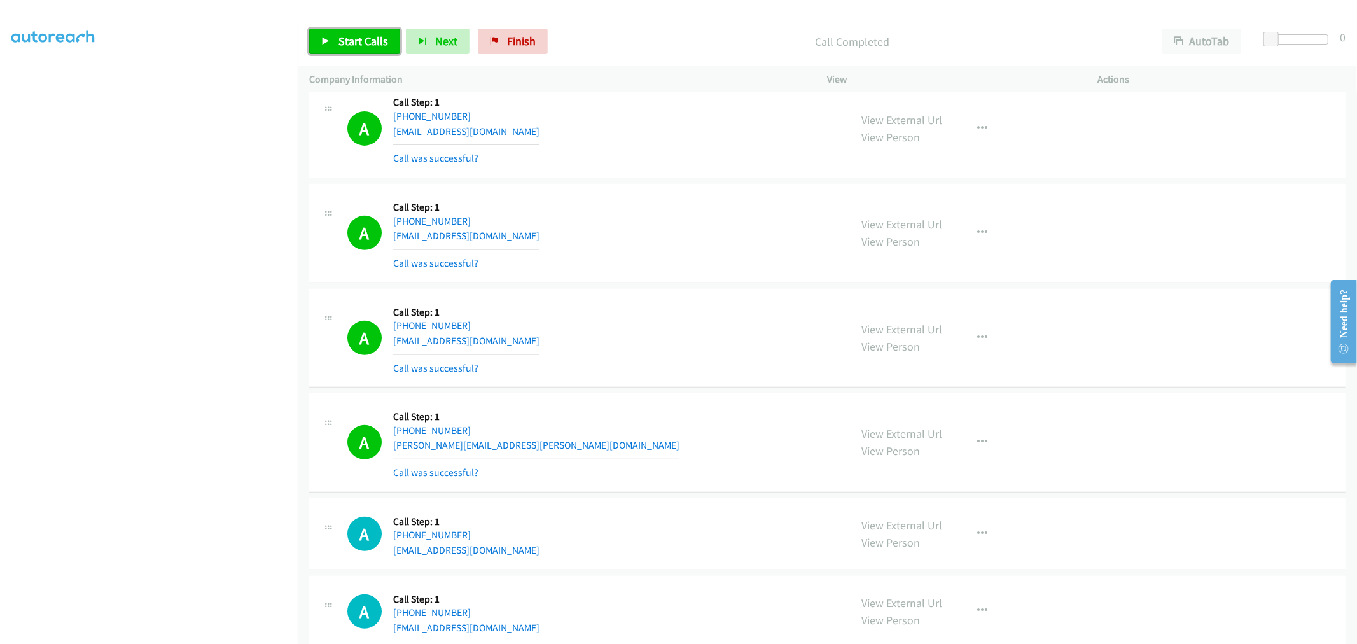
click at [354, 32] on link "Start Calls" at bounding box center [354, 41] width 91 height 25
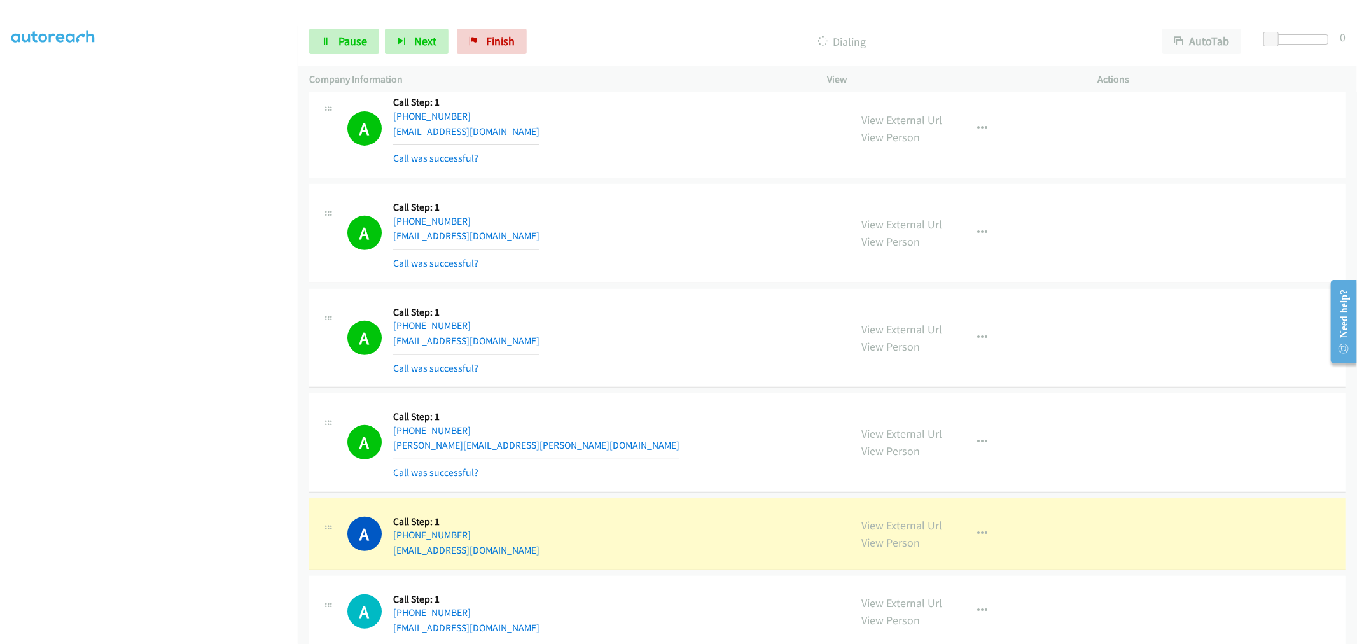
click at [662, 314] on div "A Callback Scheduled Call Step: 1 America/New_York [PHONE_NUMBER] [EMAIL_ADDRES…" at bounding box center [593, 338] width 492 height 76
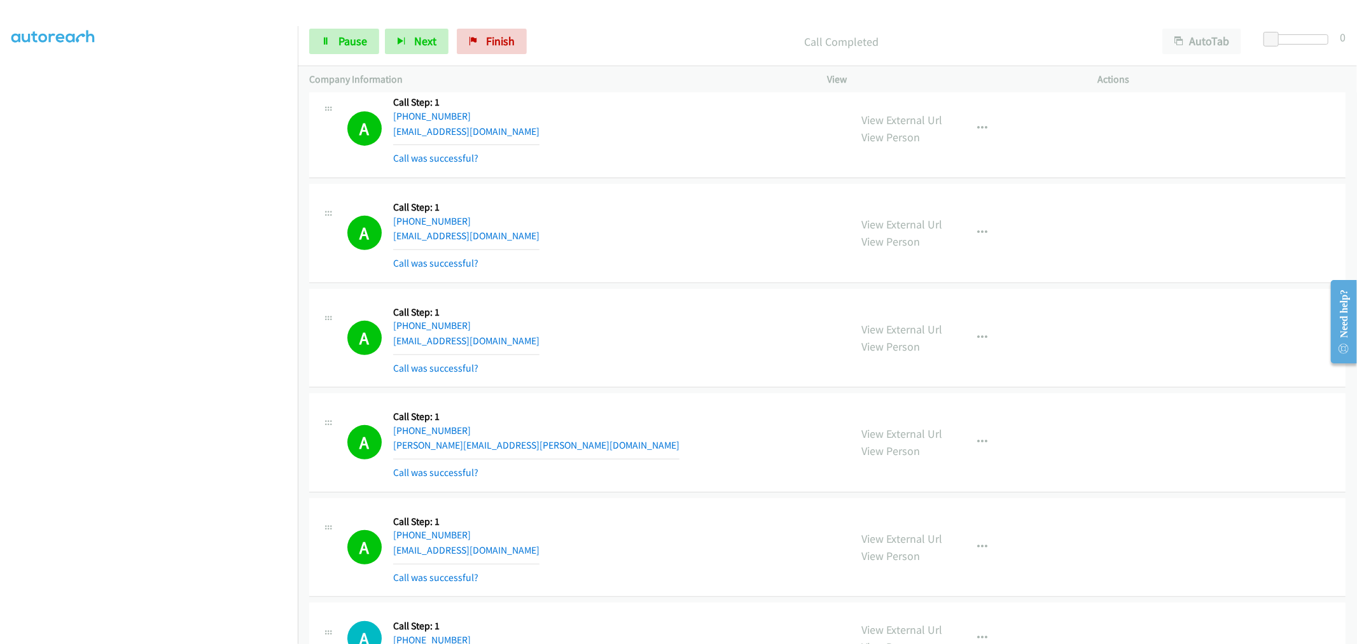
scroll to position [4747, 0]
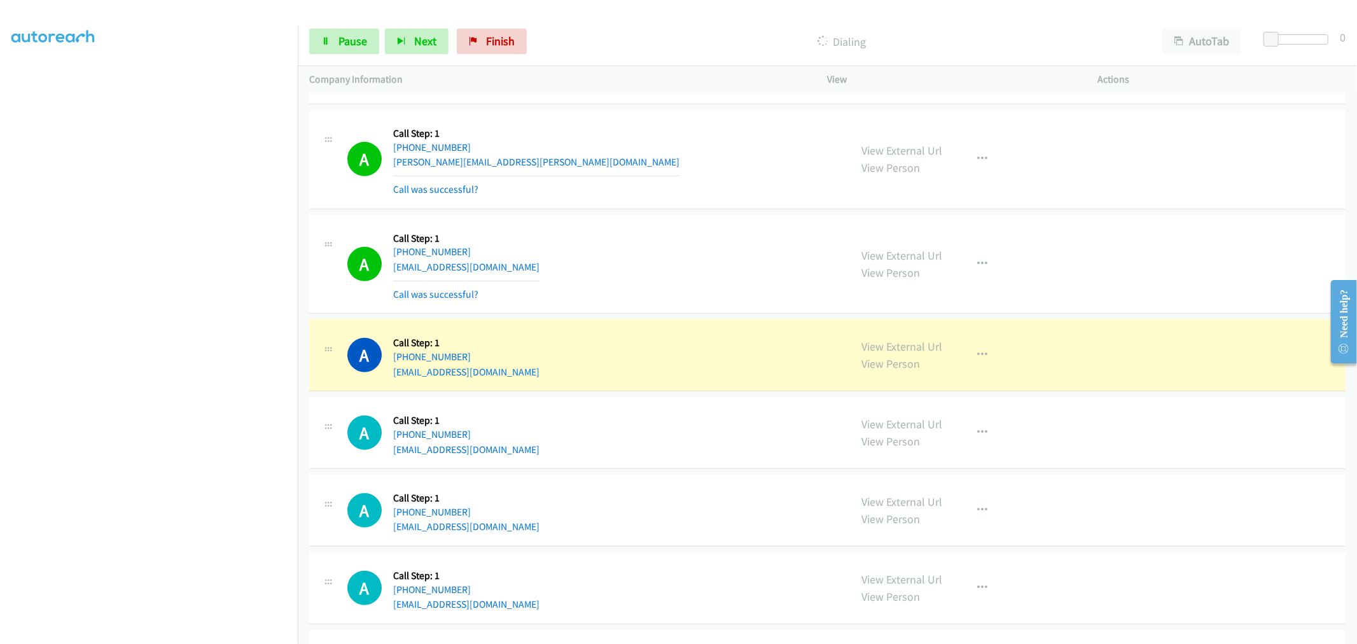
click at [667, 258] on div "A Callback Scheduled Call Step: 1 America/New_York [PHONE_NUMBER] [EMAIL_ADDRES…" at bounding box center [593, 264] width 492 height 76
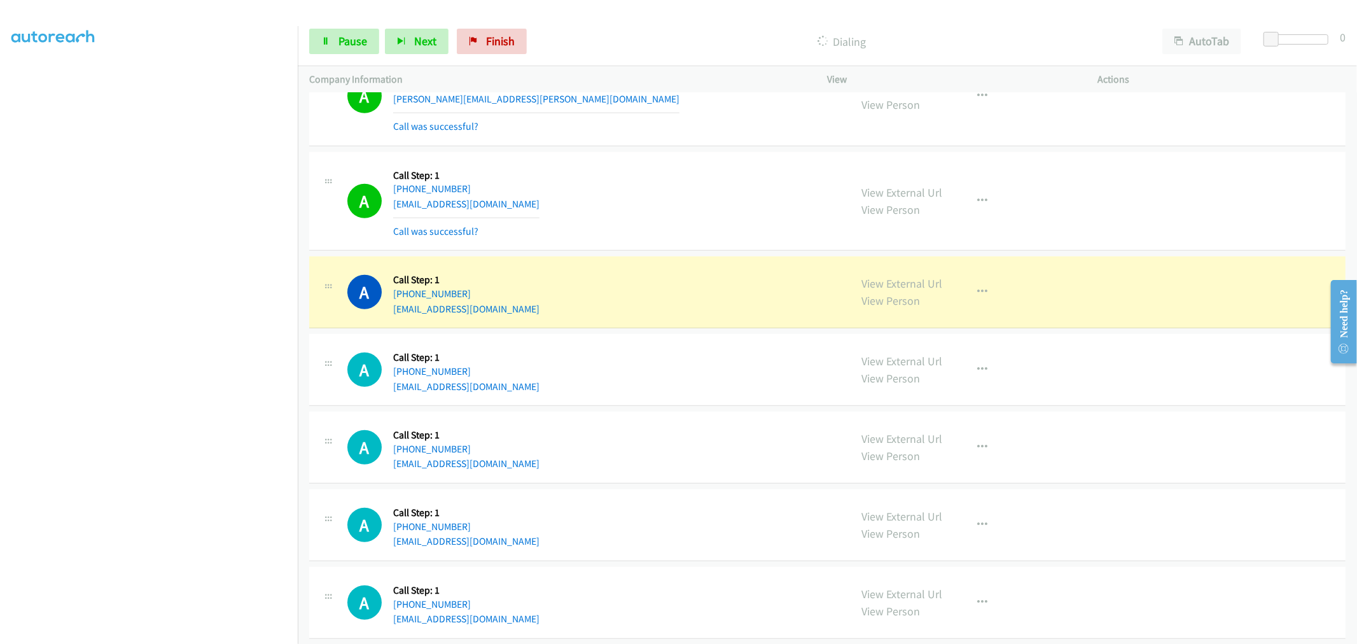
scroll to position [4888, 0]
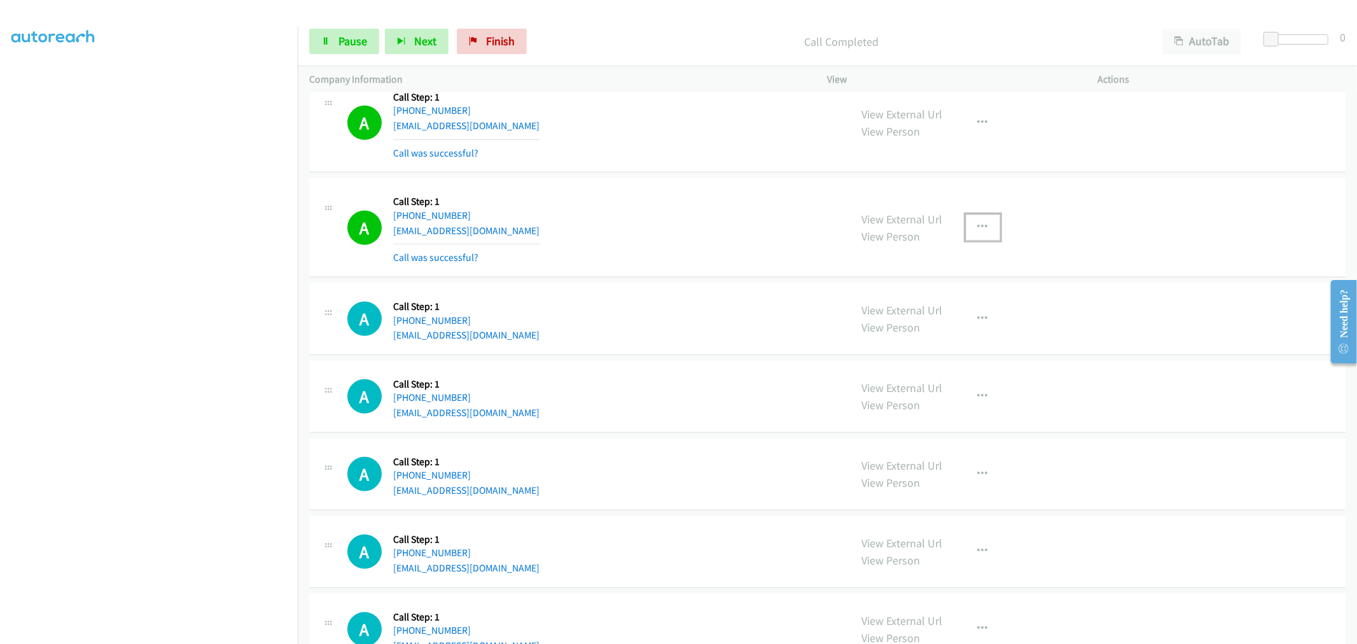
click at [984, 232] on button "button" at bounding box center [983, 226] width 34 height 25
click at [899, 337] on link "Add to do not call list" at bounding box center [914, 335] width 169 height 25
click at [709, 239] on div "A Callback Scheduled Call Step: 1 America/New_York [PHONE_NUMBER] [EMAIL_ADDRES…" at bounding box center [593, 228] width 492 height 76
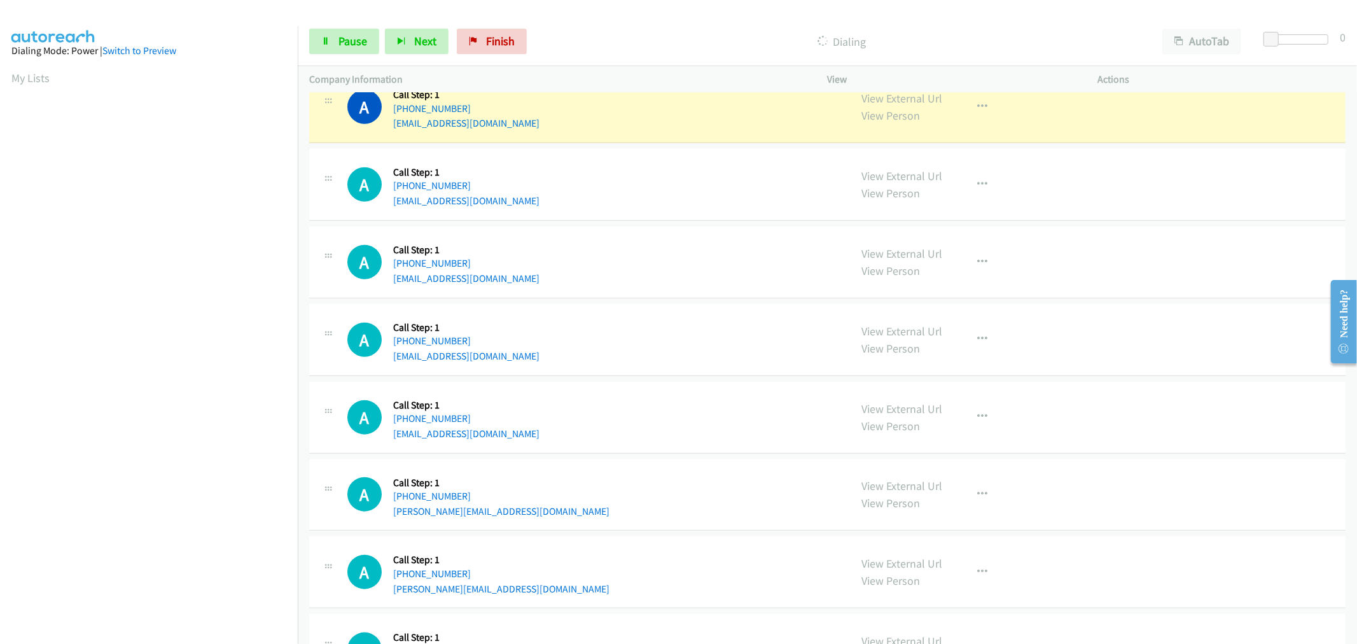
scroll to position [71, 0]
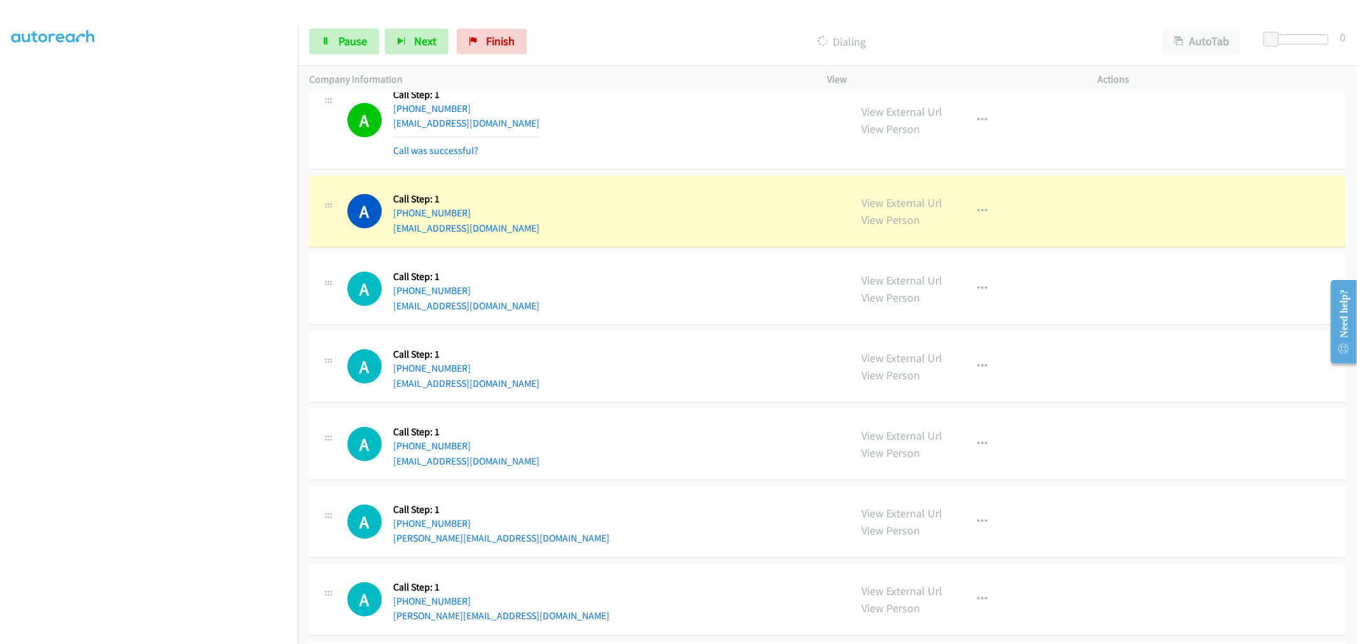
click at [621, 282] on div "A Callback Scheduled Call Step: 1 America/Los_Angeles [PHONE_NUMBER] [EMAIL_ADD…" at bounding box center [593, 289] width 492 height 48
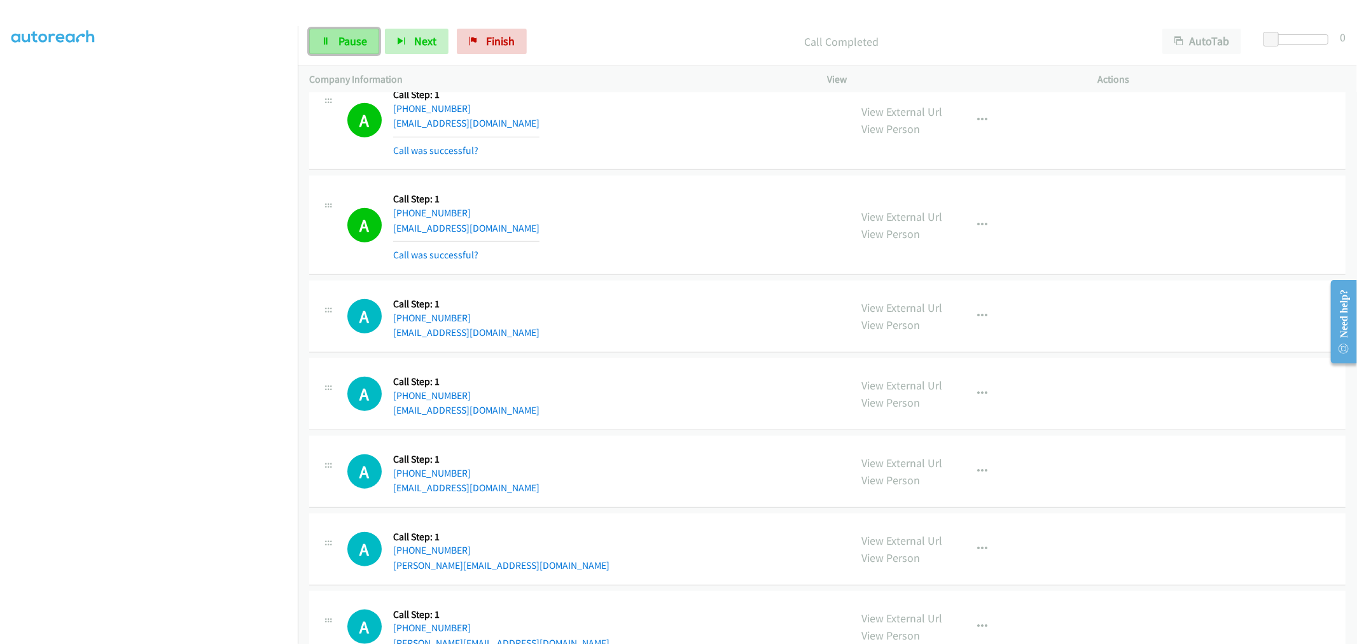
click at [363, 35] on span "Pause" at bounding box center [352, 41] width 29 height 15
click at [616, 331] on div "A Callback Scheduled Call Step: 1 America/Los_Angeles [PHONE_NUMBER] [EMAIL_ADD…" at bounding box center [593, 316] width 492 height 48
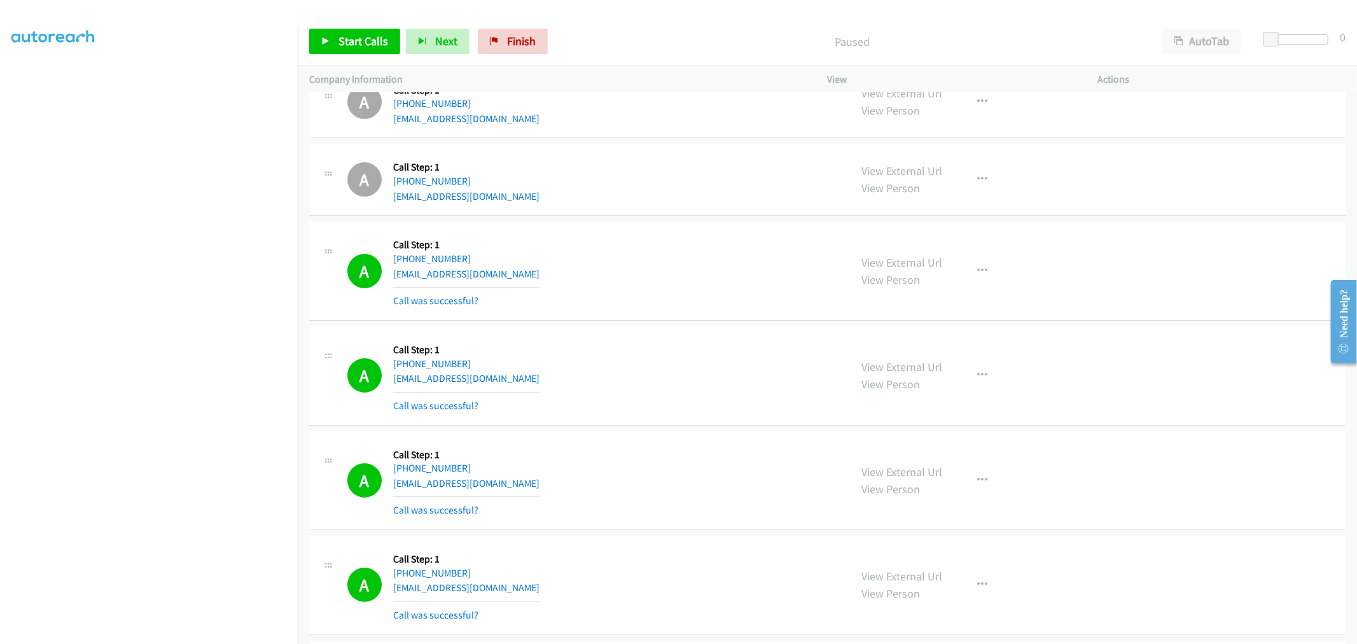
click at [653, 272] on div "A Callback Scheduled Call Step: 1 [GEOGRAPHIC_DATA]/[GEOGRAPHIC_DATA] [PHONE_NU…" at bounding box center [593, 271] width 492 height 76
click at [746, 221] on div "A Callback Scheduled Call Step: 1 [GEOGRAPHIC_DATA]/[GEOGRAPHIC_DATA] [PHONE_NU…" at bounding box center [827, 270] width 1036 height 99
click at [316, 40] on link "Start Calls" at bounding box center [354, 41] width 91 height 25
drag, startPoint x: 762, startPoint y: 383, endPoint x: 751, endPoint y: 388, distance: 12.5
click at [762, 383] on div "A Callback Scheduled Call Step: 1 America/New_York [PHONE_NUMBER] [EMAIL_ADDRES…" at bounding box center [593, 376] width 492 height 76
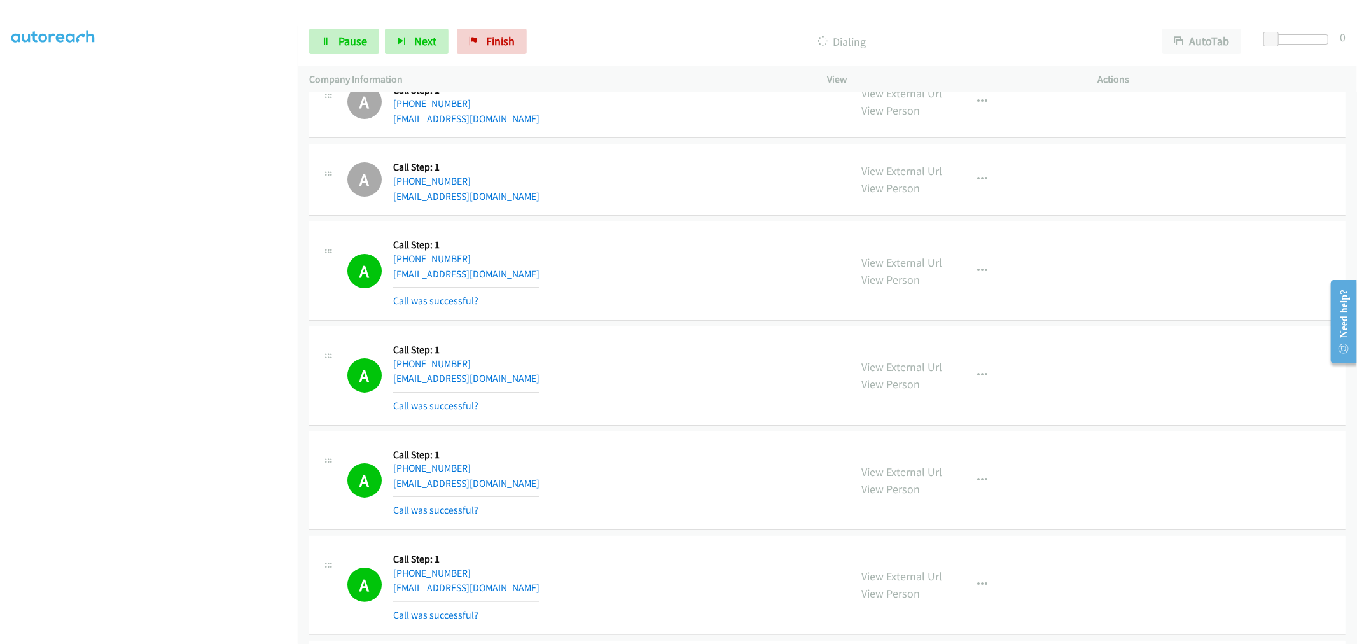
click at [634, 373] on div "A Callback Scheduled Call Step: 1 America/New_York [PHONE_NUMBER] [EMAIL_ADDRES…" at bounding box center [593, 376] width 492 height 76
click at [701, 258] on div "A Callback Scheduled Call Step: 1 [GEOGRAPHIC_DATA]/[GEOGRAPHIC_DATA] [PHONE_NU…" at bounding box center [593, 271] width 492 height 76
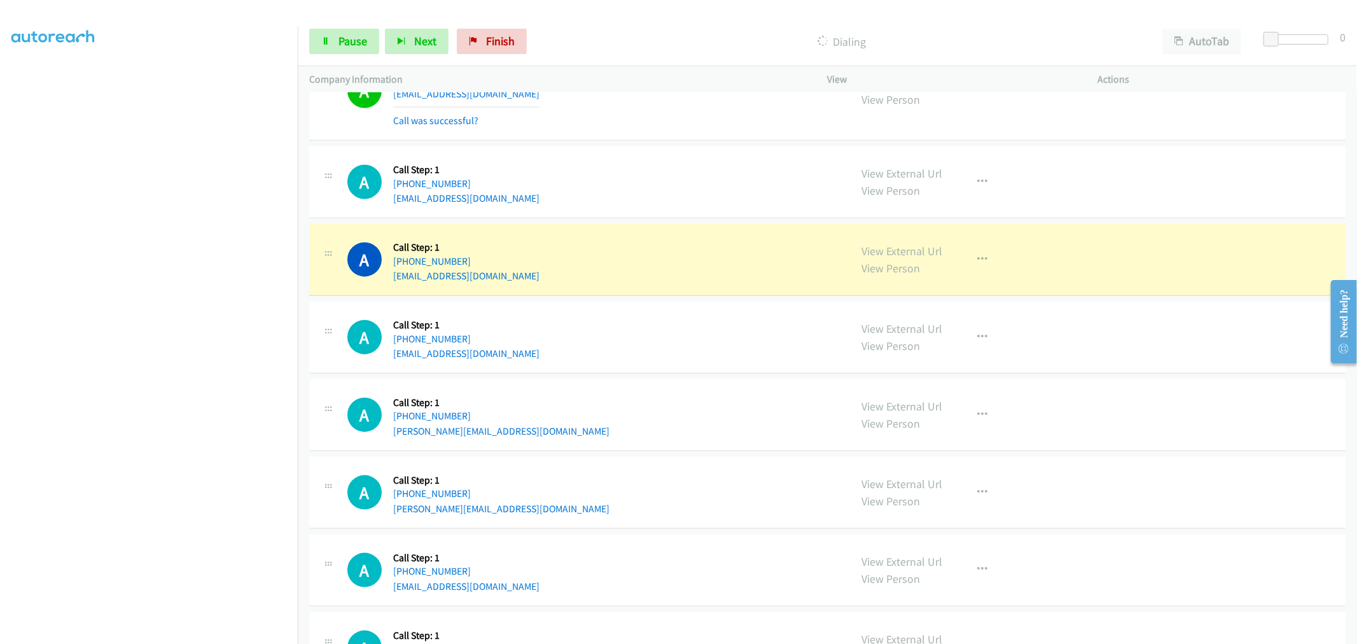
scroll to position [5305, 0]
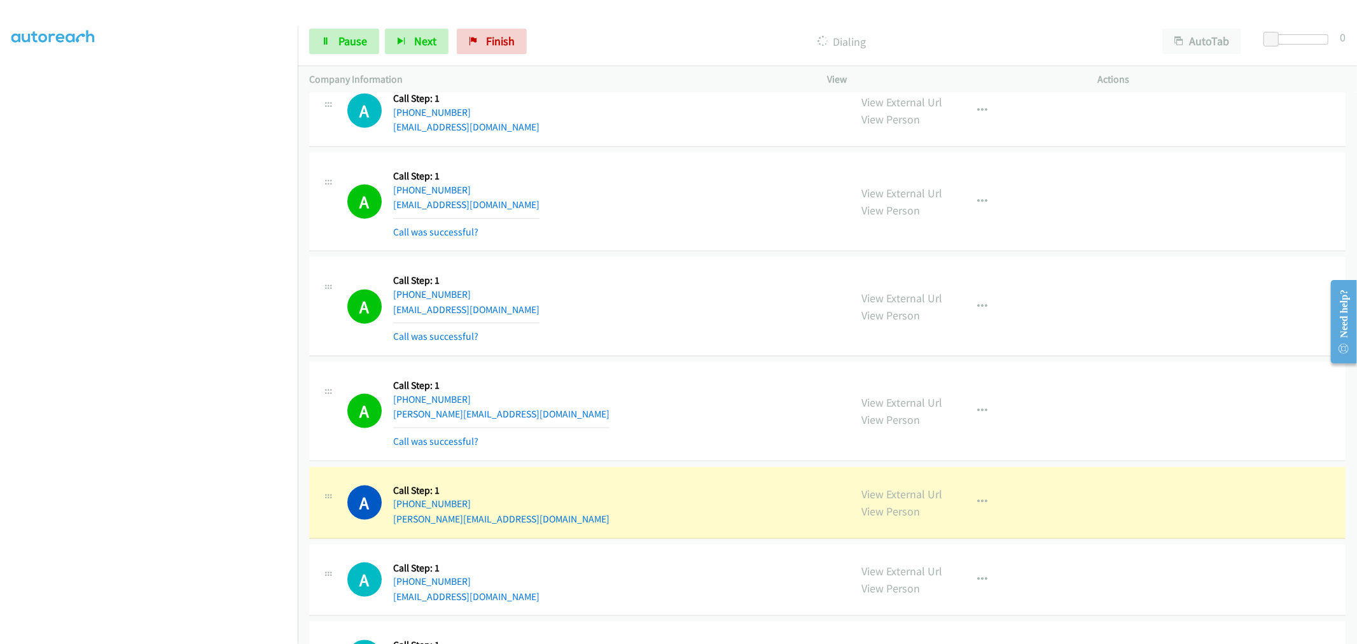
click at [170, 632] on section at bounding box center [148, 342] width 275 height 609
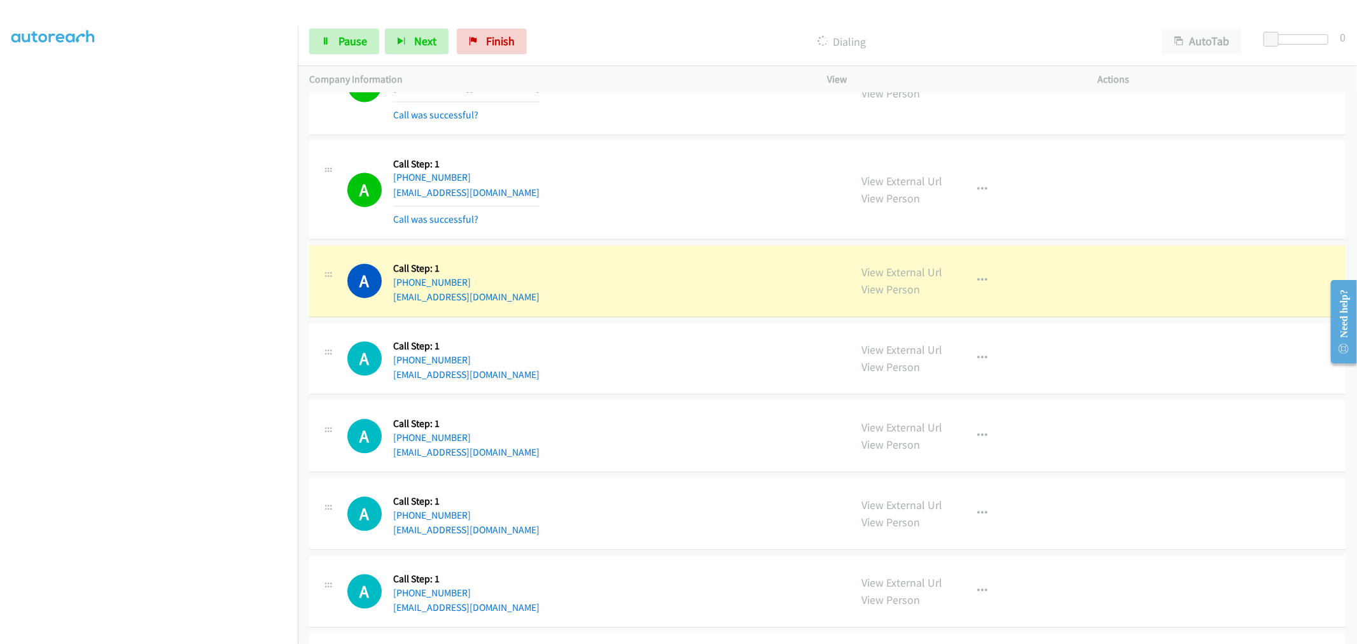
scroll to position [6365, 0]
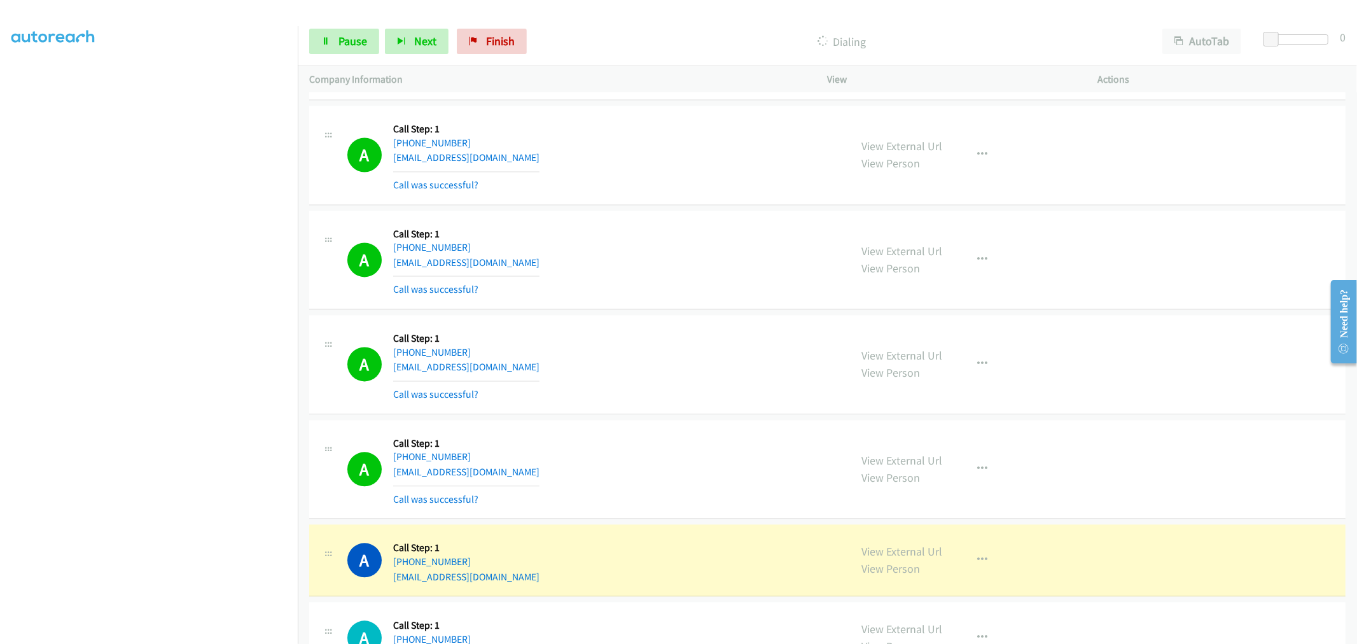
click at [621, 303] on div "A Callback Scheduled Call Step: 1 America/New_York [PHONE_NUMBER] [EMAIL_ADDRES…" at bounding box center [827, 260] width 1036 height 99
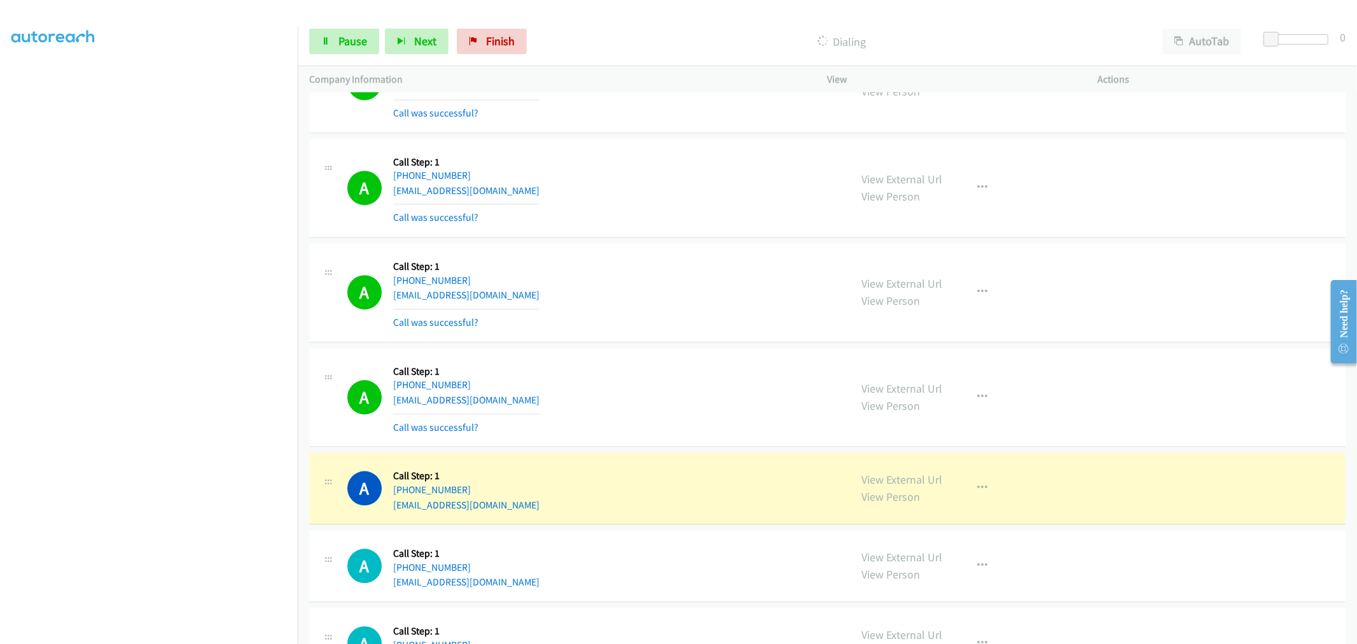
scroll to position [6436, 0]
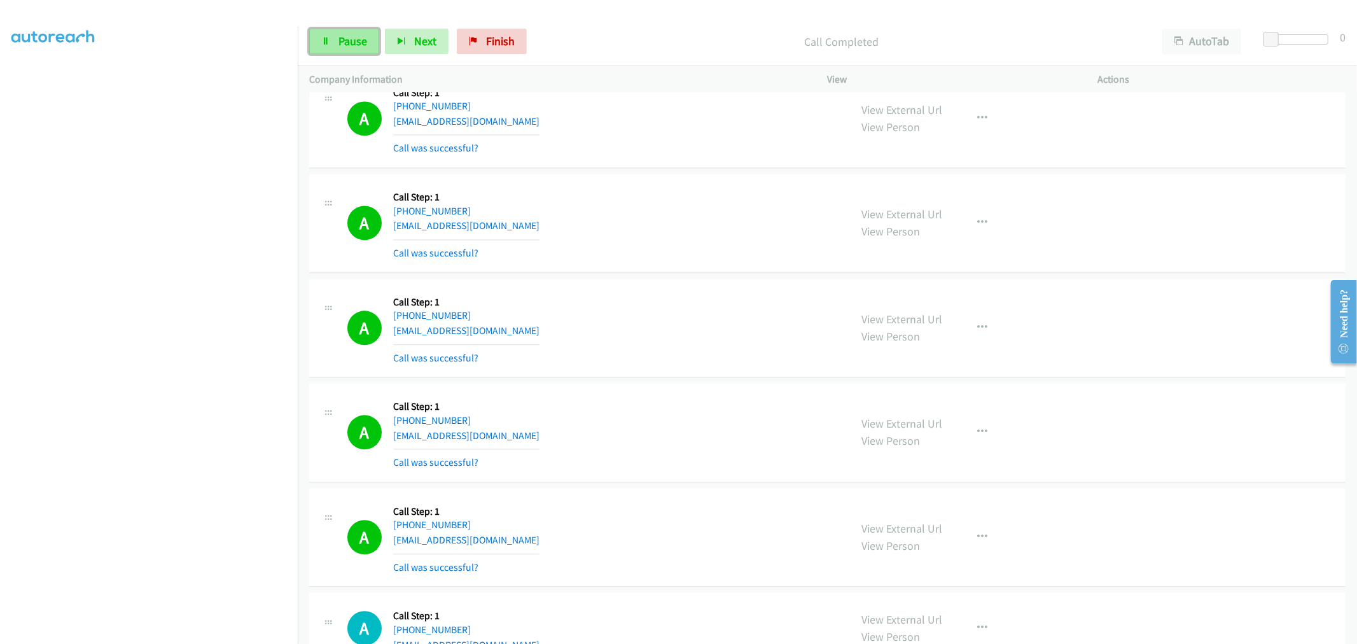
drag, startPoint x: 340, startPoint y: 35, endPoint x: 344, endPoint y: 42, distance: 7.7
click at [340, 35] on span "Pause" at bounding box center [352, 41] width 29 height 15
click at [356, 39] on span "Start Calls" at bounding box center [363, 41] width 50 height 15
click at [316, 38] on link "Pause" at bounding box center [344, 41] width 70 height 25
click at [333, 36] on link "Start Calls" at bounding box center [354, 41] width 91 height 25
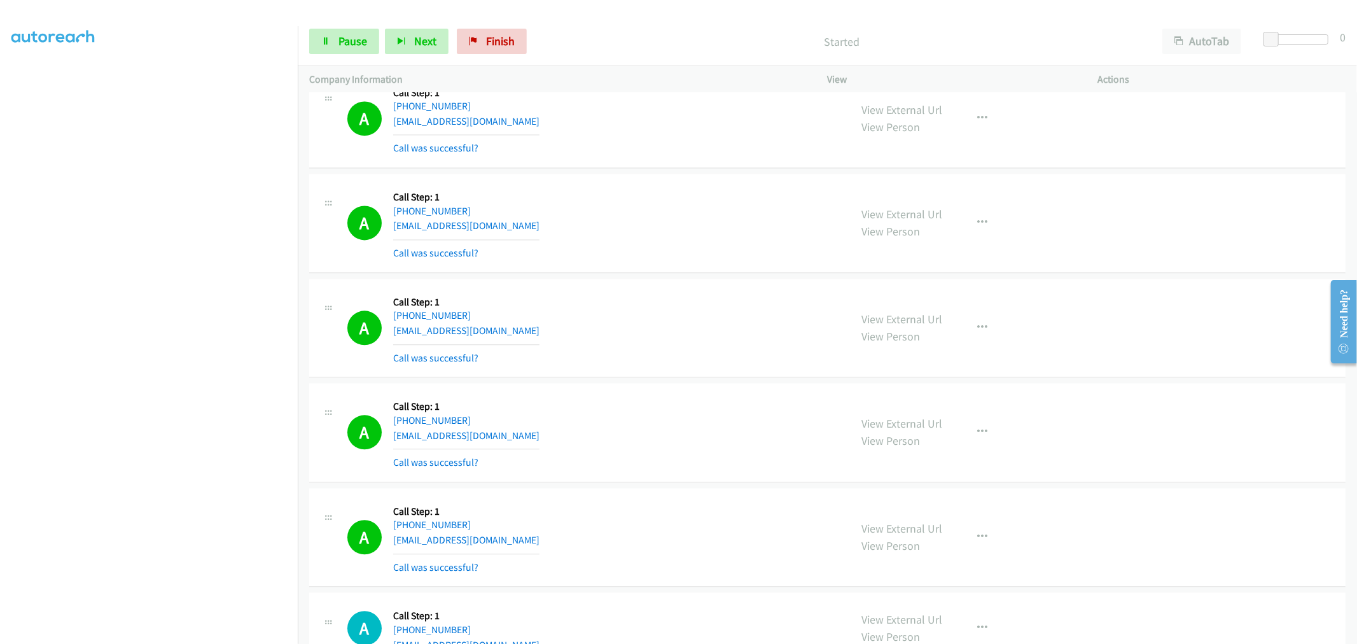
click at [676, 289] on div "A Callback Scheduled Call Step: 1 America/New_York [PHONE_NUMBER] [EMAIL_ADDRES…" at bounding box center [827, 328] width 1036 height 99
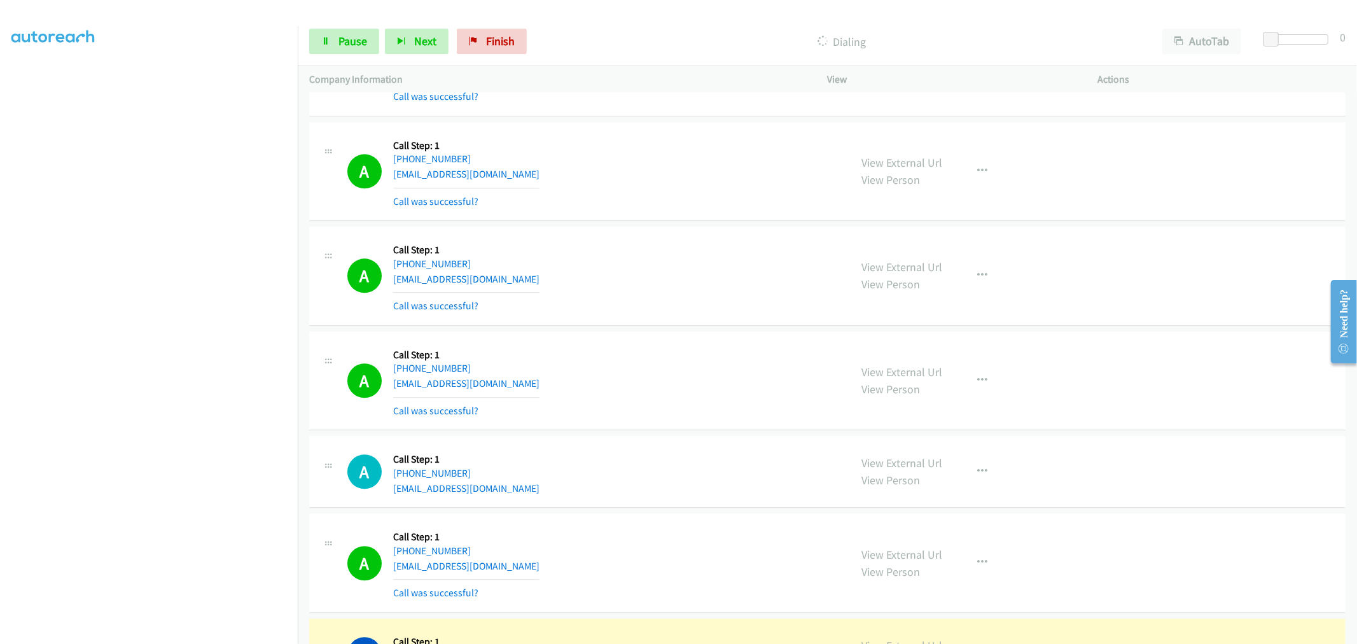
scroll to position [6719, 0]
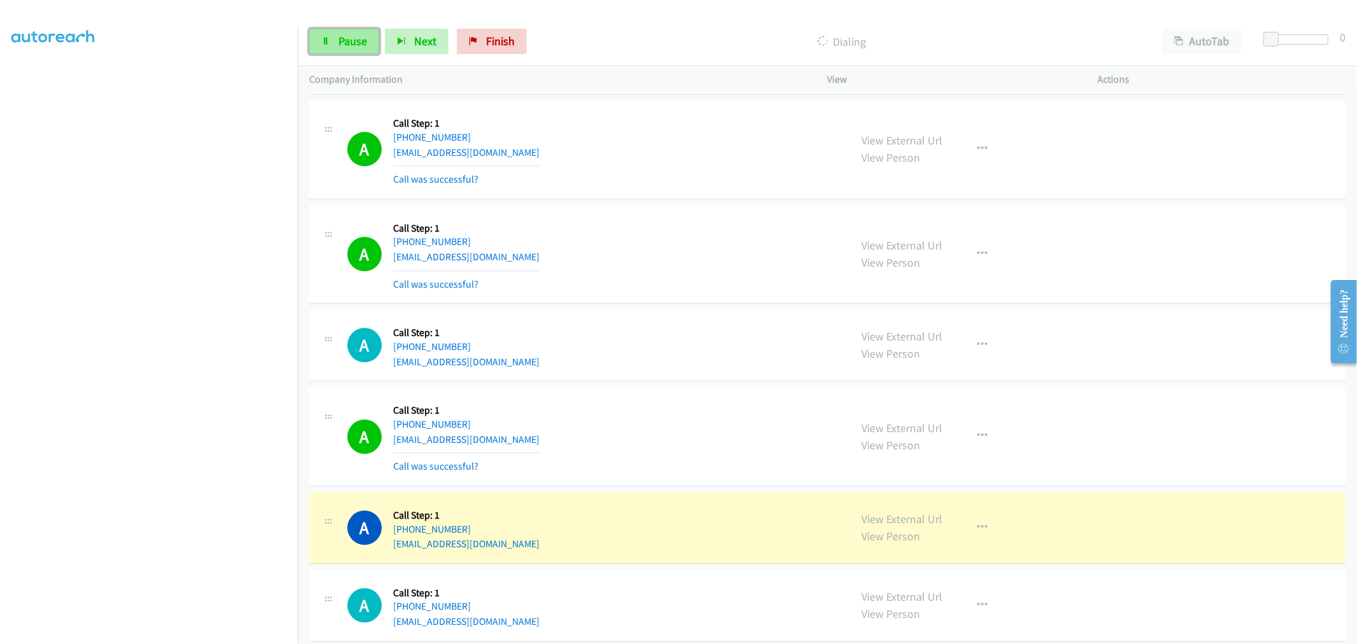
click at [342, 38] on span "Pause" at bounding box center [352, 41] width 29 height 15
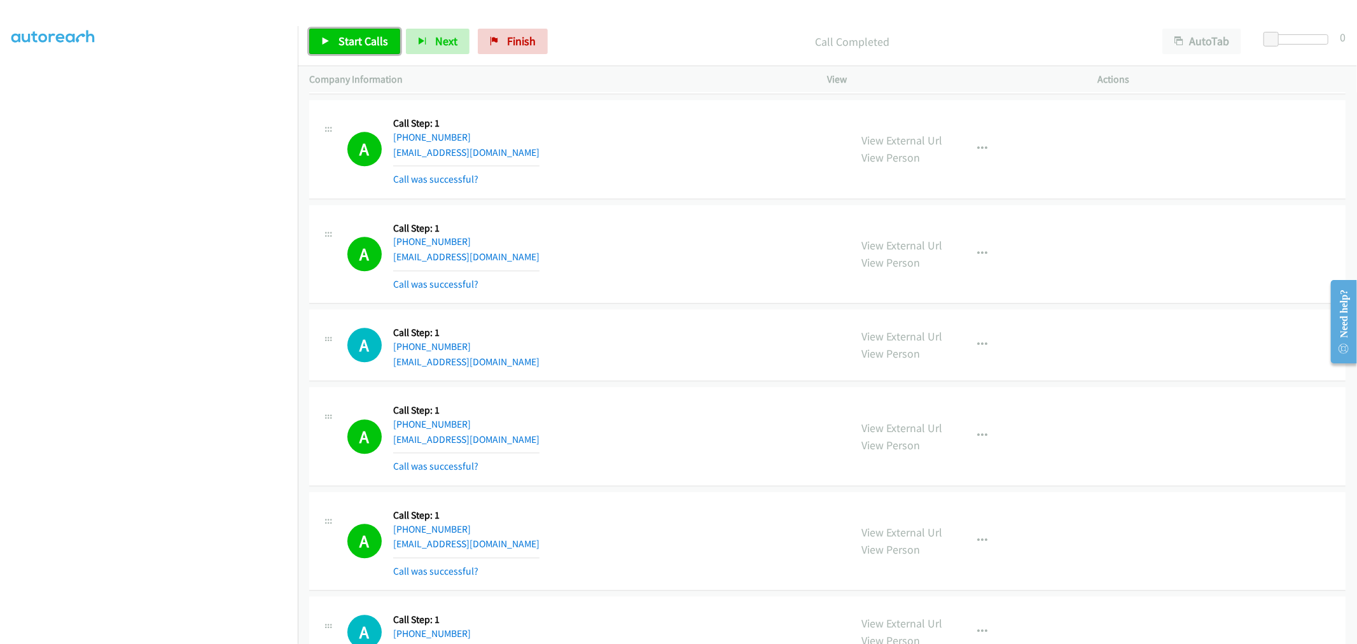
click at [374, 38] on span "Start Calls" at bounding box center [363, 41] width 50 height 15
click at [791, 384] on td "A Callback Scheduled Call Step: 1 [GEOGRAPHIC_DATA]/[GEOGRAPHIC_DATA] [PHONE_NU…" at bounding box center [827, 346] width 1059 height 78
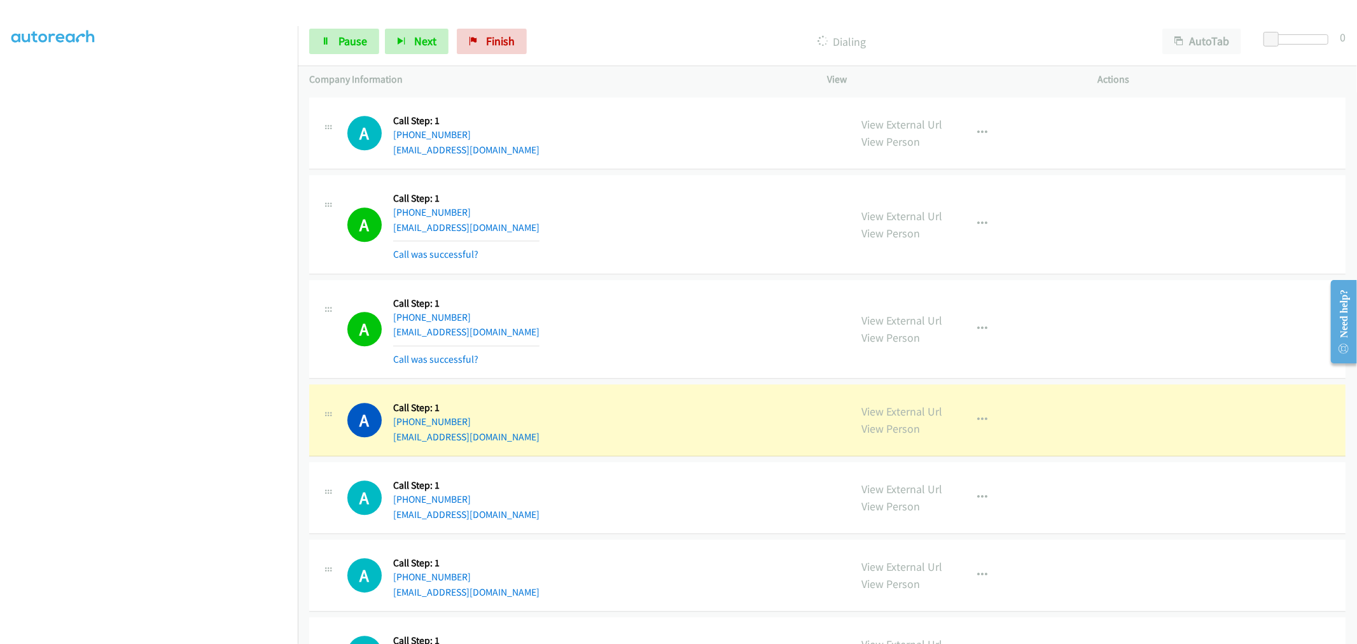
scroll to position [7072, 0]
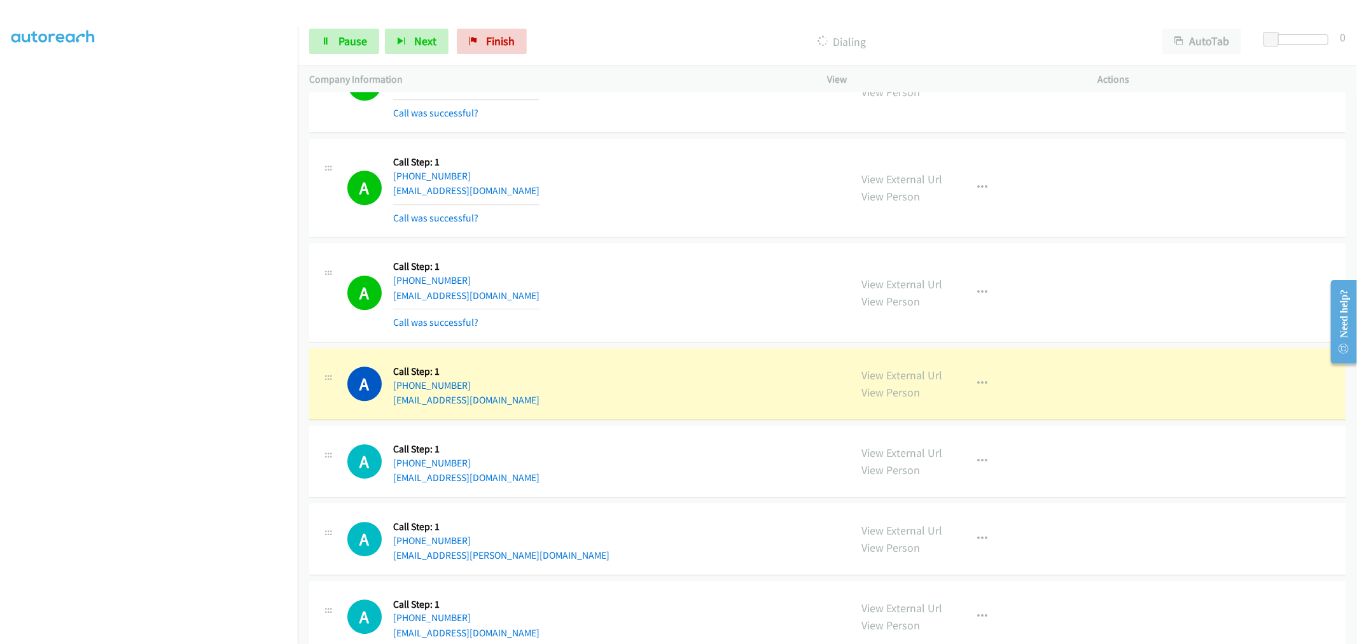
click at [622, 260] on div "A Callback Scheduled Call Step: 1 [GEOGRAPHIC_DATA]/[GEOGRAPHIC_DATA] [PHONE_NU…" at bounding box center [593, 292] width 492 height 76
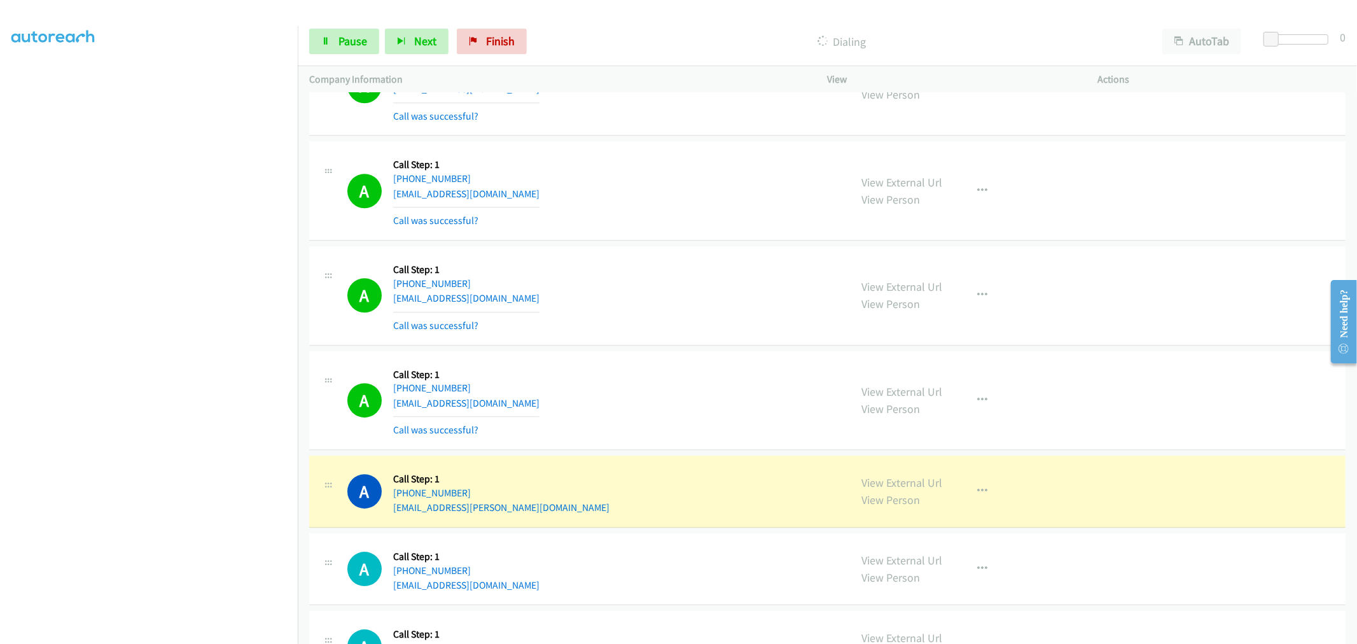
scroll to position [7284, 0]
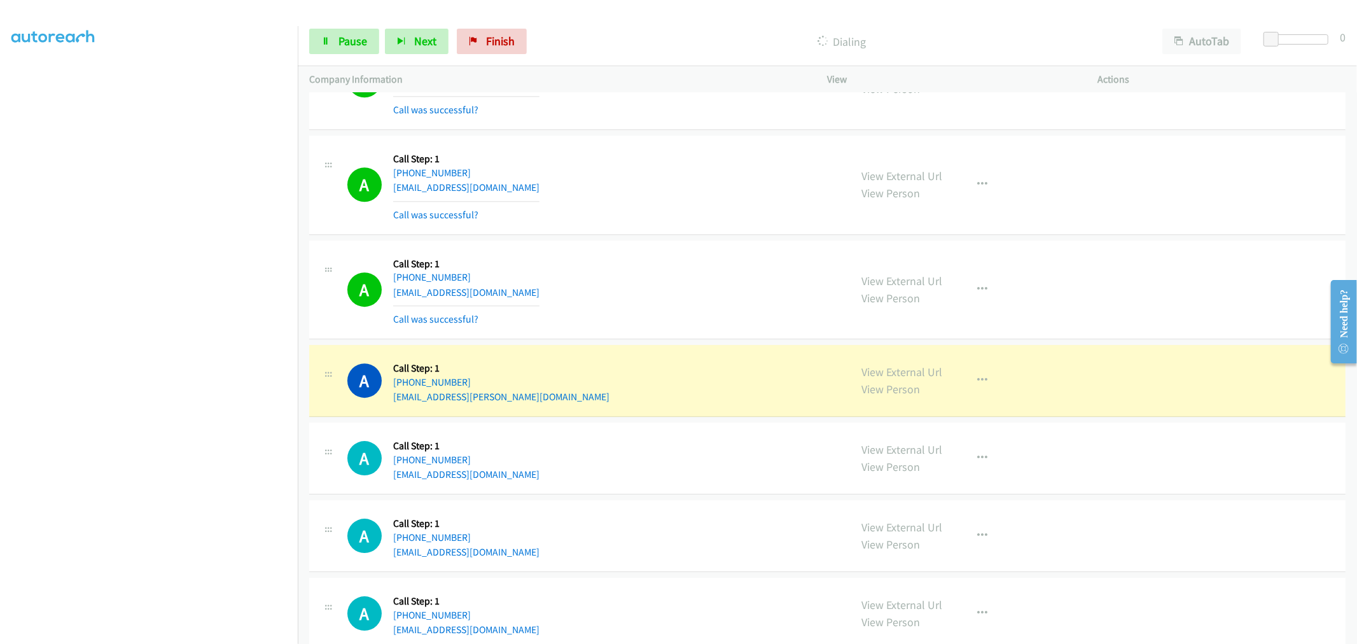
click at [668, 347] on td "A Callback Scheduled Call Step: 1 America/New_York [PHONE_NUMBER] [EMAIL_ADDRES…" at bounding box center [827, 381] width 1059 height 78
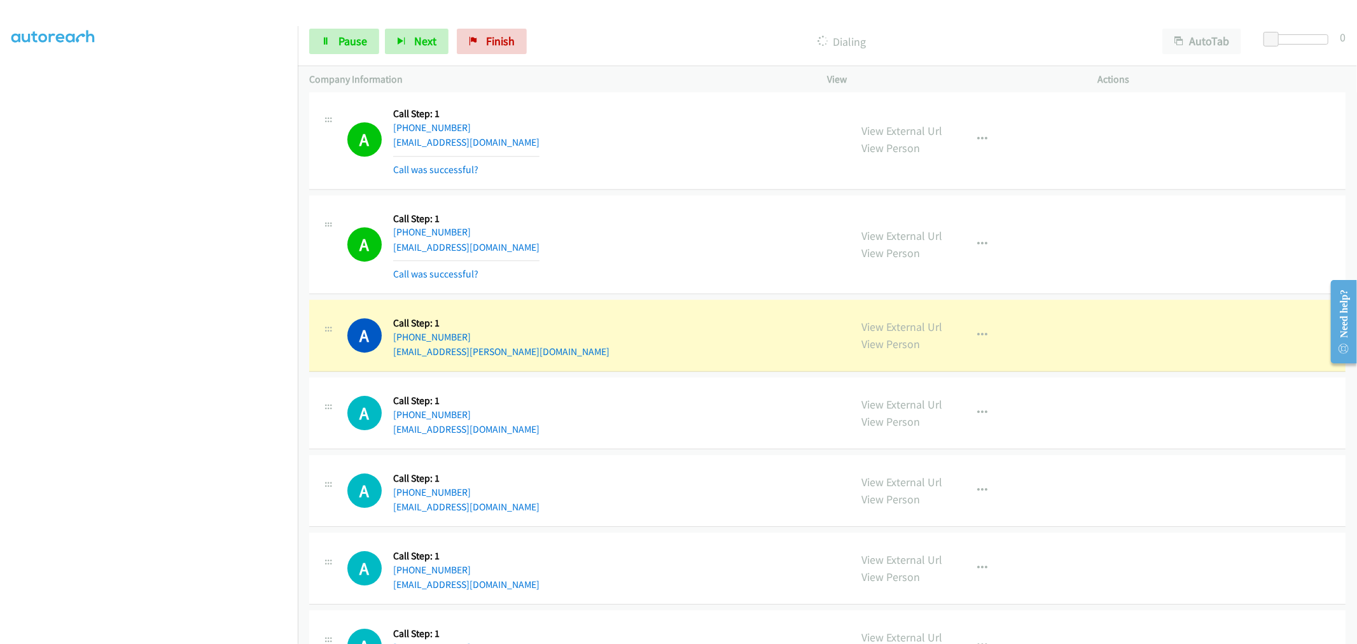
scroll to position [7355, 0]
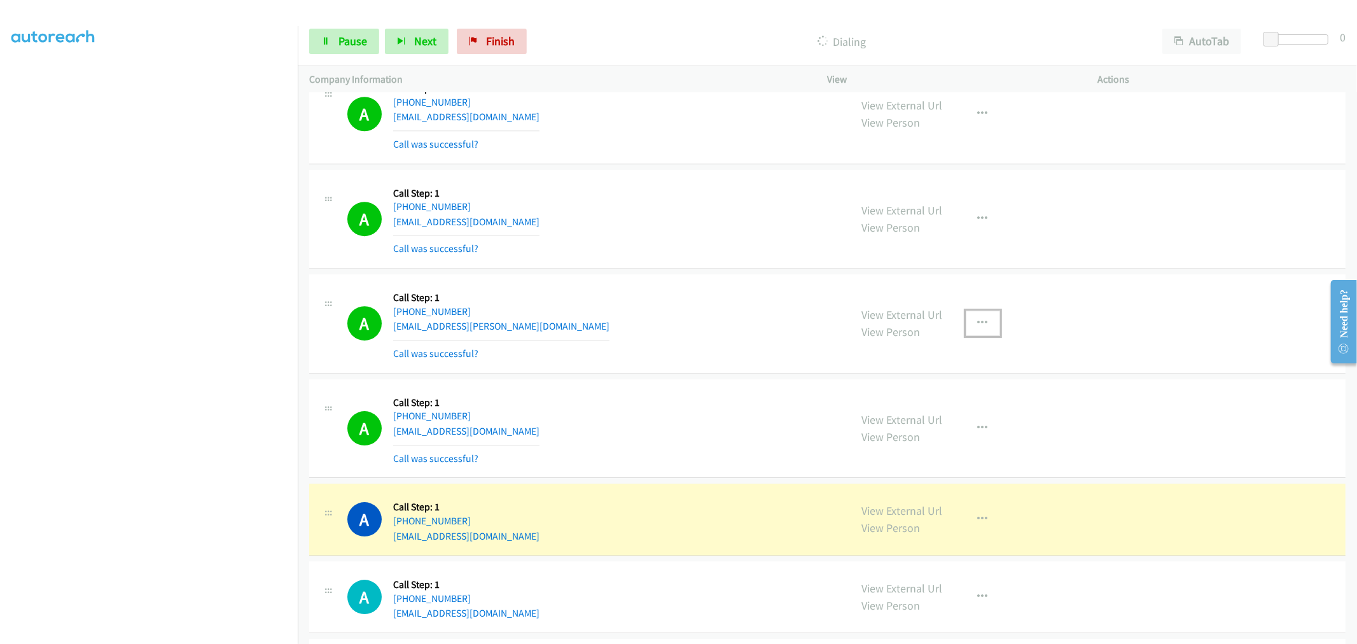
drag, startPoint x: 974, startPoint y: 329, endPoint x: 931, endPoint y: 408, distance: 90.5
click at [978, 328] on icon "button" at bounding box center [983, 323] width 10 height 10
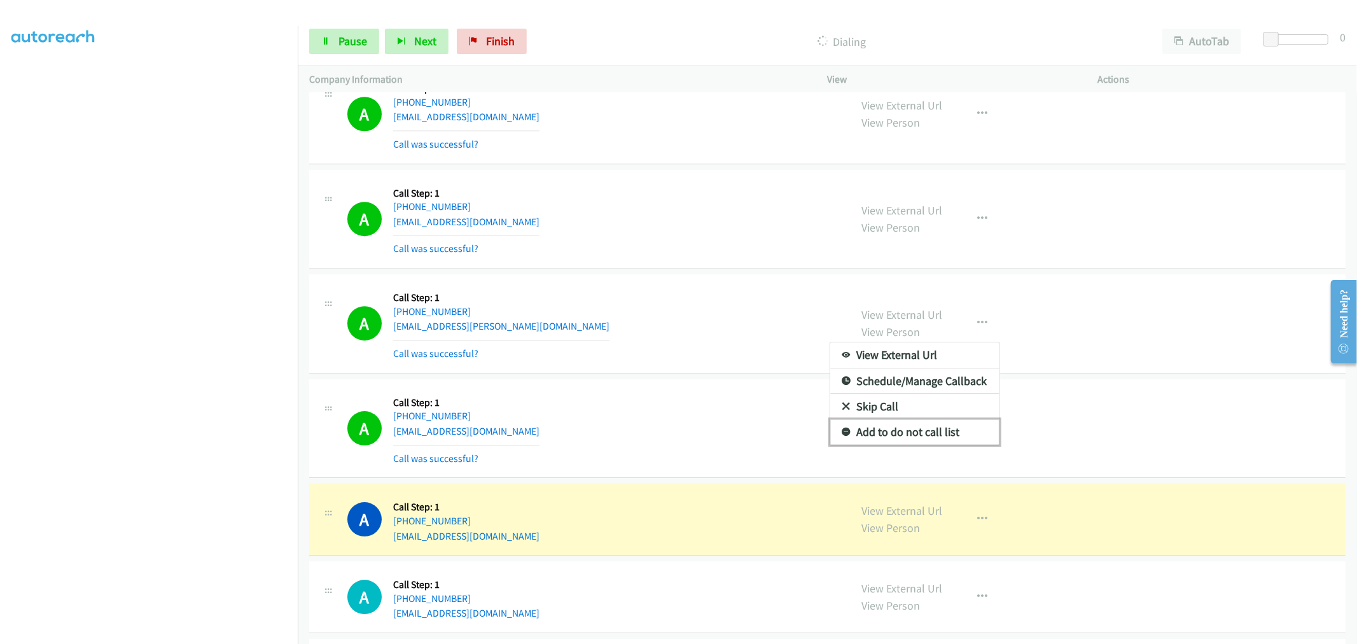
click at [897, 433] on link "Add to do not call list" at bounding box center [914, 431] width 169 height 25
click at [672, 348] on div "A Callback Scheduled Call Step: 1 America/New_York [PHONE_NUMBER] [EMAIL_ADDRES…" at bounding box center [593, 324] width 492 height 76
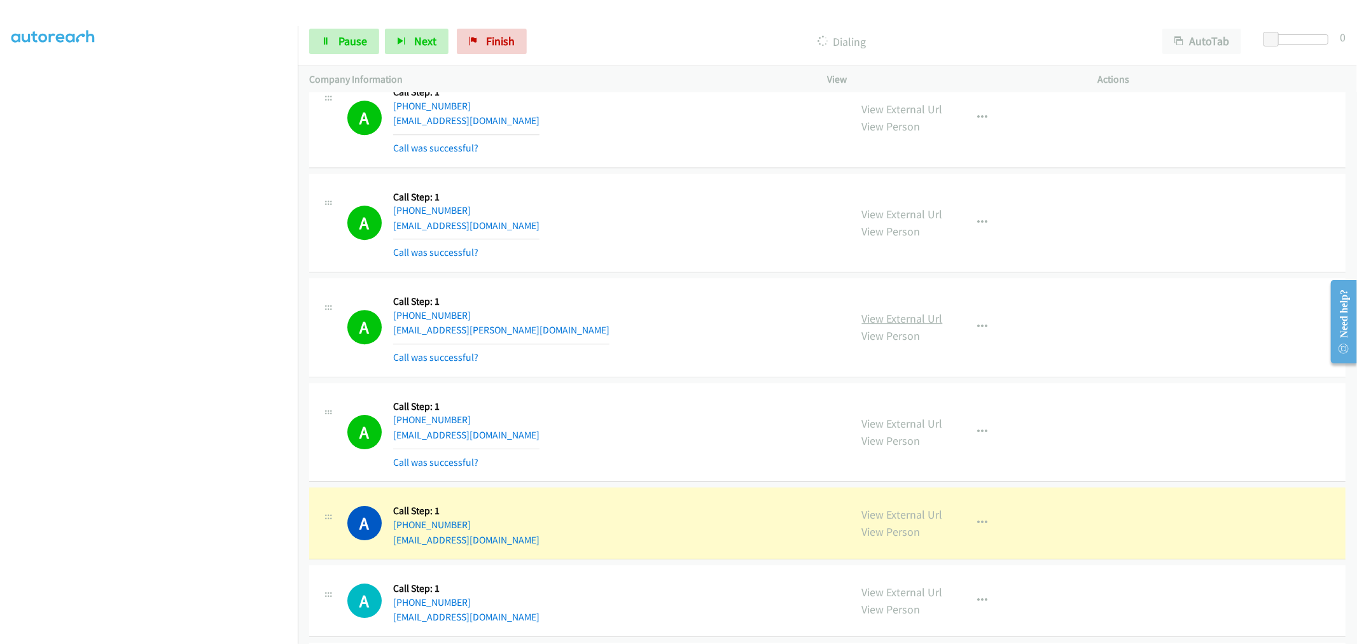
scroll to position [7350, 0]
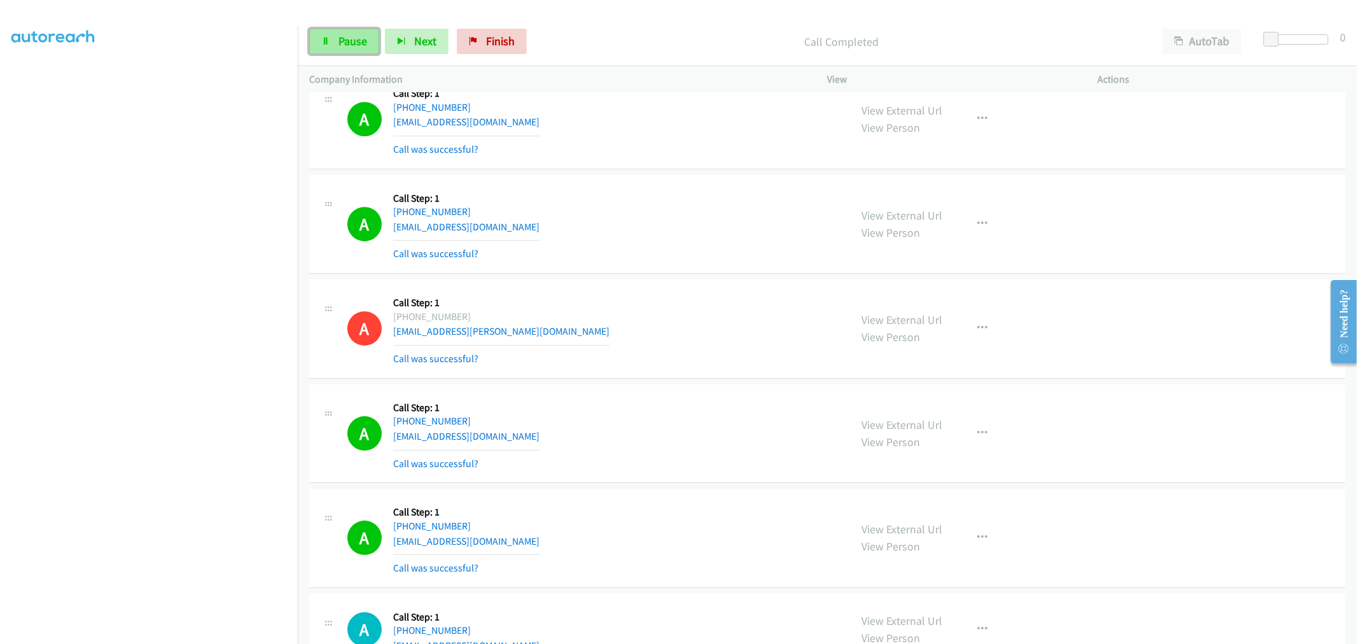
click at [349, 40] on span "Pause" at bounding box center [352, 41] width 29 height 15
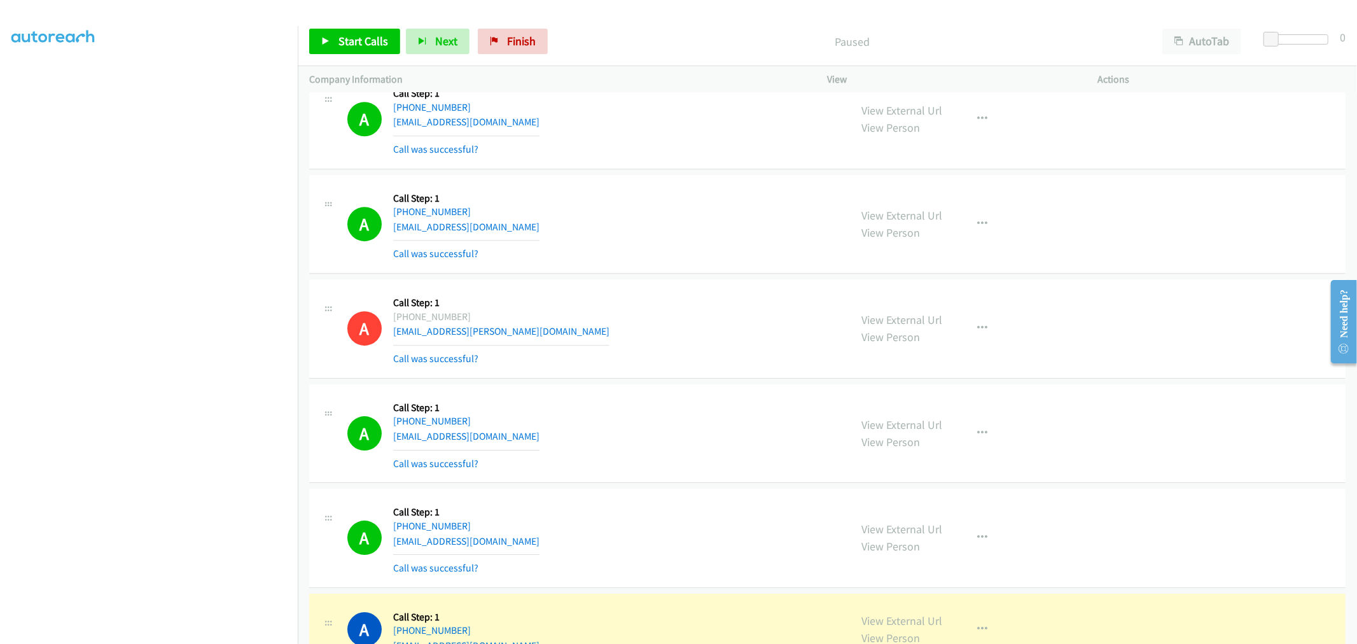
click at [682, 256] on div "A Callback Scheduled Call Step: 1 America/New_York [PHONE_NUMBER] [EMAIL_ADDRES…" at bounding box center [593, 224] width 492 height 76
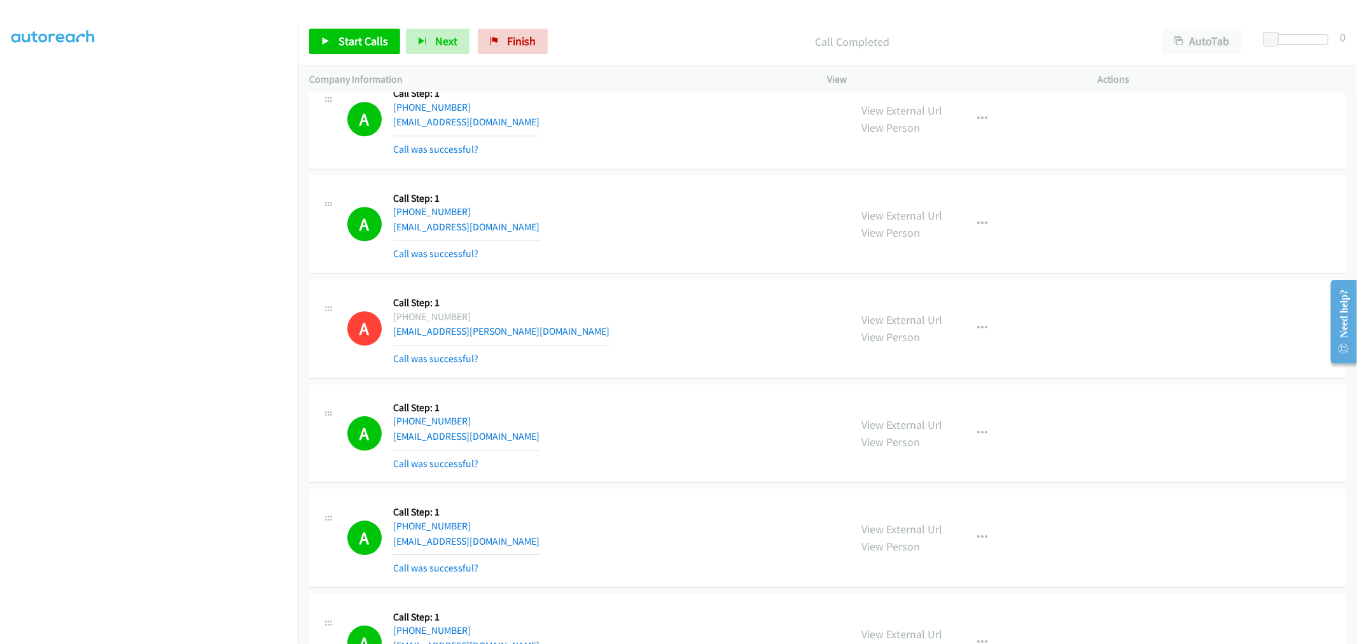
click at [668, 326] on div "A Callback Scheduled Call Step: 1 America/New_York [PHONE_NUMBER] [EMAIL_ADDRES…" at bounding box center [593, 329] width 492 height 76
drag, startPoint x: 355, startPoint y: 41, endPoint x: 382, endPoint y: 57, distance: 31.4
click at [355, 41] on span "Start Calls" at bounding box center [363, 41] width 50 height 15
click at [618, 410] on div "A Callback Scheduled Call Step: 1 America/New_York [PHONE_NUMBER] [EMAIL_ADDRES…" at bounding box center [593, 434] width 492 height 76
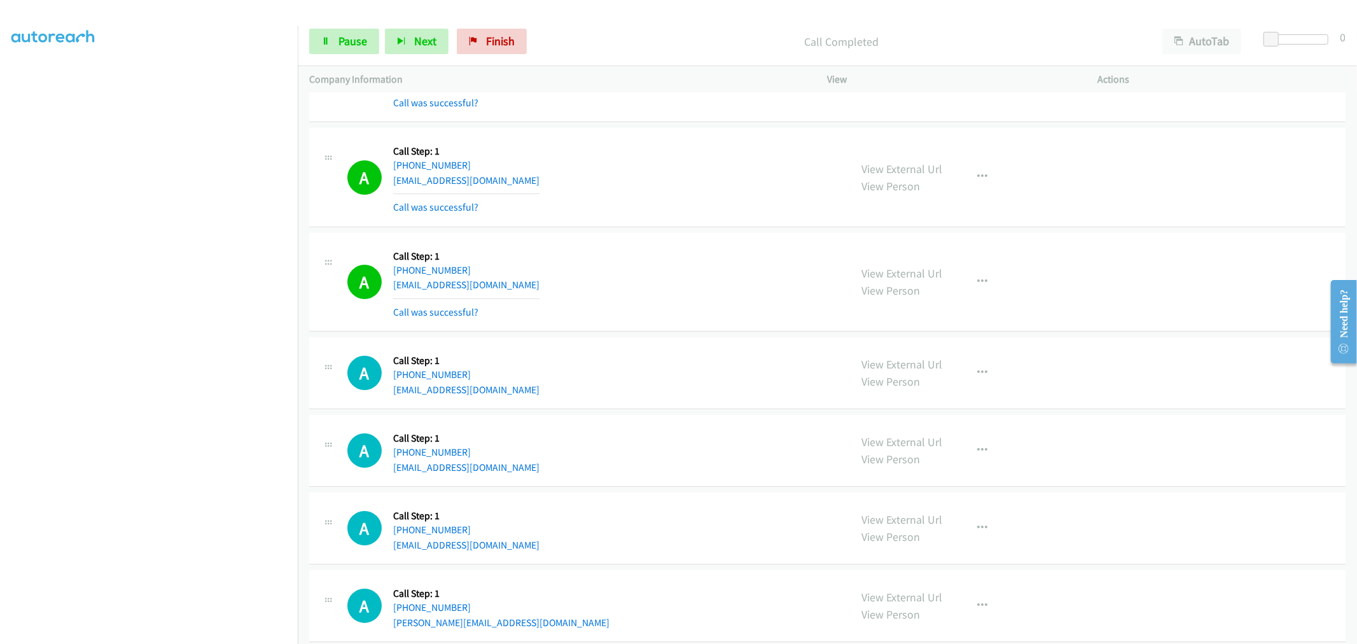
scroll to position [7986, 0]
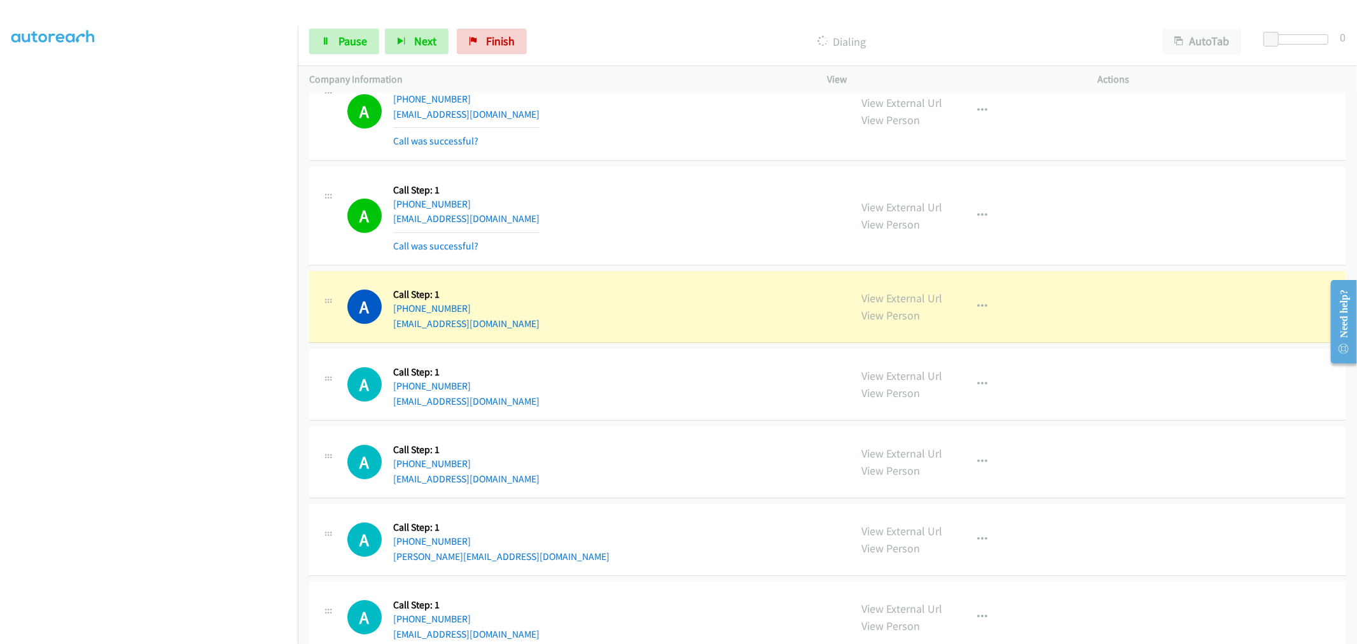
click at [618, 214] on div "A Callback Scheduled Call Step: 1 America/New_York [PHONE_NUMBER] [EMAIL_ADDRES…" at bounding box center [593, 216] width 492 height 76
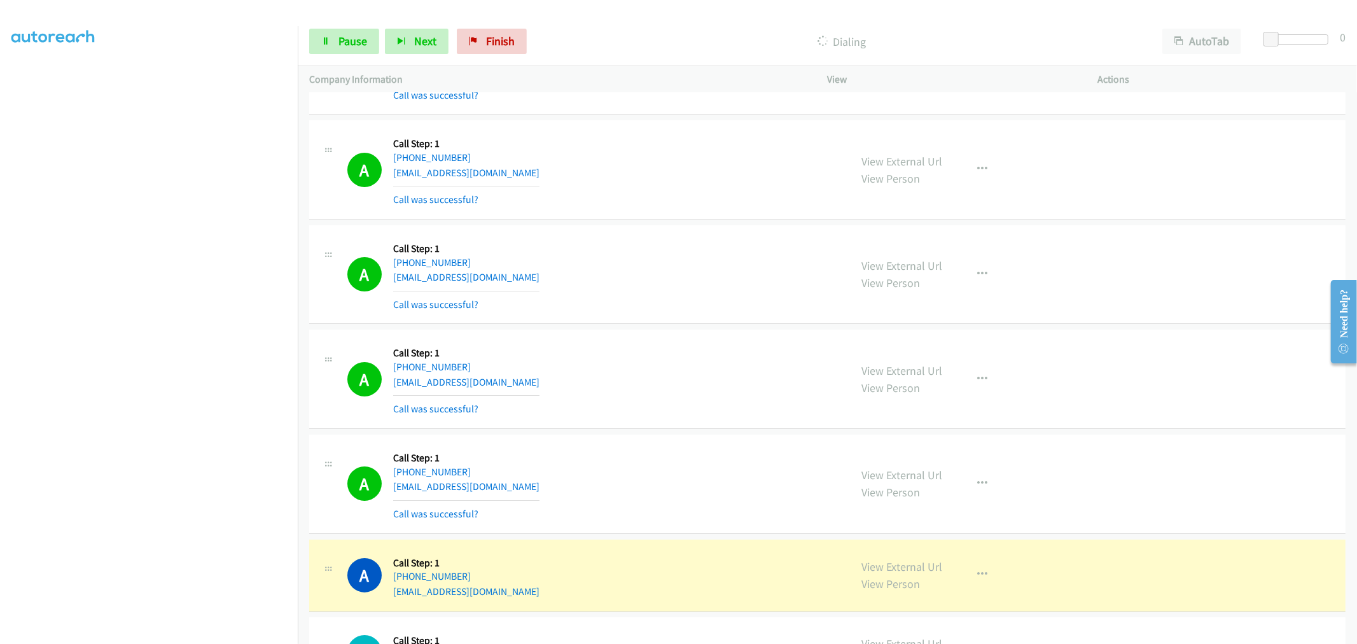
scroll to position [8068, 0]
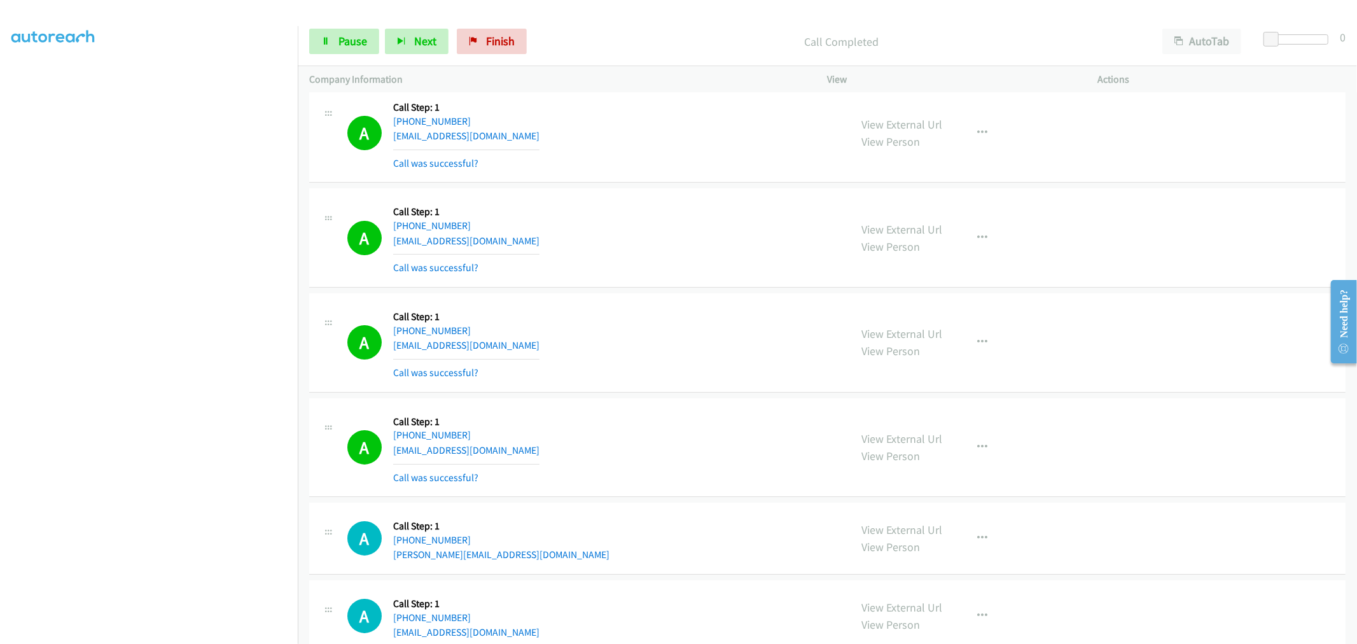
click at [307, 15] on div at bounding box center [672, 24] width 1345 height 49
click at [328, 31] on link "Pause" at bounding box center [344, 41] width 70 height 25
click at [359, 45] on span "Start Calls" at bounding box center [363, 41] width 50 height 15
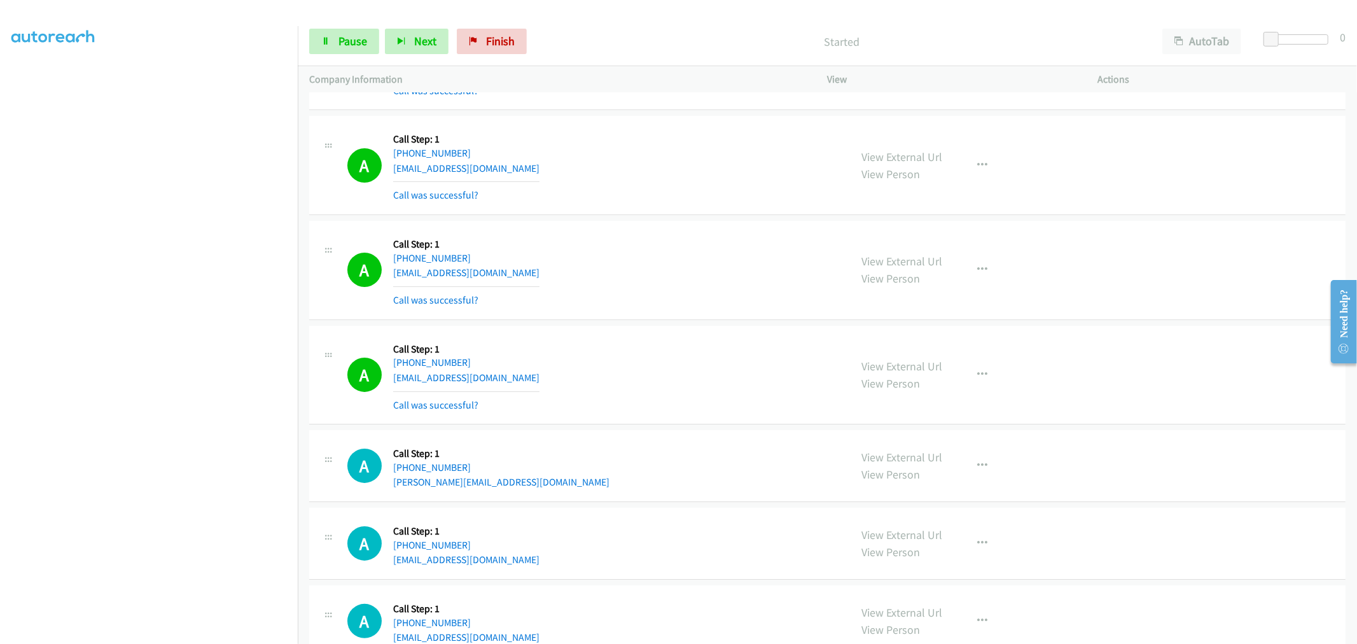
scroll to position [8210, 0]
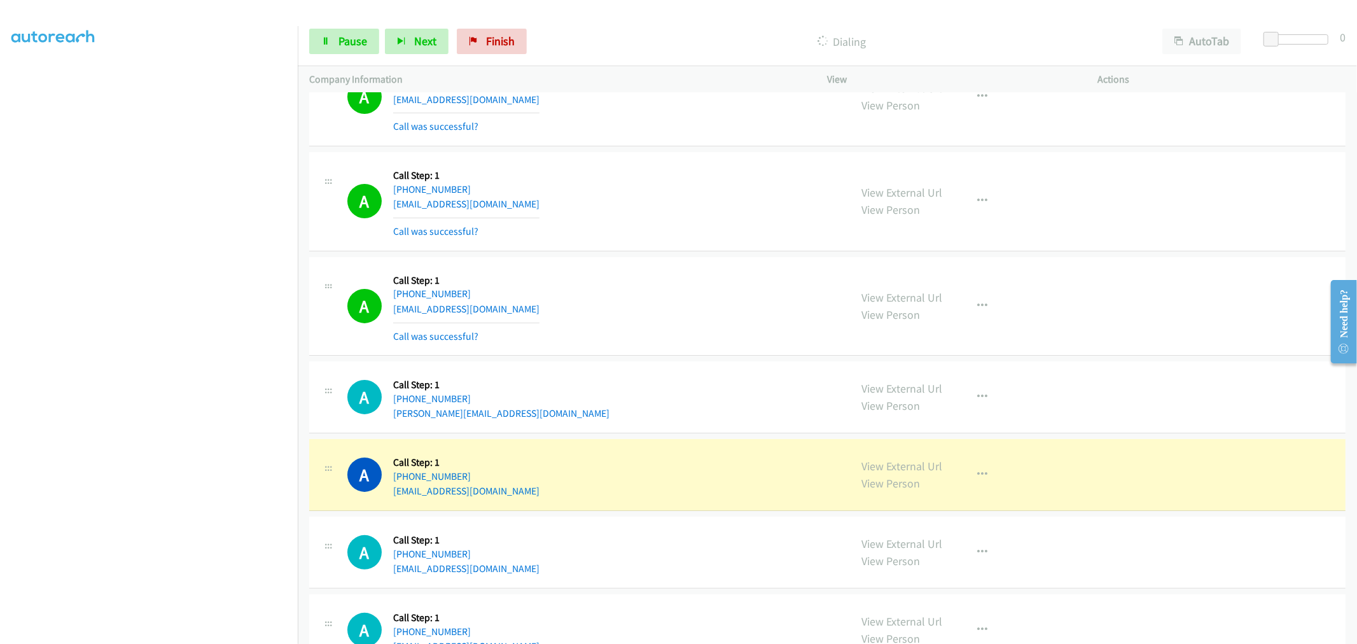
click at [613, 310] on div "A Callback Scheduled Call Step: 1 [GEOGRAPHIC_DATA]/[GEOGRAPHIC_DATA] [PHONE_NU…" at bounding box center [593, 306] width 492 height 76
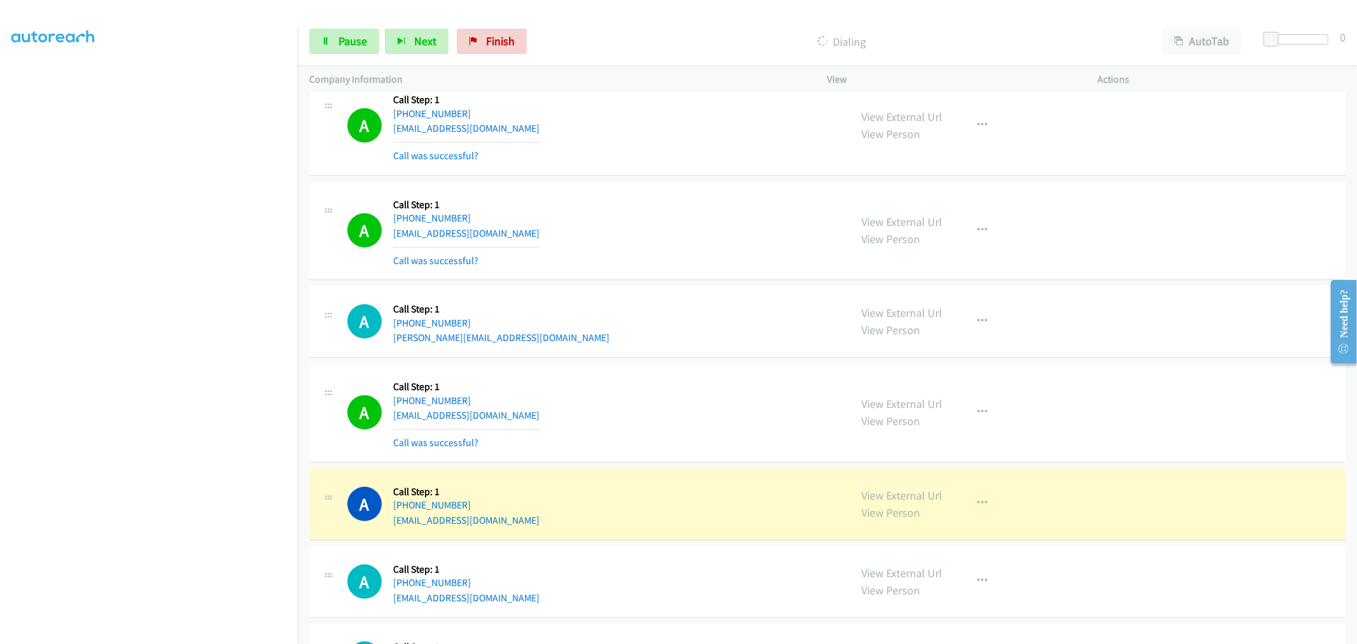
scroll to position [8422, 0]
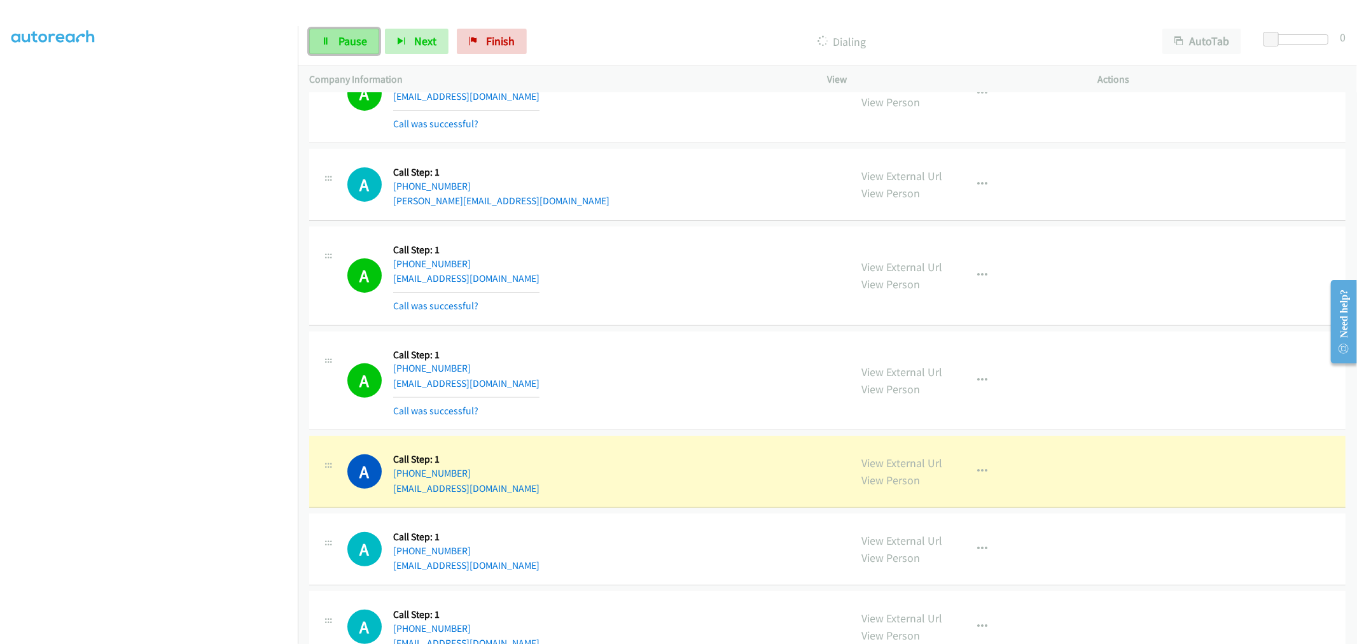
click at [338, 38] on span "Pause" at bounding box center [352, 41] width 29 height 15
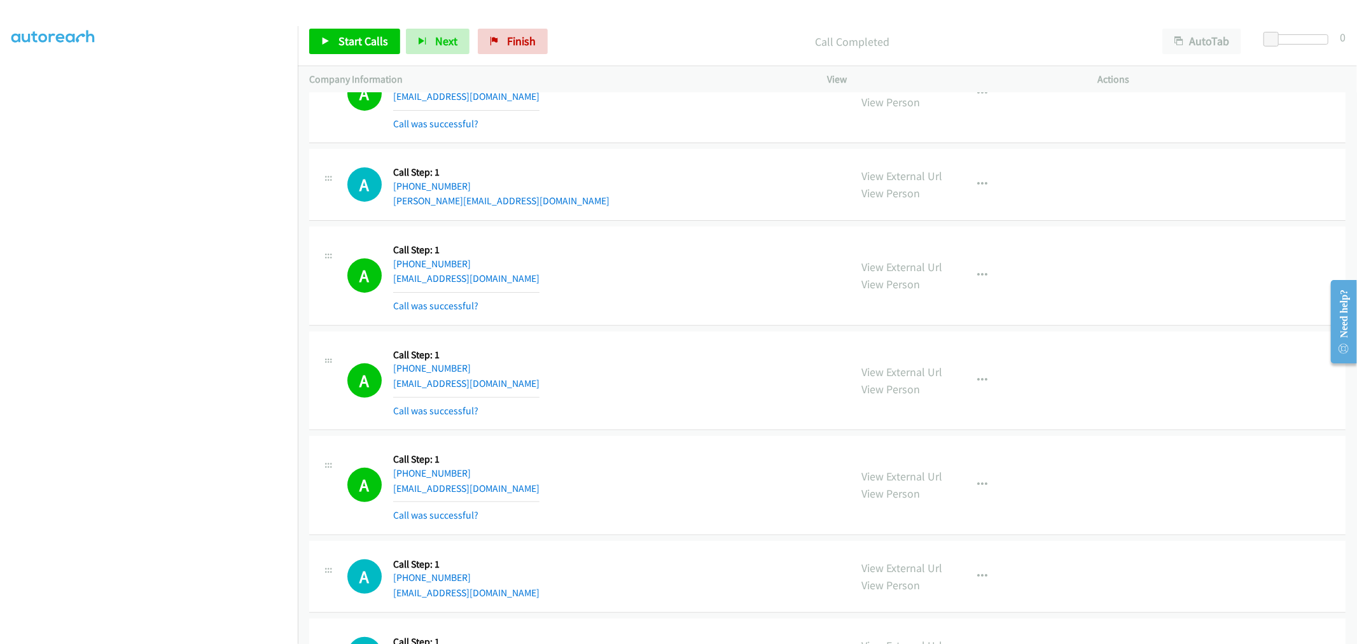
click at [565, 251] on div "A Callback Scheduled Call Step: 1 America/New_York [PHONE_NUMBER] [EMAIL_ADDRES…" at bounding box center [593, 276] width 492 height 76
click at [344, 34] on span "Start Calls" at bounding box center [363, 41] width 50 height 15
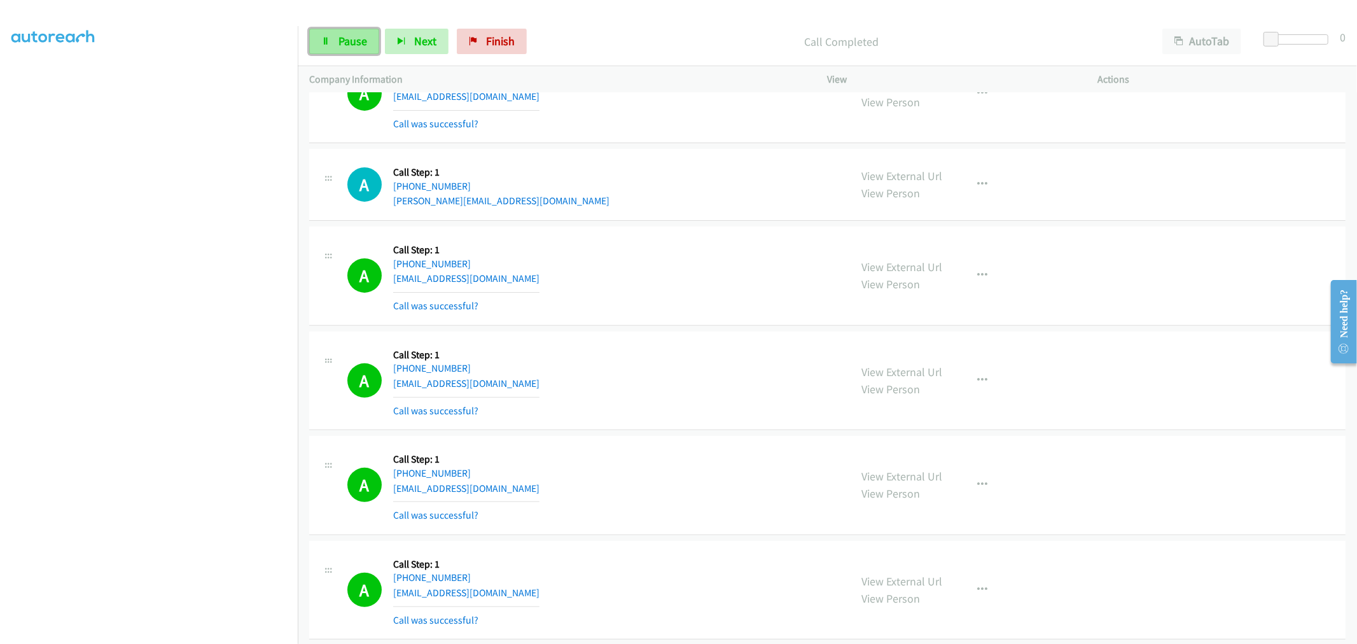
click at [329, 39] on icon at bounding box center [325, 42] width 9 height 9
click at [657, 284] on div "A Callback Scheduled Call Step: 1 America/New_York [PHONE_NUMBER] [EMAIL_ADDRES…" at bounding box center [593, 276] width 492 height 76
click at [357, 28] on div "Start Calls Pause Next Finish Call Completed AutoTab AutoTab 0" at bounding box center [827, 41] width 1059 height 49
click at [371, 42] on span "Start Calls" at bounding box center [363, 41] width 50 height 15
click at [336, 39] on link "Pause" at bounding box center [344, 41] width 70 height 25
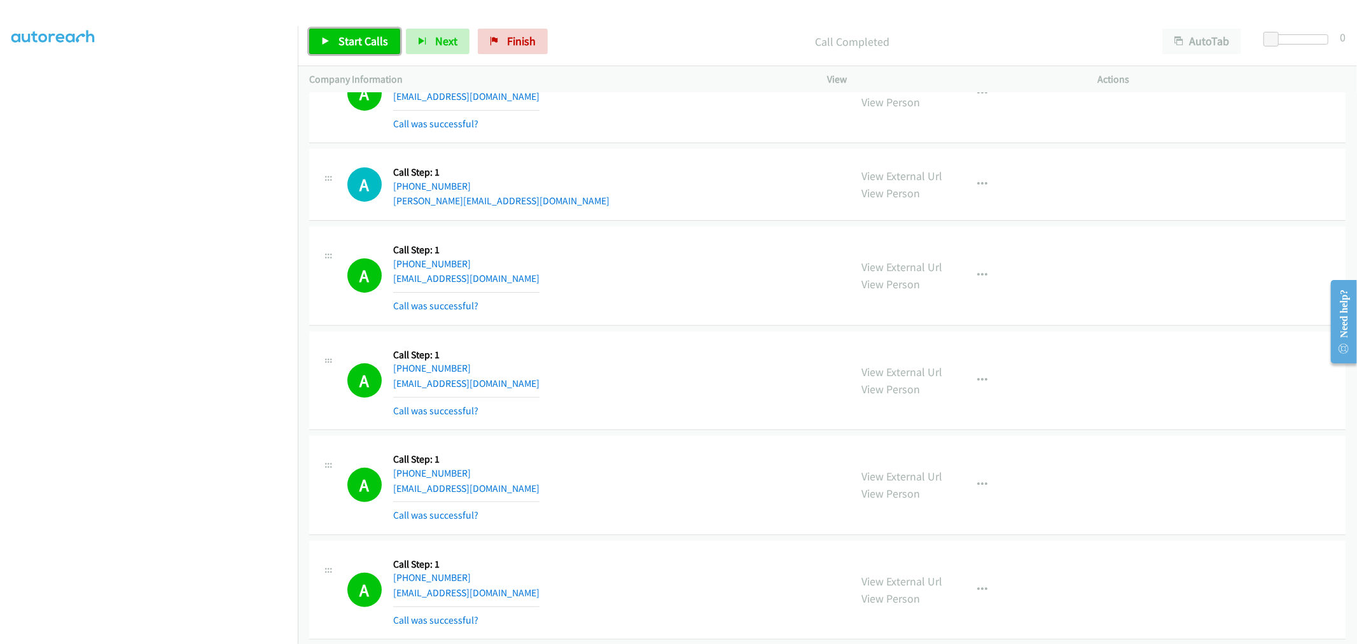
click at [357, 41] on span "Start Calls" at bounding box center [363, 41] width 50 height 15
click at [768, 352] on div "A Callback Scheduled Call Step: 1 America/Anchorage [PHONE_NUMBER] [EMAIL_ADDRE…" at bounding box center [593, 381] width 492 height 76
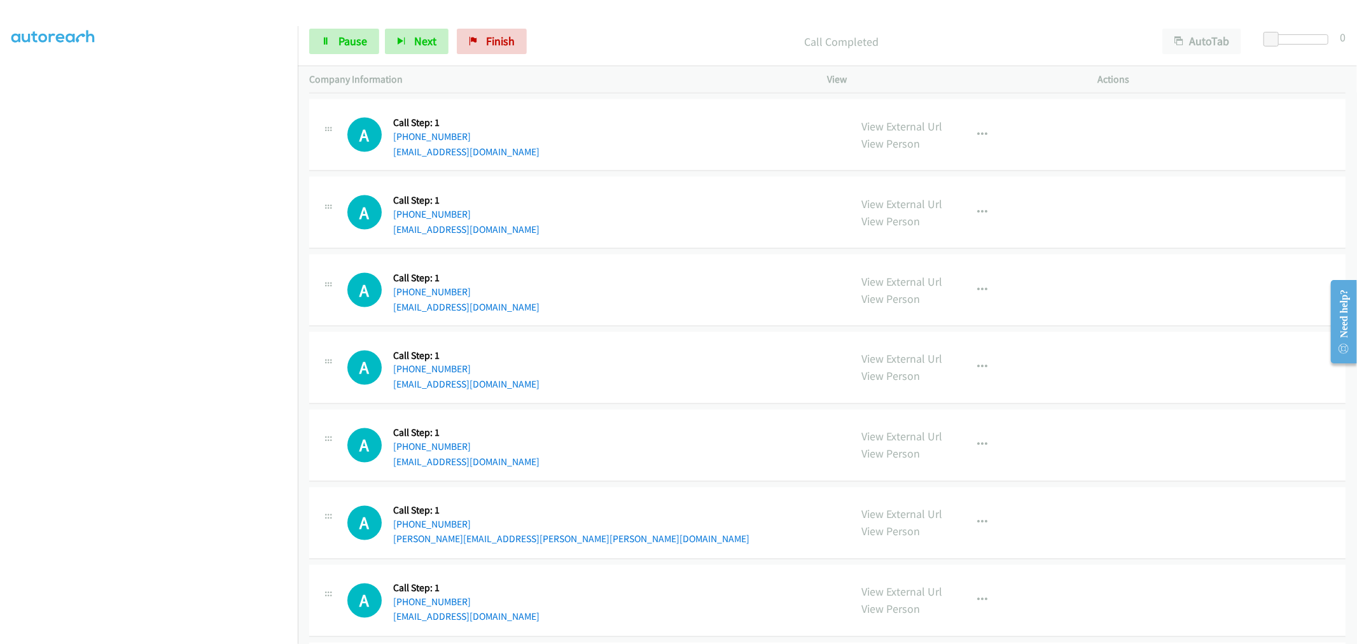
scroll to position [9933, 0]
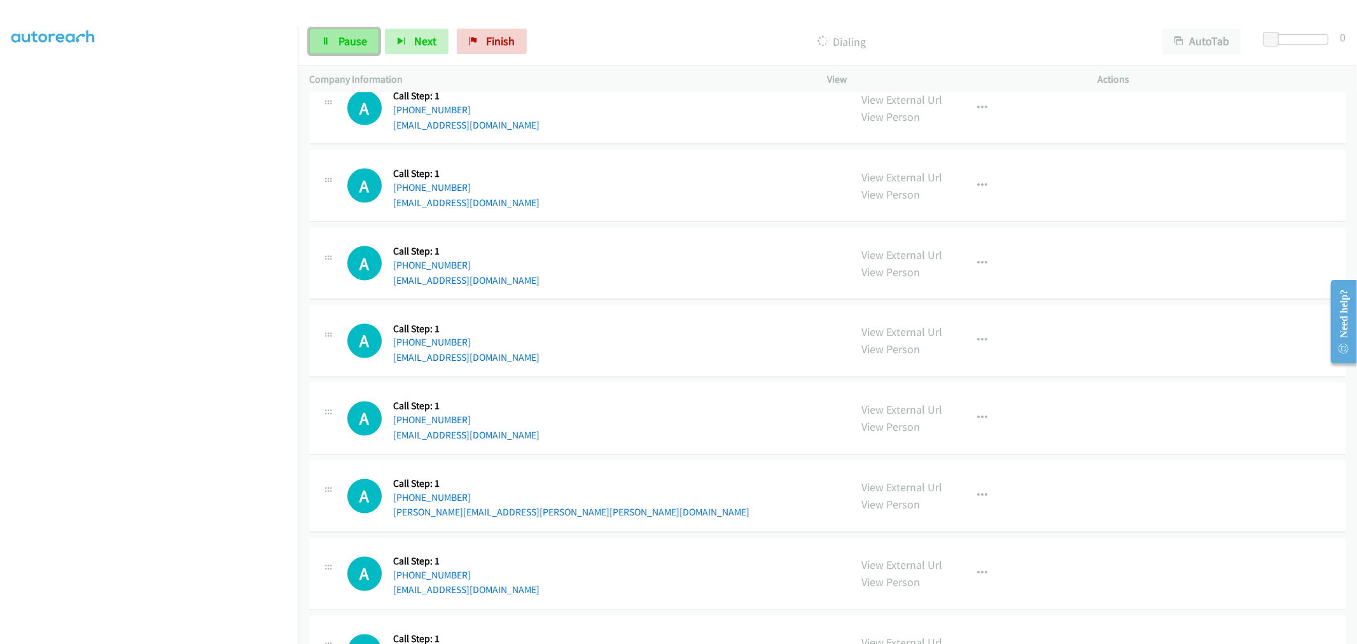
click at [361, 38] on span "Pause" at bounding box center [352, 41] width 29 height 15
click at [675, 347] on div "A Callback Scheduled Call Step: 1 America/Los_Angeles [PHONE_NUMBER] [EMAIL_ADD…" at bounding box center [593, 341] width 492 height 48
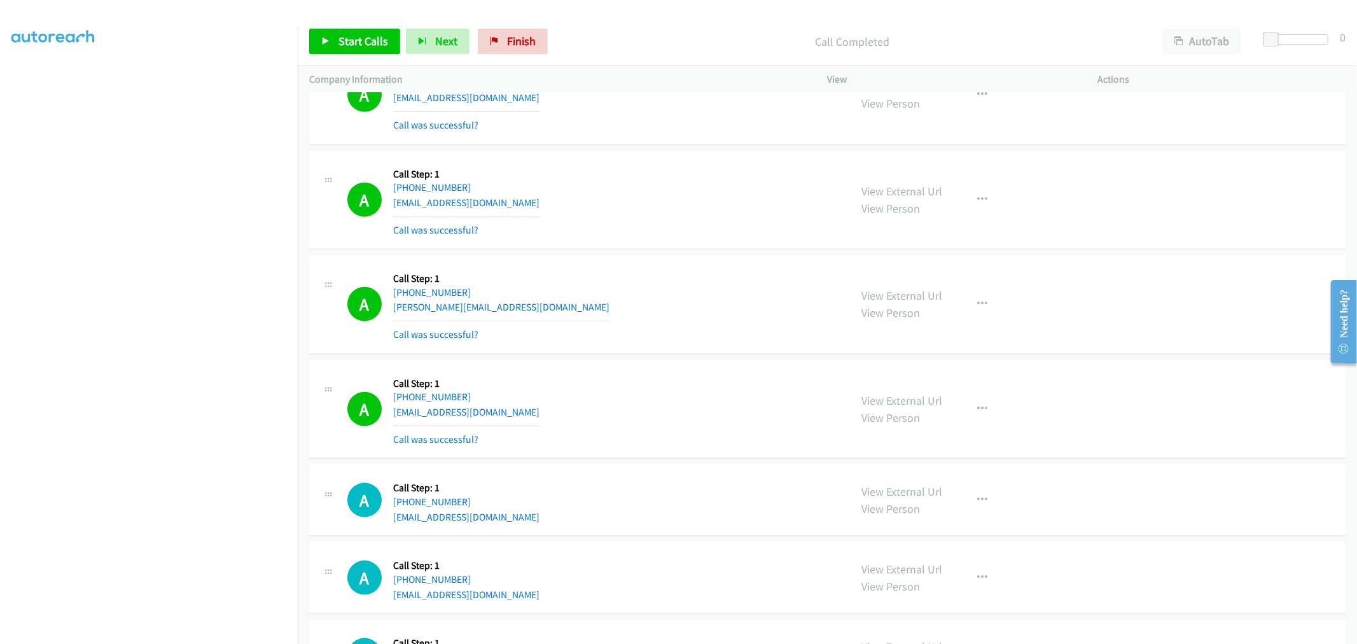
scroll to position [9466, 0]
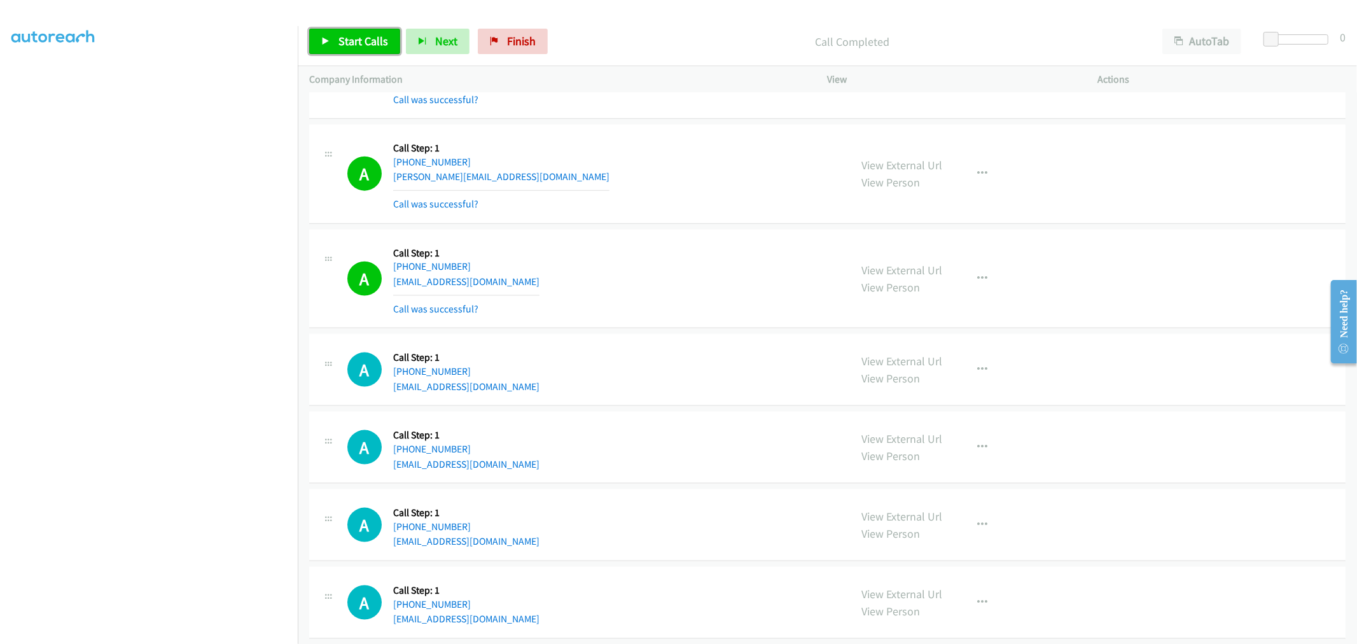
click at [367, 45] on span "Start Calls" at bounding box center [363, 41] width 50 height 15
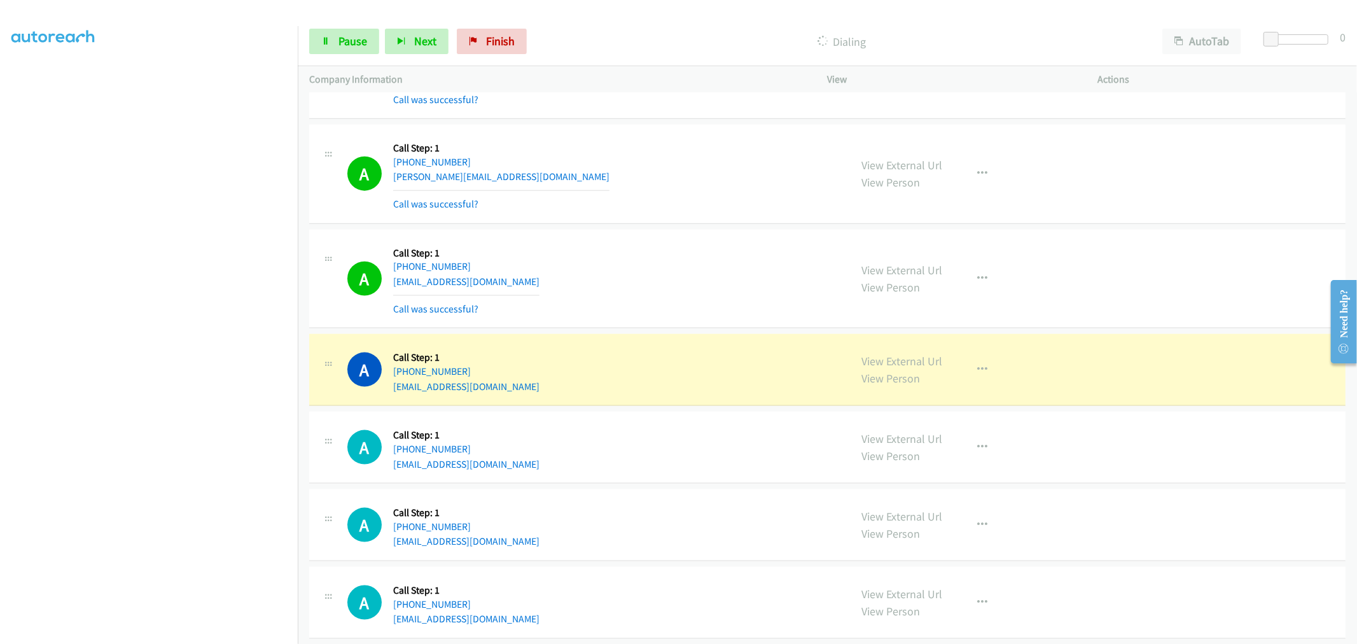
click at [665, 361] on div "A Callback Scheduled Call Step: 1 America/New_York [PHONE_NUMBER] [EMAIL_ADDRES…" at bounding box center [593, 369] width 492 height 48
click at [349, 34] on span "Pause" at bounding box center [352, 41] width 29 height 15
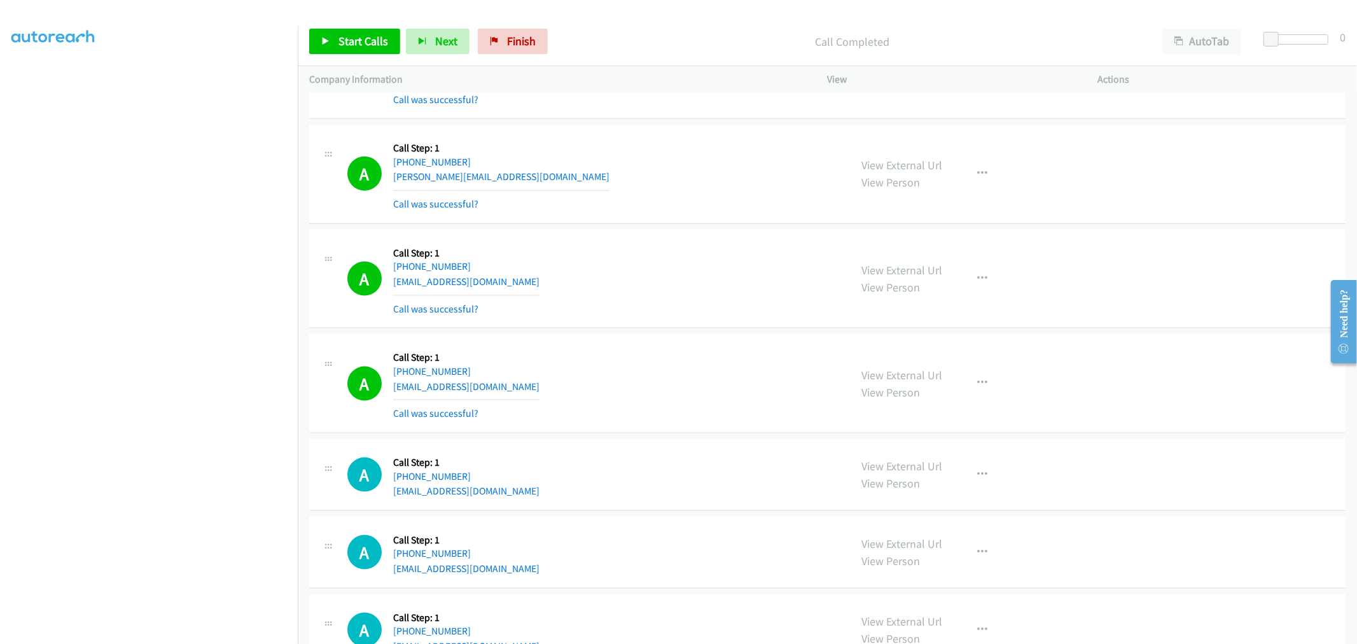
drag, startPoint x: 913, startPoint y: 168, endPoint x: 634, endPoint y: 70, distance: 296.5
click at [364, 32] on link "Start Calls" at bounding box center [354, 41] width 91 height 25
click at [677, 274] on div "A Callback Scheduled Call Step: 1 America/Los_Angeles [PHONE_NUMBER] [EMAIL_ADD…" at bounding box center [593, 279] width 492 height 76
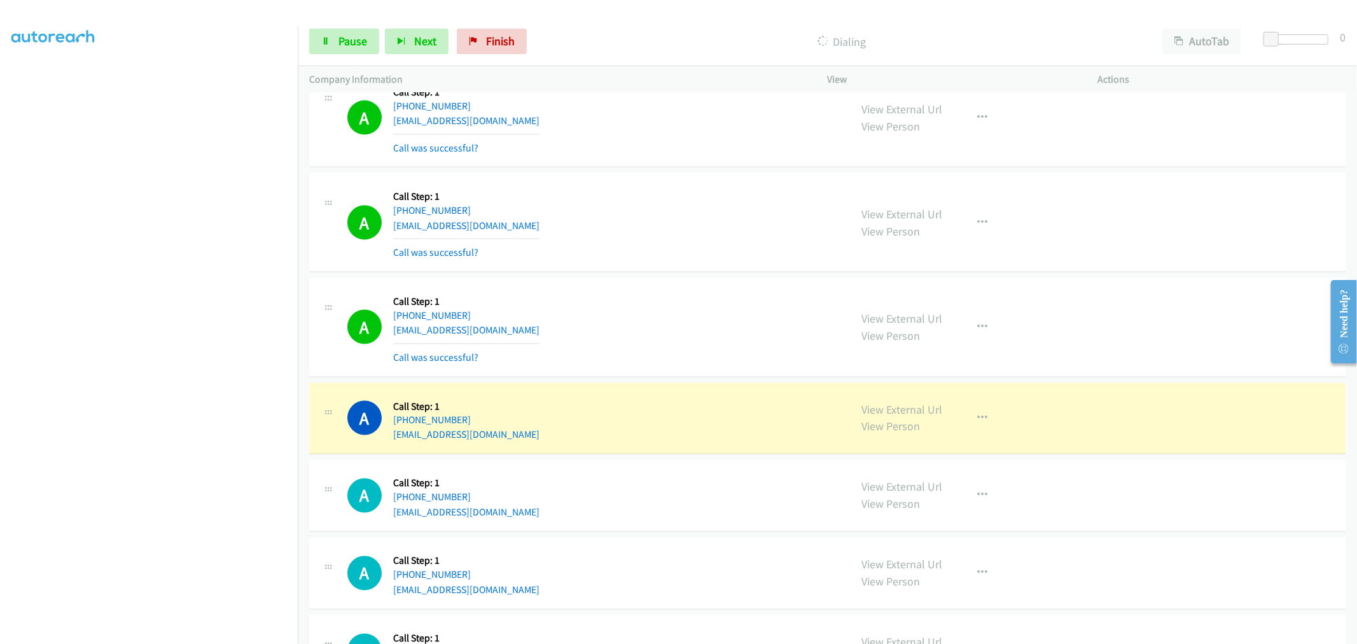
scroll to position [9861, 0]
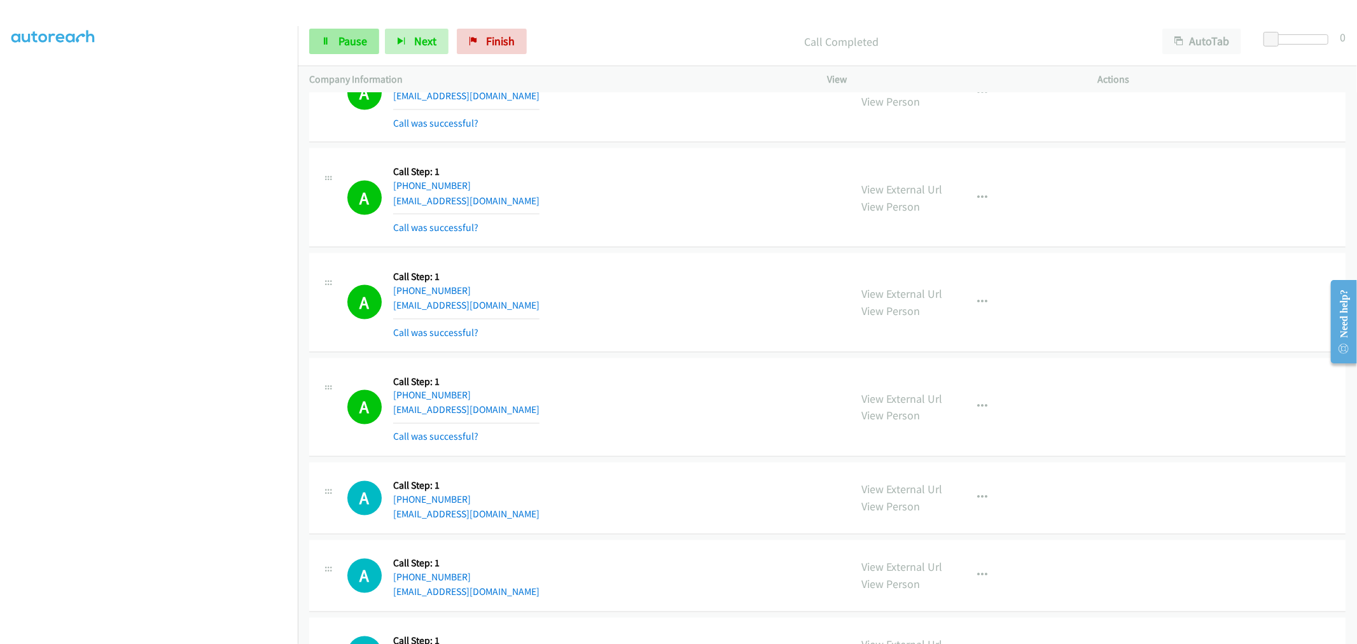
drag, startPoint x: 365, startPoint y: 24, endPoint x: 363, endPoint y: 38, distance: 14.2
click at [364, 26] on div "Start Calls Pause Next Finish Call Completed AutoTab AutoTab 0" at bounding box center [827, 41] width 1059 height 49
click at [363, 38] on span "Pause" at bounding box center [352, 41] width 29 height 15
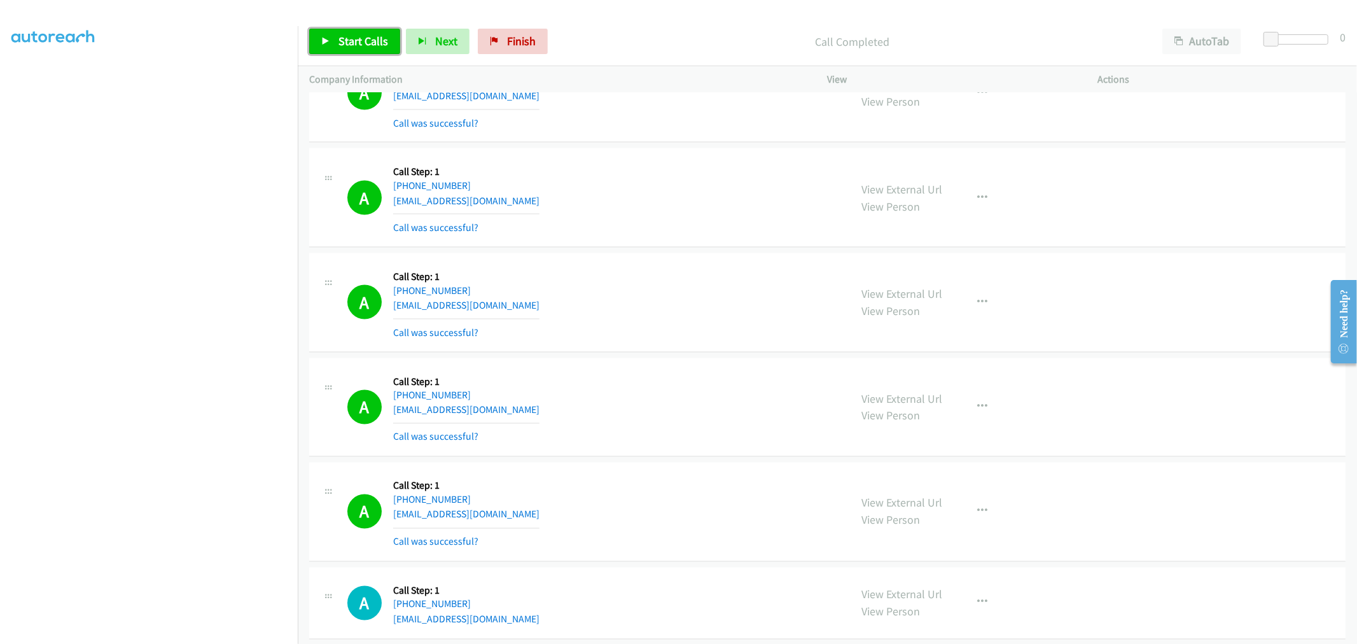
click at [341, 46] on span "Start Calls" at bounding box center [363, 41] width 50 height 15
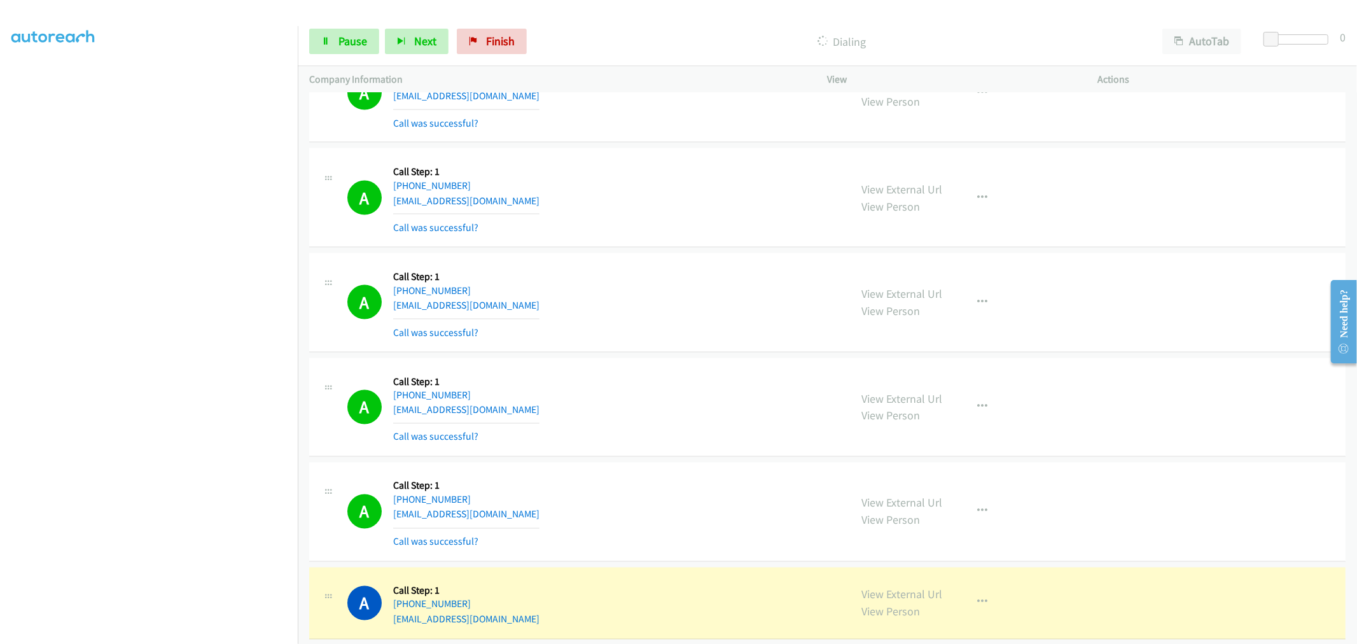
drag, startPoint x: 602, startPoint y: 351, endPoint x: 1190, endPoint y: 248, distance: 597.4
click at [602, 351] on div "A Callback Scheduled Call Step: 1 America/New_York [PHONE_NUMBER] [EMAIL_ADDRES…" at bounding box center [827, 302] width 1036 height 99
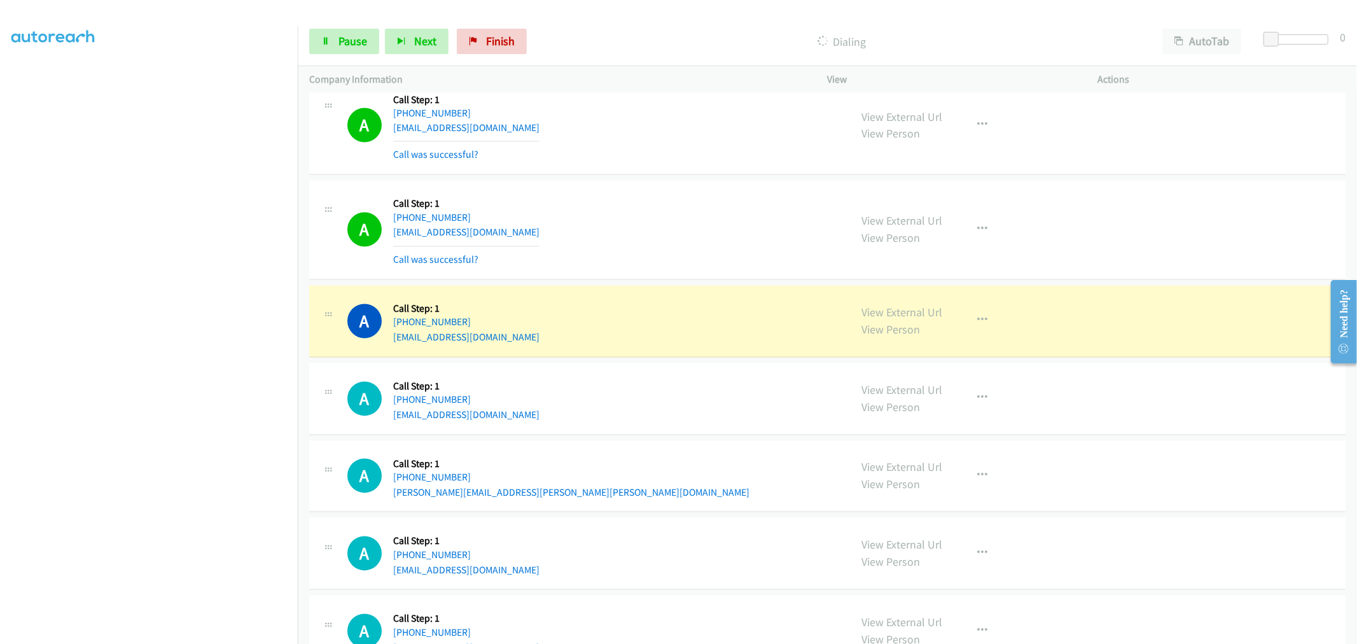
scroll to position [10144, 0]
drag, startPoint x: 873, startPoint y: 315, endPoint x: 687, endPoint y: 179, distance: 230.8
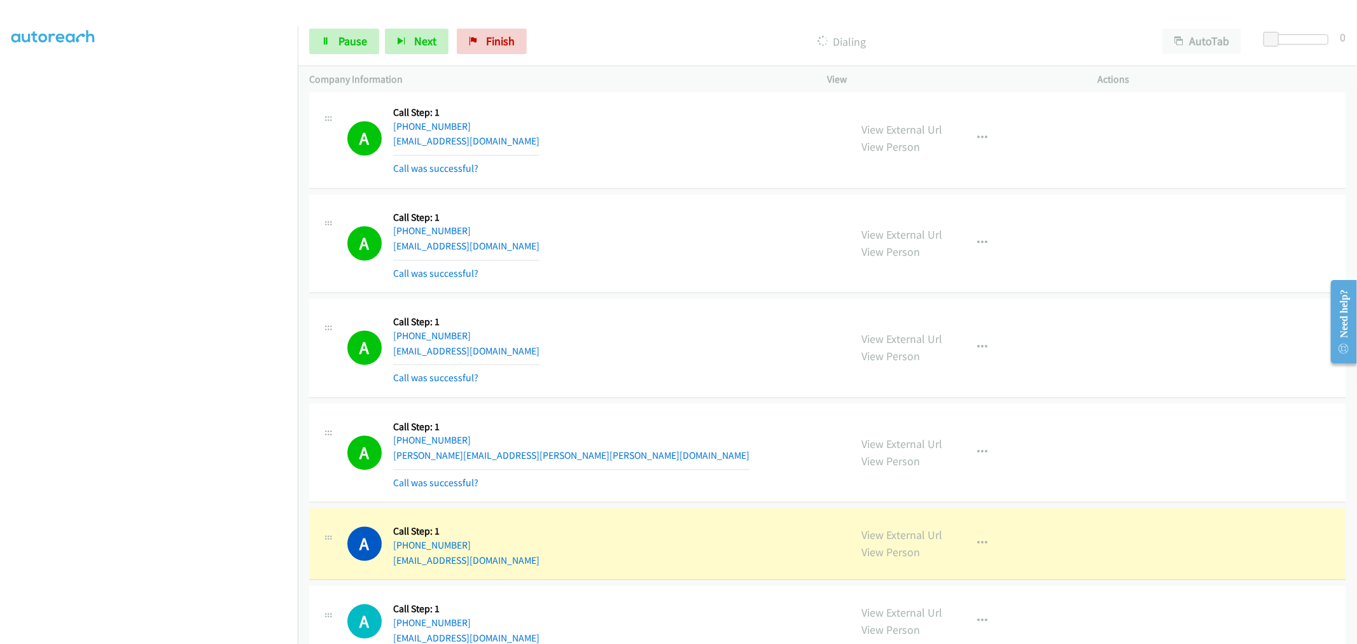
scroll to position [10356, 0]
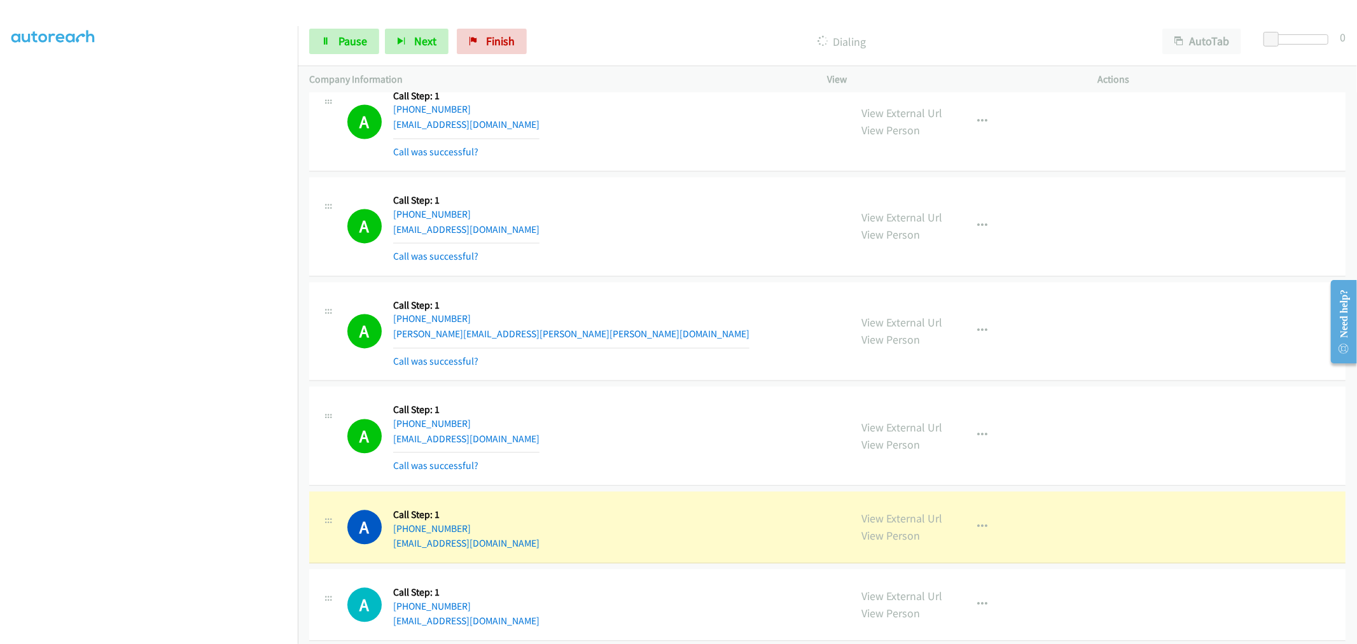
click at [193, 632] on section at bounding box center [148, 342] width 275 height 609
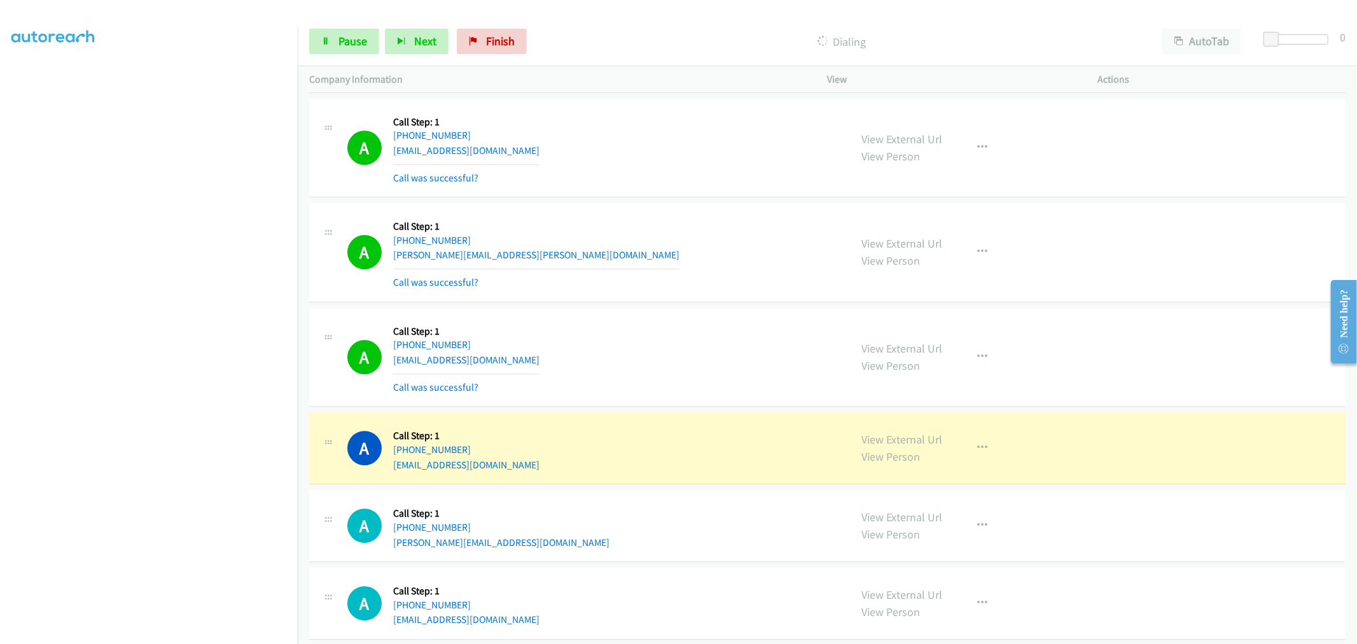
scroll to position [11345, 0]
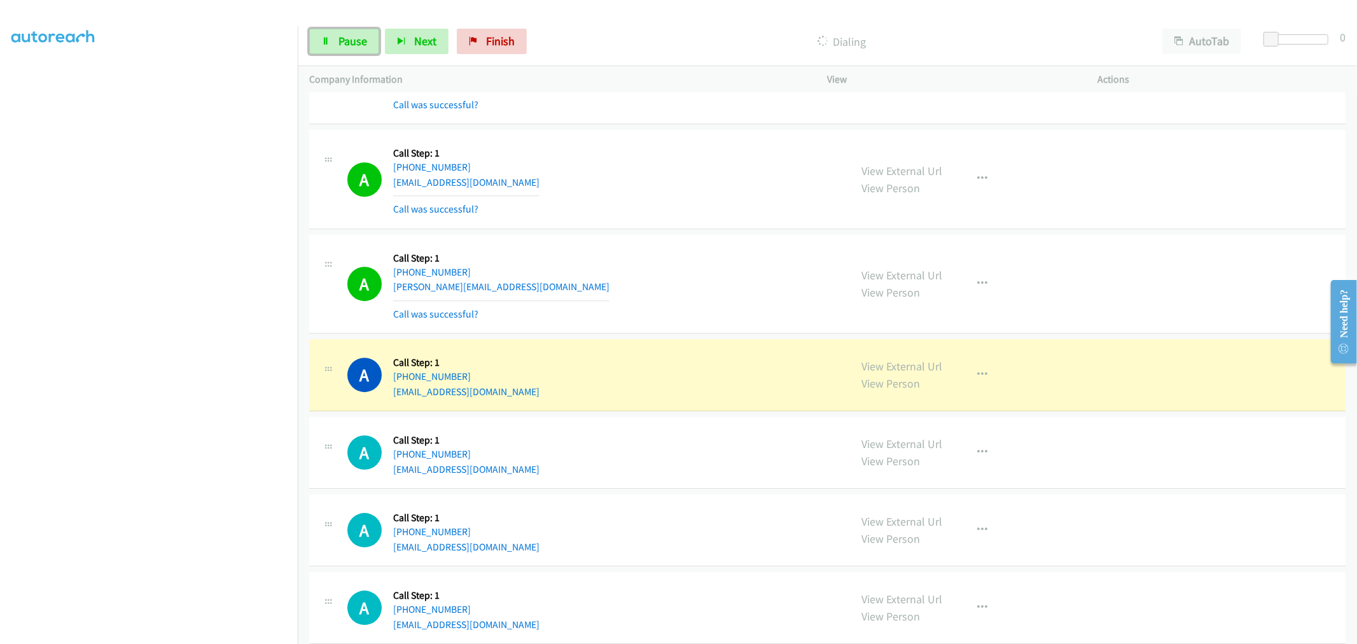
click at [350, 52] on link "Pause" at bounding box center [344, 41] width 70 height 25
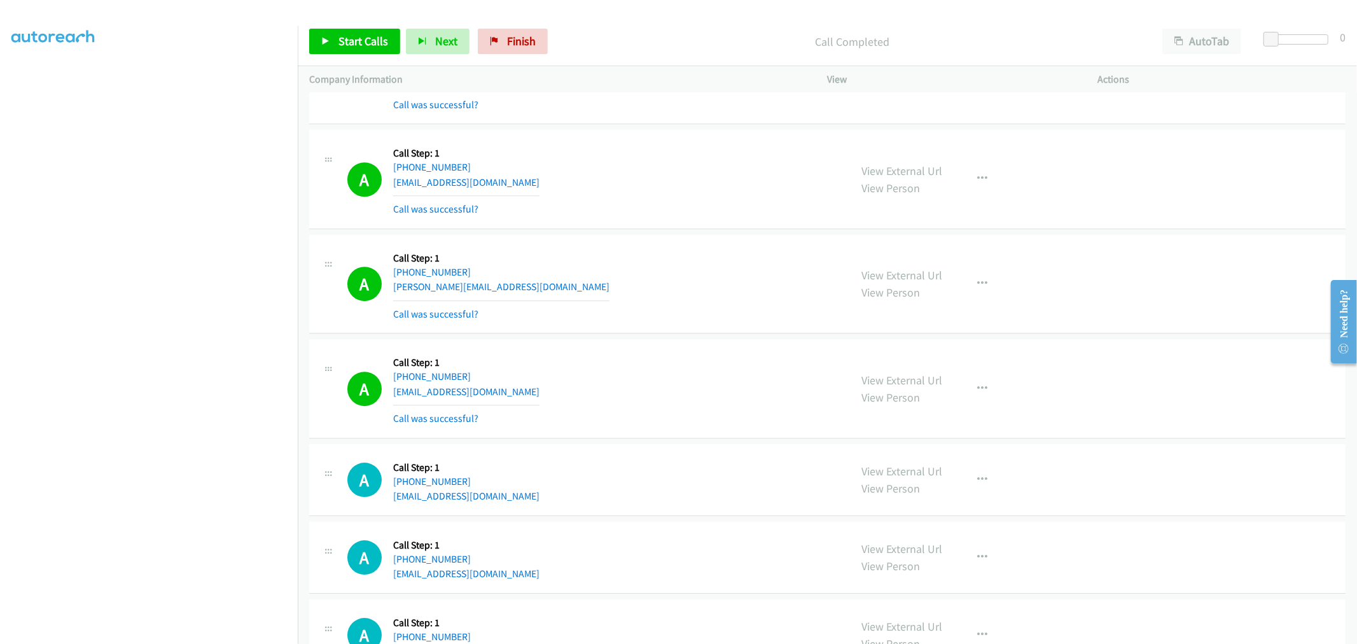
click at [653, 322] on div "A Callback Scheduled Call Step: 1 America/New_York [PHONE_NUMBER] [PERSON_NAME]…" at bounding box center [593, 284] width 492 height 76
click at [620, 229] on div "A Callback Scheduled Call Step: 1 [GEOGRAPHIC_DATA]/[GEOGRAPHIC_DATA] [PHONE_NU…" at bounding box center [827, 179] width 1036 height 99
click at [625, 281] on div "A Callback Scheduled Call Step: 1 America/New_York [PHONE_NUMBER] [PERSON_NAME]…" at bounding box center [593, 284] width 492 height 76
drag, startPoint x: 654, startPoint y: 242, endPoint x: 574, endPoint y: 256, distance: 81.4
click at [654, 242] on div "A Callback Scheduled Call Step: 1 America/New_York [PHONE_NUMBER] [PERSON_NAME]…" at bounding box center [827, 284] width 1036 height 99
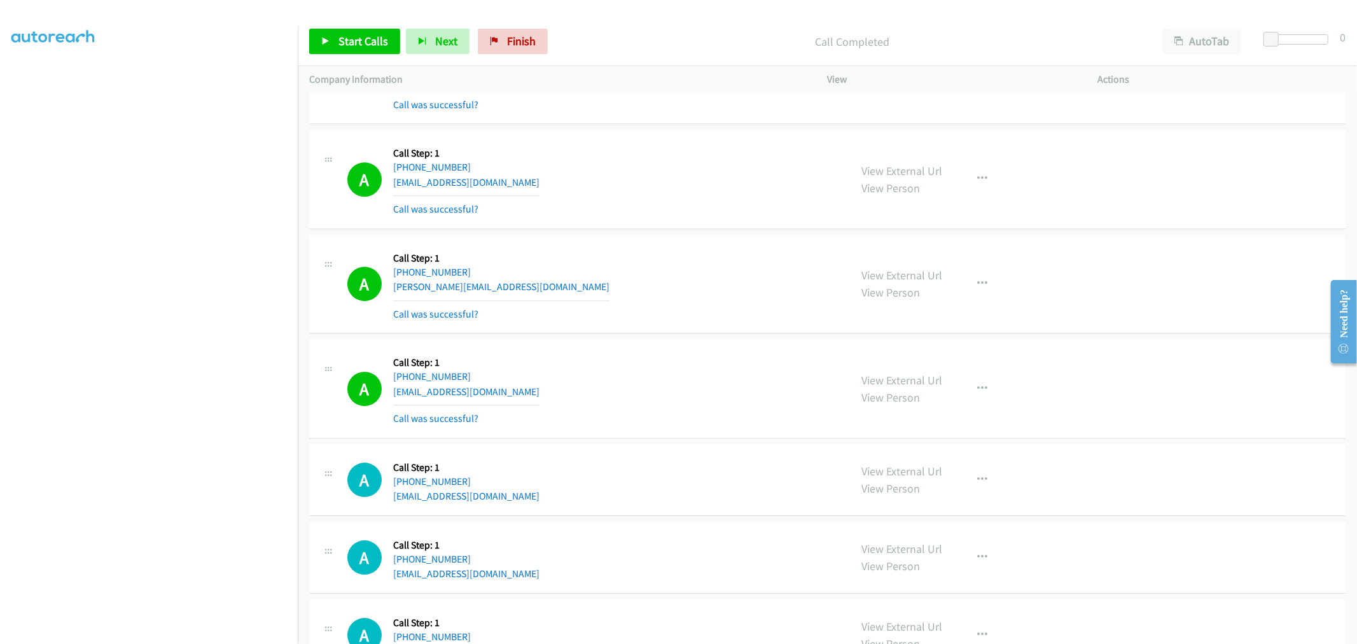
click at [588, 246] on div "A Callback Scheduled Call Step: 1 America/New_York [PHONE_NUMBER] [PERSON_NAME]…" at bounding box center [827, 284] width 1036 height 99
click at [356, 46] on span "Start Calls" at bounding box center [363, 41] width 50 height 15
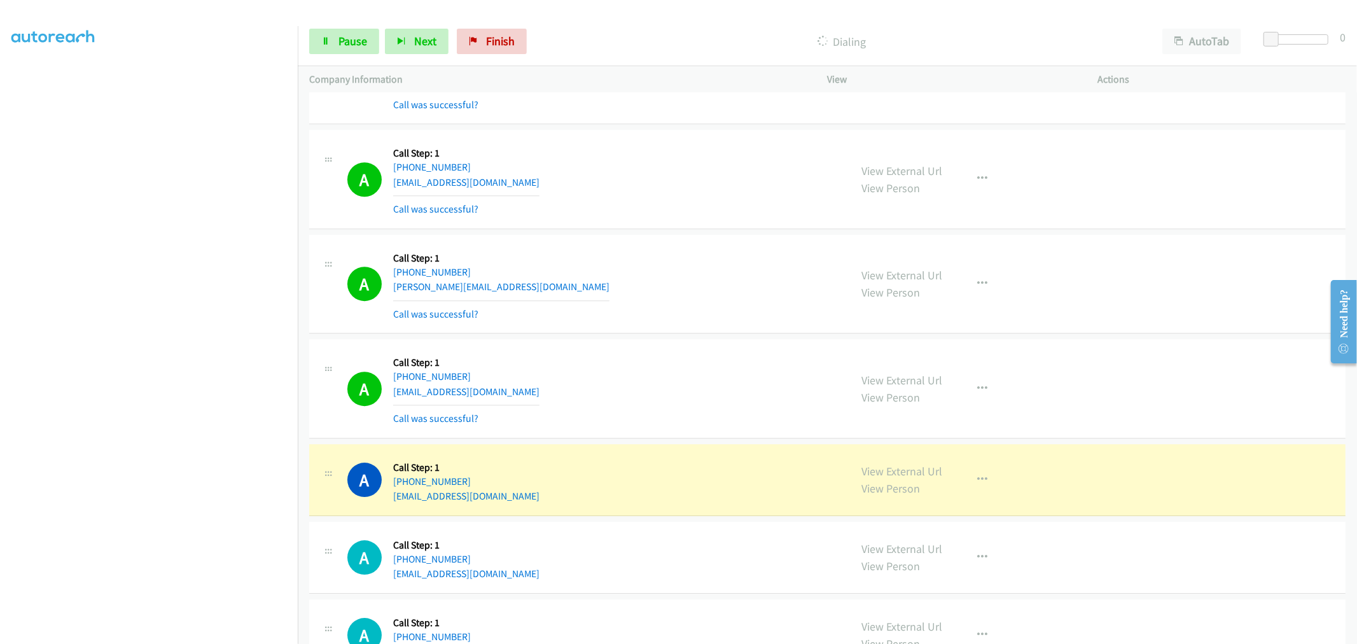
click at [797, 306] on div "A Callback Scheduled Call Step: 1 America/New_York [PHONE_NUMBER] [PERSON_NAME]…" at bounding box center [593, 284] width 492 height 76
click at [618, 296] on div "A Callback Scheduled Call Step: 1 America/New_York [PHONE_NUMBER] [PERSON_NAME]…" at bounding box center [593, 284] width 492 height 76
click at [757, 312] on div "A Callback Scheduled Call Step: 1 America/New_York [PHONE_NUMBER] [PERSON_NAME]…" at bounding box center [593, 284] width 492 height 76
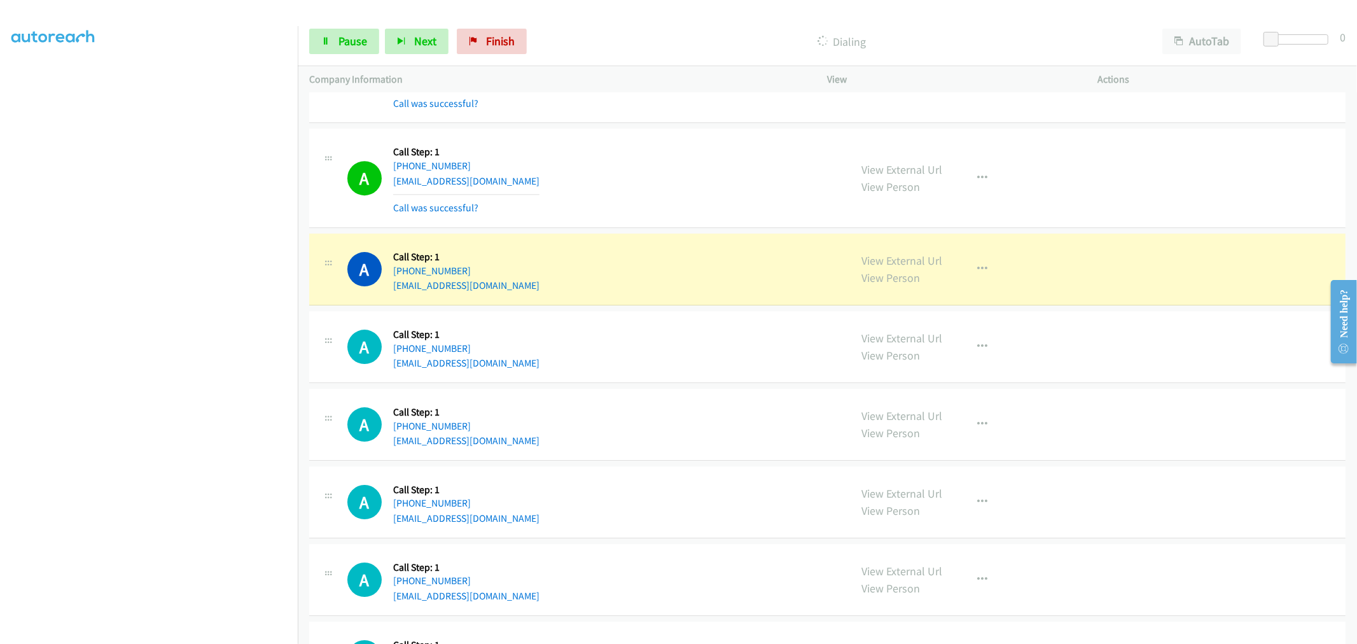
scroll to position [11557, 0]
click at [630, 176] on div "A Callback Scheduled Call Step: 1 [GEOGRAPHIC_DATA]/[GEOGRAPHIC_DATA] [PHONE_NU…" at bounding box center [593, 177] width 492 height 76
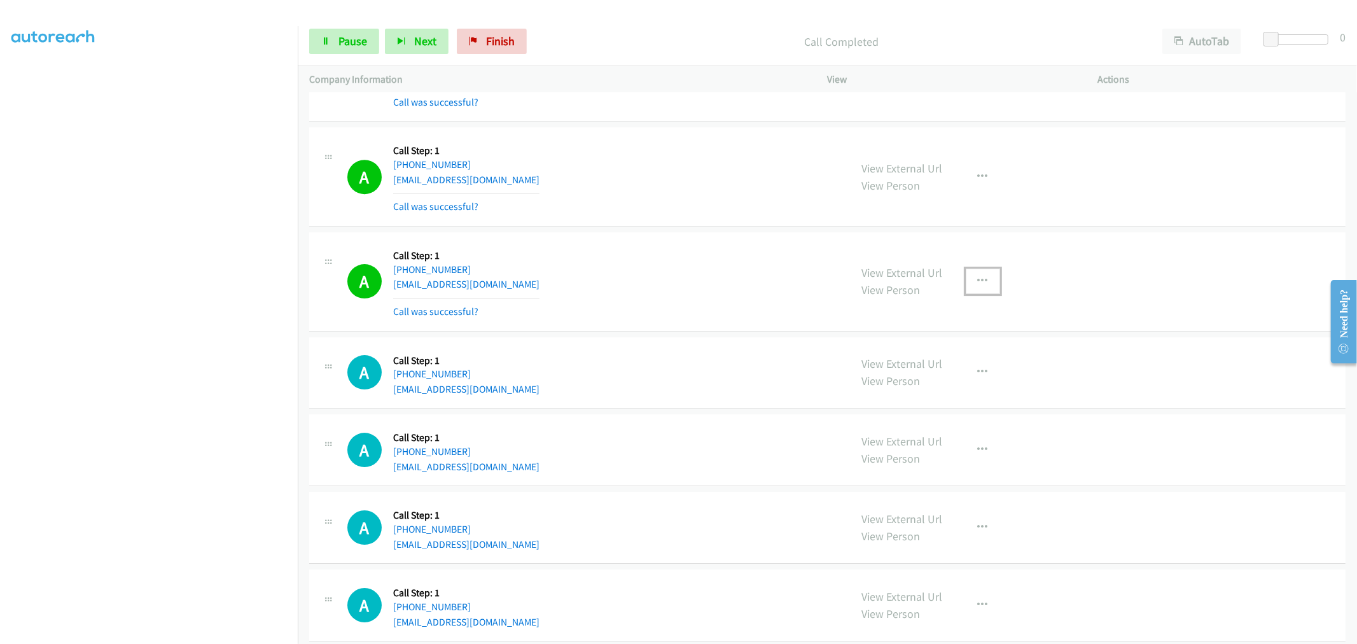
click at [978, 282] on icon "button" at bounding box center [983, 281] width 10 height 10
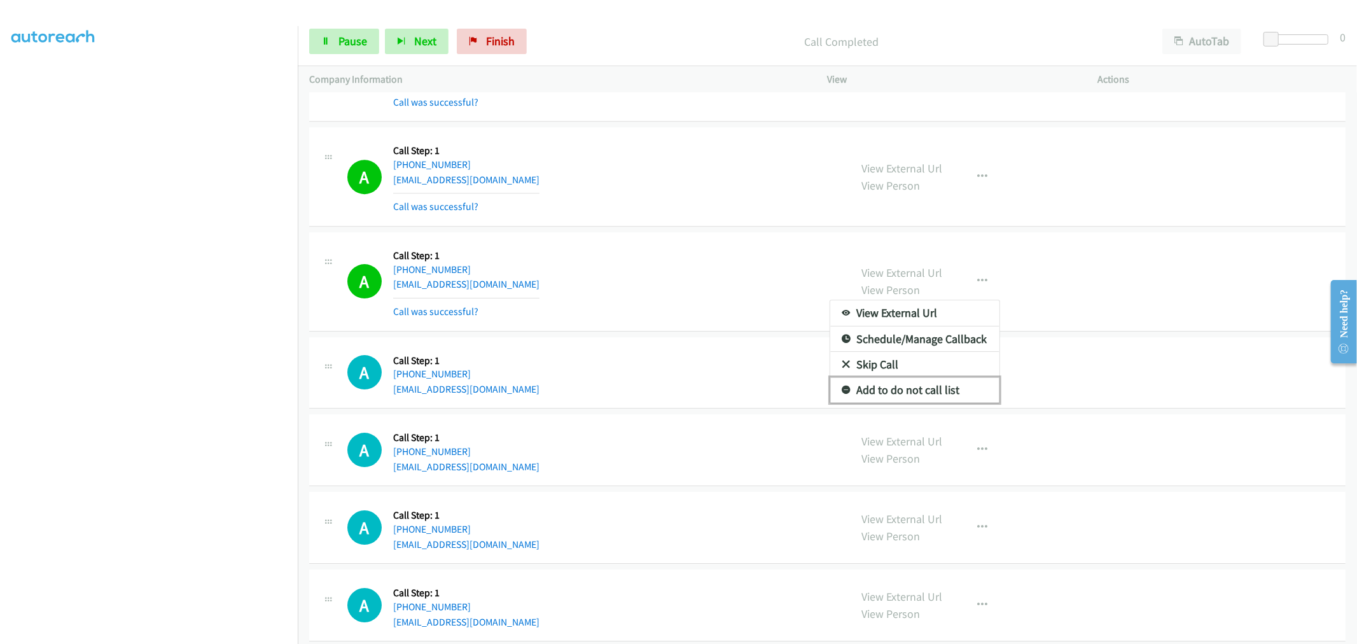
click at [889, 396] on link "Add to do not call list" at bounding box center [914, 389] width 169 height 25
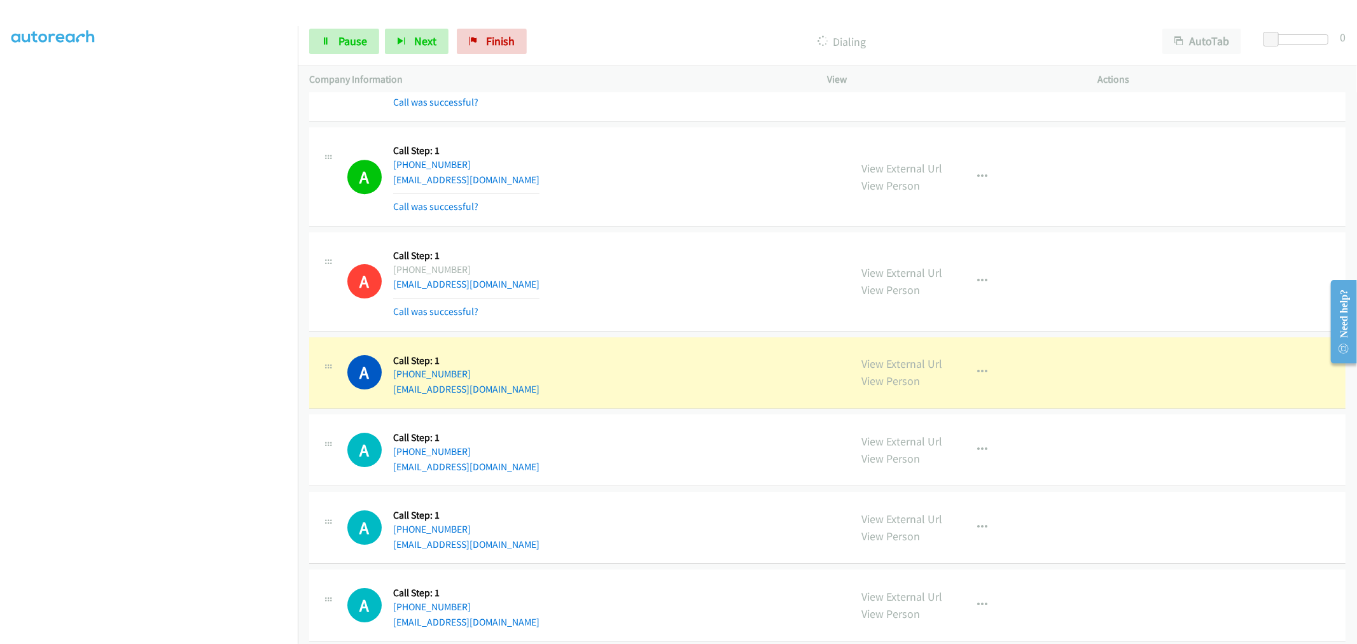
click at [660, 294] on div "A Callback Scheduled Call Step: 1 America/Los_Angeles [PHONE_NUMBER] [EMAIL_ADD…" at bounding box center [593, 282] width 492 height 76
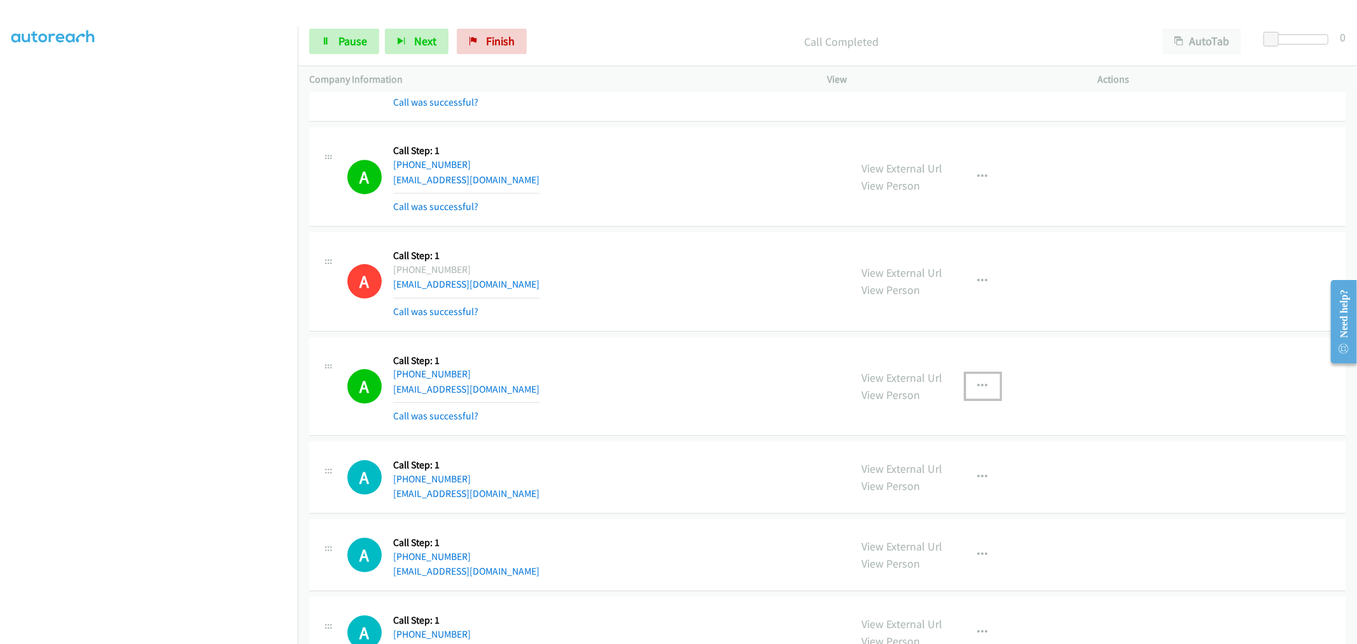
click at [966, 396] on button "button" at bounding box center [983, 385] width 34 height 25
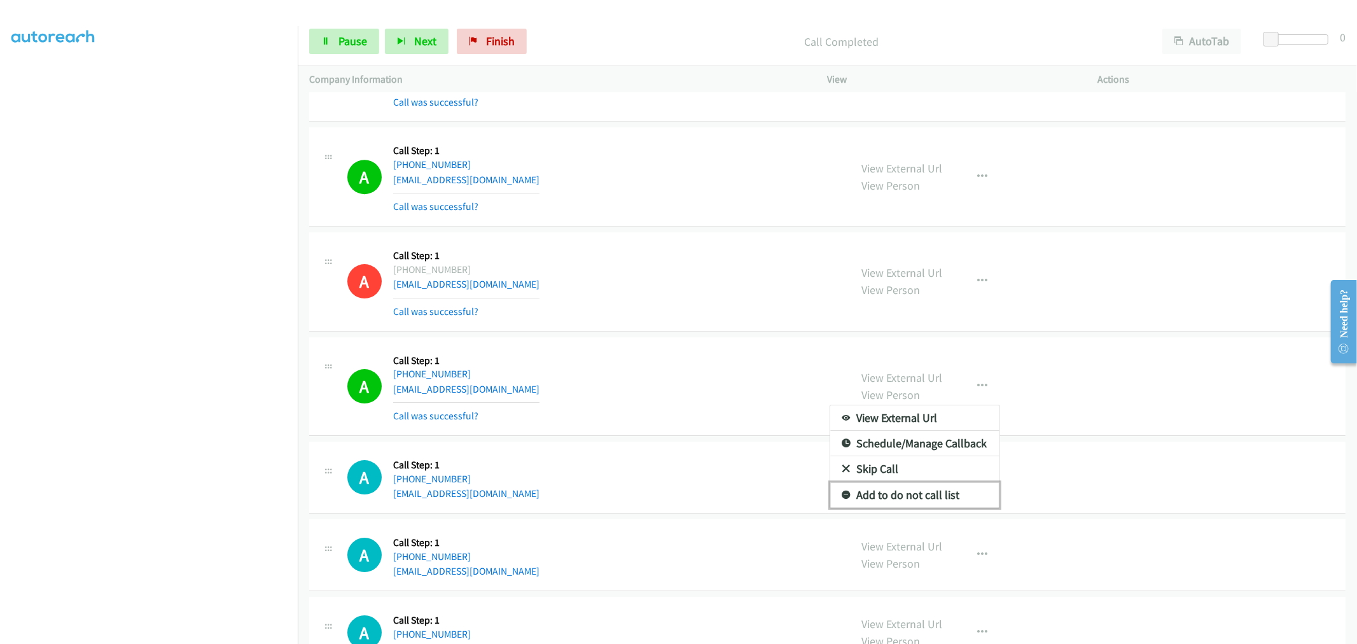
click at [921, 506] on link "Add to do not call list" at bounding box center [914, 494] width 169 height 25
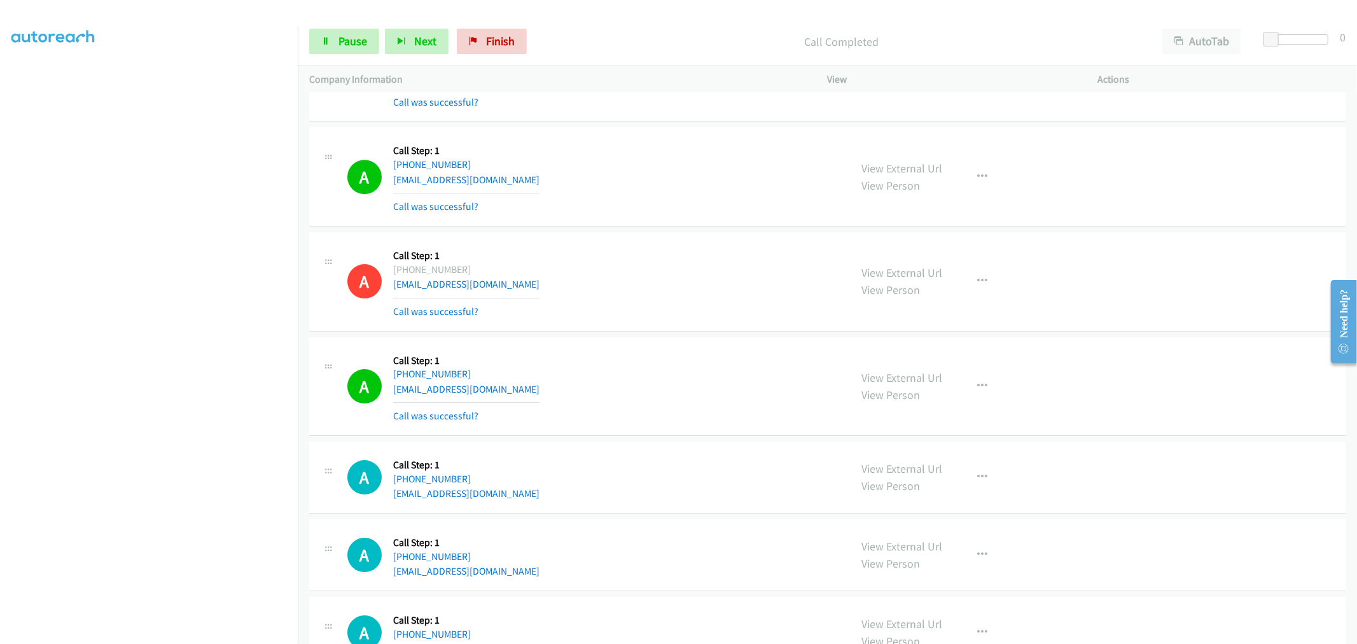
click at [688, 319] on div "A Callback Scheduled Call Step: 1 America/Los_Angeles [PHONE_NUMBER] [EMAIL_ADD…" at bounding box center [593, 282] width 492 height 76
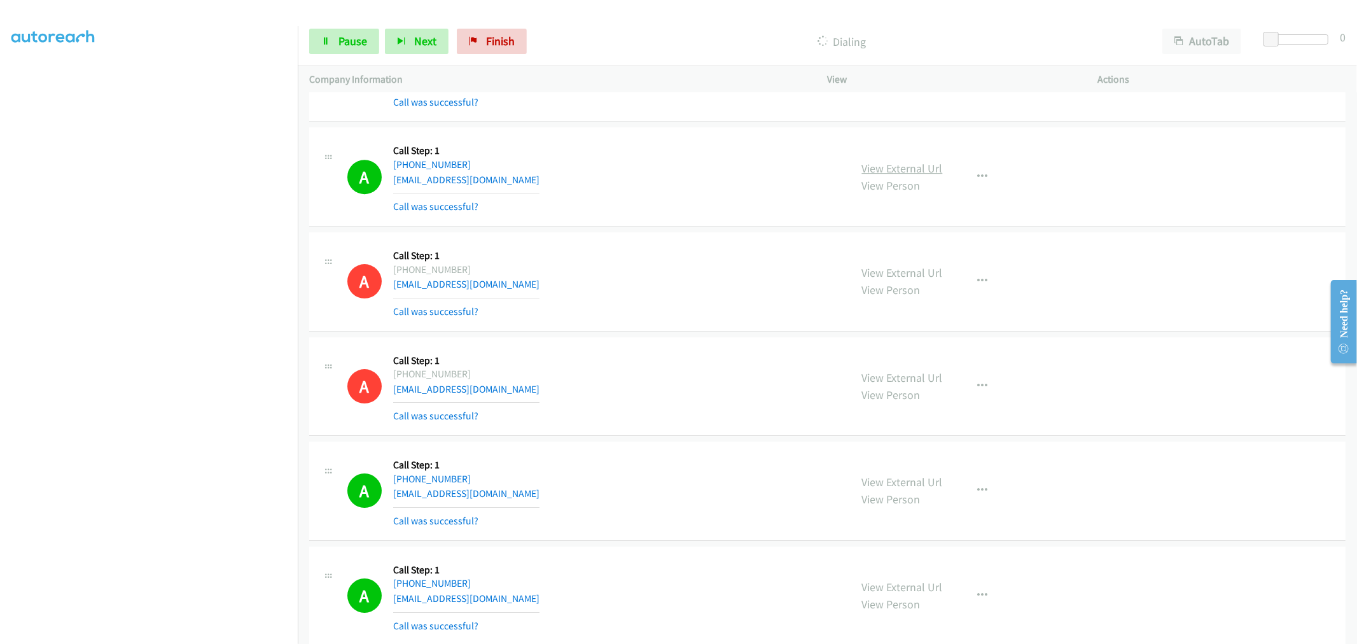
drag, startPoint x: 900, startPoint y: 163, endPoint x: 904, endPoint y: 173, distance: 10.9
click at [328, 48] on link "Pause" at bounding box center [344, 41] width 70 height 25
click at [627, 288] on div "A Callback Scheduled Call Step: 1 America/Los_Angeles [PHONE_NUMBER] [EMAIL_ADD…" at bounding box center [593, 280] width 492 height 76
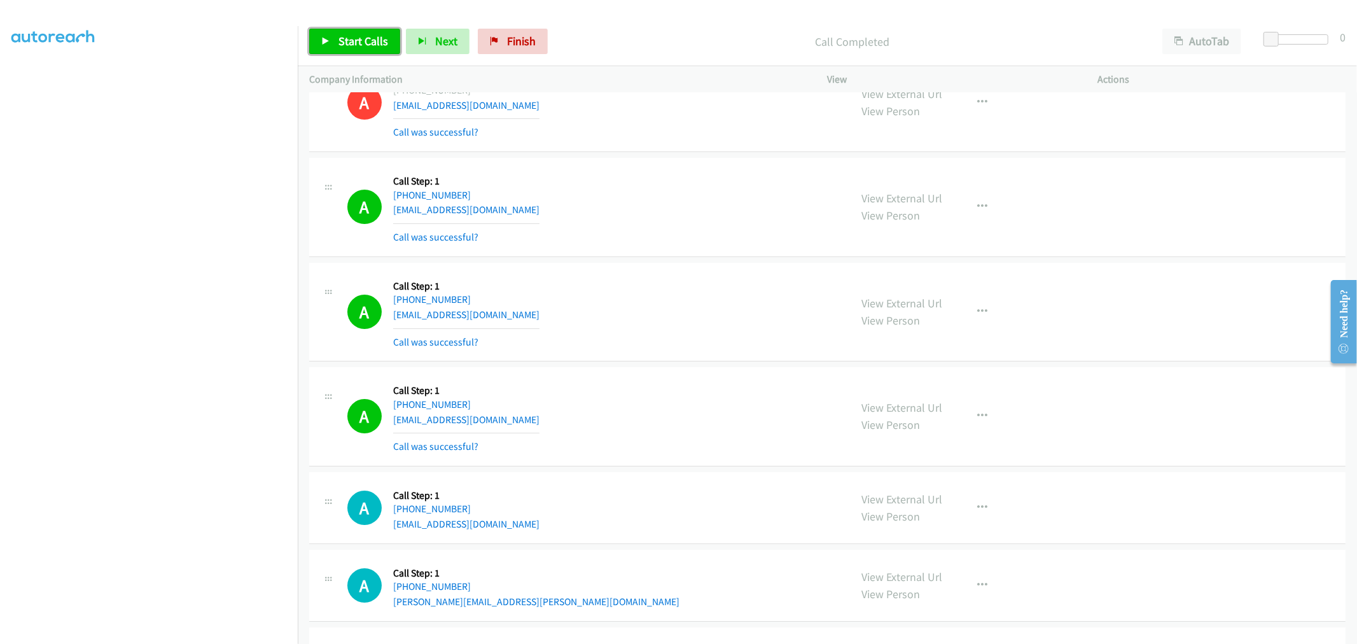
drag, startPoint x: 357, startPoint y: 41, endPoint x: 522, endPoint y: 83, distance: 170.0
click at [357, 41] on span "Start Calls" at bounding box center [363, 41] width 50 height 15
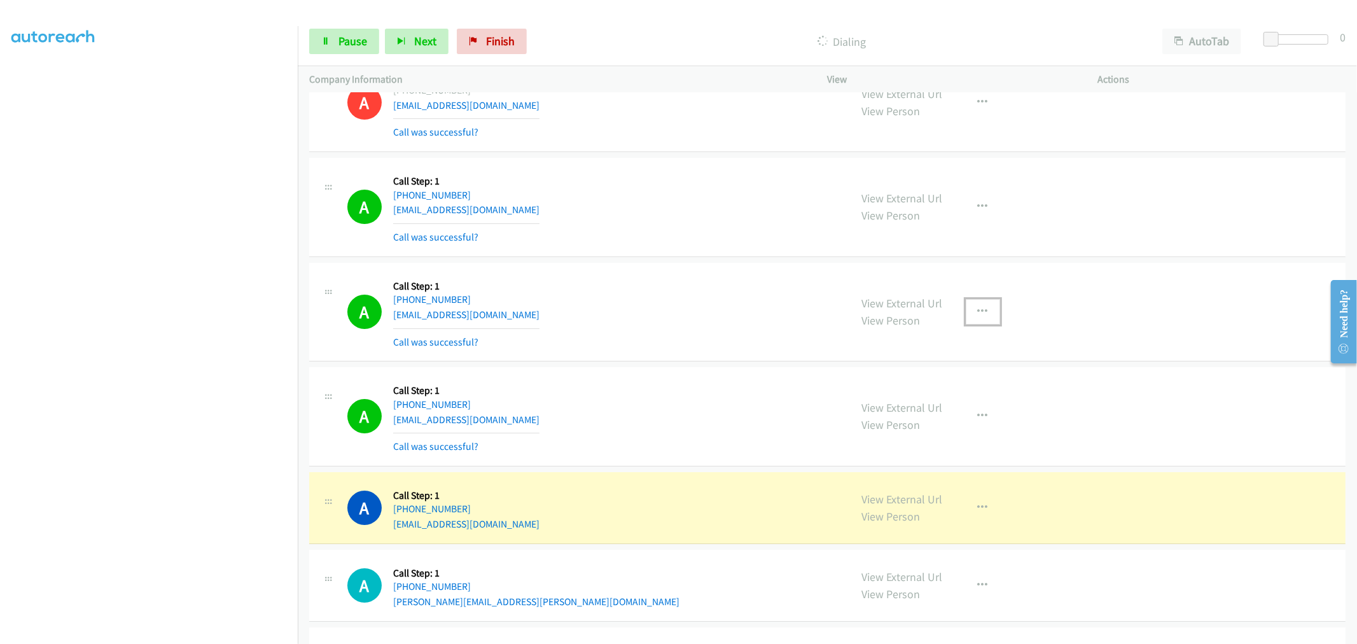
drag, startPoint x: 978, startPoint y: 316, endPoint x: 975, endPoint y: 338, distance: 21.9
click at [978, 316] on icon "button" at bounding box center [983, 312] width 10 height 10
click at [898, 429] on link "Add to do not call list" at bounding box center [914, 420] width 169 height 25
click at [893, 307] on link "View External Url" at bounding box center [902, 303] width 81 height 15
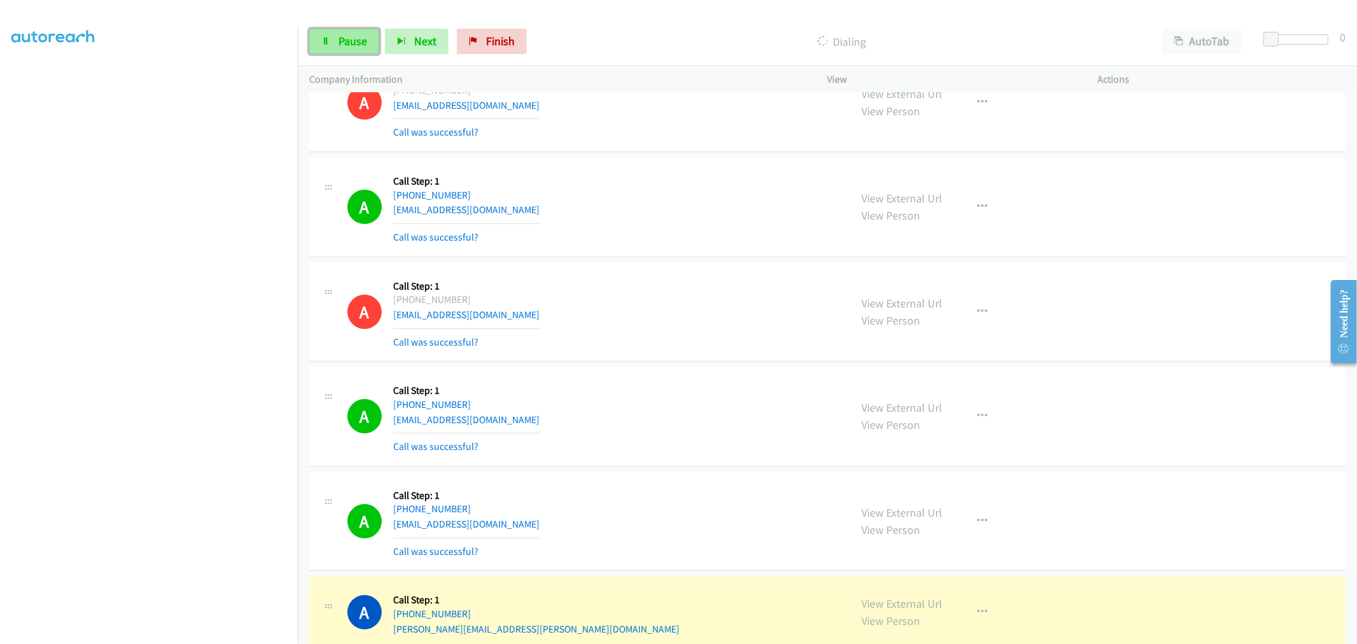
click at [348, 50] on link "Pause" at bounding box center [344, 41] width 70 height 25
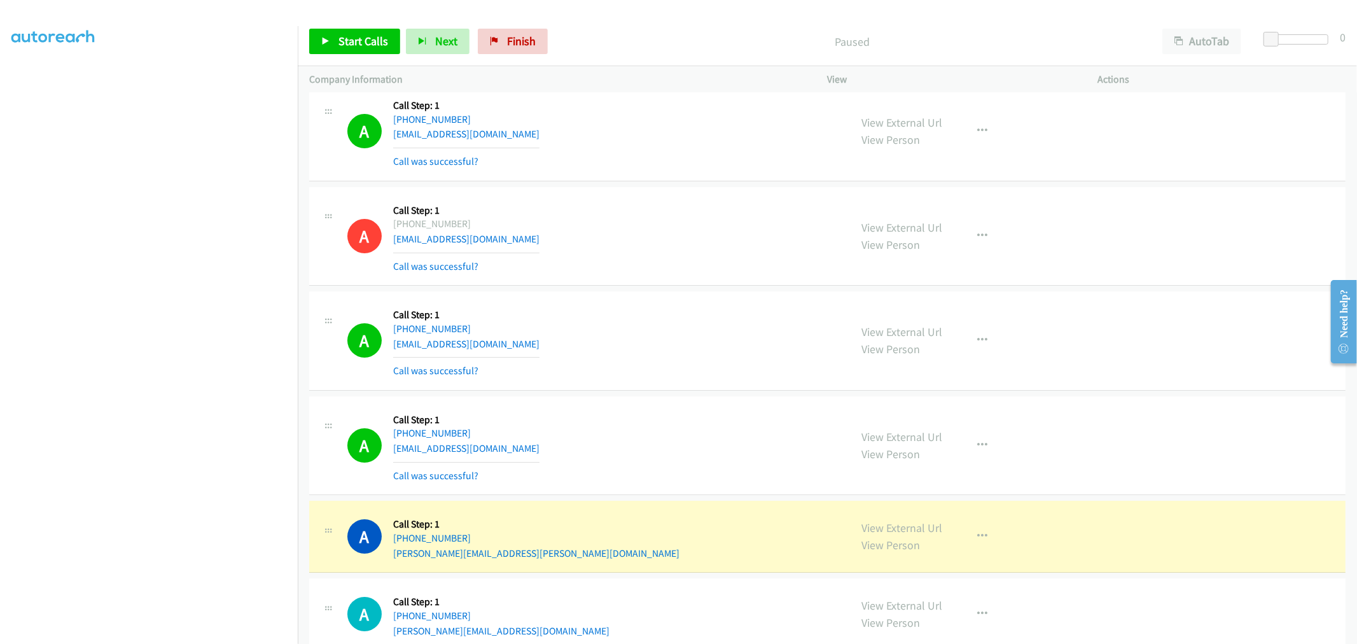
scroll to position [11982, 0]
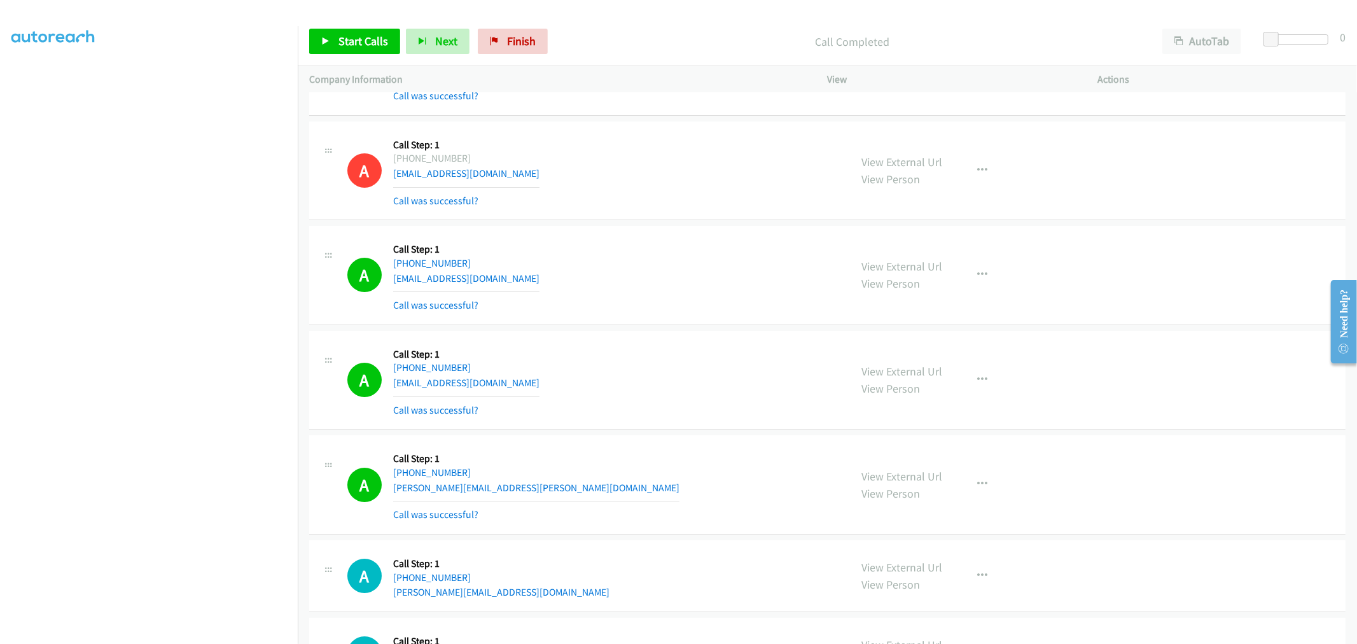
click at [676, 194] on div "A Callback Scheduled Call Step: 1 America/[GEOGRAPHIC_DATA] [PHONE_NUMBER] [EMA…" at bounding box center [593, 171] width 492 height 76
click at [334, 42] on link "Start Calls" at bounding box center [354, 41] width 91 height 25
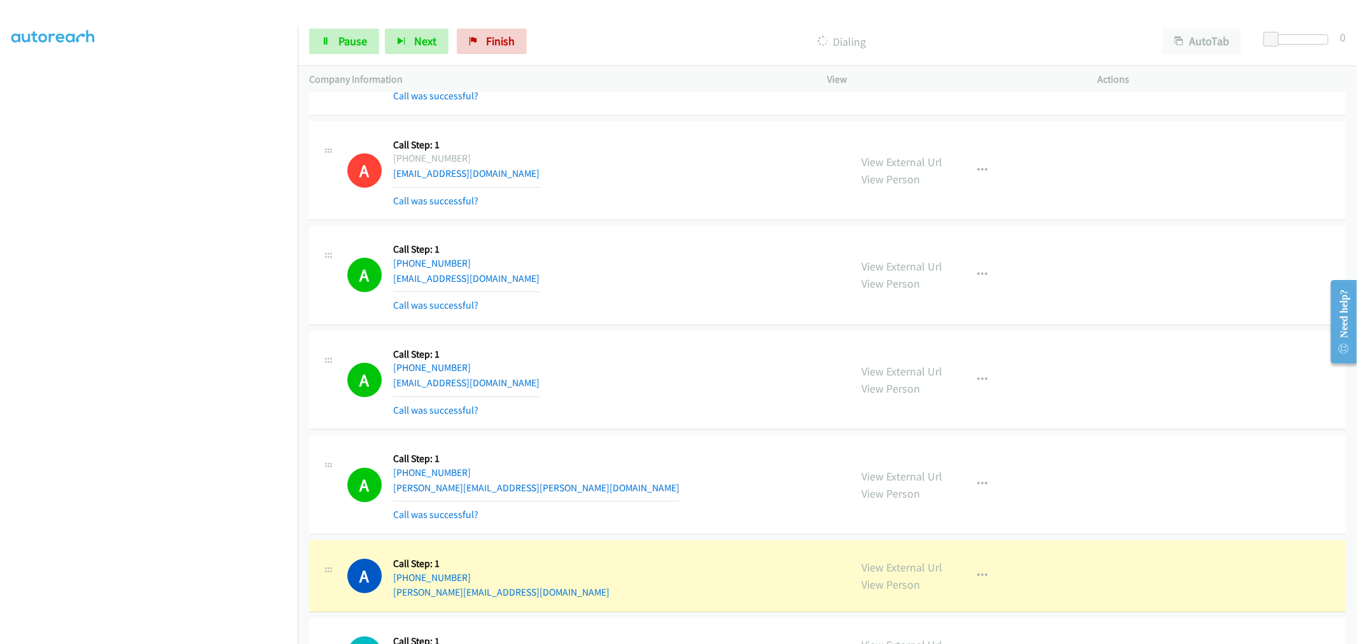
click at [691, 312] on div "A Callback Scheduled Call Step: 1 [GEOGRAPHIC_DATA]/[GEOGRAPHIC_DATA] [PHONE_NU…" at bounding box center [593, 275] width 492 height 76
click at [674, 338] on div "A Callback Scheduled Call Step: 1 America/New_York [PHONE_NUMBER] [EMAIL_ADDRES…" at bounding box center [827, 380] width 1036 height 99
click at [688, 364] on div "A Callback Scheduled Call Step: 1 America/New_York [PHONE_NUMBER] [EMAIL_ADDRES…" at bounding box center [593, 380] width 492 height 76
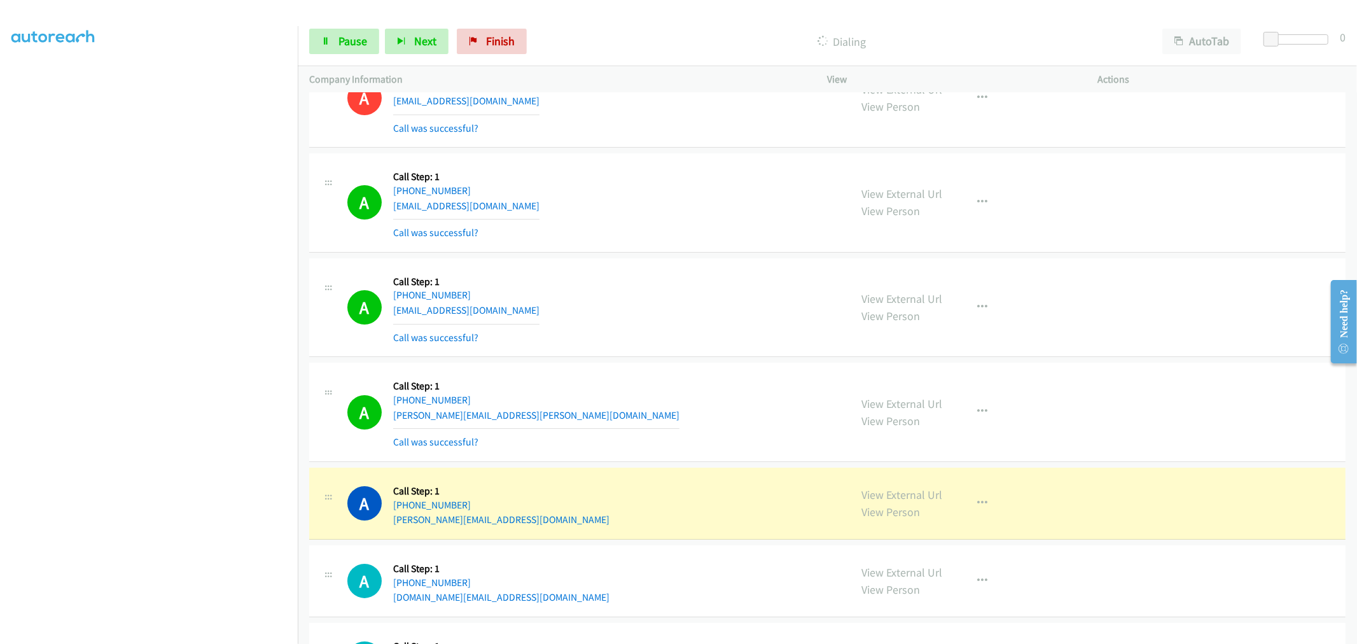
scroll to position [12123, 0]
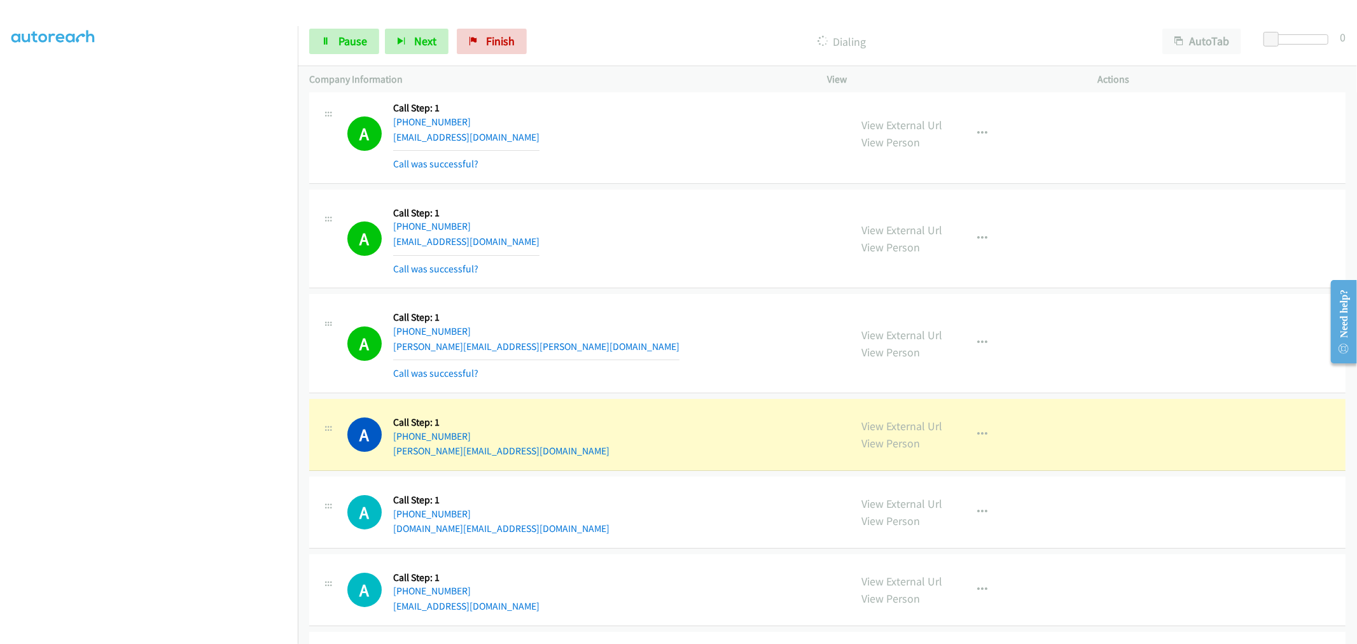
click at [620, 334] on div "A Callback Scheduled Call Step: 1 America/Los_Angeles [PHONE_NUMBER] [PERSON_NA…" at bounding box center [593, 343] width 492 height 76
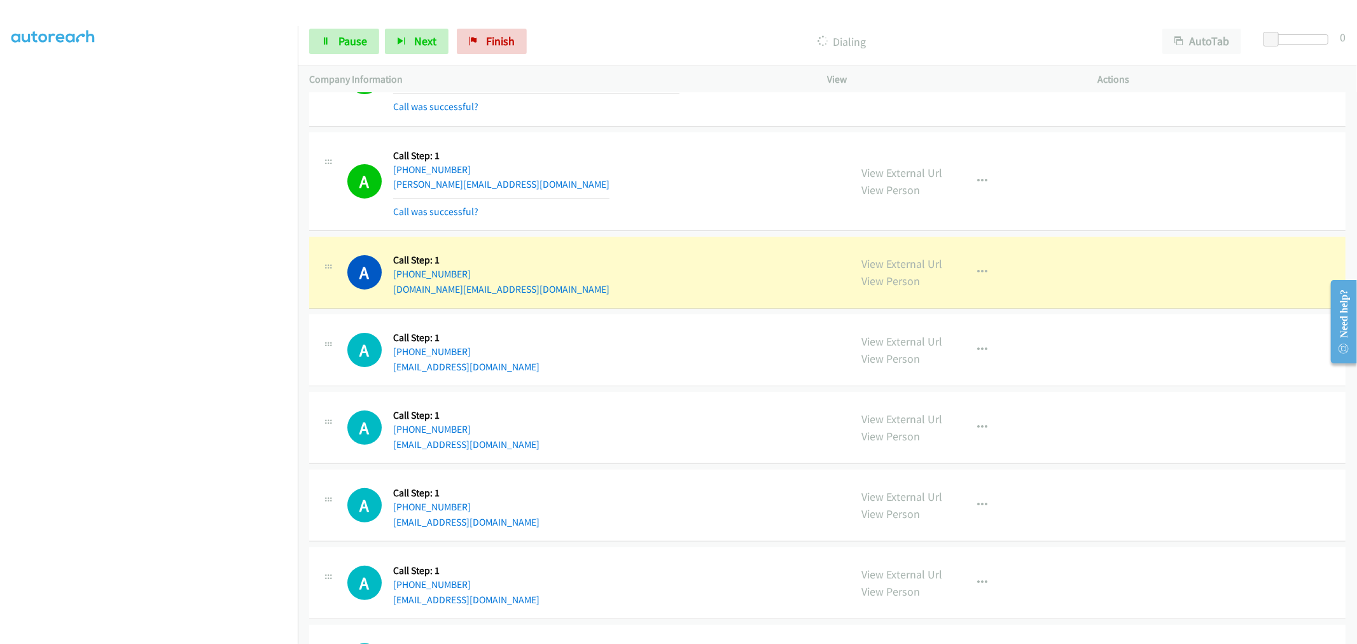
scroll to position [12406, 0]
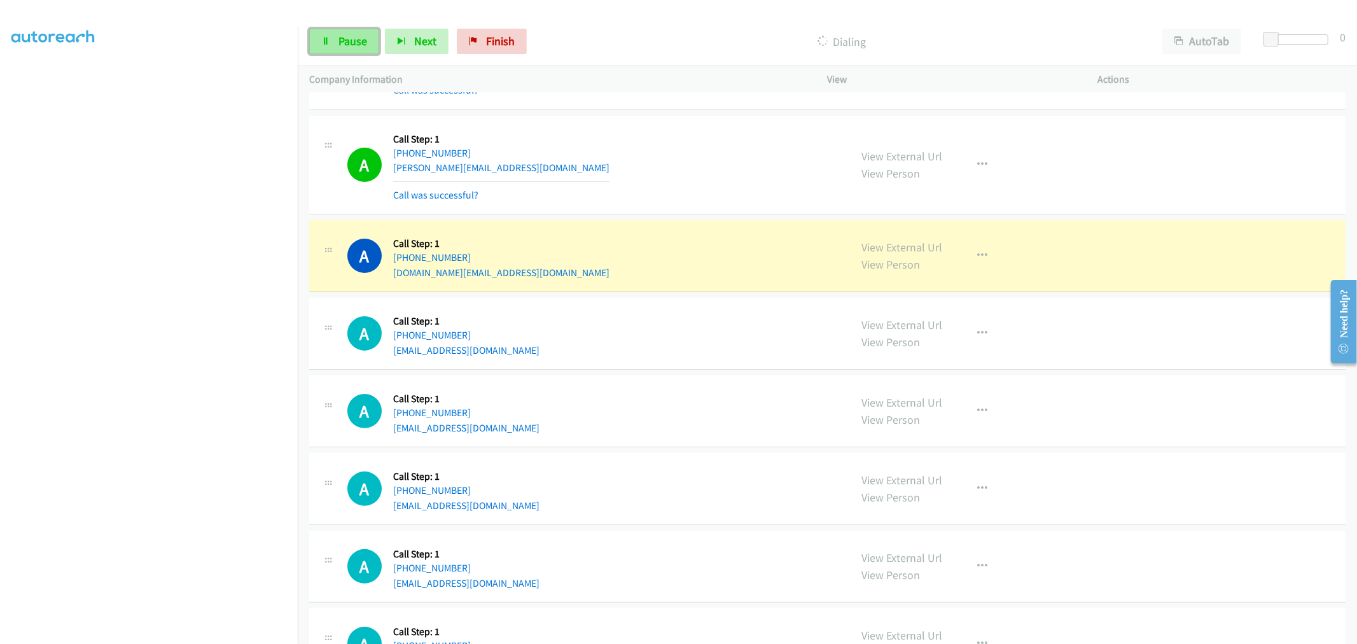
click at [350, 36] on span "Pause" at bounding box center [352, 41] width 29 height 15
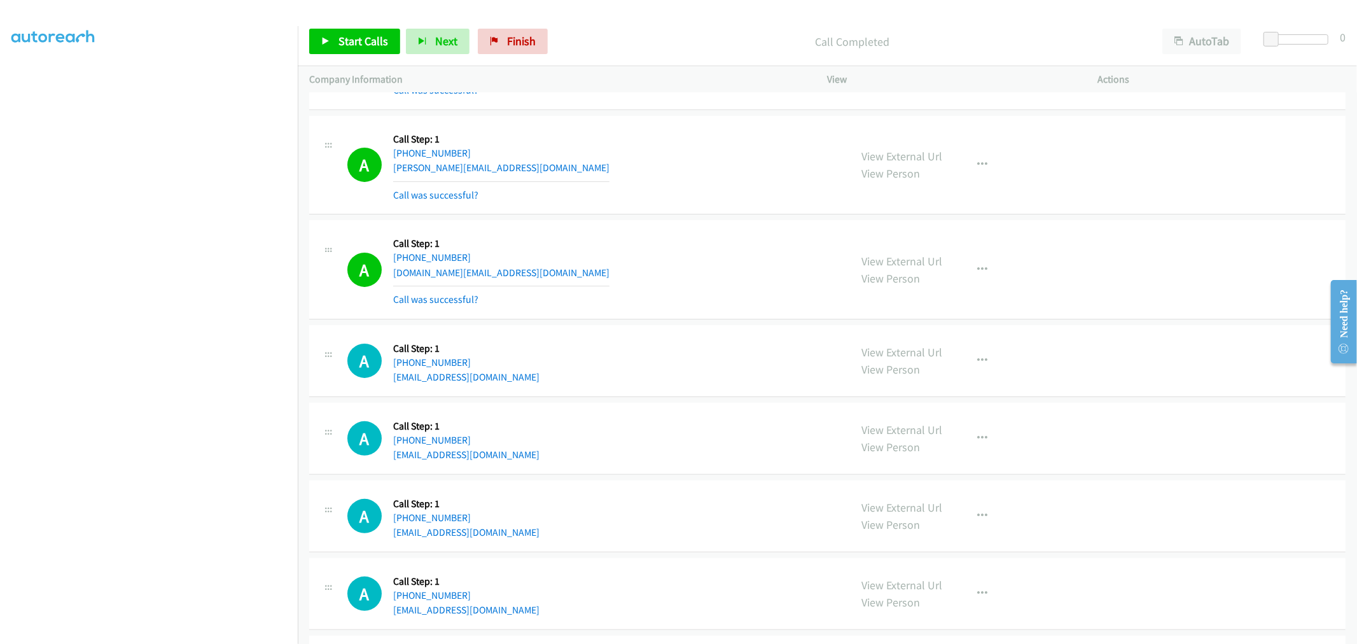
click at [645, 230] on div "A Callback Scheduled Call Step: 1 America/Los_Angeles [PHONE_NUMBER] [DOMAIN_NA…" at bounding box center [827, 269] width 1036 height 99
click at [649, 225] on td "A Callback Scheduled Call Step: 1 America/Los_Angeles [PHONE_NUMBER] [DOMAIN_NA…" at bounding box center [827, 270] width 1059 height 105
click at [535, 239] on div "A Callback Scheduled Call Step: 1 America/Los_Angeles [PHONE_NUMBER] [DOMAIN_NA…" at bounding box center [593, 270] width 492 height 76
click at [639, 330] on td "A Callback Scheduled Call Step: 1 [GEOGRAPHIC_DATA]/[GEOGRAPHIC_DATA] [PHONE_NU…" at bounding box center [827, 362] width 1059 height 78
